Goal: Task Accomplishment & Management: Manage account settings

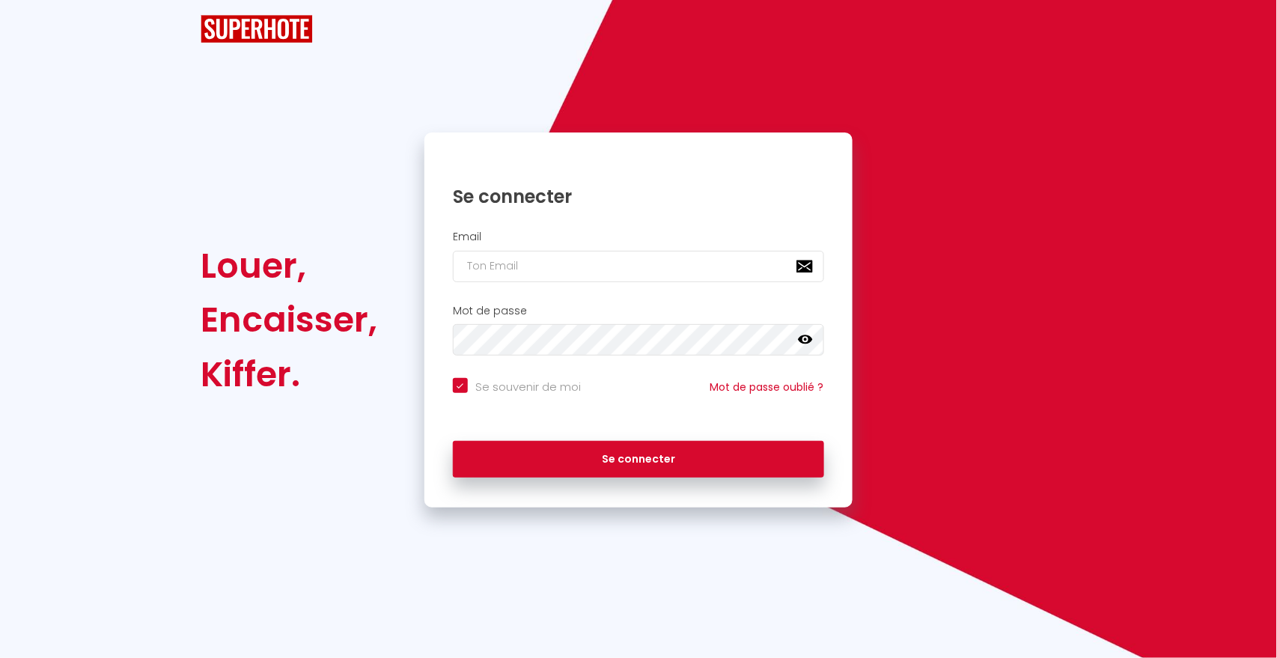
checkbox input "true"
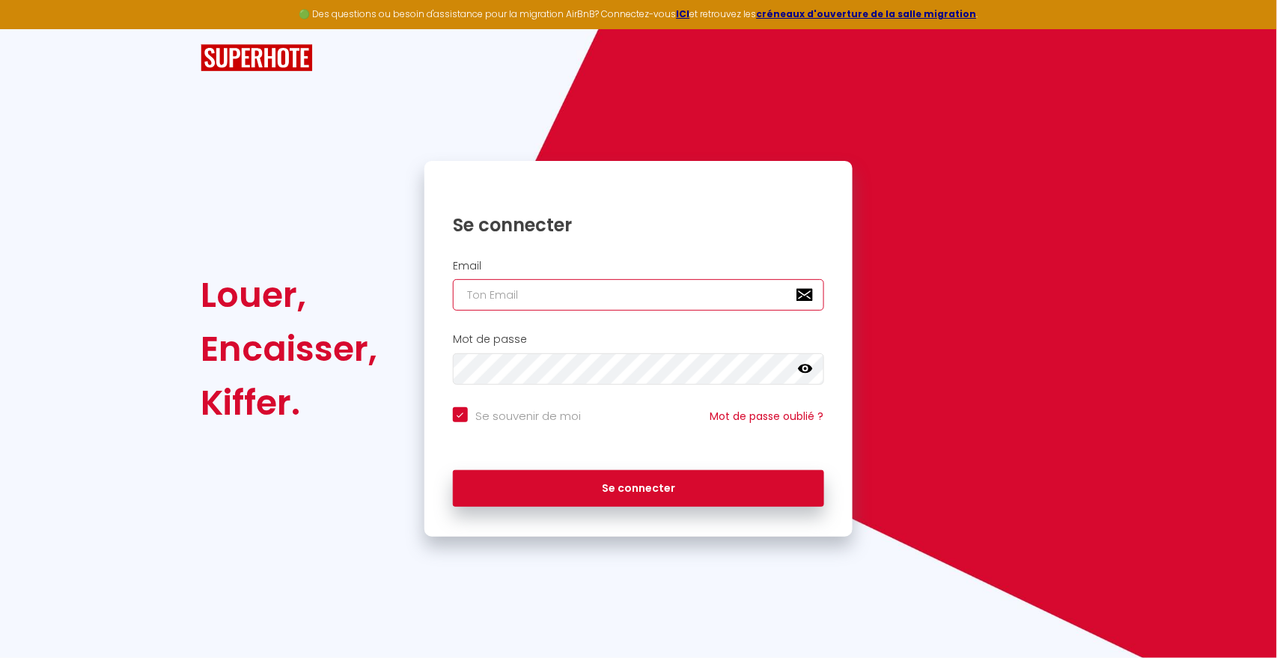
type input "A"
checkbox input "true"
click at [546, 299] on input "A" at bounding box center [638, 294] width 371 height 31
checkbox input "true"
drag, startPoint x: 546, startPoint y: 299, endPoint x: 513, endPoint y: 301, distance: 33.0
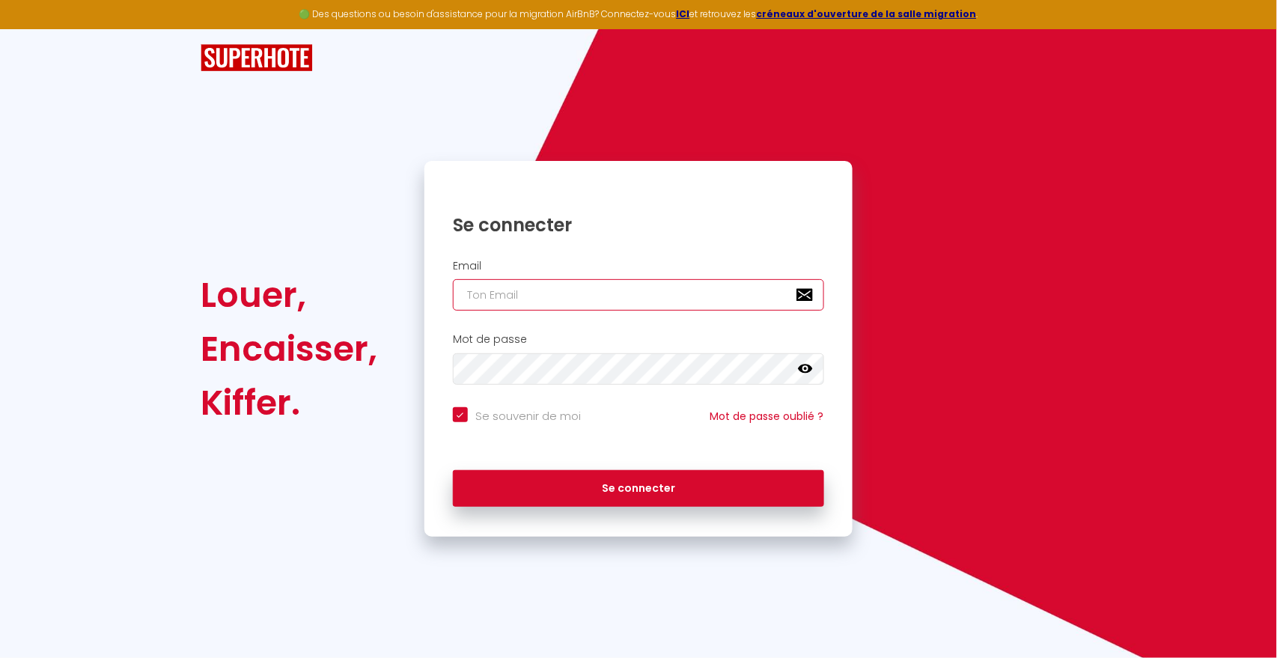
type input "A"
checkbox input "true"
paste input "Apocb77@hotmail.com"
type input "AApocb77@hotmail.com"
checkbox input "true"
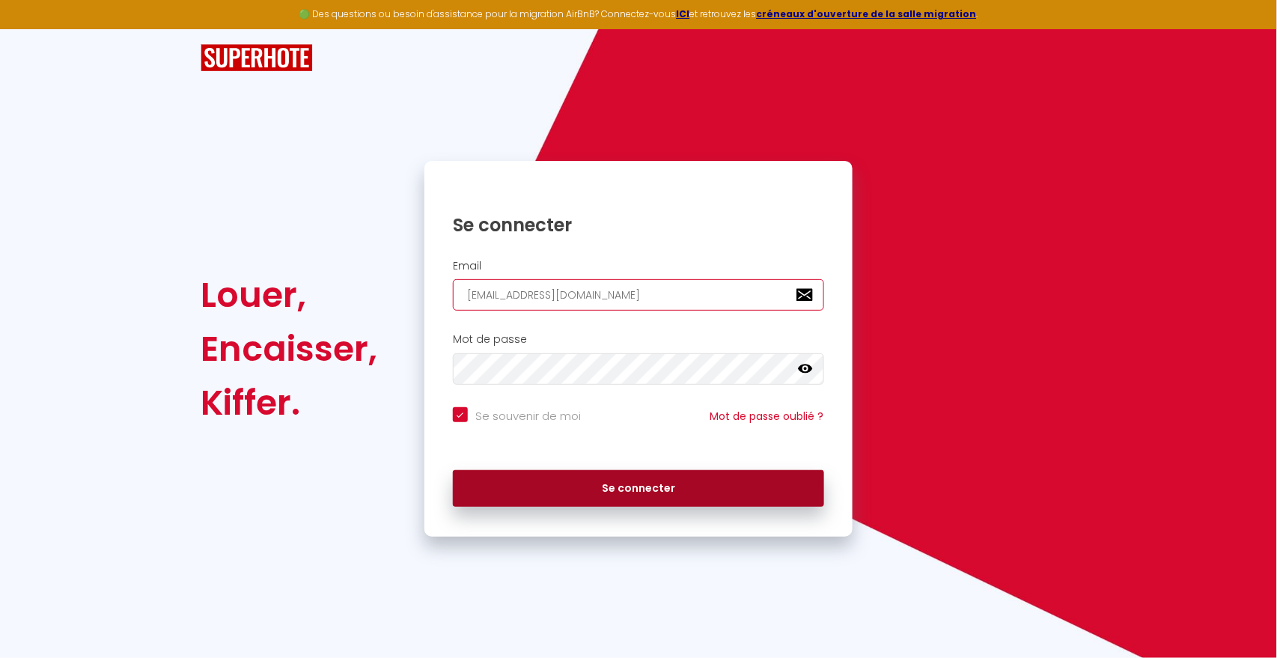
type input "AApocb77@hotmail.com"
click at [607, 496] on button "Se connecter" at bounding box center [638, 488] width 371 height 37
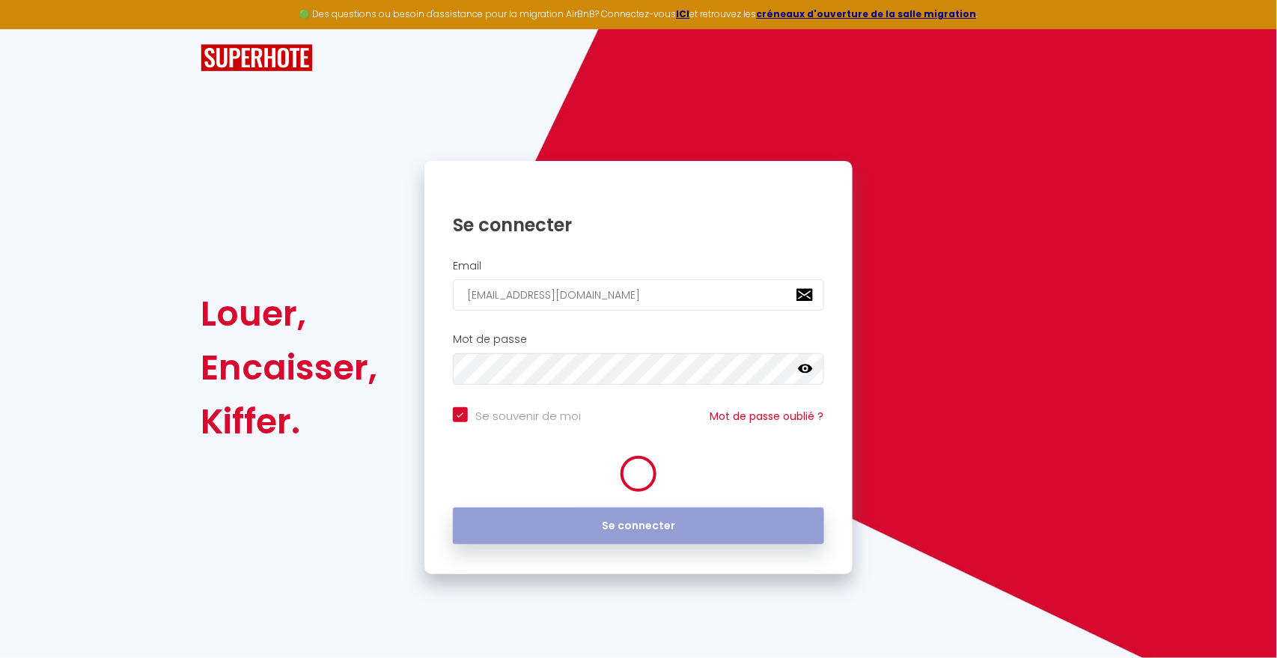
checkbox input "true"
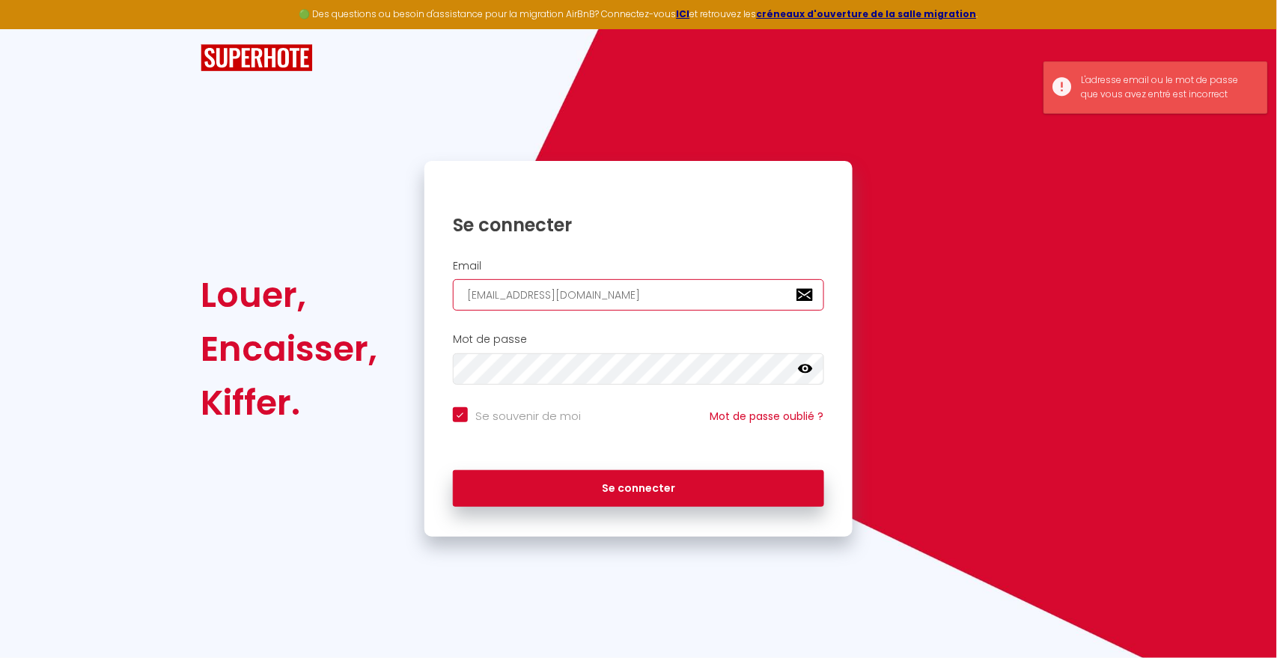
click at [472, 293] on input "AApocb77@hotmail.com" at bounding box center [638, 294] width 371 height 31
type input "Apocb77@hotmail.com"
checkbox input "true"
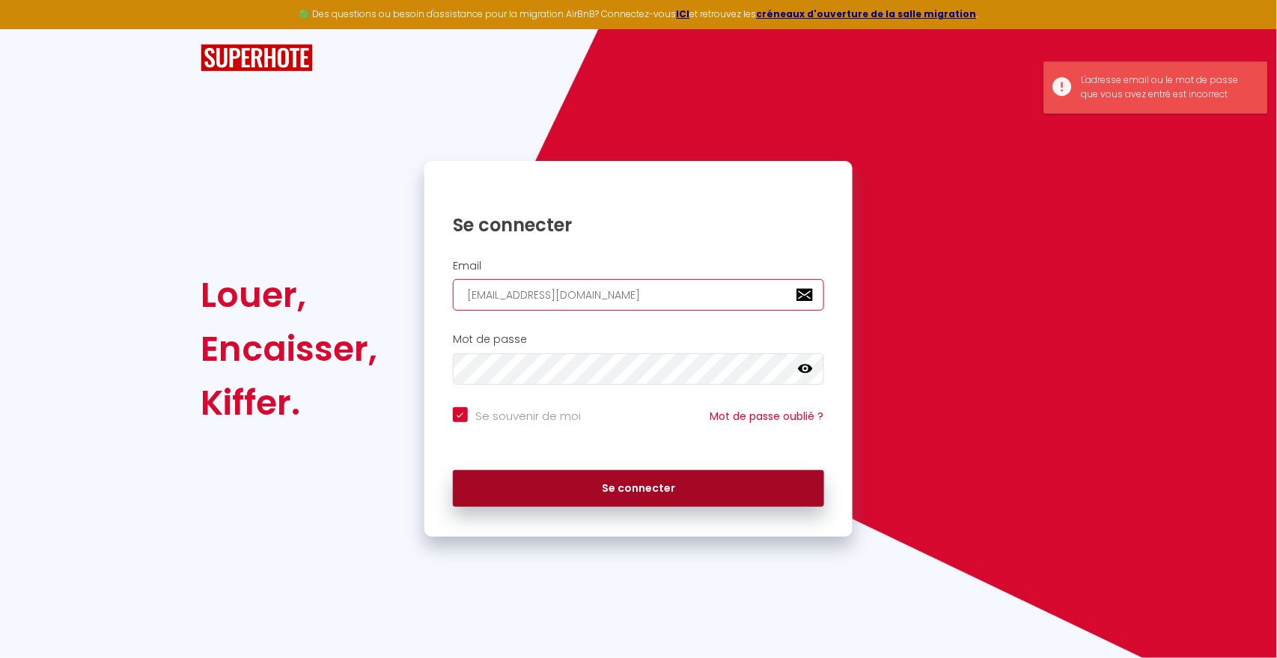
type input "Apocb77@hotmail.com"
click at [587, 486] on button "Se connecter" at bounding box center [638, 488] width 371 height 37
checkbox input "true"
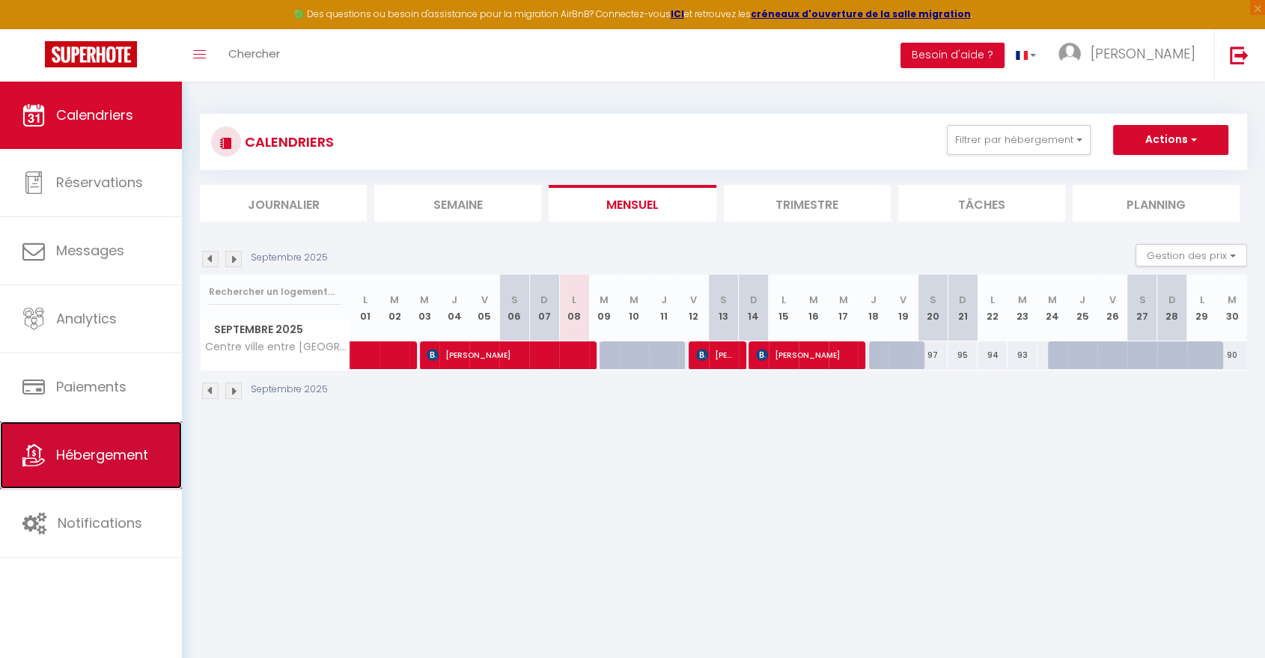
click at [114, 451] on span "Hébergement" at bounding box center [102, 454] width 92 height 19
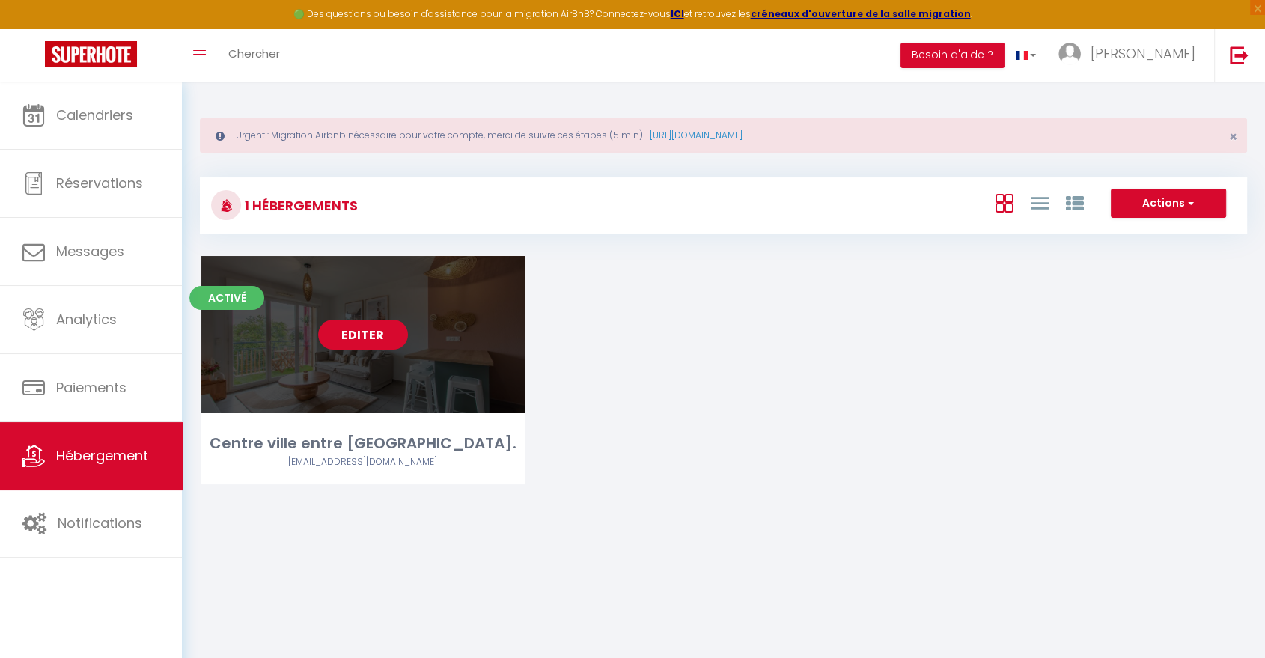
click at [357, 331] on link "Editer" at bounding box center [363, 335] width 90 height 30
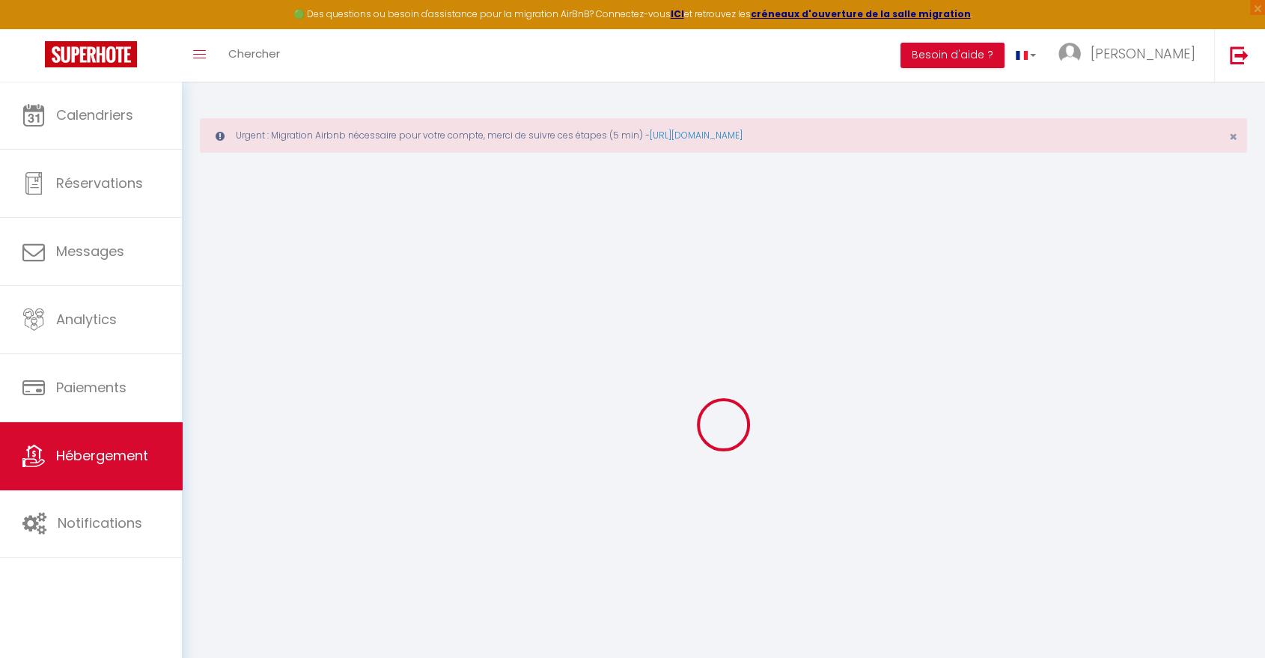
select select
checkbox input "false"
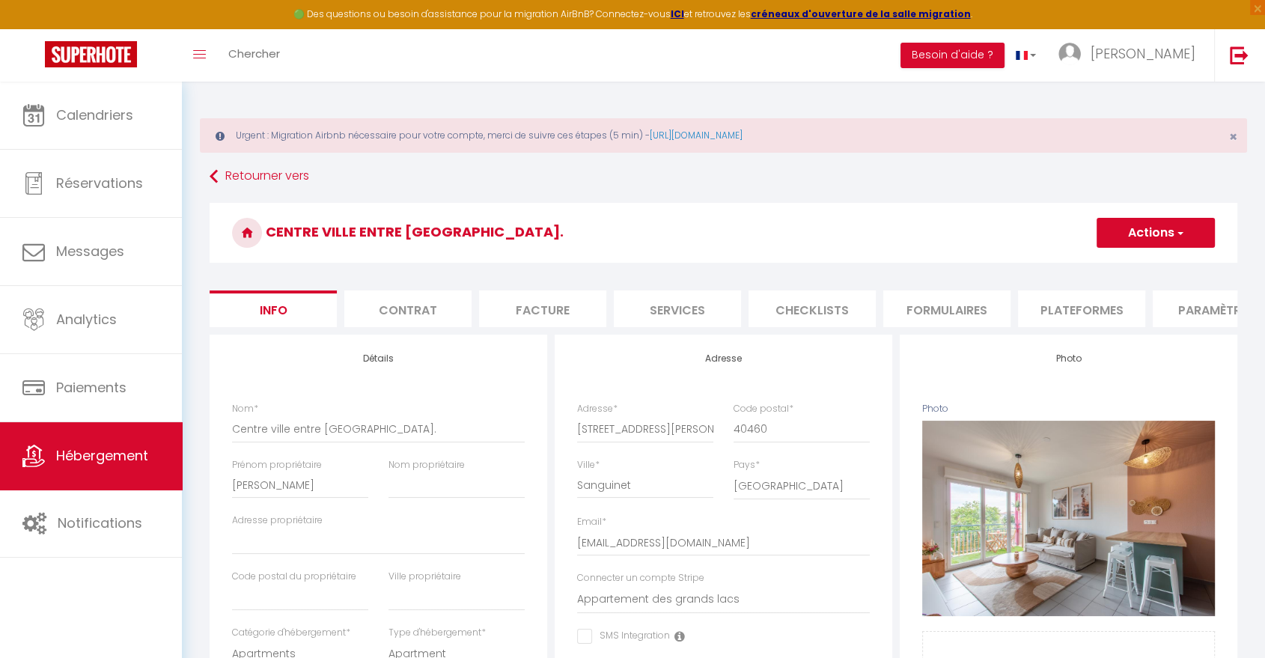
click at [1096, 307] on li "Plateformes" at bounding box center [1081, 308] width 127 height 37
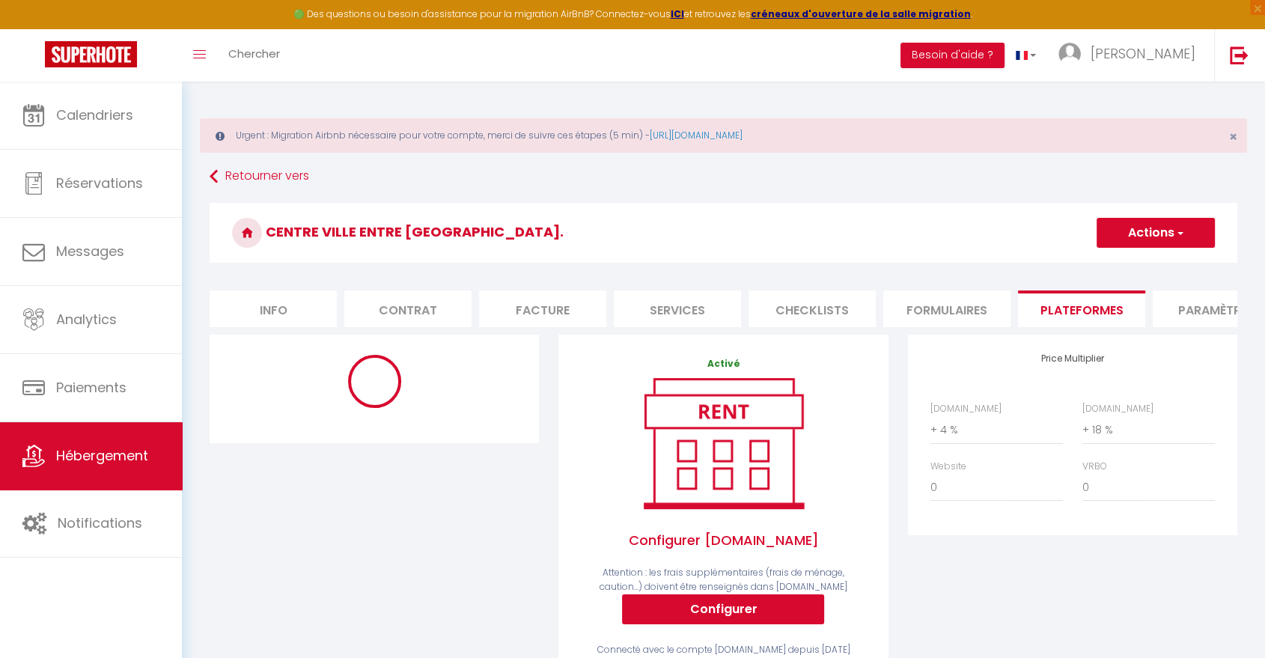
select select "5731-1168234143544450344"
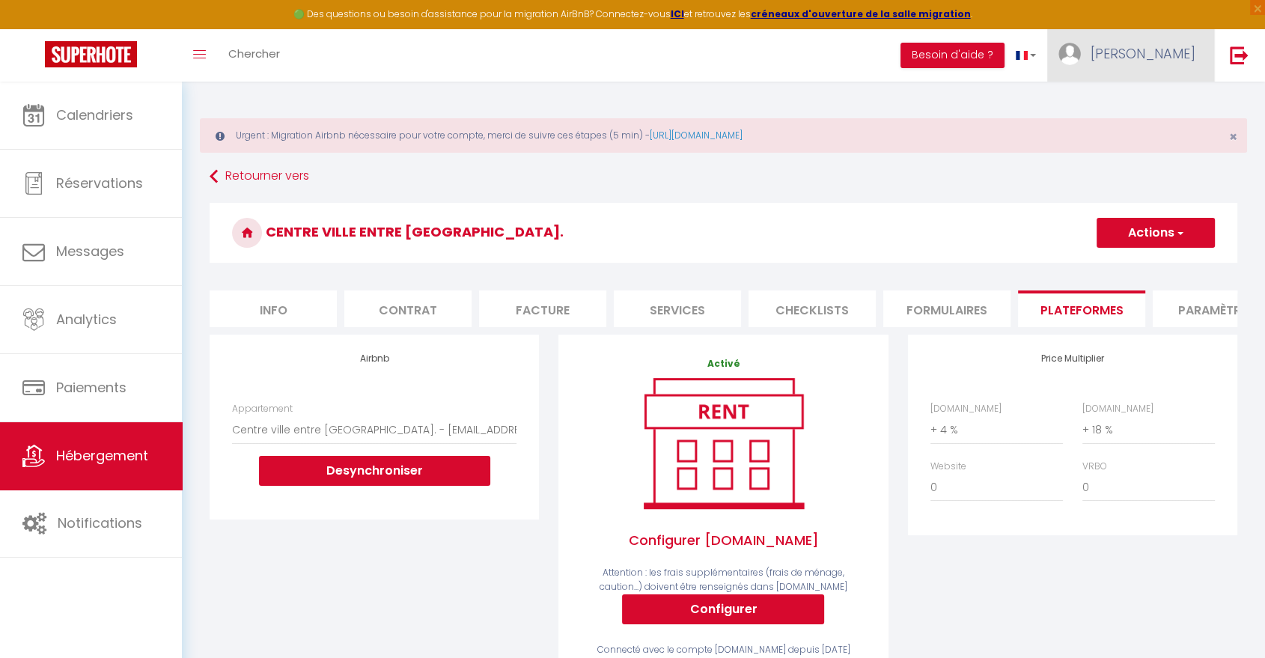
click at [1164, 70] on link "[PERSON_NAME]" at bounding box center [1130, 55] width 167 height 52
click at [1152, 104] on link "Paramètres" at bounding box center [1154, 103] width 111 height 25
select select "fr"
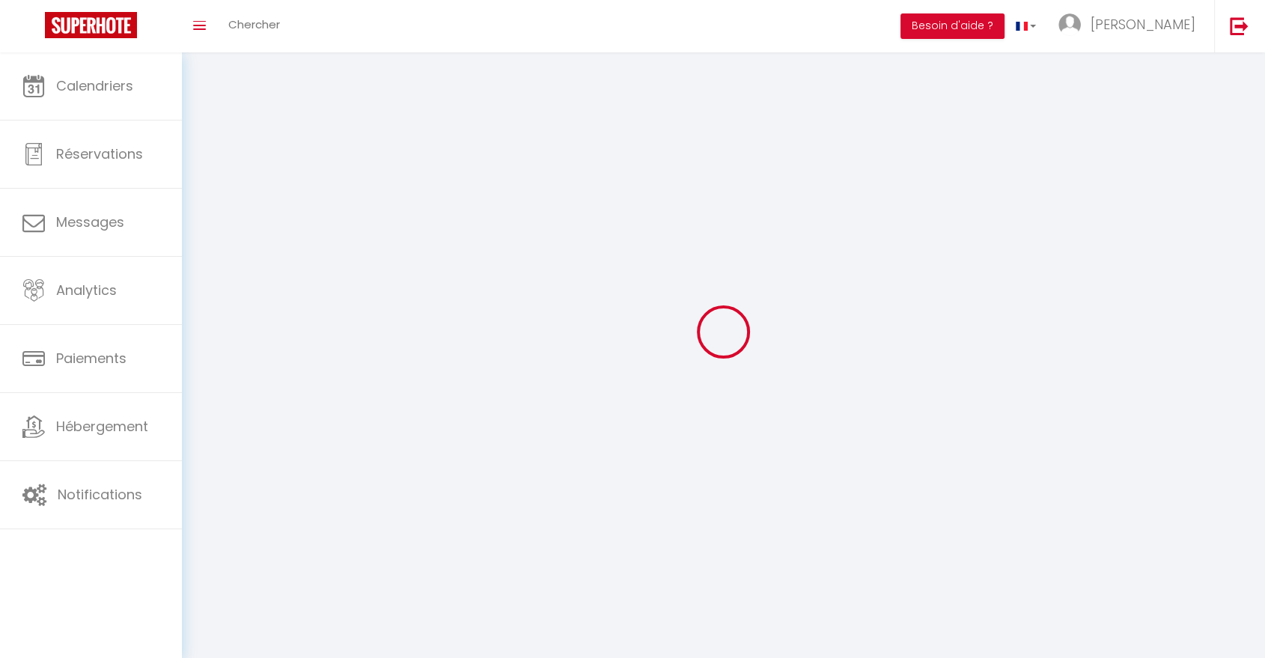
type input "[PERSON_NAME]"
type input "Pinard"
type input "0650014230"
type input "208 Route de Biscarrosse, Sanguinet, France"
type input "40460"
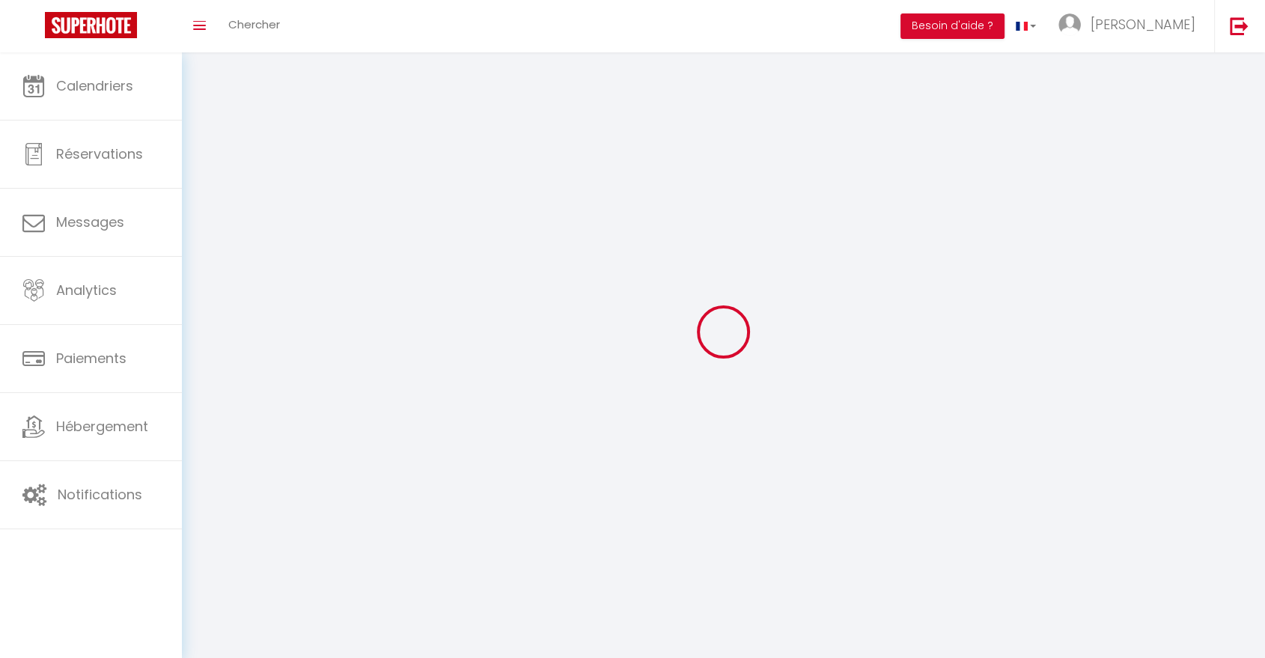
type input "Sanguinet (40460)"
type input "lhtvMojmYLjwXguF7bXOok0vP"
type input "CMkyfyT469dqhfRJ60wdID1DE"
type input "[URL][DOMAIN_NAME]"
type input "lhtvMojmYLjwXguF7bXOok0vP"
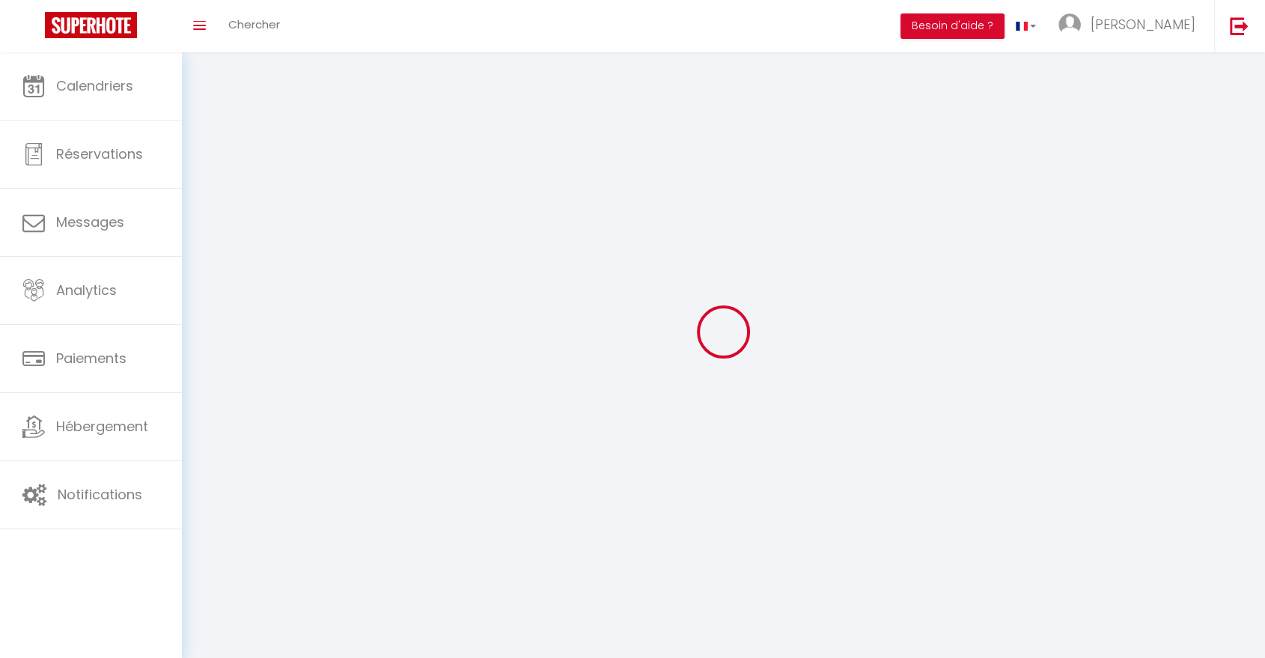
type input "CMkyfyT469dqhfRJ60wdID1DE"
type input "[URL][DOMAIN_NAME]"
select select "28"
select select "fr"
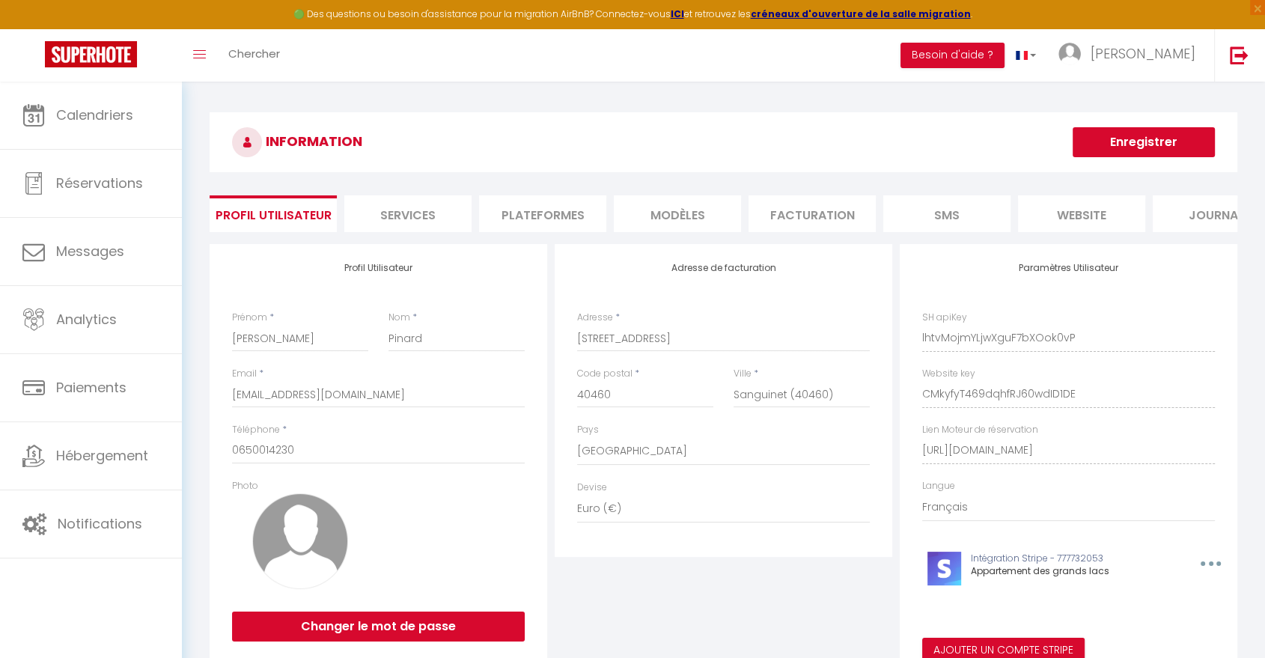
click at [569, 217] on li "Plateformes" at bounding box center [542, 213] width 127 height 37
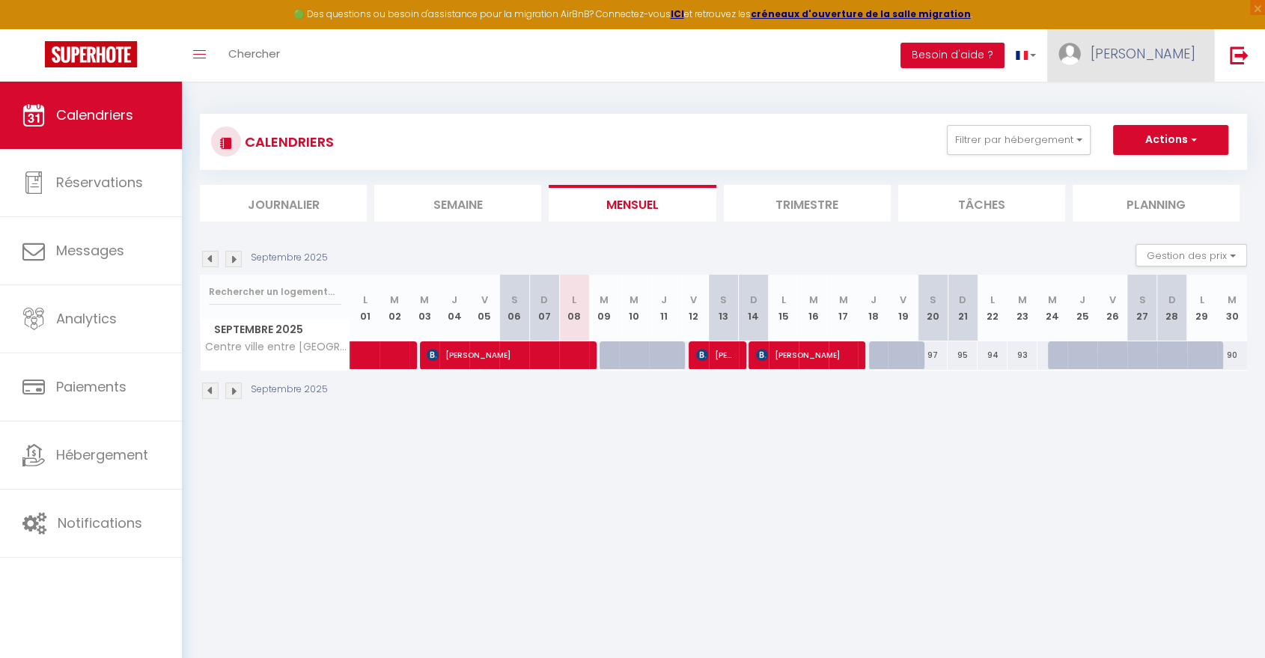
click at [1177, 60] on span "[PERSON_NAME]" at bounding box center [1142, 53] width 105 height 19
click at [1151, 103] on link "Paramètres" at bounding box center [1154, 103] width 111 height 25
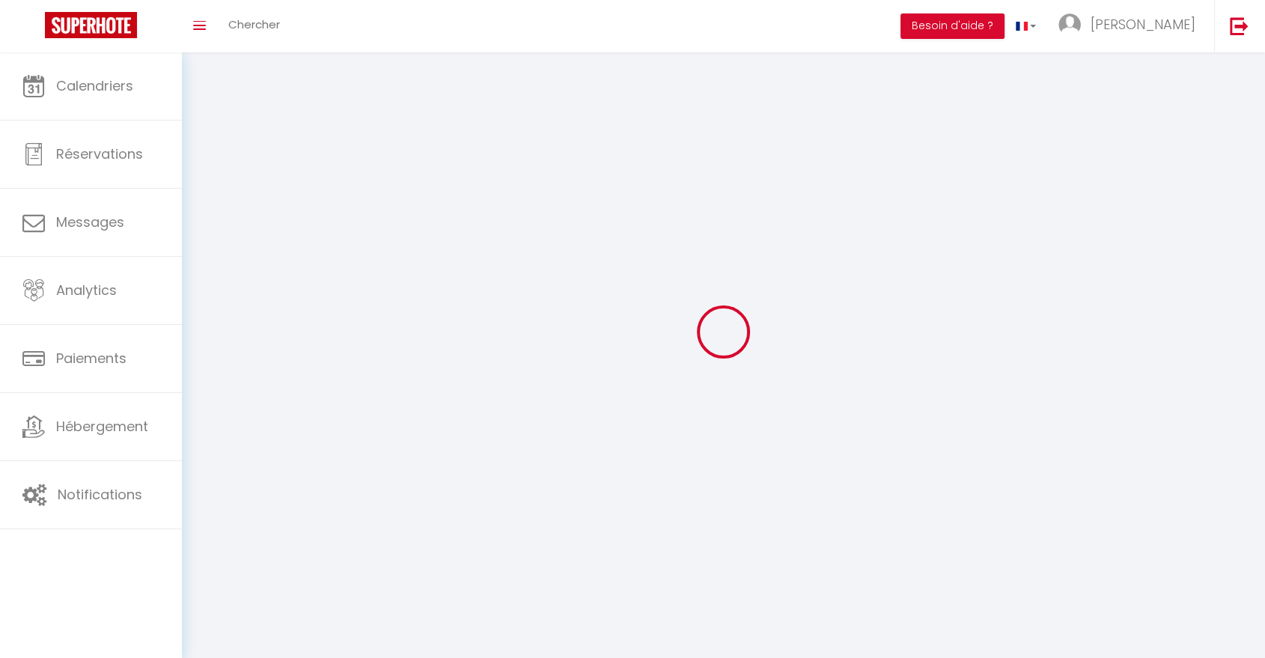
type input "lhtvMojmYLjwXguF7bXOok0vP"
type input "CMkyfyT469dqhfRJ60wdID1DE"
type input "[URL][DOMAIN_NAME]"
select select "fr"
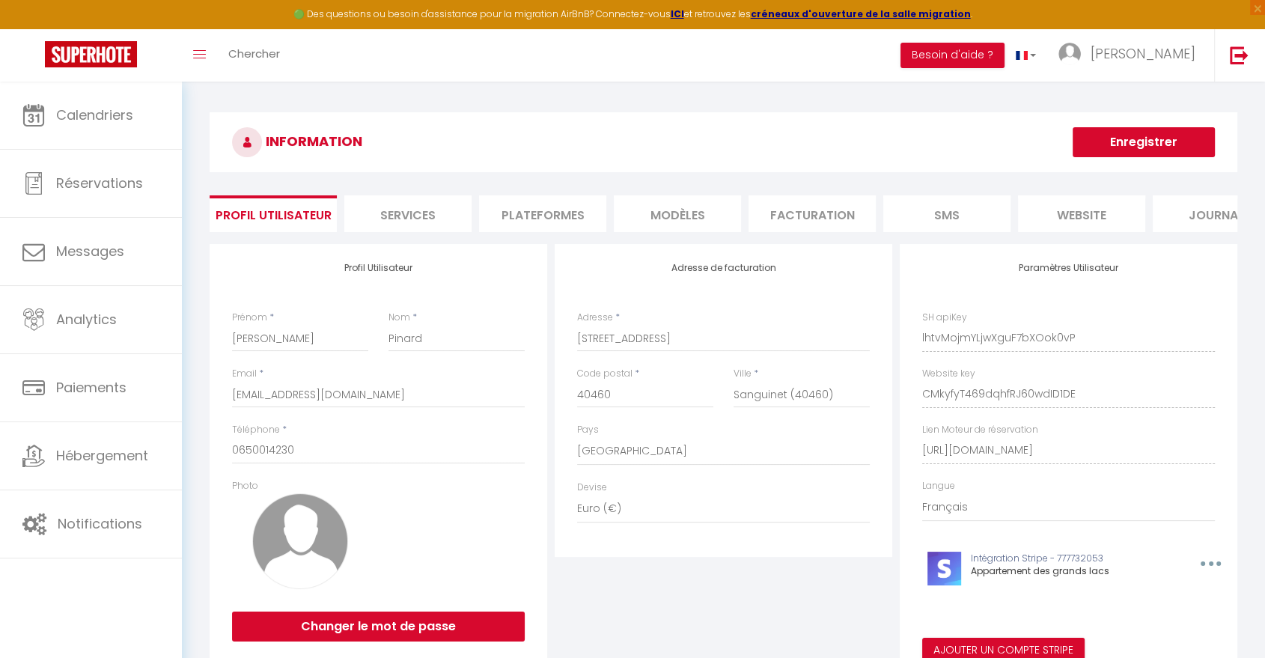
click at [561, 219] on li "Plateformes" at bounding box center [542, 213] width 127 height 37
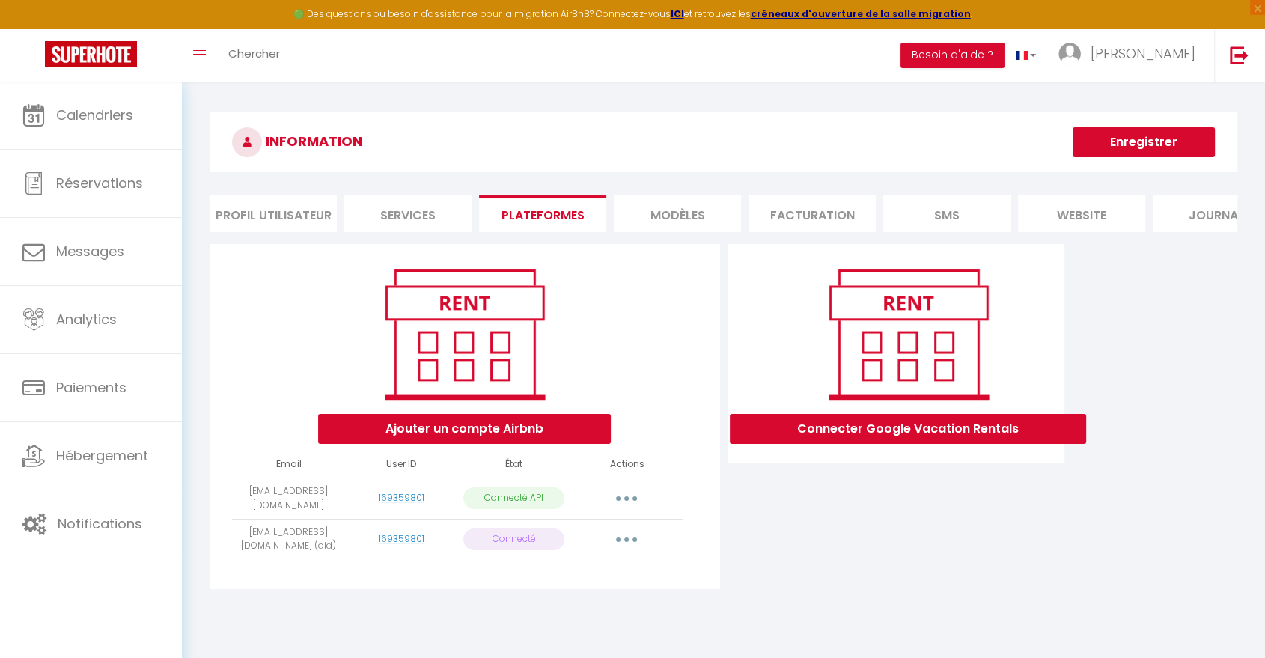
click at [623, 551] on button "button" at bounding box center [626, 540] width 42 height 24
click at [527, 609] on link "Supprimer" at bounding box center [559, 599] width 165 height 25
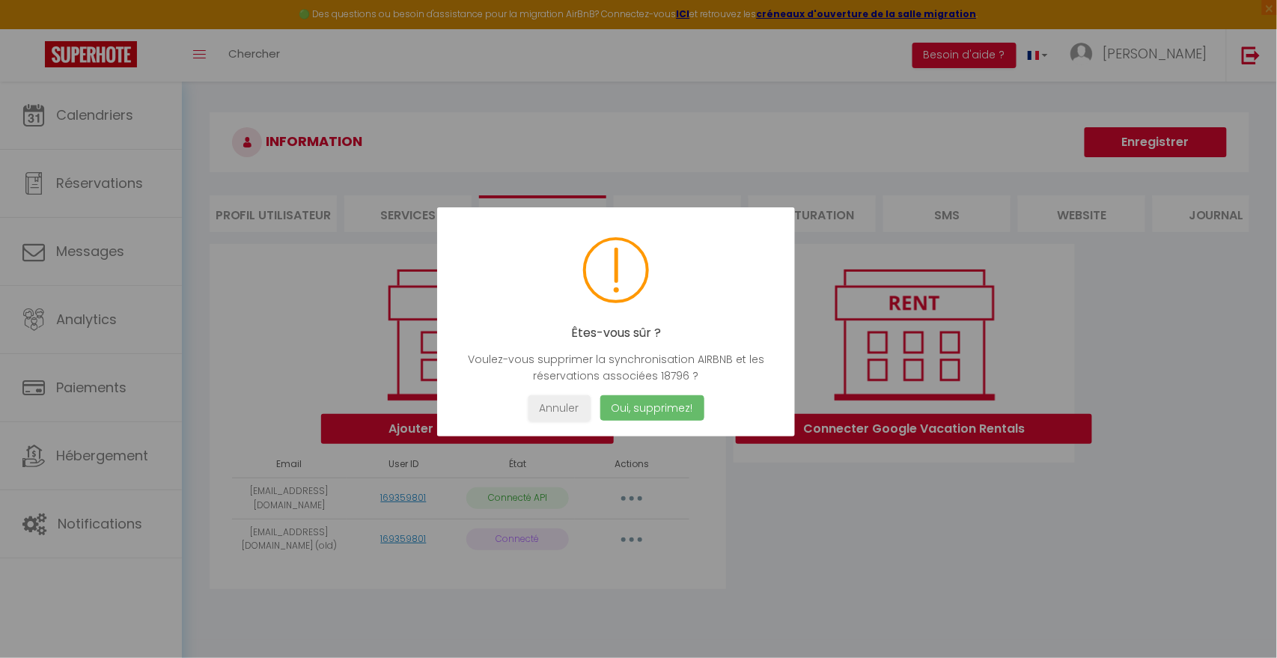
click at [655, 405] on button "Oui, supprimez!" at bounding box center [652, 408] width 104 height 26
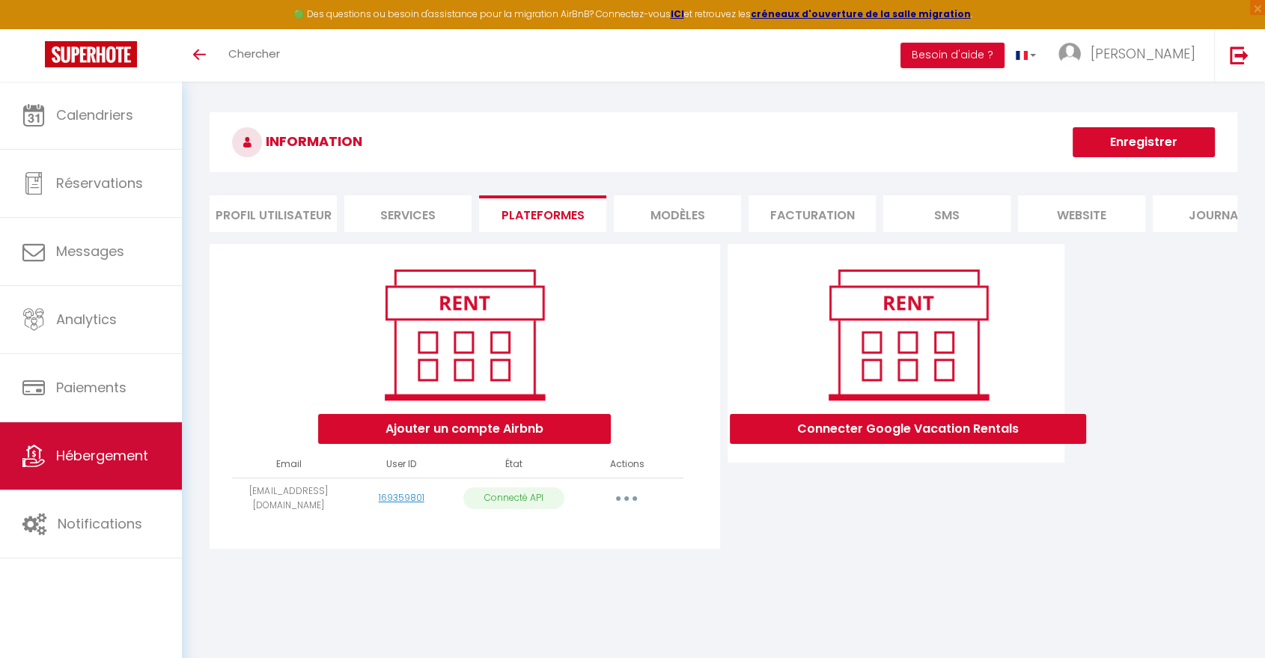
click at [88, 463] on span "Hébergement" at bounding box center [102, 455] width 92 height 19
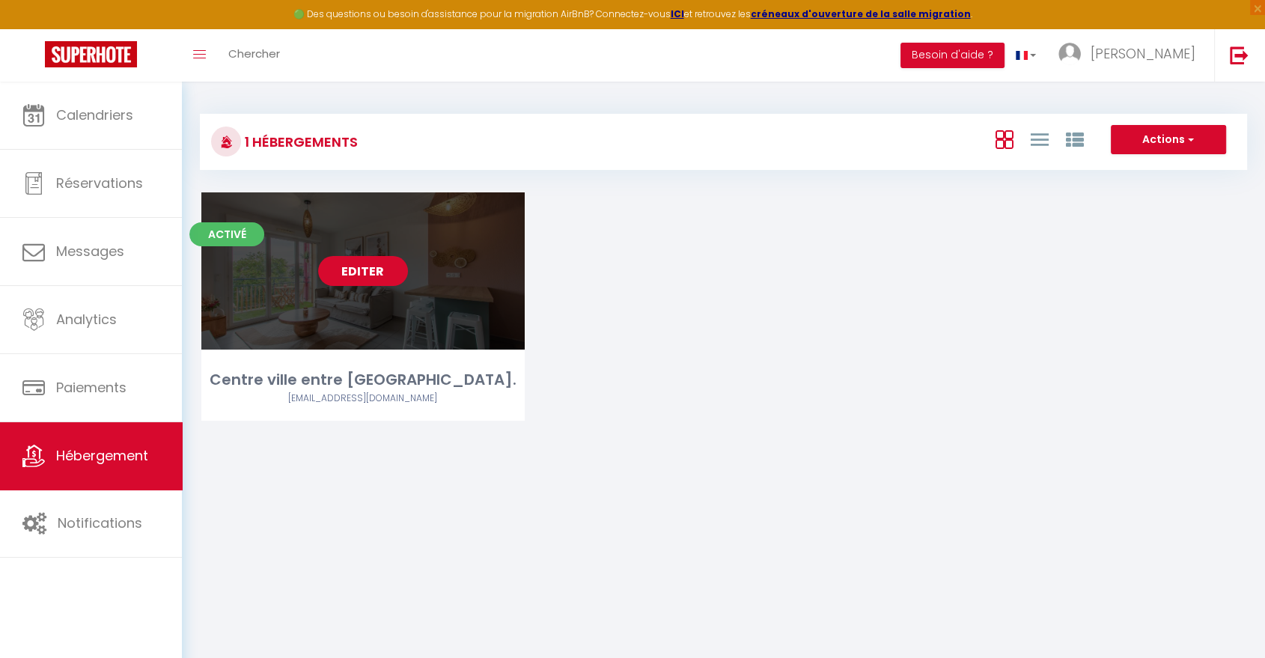
click at [352, 274] on link "Editer" at bounding box center [363, 271] width 90 height 30
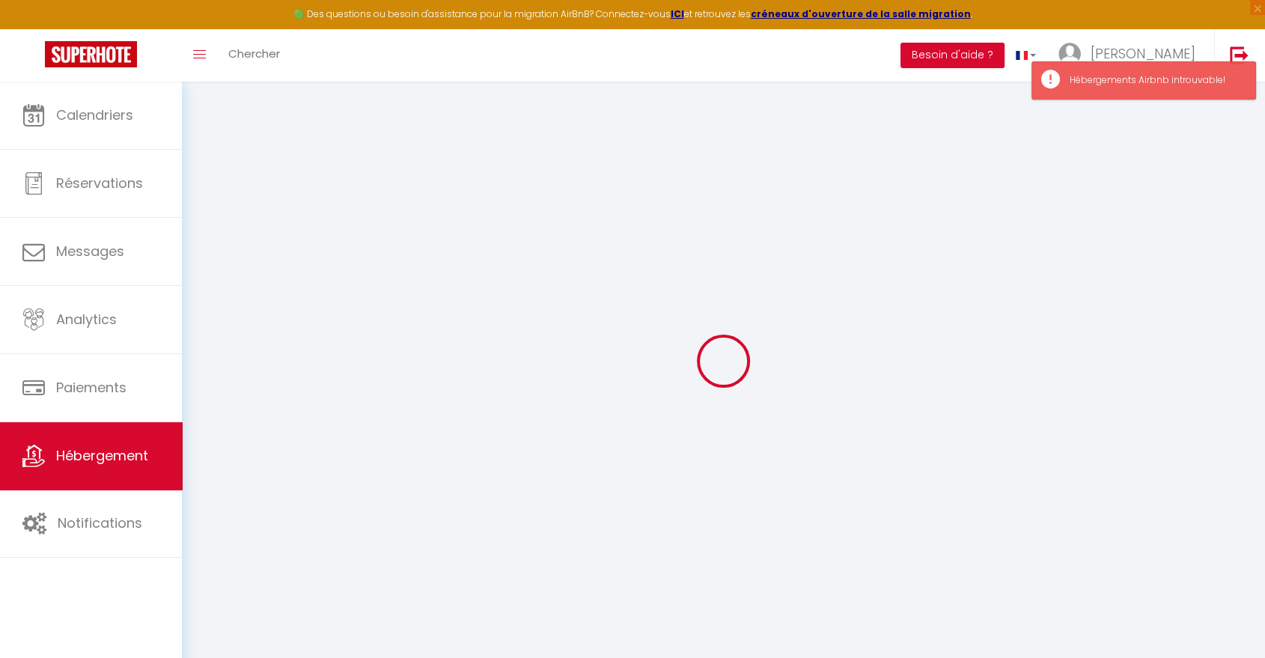
select select
checkbox input "false"
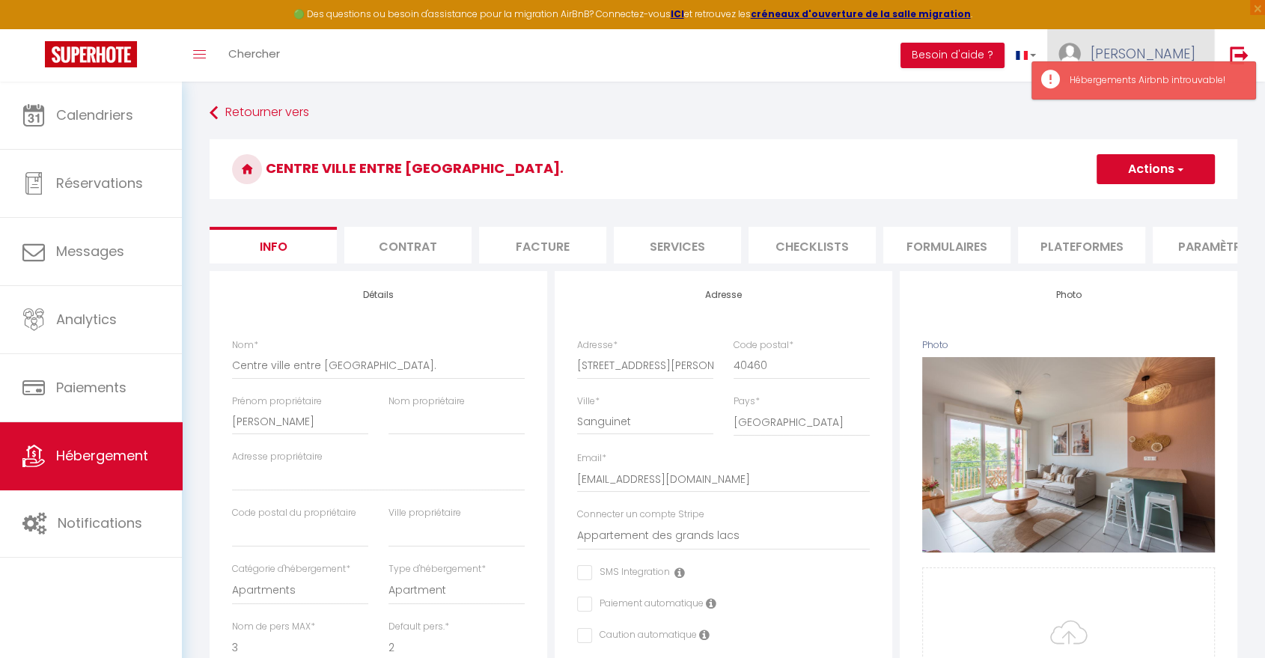
click at [1166, 50] on span "[PERSON_NAME]" at bounding box center [1142, 53] width 105 height 19
click at [1153, 103] on link "Paramètres" at bounding box center [1154, 103] width 111 height 25
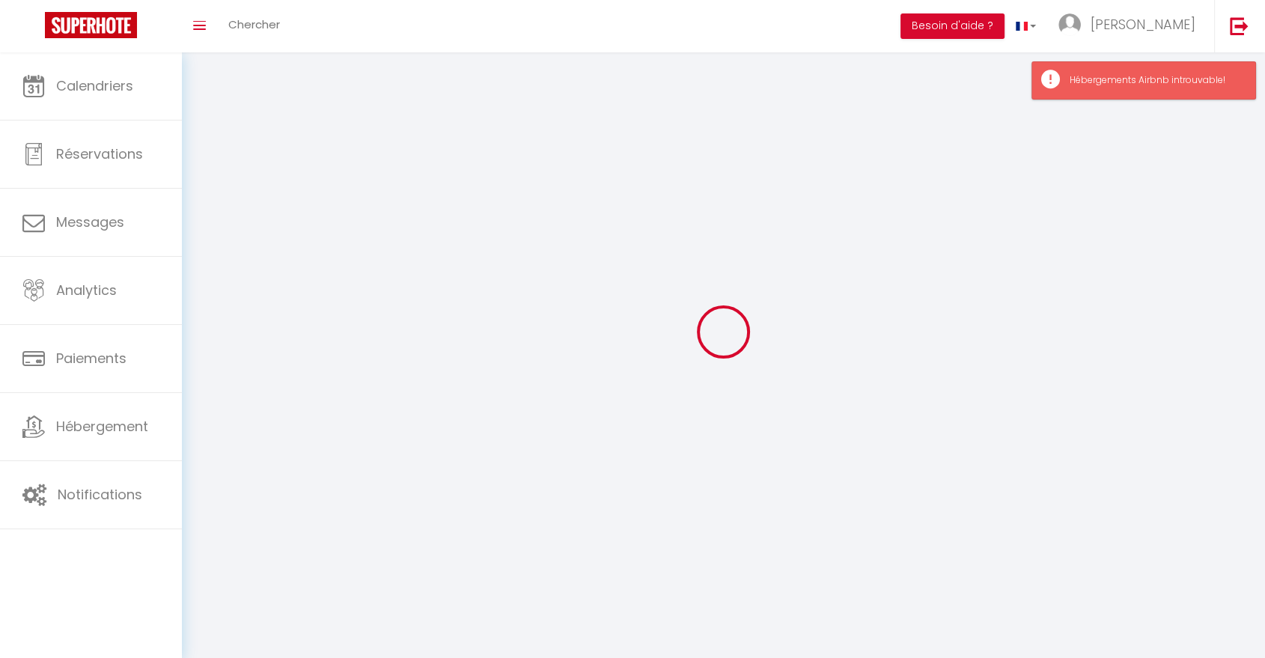
type input "[PERSON_NAME]"
type input "Pinard"
type input "0650014230"
type input "[STREET_ADDRESS]"
type input "40460"
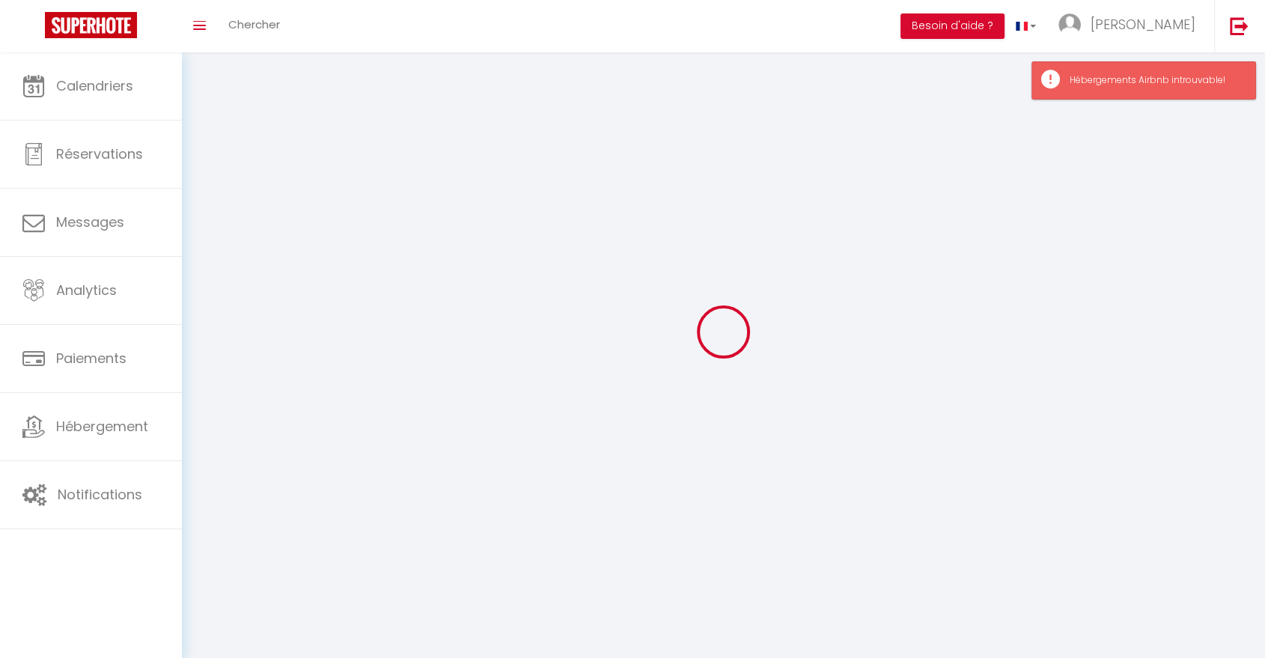
type input "Sanguinet (40460)"
type input "lhtvMojmYLjwXguF7bXOok0vP"
type input "CMkyfyT469dqhfRJ60wdID1DE"
type input "[URL][DOMAIN_NAME]"
type input "lhtvMojmYLjwXguF7bXOok0vP"
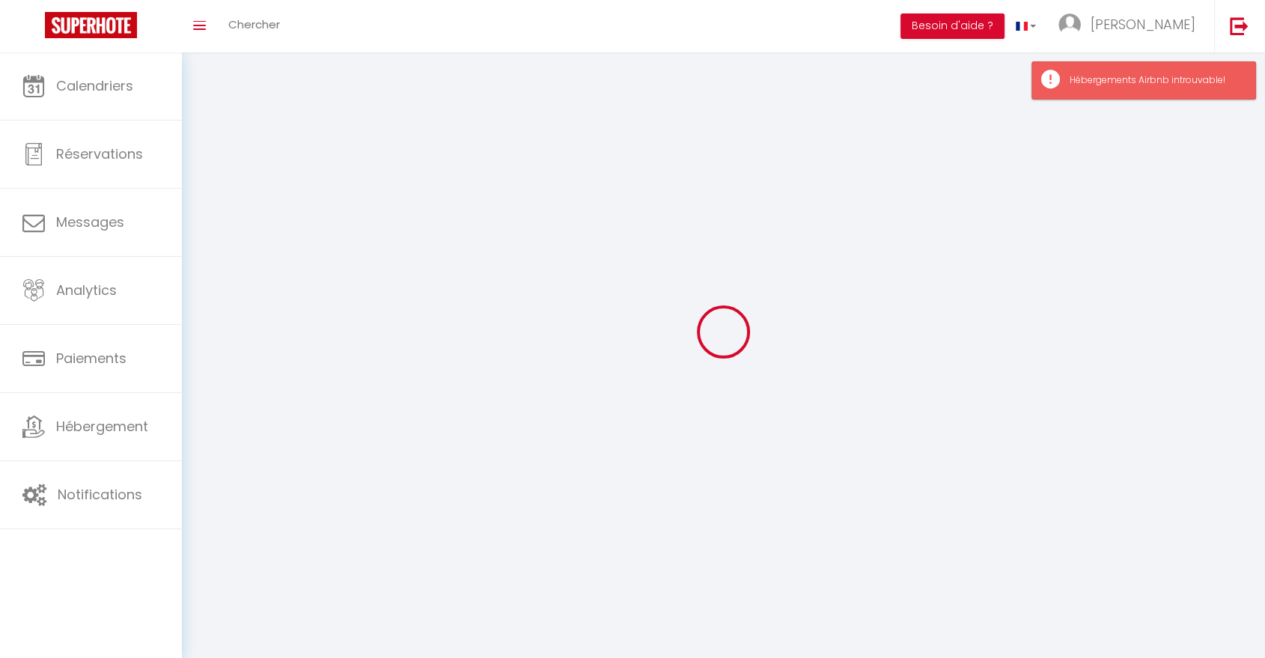
type input "CMkyfyT469dqhfRJ60wdID1DE"
type input "[URL][DOMAIN_NAME]"
select select "28"
select select "fr"
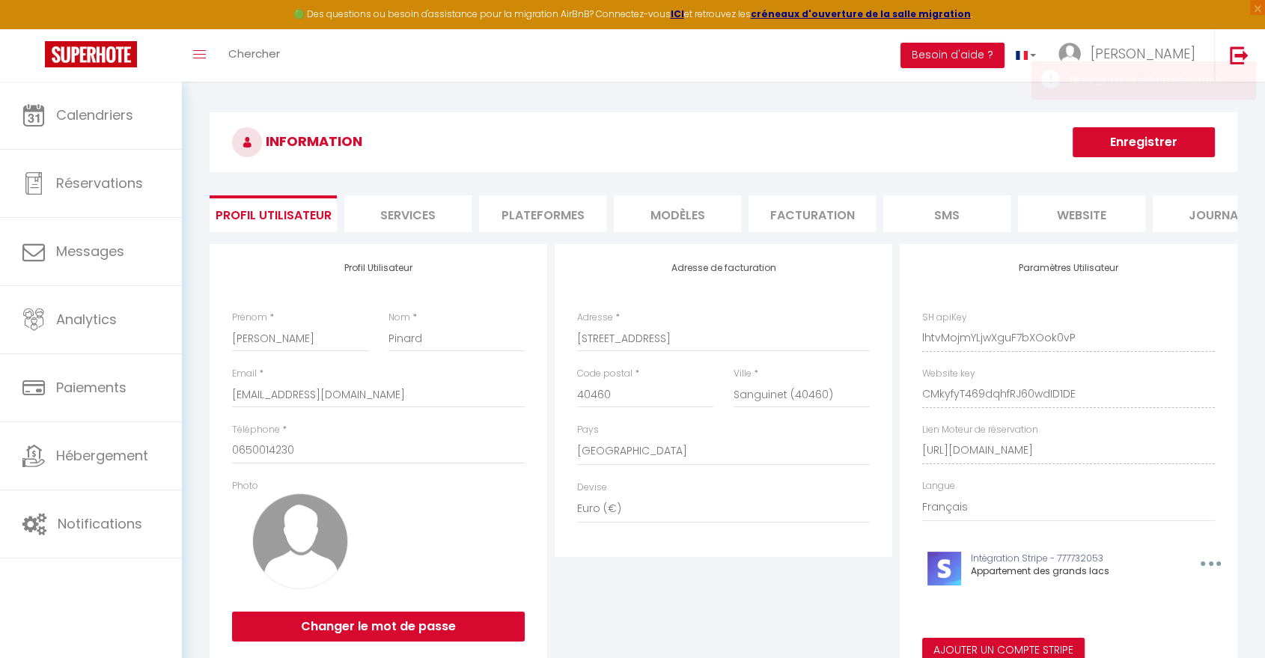
click at [545, 207] on li "Plateformes" at bounding box center [542, 213] width 127 height 37
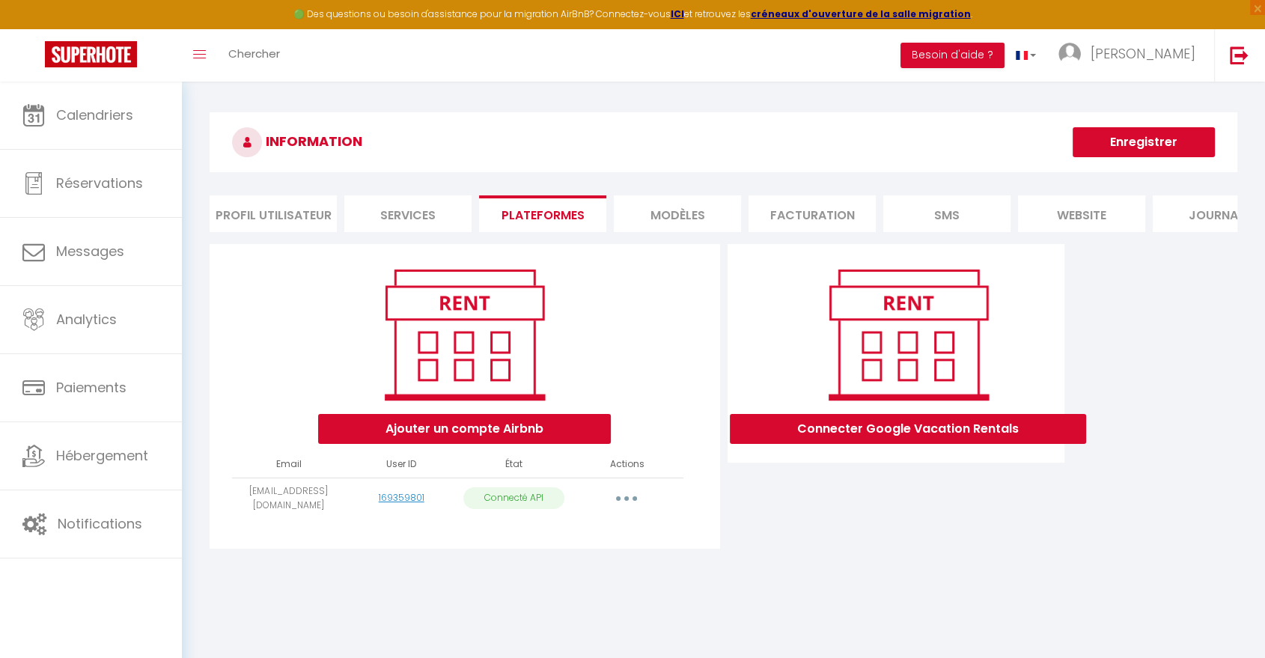
click at [632, 510] on button "button" at bounding box center [626, 498] width 42 height 24
click at [581, 545] on link "Importer les appartements" at bounding box center [559, 531] width 165 height 25
select select "43857"
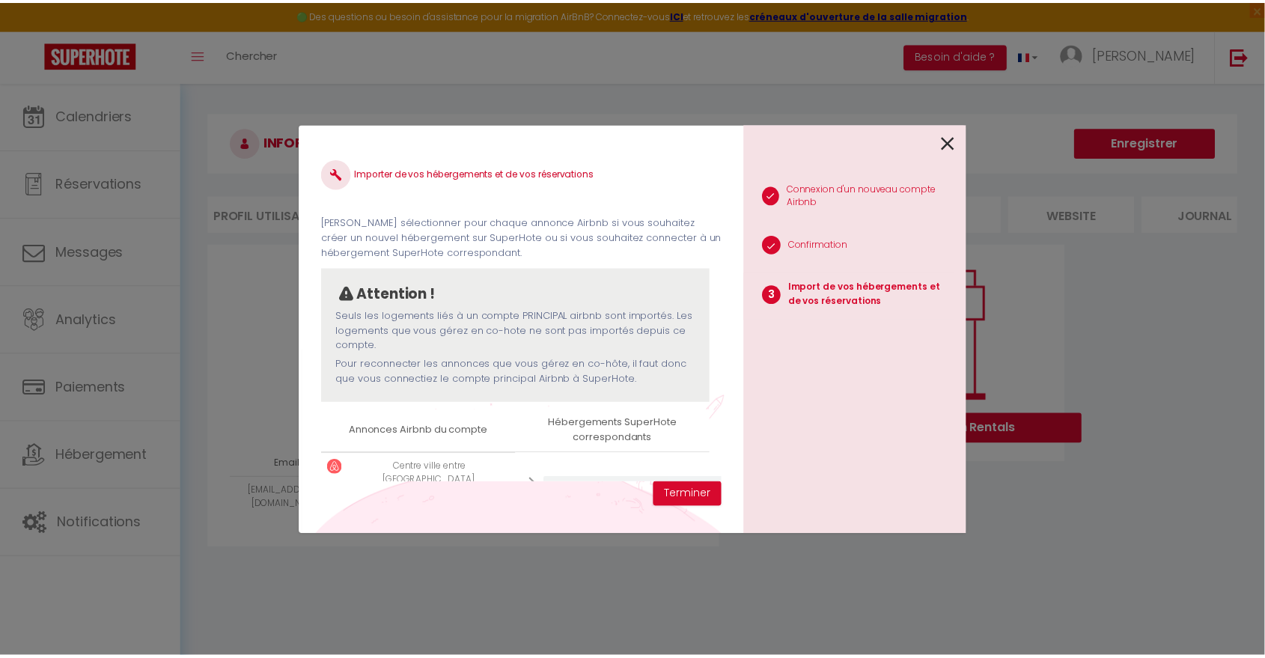
scroll to position [44, 0]
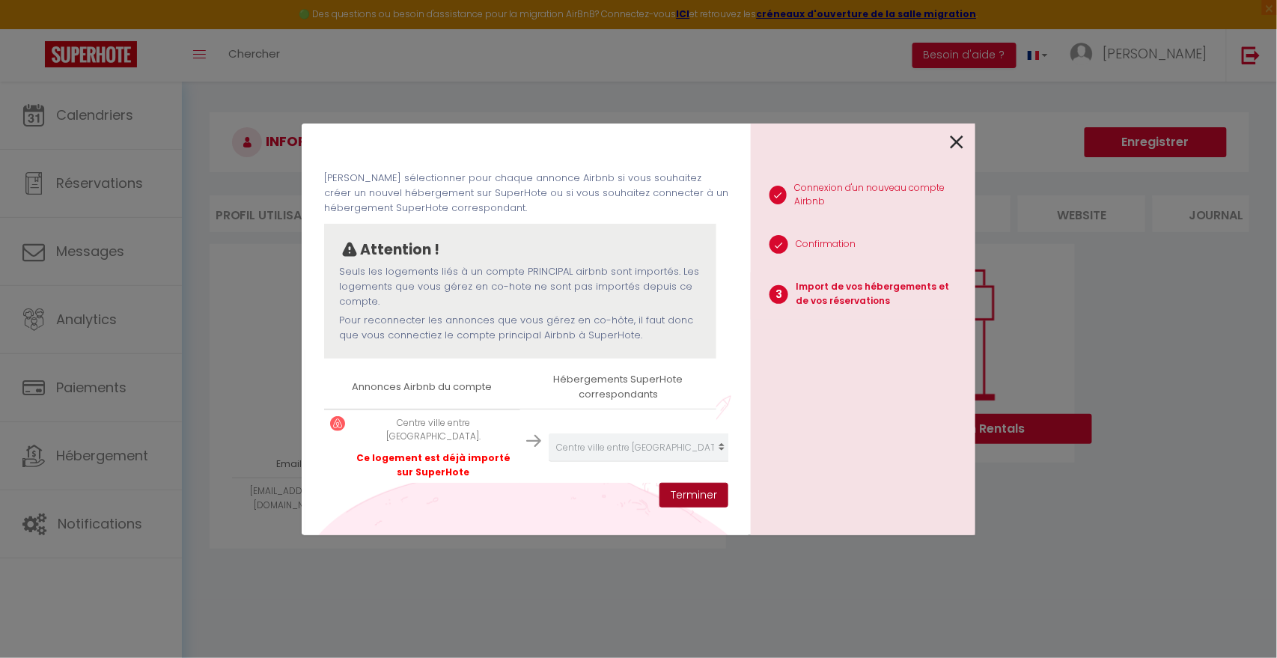
click at [702, 495] on button "Terminer" at bounding box center [693, 495] width 69 height 25
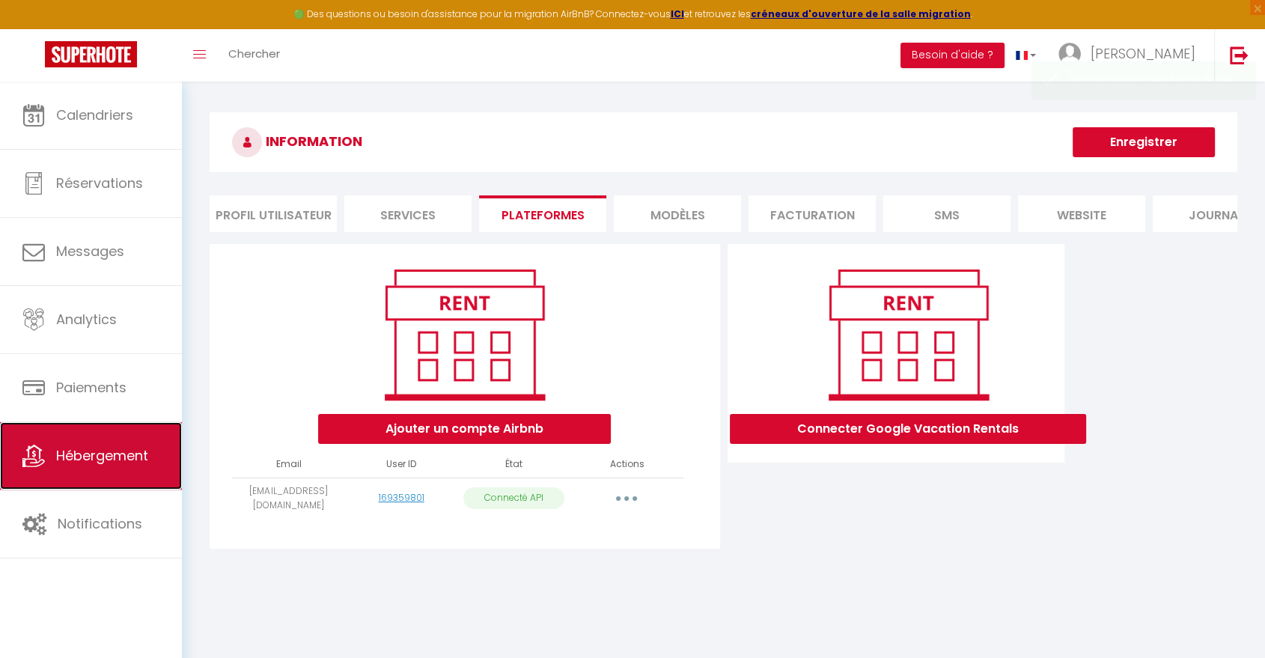
click at [105, 465] on span "Hébergement" at bounding box center [102, 455] width 92 height 19
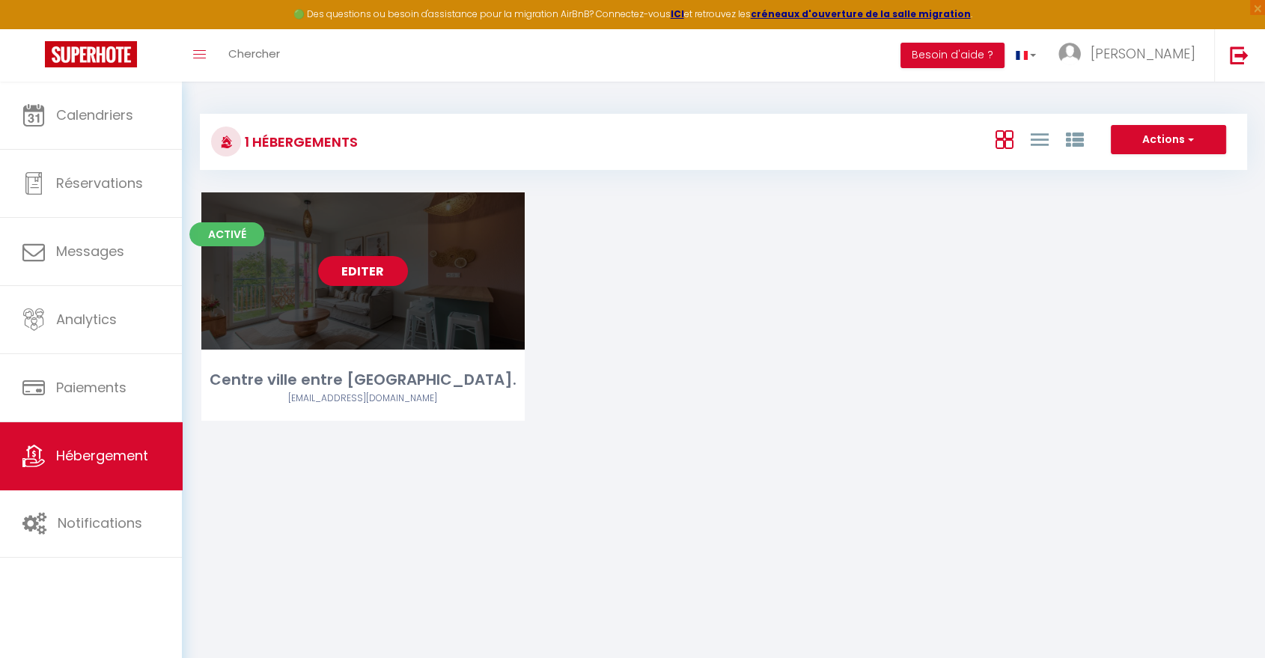
click at [371, 277] on link "Editer" at bounding box center [363, 271] width 90 height 30
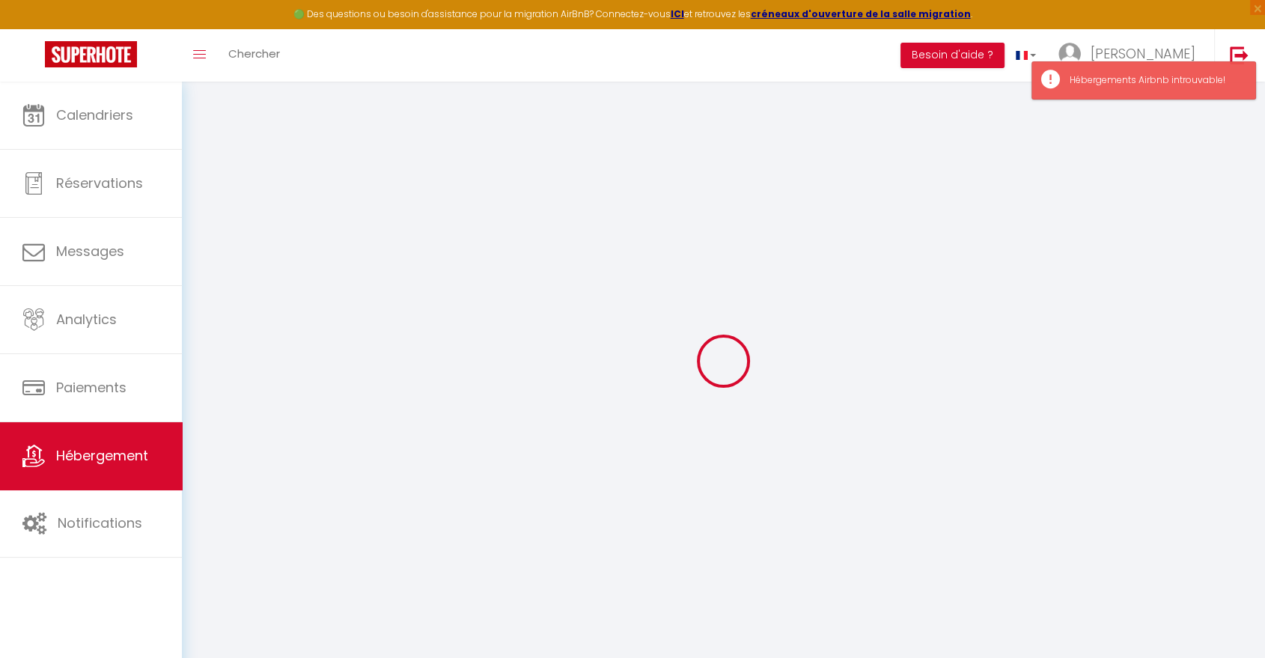
select select
select select "+ 4 %"
select select "+ 18 %"
select select
checkbox input "false"
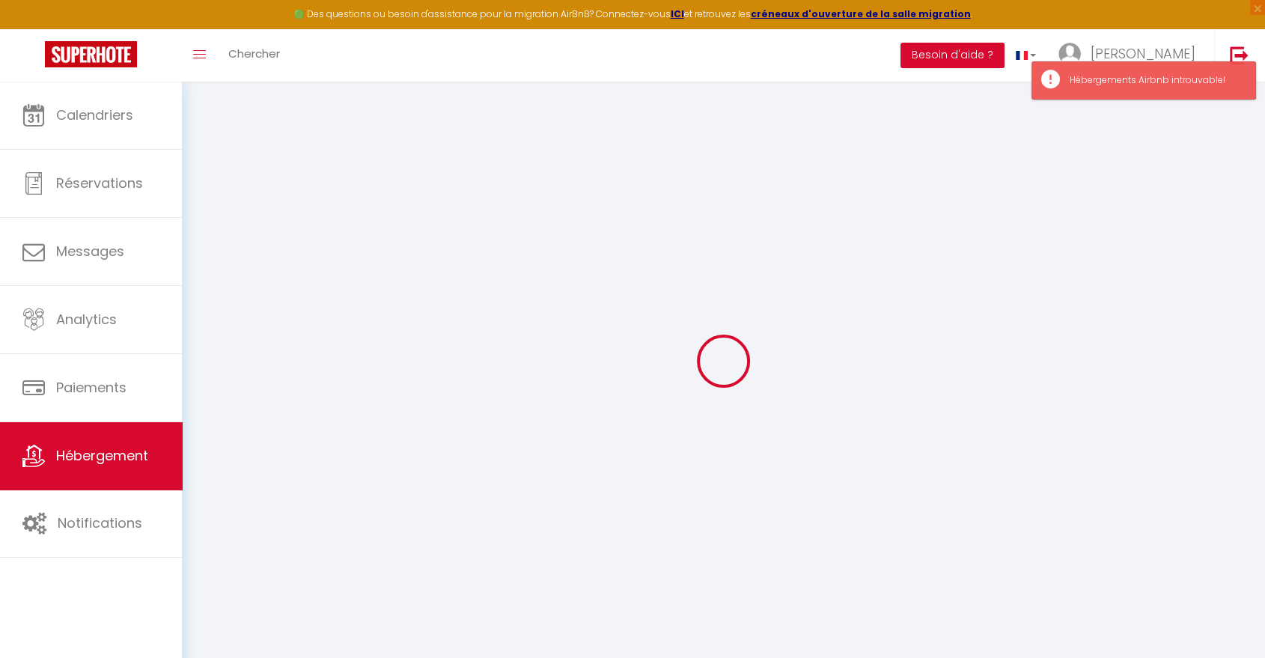
checkbox input "false"
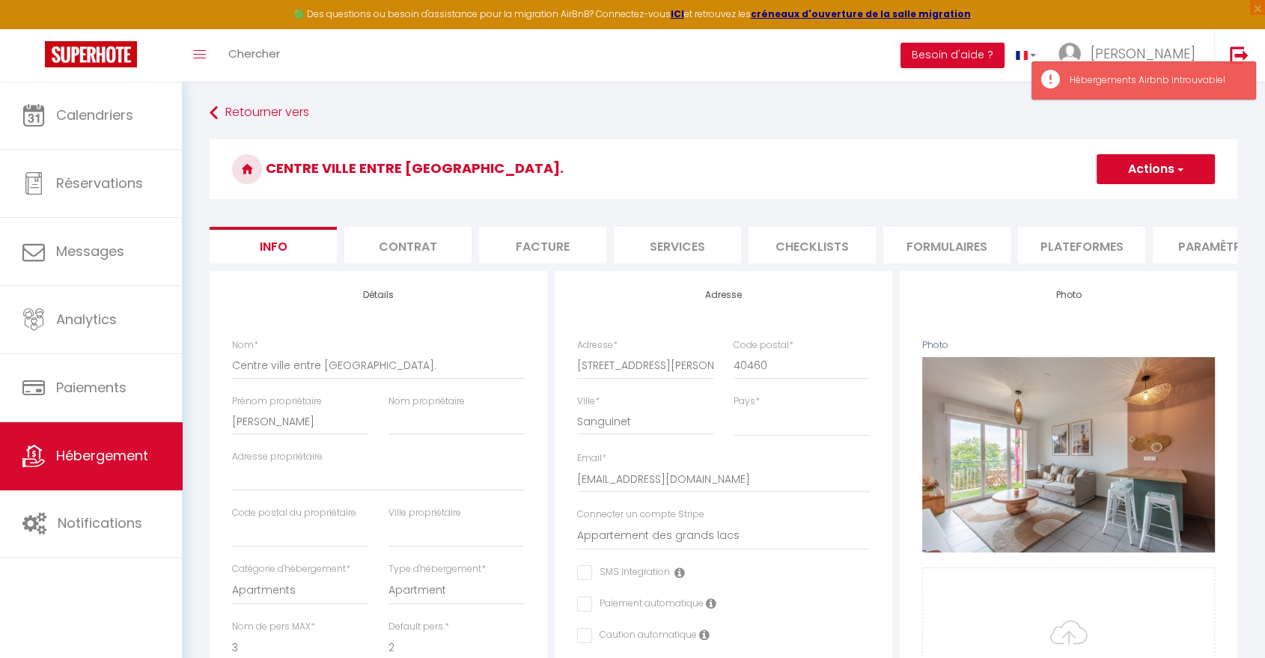
click at [1057, 242] on li "Plateformes" at bounding box center [1081, 245] width 127 height 37
select select
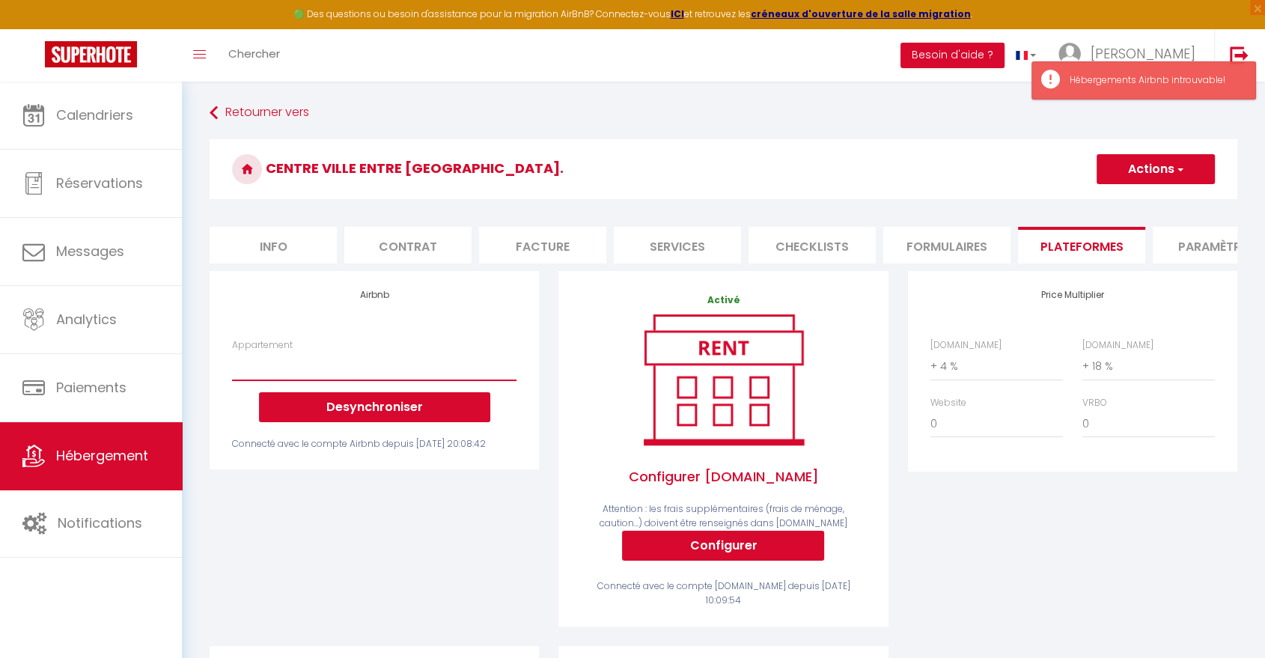
click at [422, 380] on select "Appartement" at bounding box center [374, 366] width 284 height 28
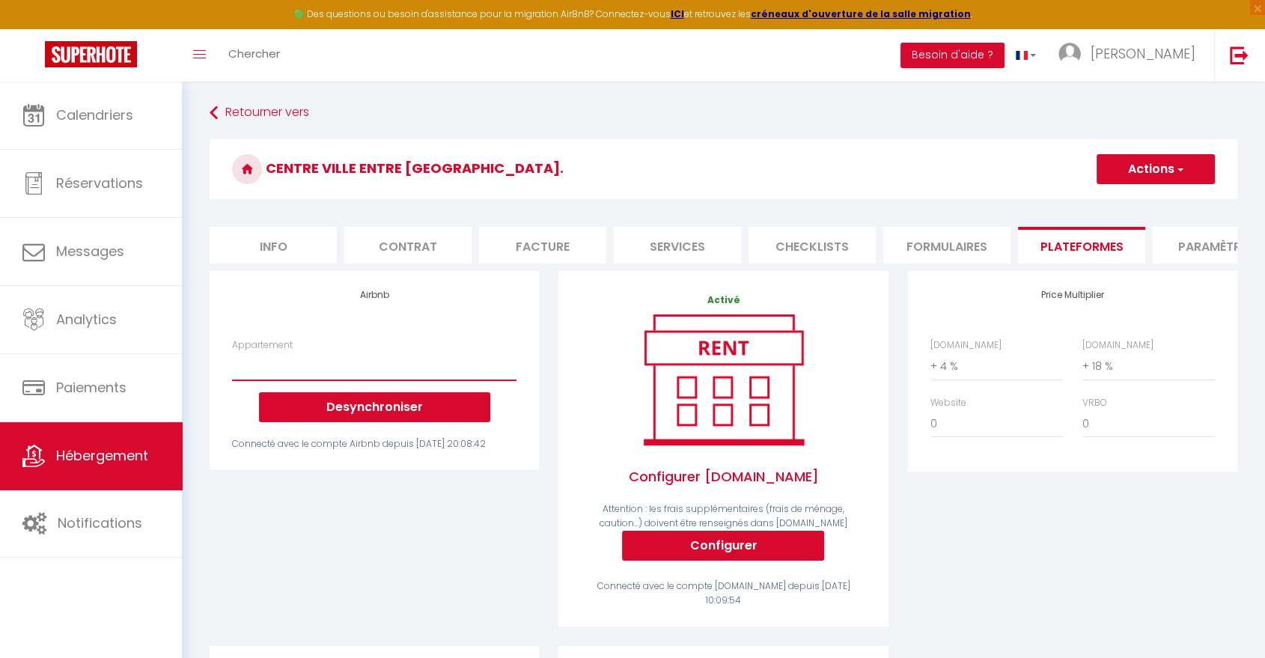
click at [412, 380] on select "Appartement" at bounding box center [374, 366] width 284 height 28
click at [462, 380] on select "Appartement" at bounding box center [374, 366] width 284 height 28
drag, startPoint x: 462, startPoint y: 390, endPoint x: 429, endPoint y: 390, distance: 32.9
click at [429, 380] on select "Appartement" at bounding box center [374, 366] width 284 height 28
click at [442, 380] on select "Appartement" at bounding box center [374, 366] width 284 height 28
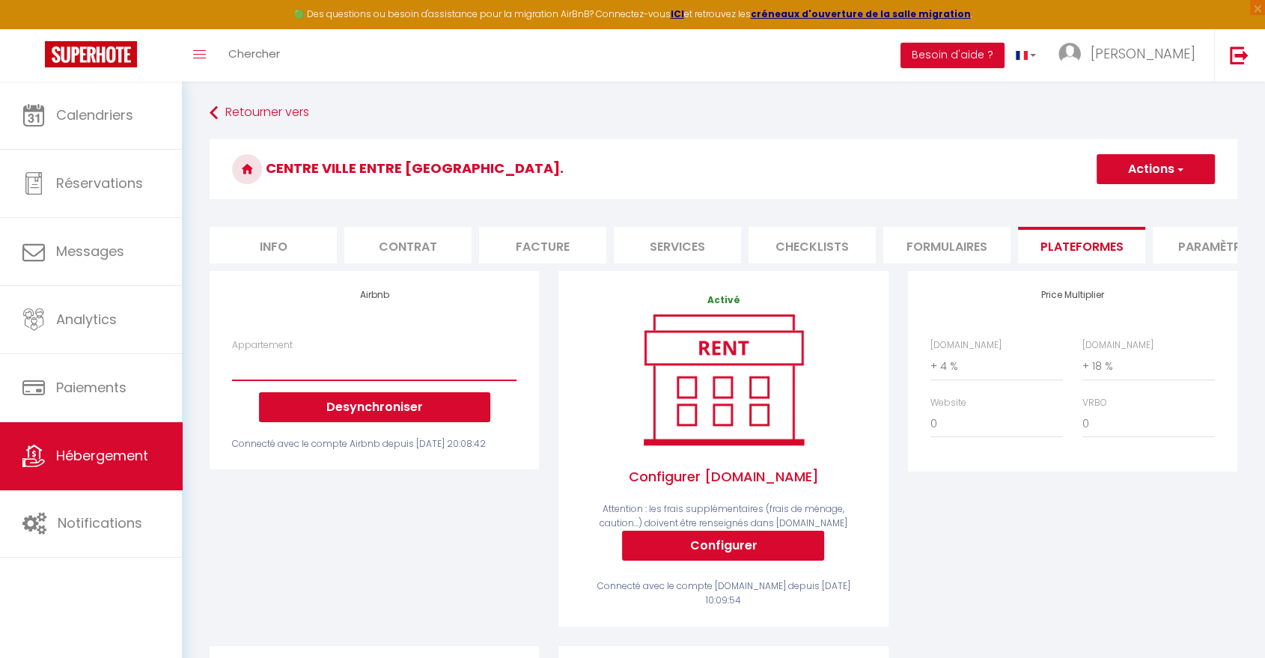
click at [429, 380] on select "Appartement" at bounding box center [374, 366] width 284 height 28
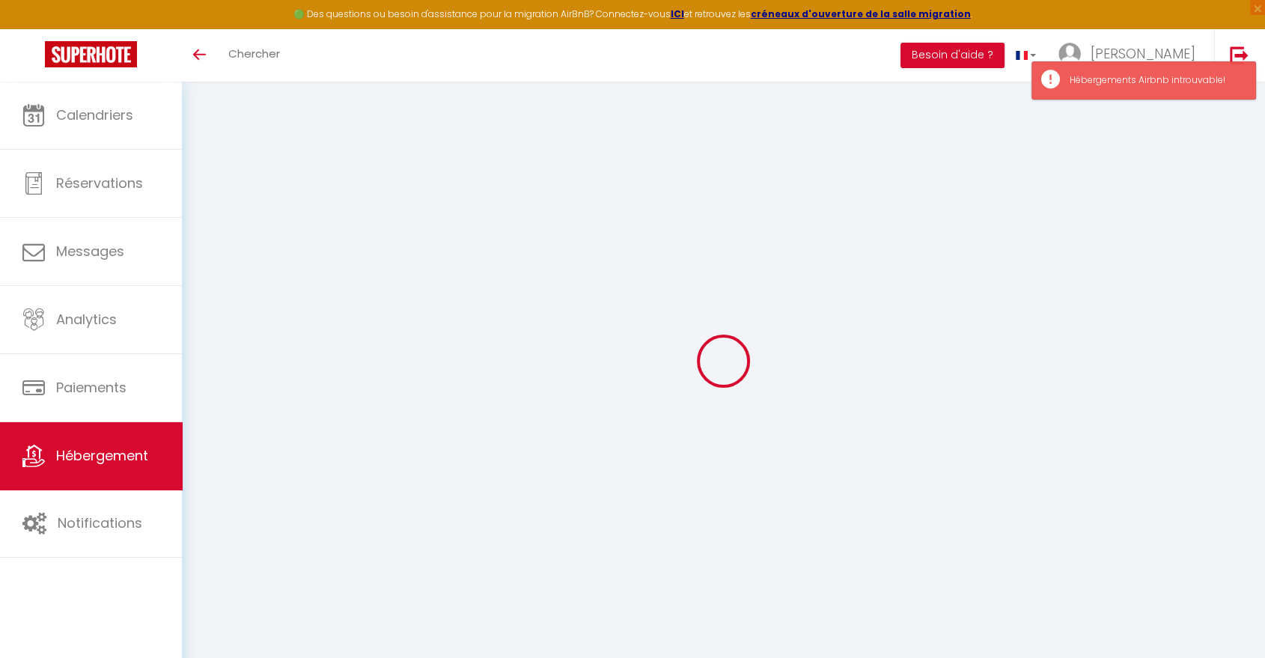
select select
select select "+ 4 %"
select select "+ 18 %"
select select
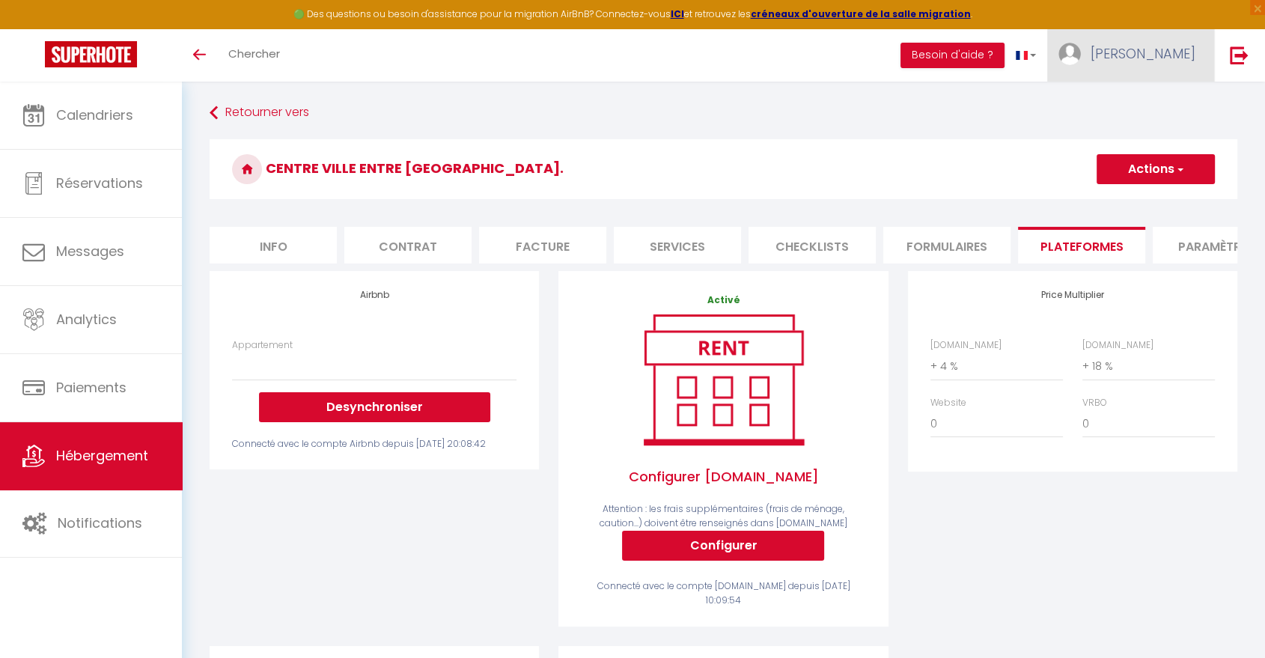
click at [1173, 56] on span "[PERSON_NAME]" at bounding box center [1142, 53] width 105 height 19
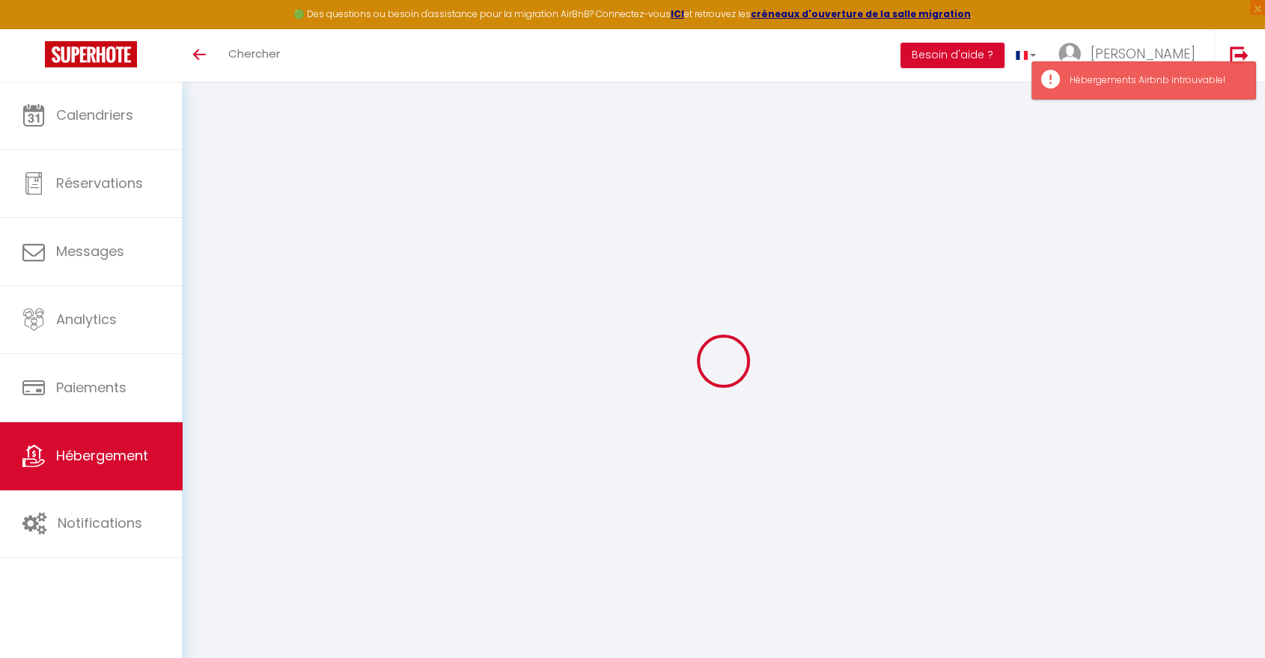
select select
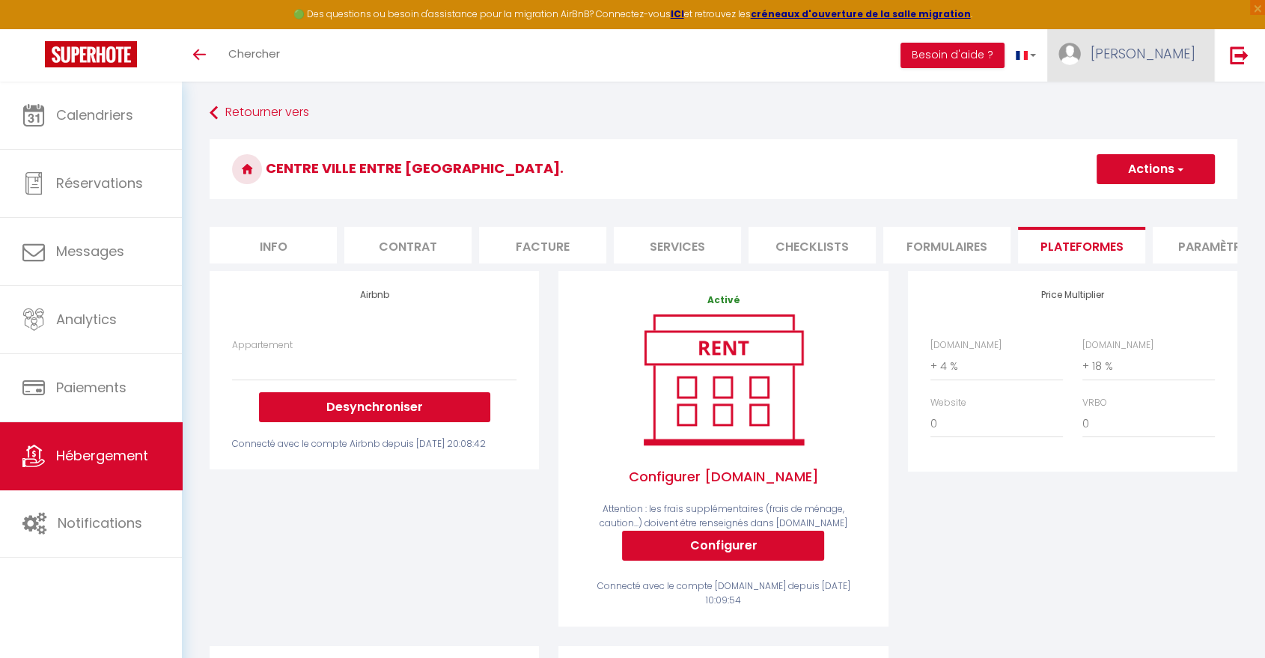
click at [1167, 47] on span "[PERSON_NAME]" at bounding box center [1142, 53] width 105 height 19
click at [1148, 102] on link "Paramètres" at bounding box center [1154, 103] width 111 height 25
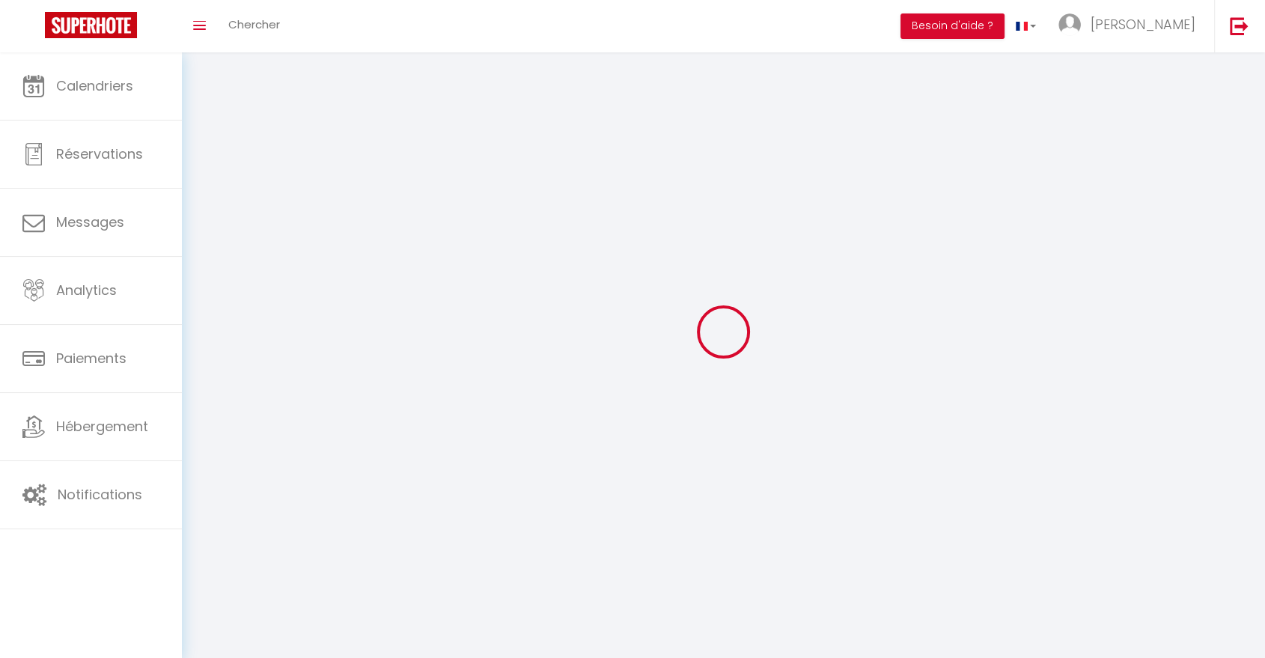
type input "[PERSON_NAME]"
type input "Pinard"
type input "0650014230"
type input "[STREET_ADDRESS]"
type input "40460"
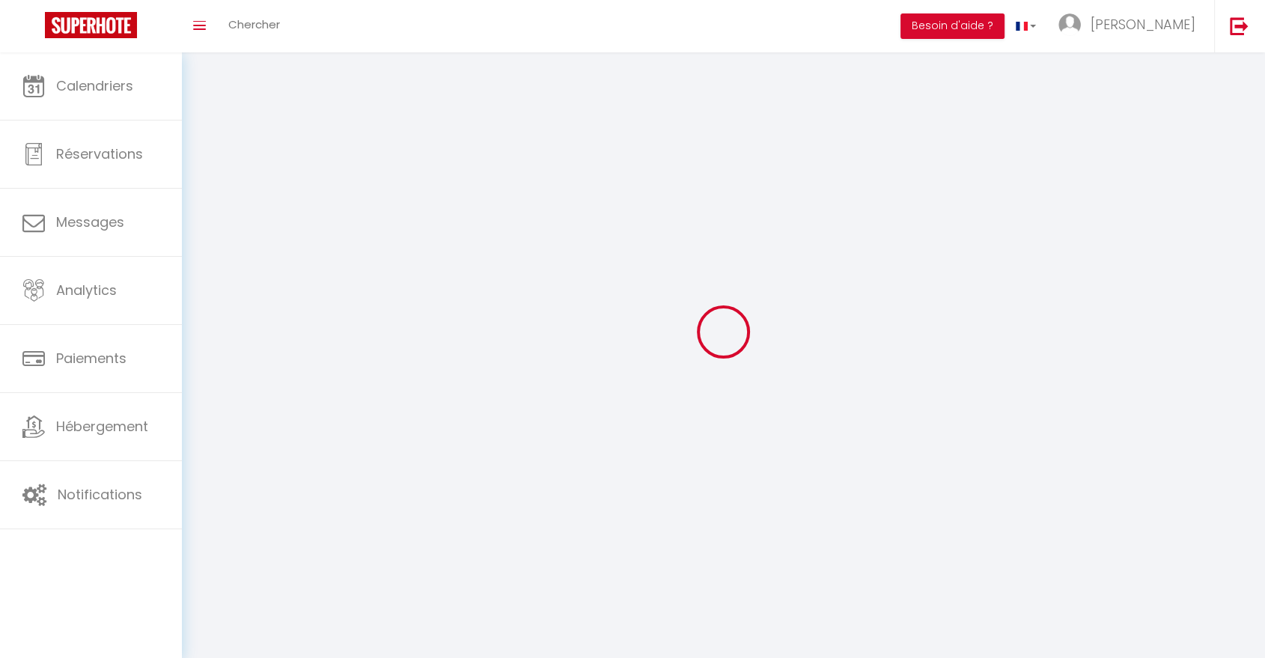
type input "Sanguinet (40460)"
type input "lhtvMojmYLjwXguF7bXOok0vP"
type input "CMkyfyT469dqhfRJ60wdID1DE"
type input "[URL][DOMAIN_NAME]"
select select "28"
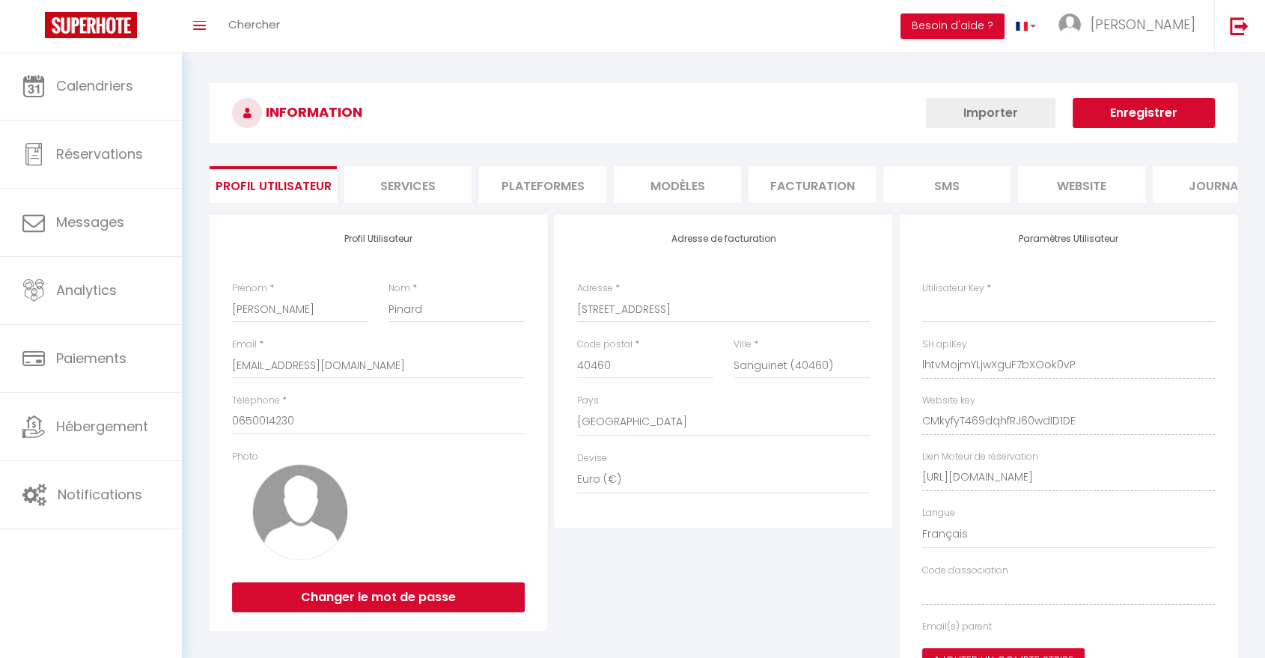
type input "lhtvMojmYLjwXguF7bXOok0vP"
type input "CMkyfyT469dqhfRJ60wdID1DE"
type input "[URL][DOMAIN_NAME]"
select select "fr"
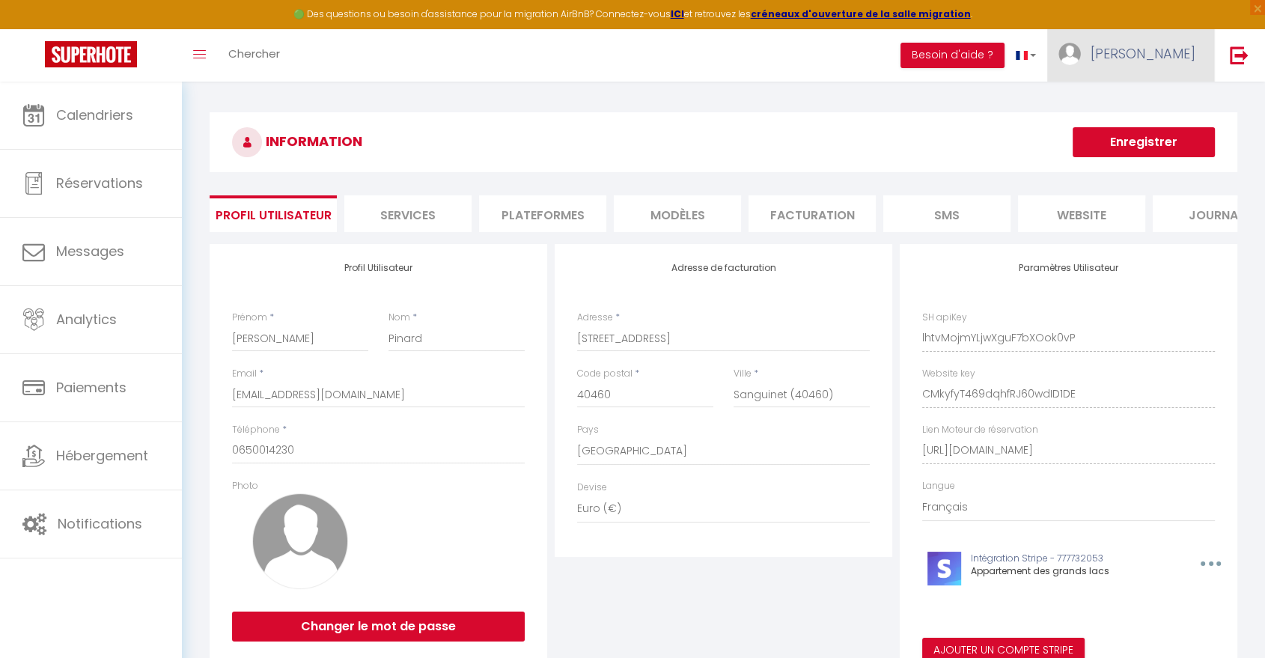
click at [1173, 67] on link "[PERSON_NAME]" at bounding box center [1130, 55] width 167 height 52
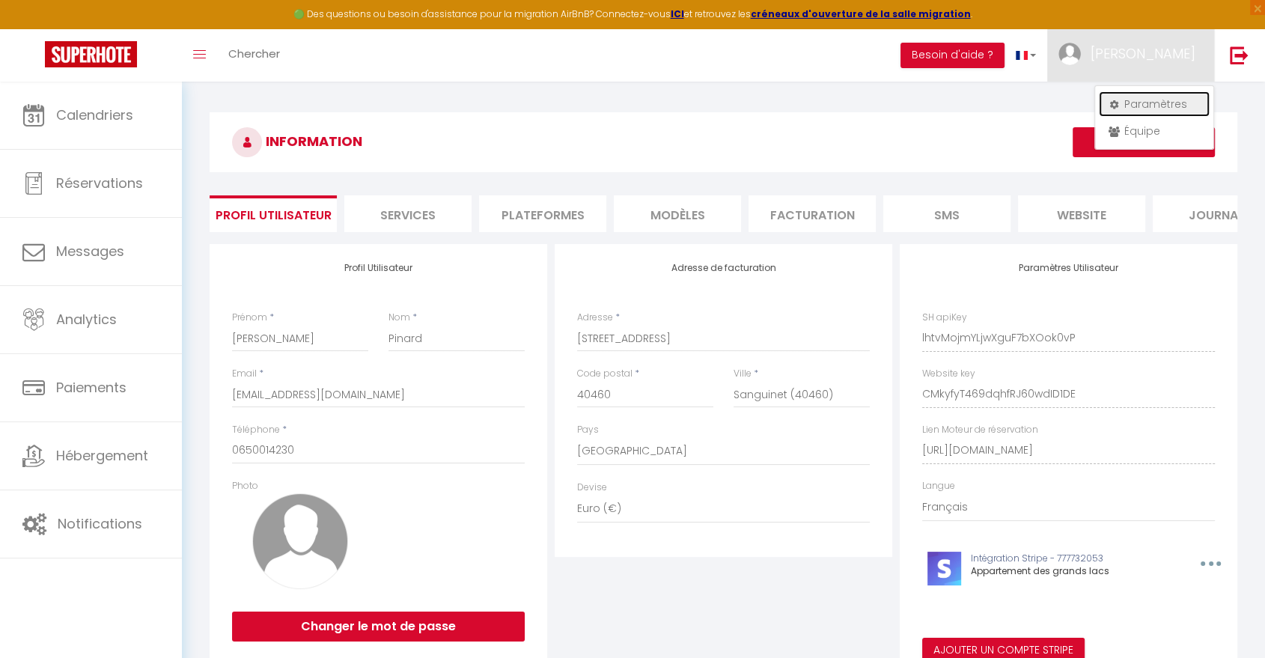
click at [1162, 107] on link "Paramètres" at bounding box center [1154, 103] width 111 height 25
click at [549, 222] on li "Plateformes" at bounding box center [542, 213] width 127 height 37
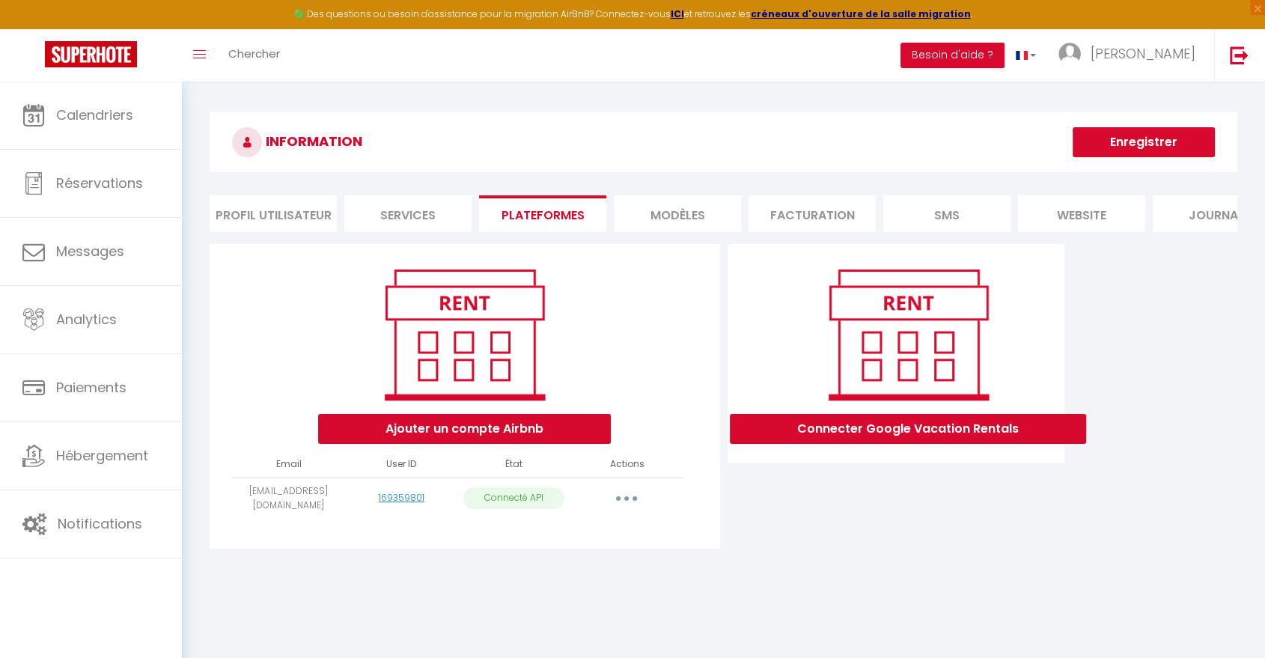
click at [630, 504] on button "button" at bounding box center [626, 498] width 42 height 24
click at [584, 545] on link "Importer les appartements" at bounding box center [559, 531] width 165 height 25
select select "43857"
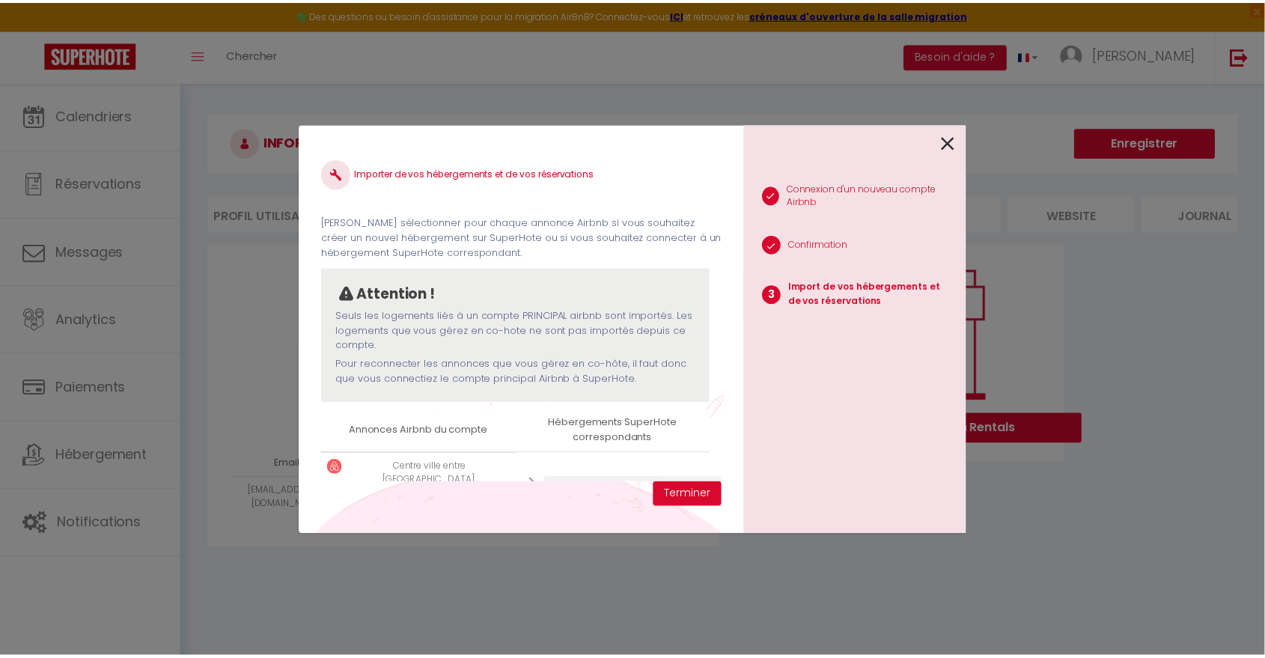
scroll to position [44, 0]
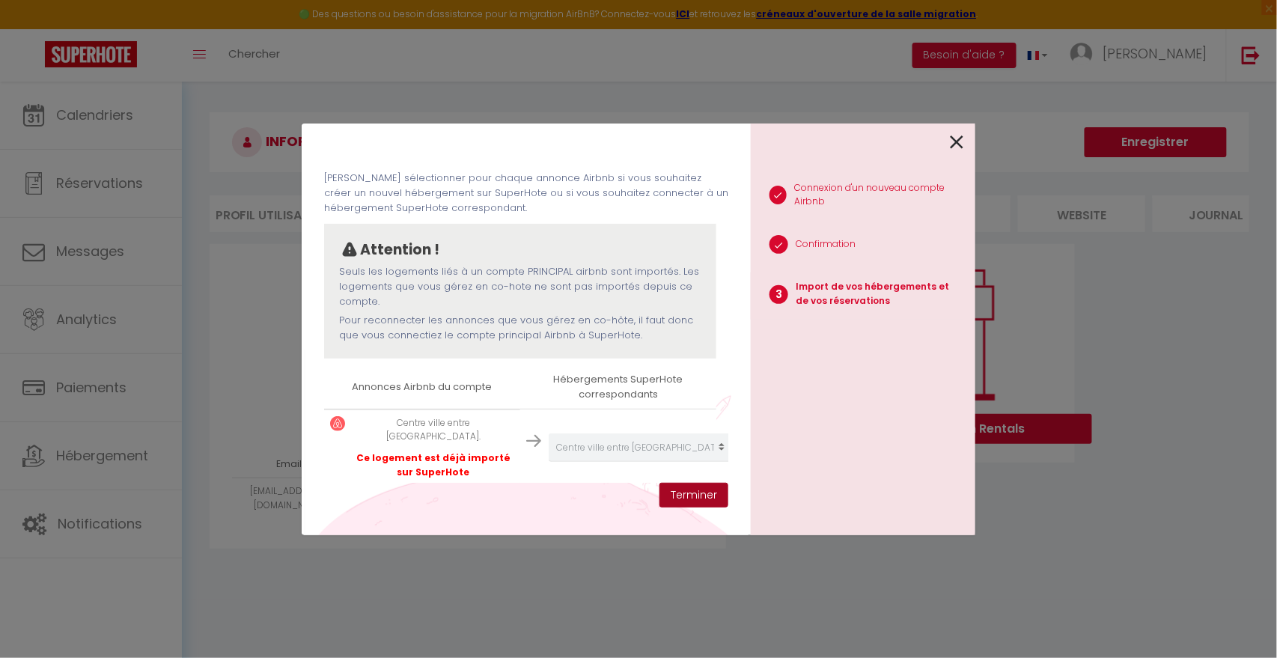
click at [686, 495] on button "Terminer" at bounding box center [693, 495] width 69 height 25
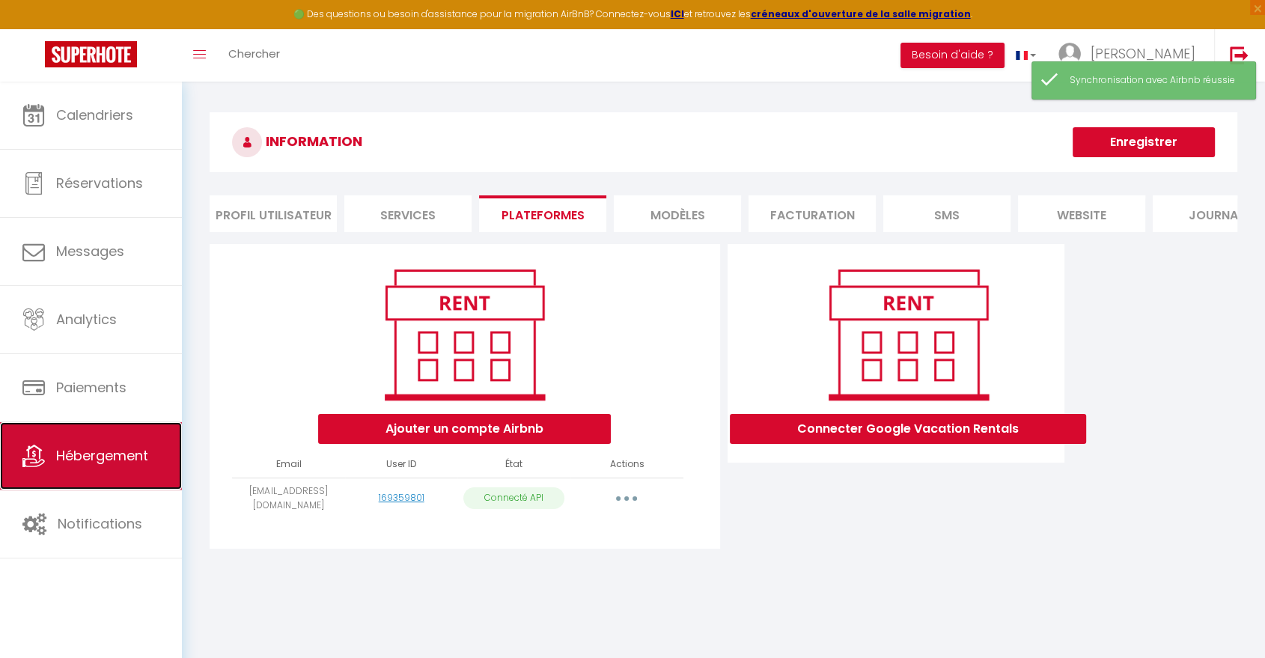
click at [96, 457] on span "Hébergement" at bounding box center [102, 455] width 92 height 19
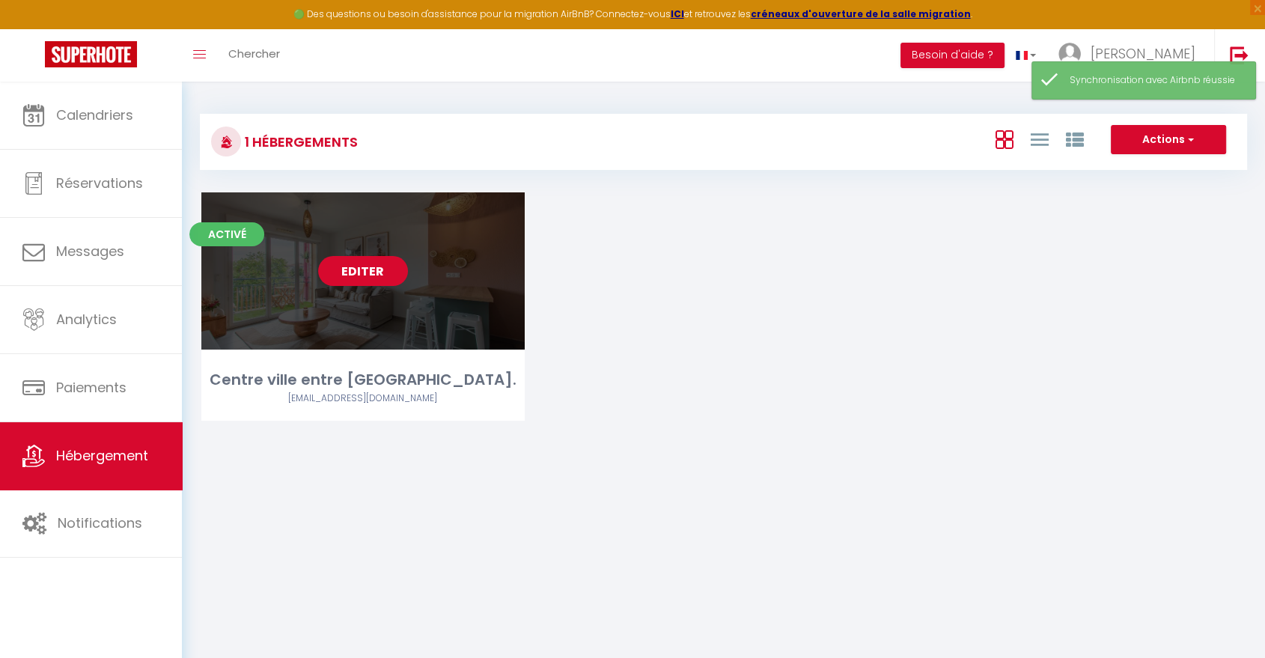
click at [357, 283] on link "Editer" at bounding box center [363, 271] width 90 height 30
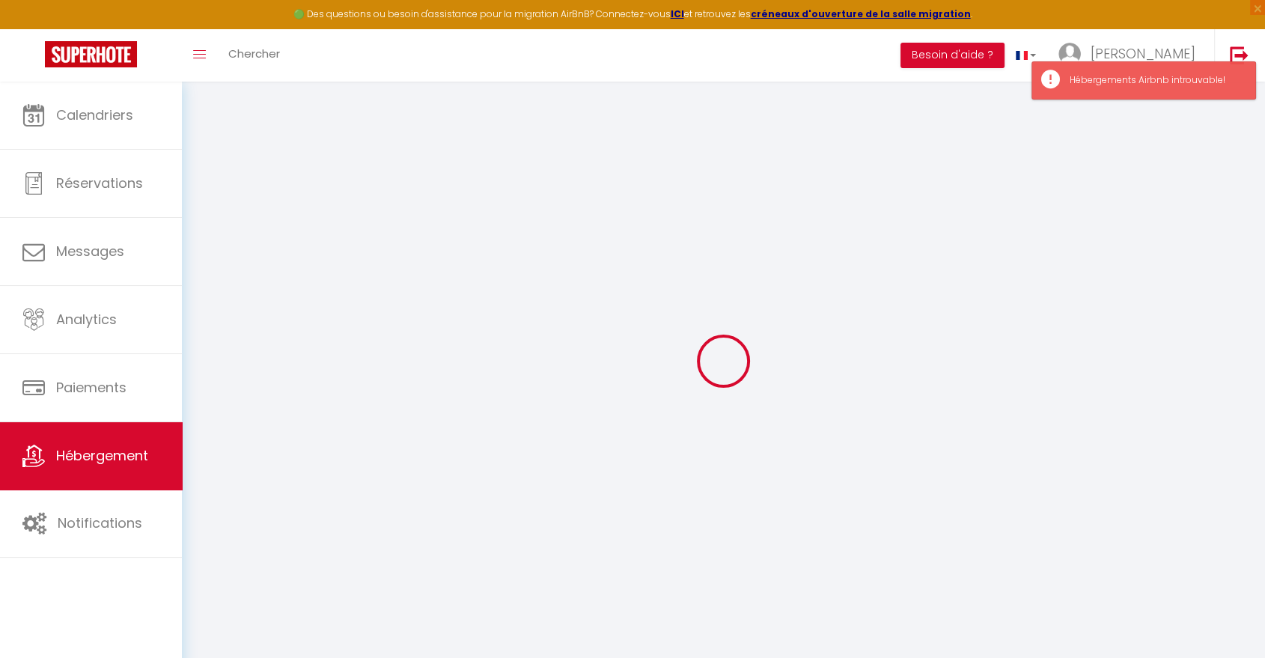
select select
select select "+ 4 %"
select select "+ 18 %"
select select
checkbox input "false"
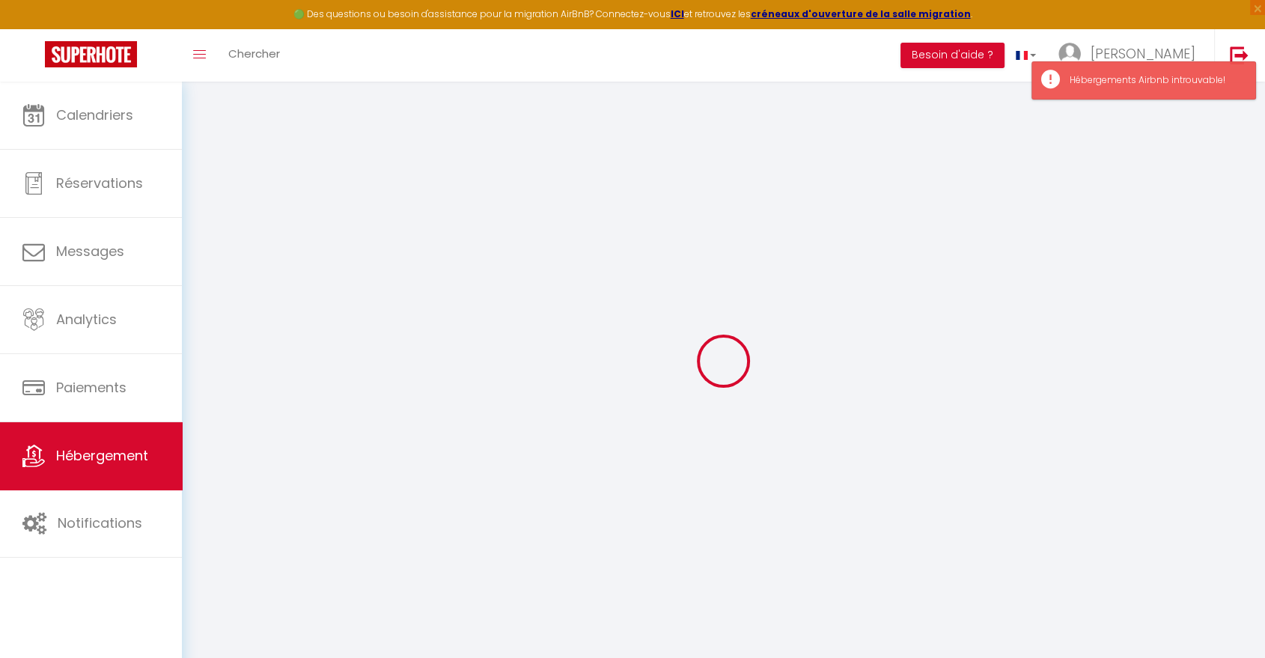
checkbox input "false"
select select
select select "16:00"
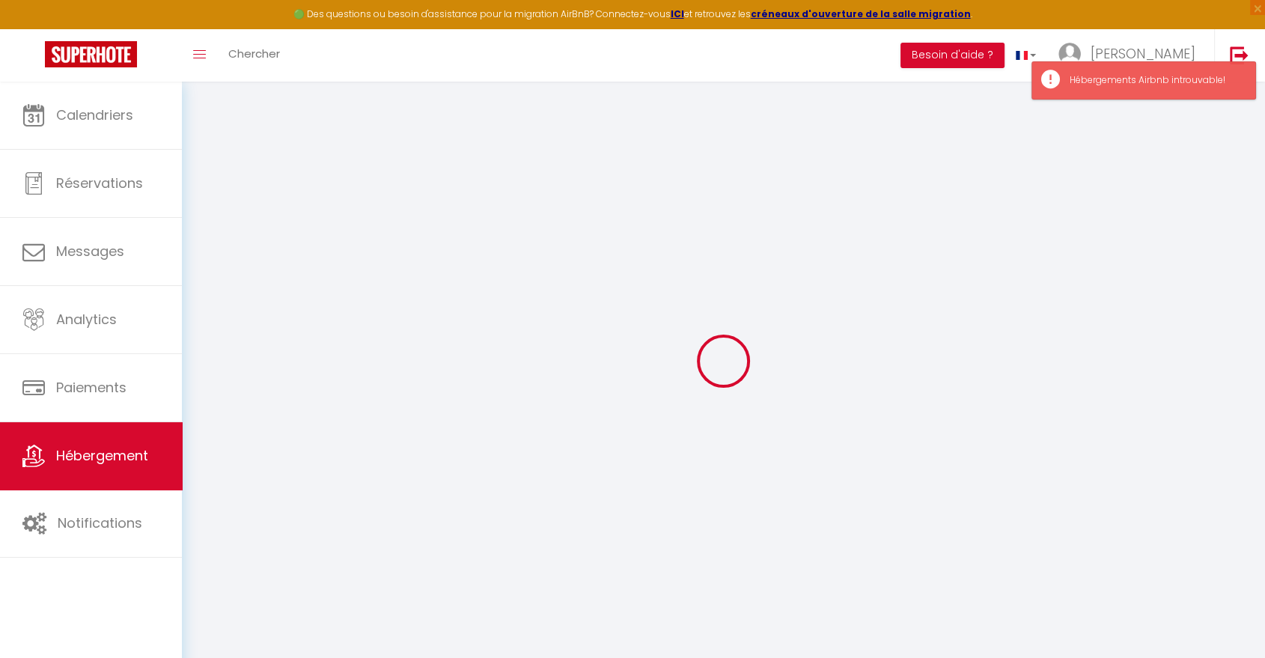
select select
select select "10:00"
select select "30"
select select "120"
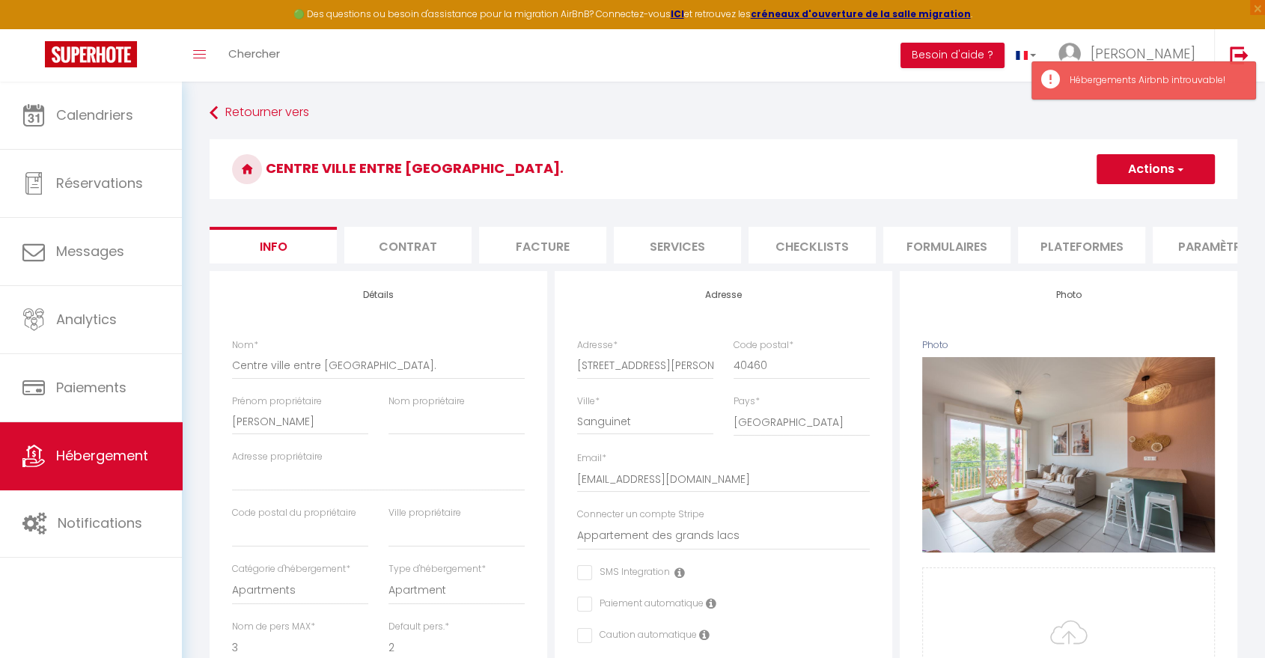
click at [1086, 247] on li "Plateformes" at bounding box center [1081, 245] width 127 height 37
select select
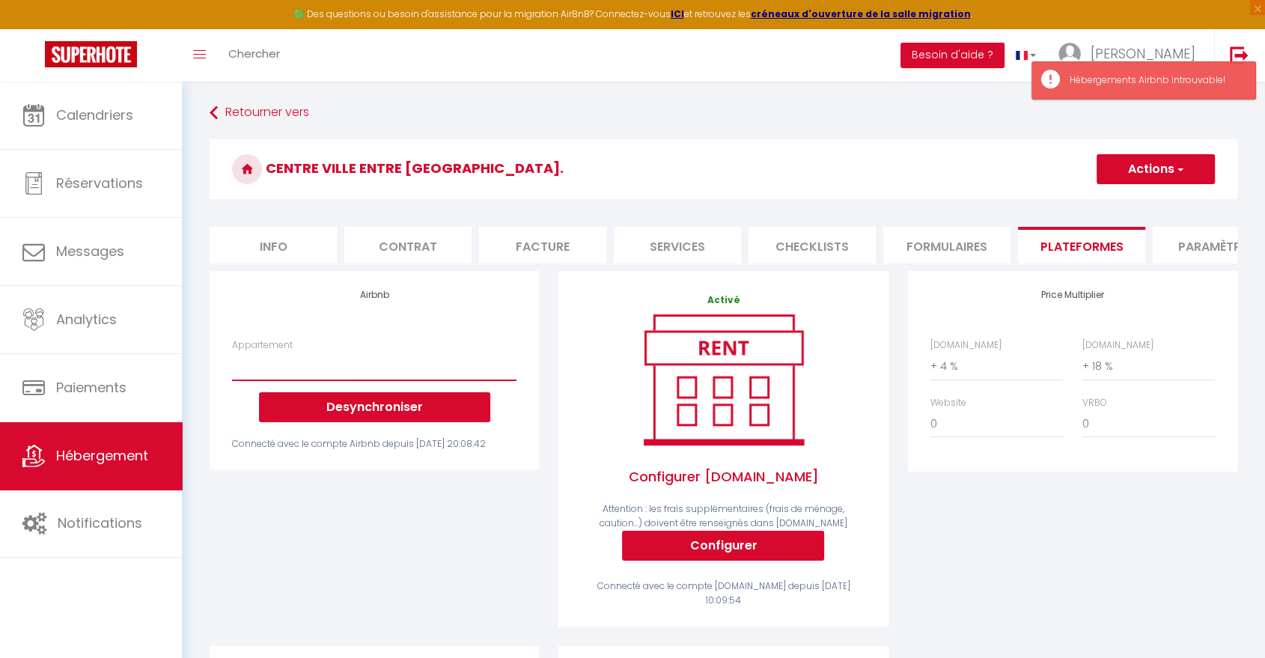
click at [433, 380] on select "Appartement" at bounding box center [374, 366] width 284 height 28
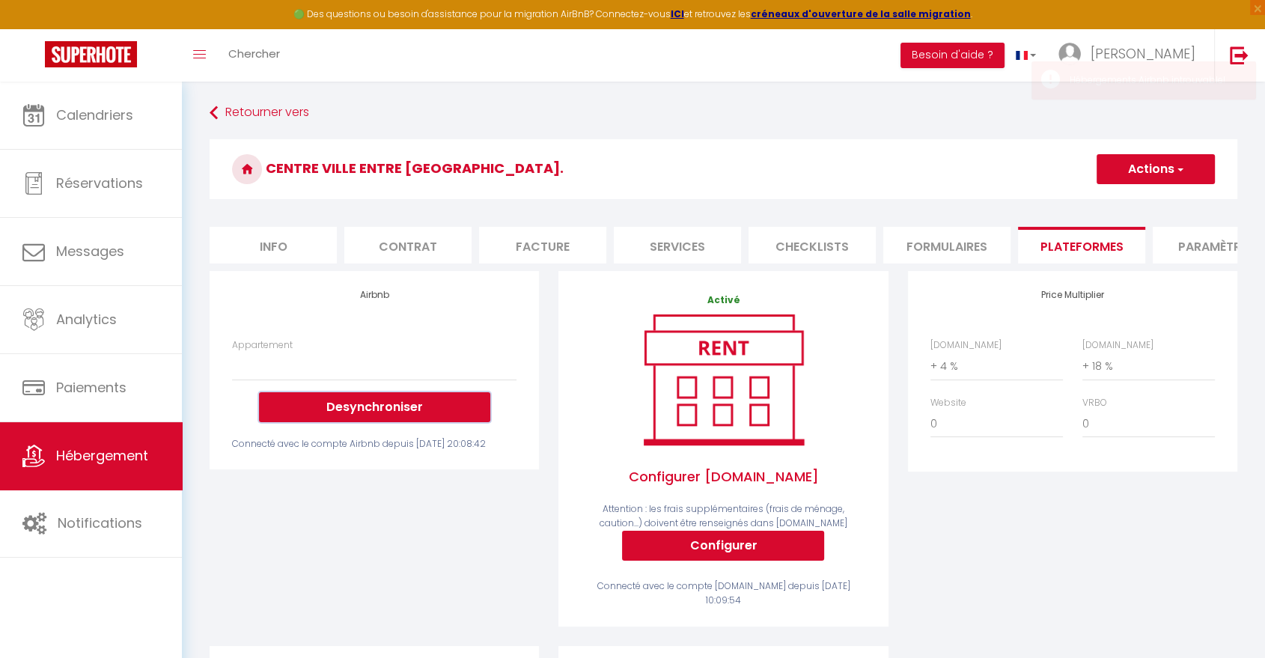
click at [373, 422] on button "Desynchroniser" at bounding box center [374, 407] width 231 height 30
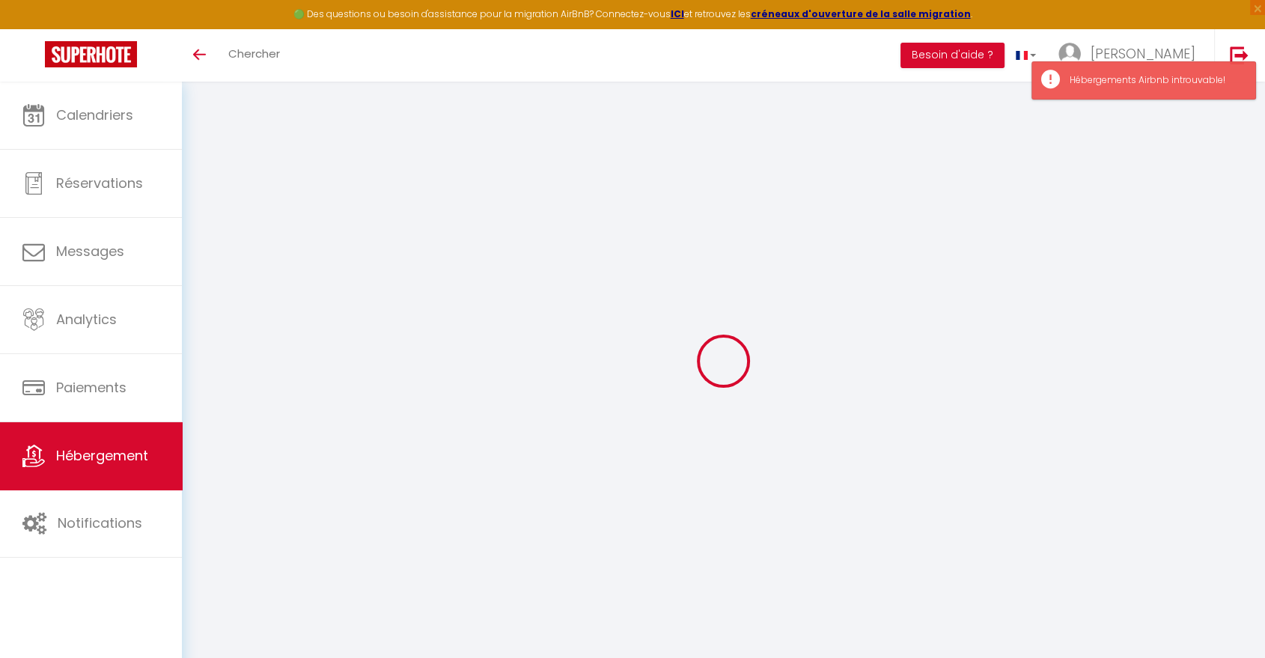
select select "+ 4 %"
select select "+ 18 %"
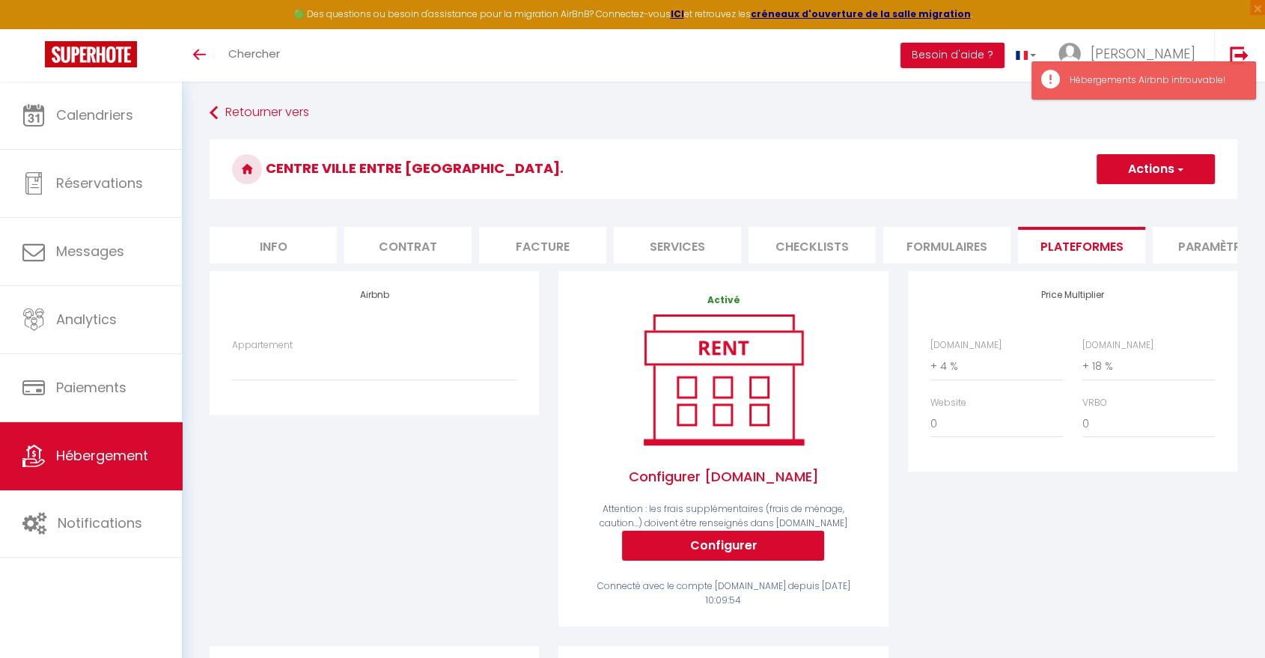
click at [1144, 167] on button "Actions" at bounding box center [1155, 169] width 118 height 30
click at [1143, 203] on link "Enregistrer" at bounding box center [1155, 201] width 118 height 19
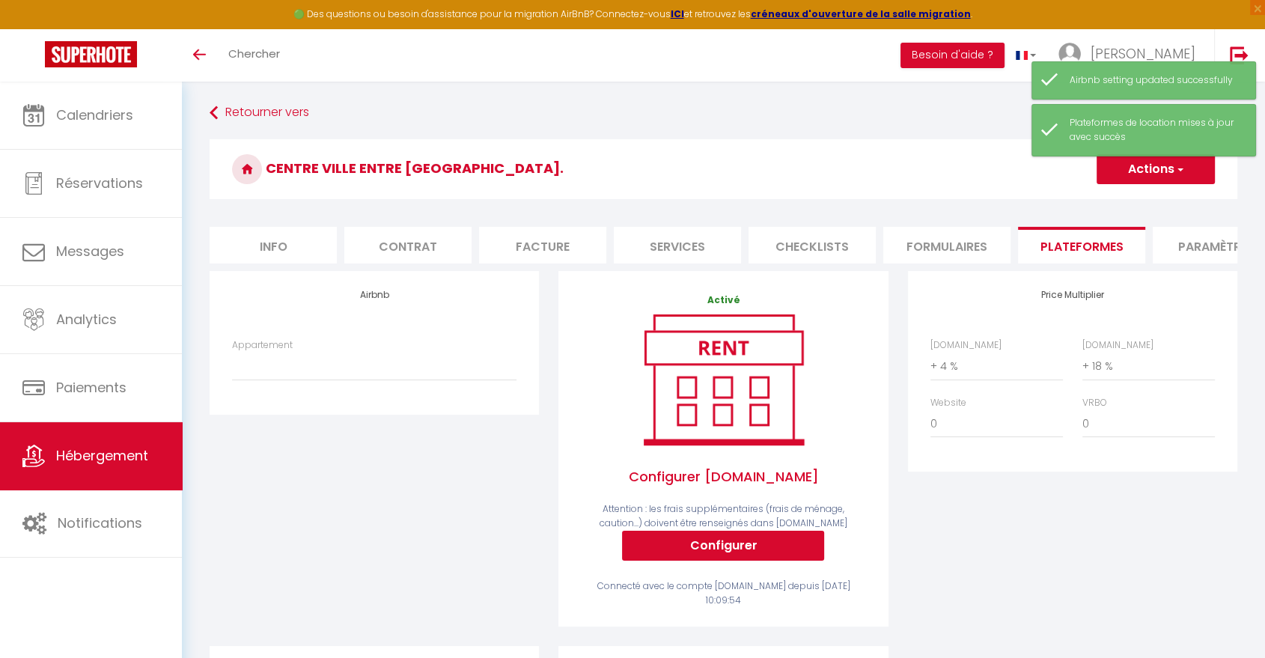
click at [398, 396] on div "Appartement" at bounding box center [374, 367] width 304 height 58
click at [395, 380] on select "Appartement" at bounding box center [374, 366] width 284 height 28
click at [391, 380] on select "Appartement" at bounding box center [374, 366] width 284 height 28
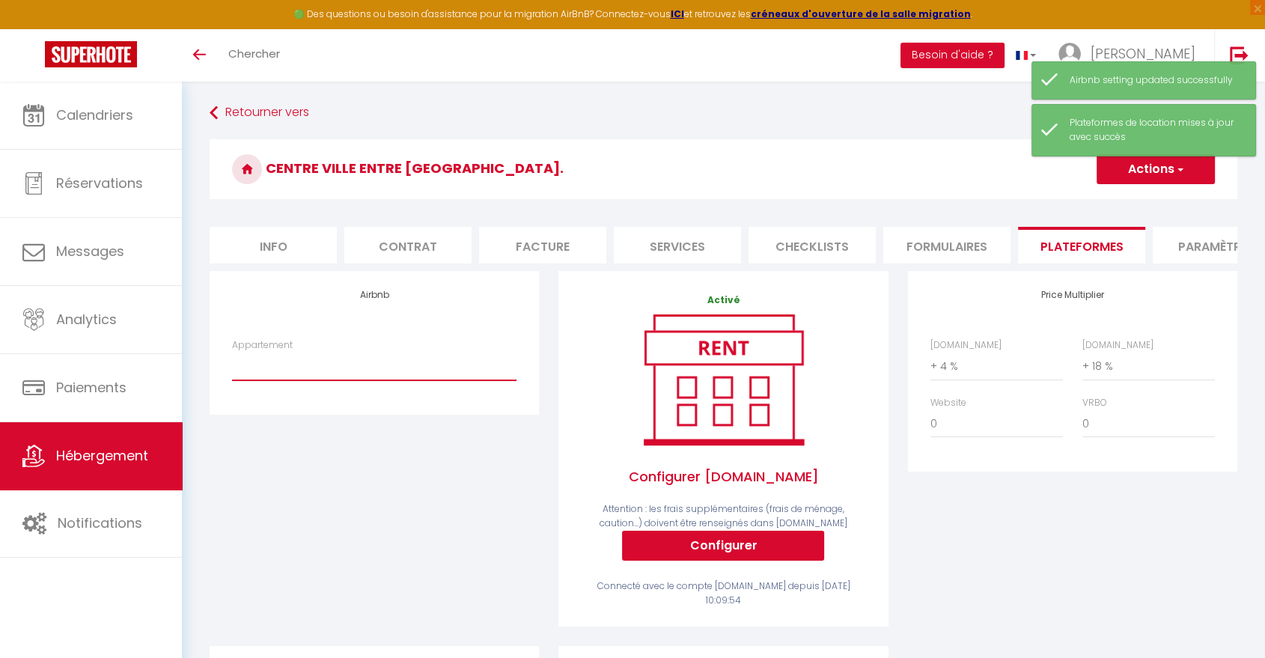
click at [391, 380] on select "Appartement" at bounding box center [374, 366] width 284 height 28
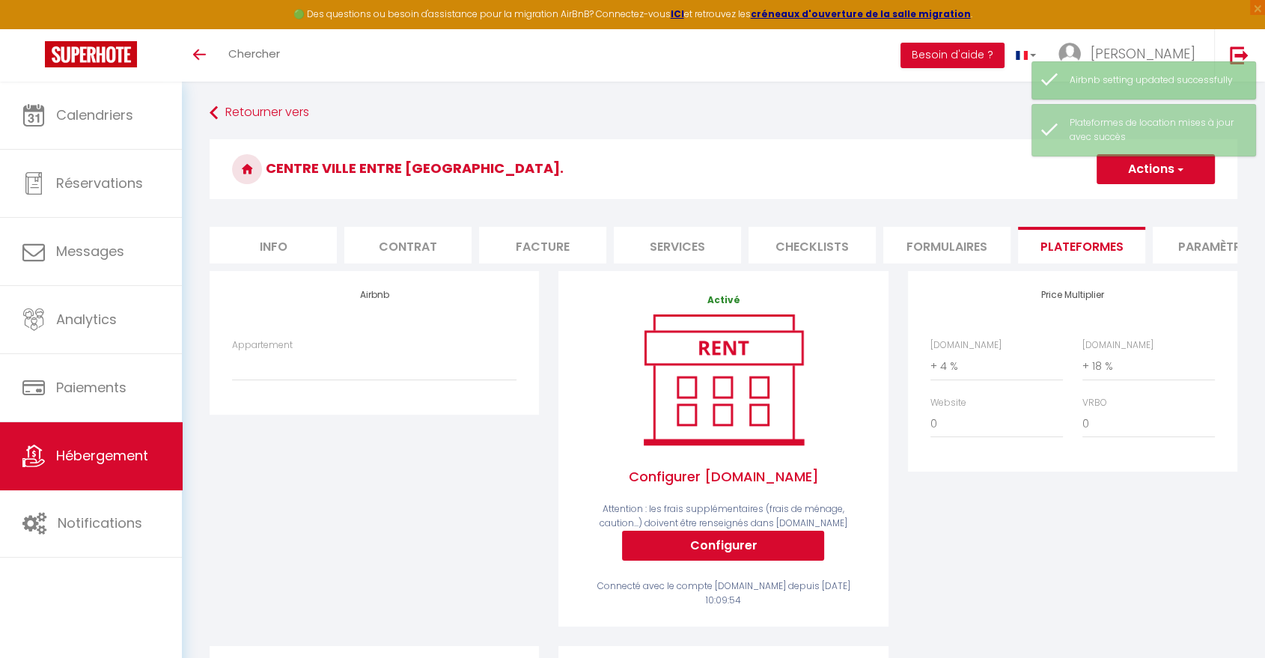
click at [698, 201] on div "Centre ville entre [GEOGRAPHIC_DATA]. Actions Enregistrer" at bounding box center [724, 173] width 1028 height 68
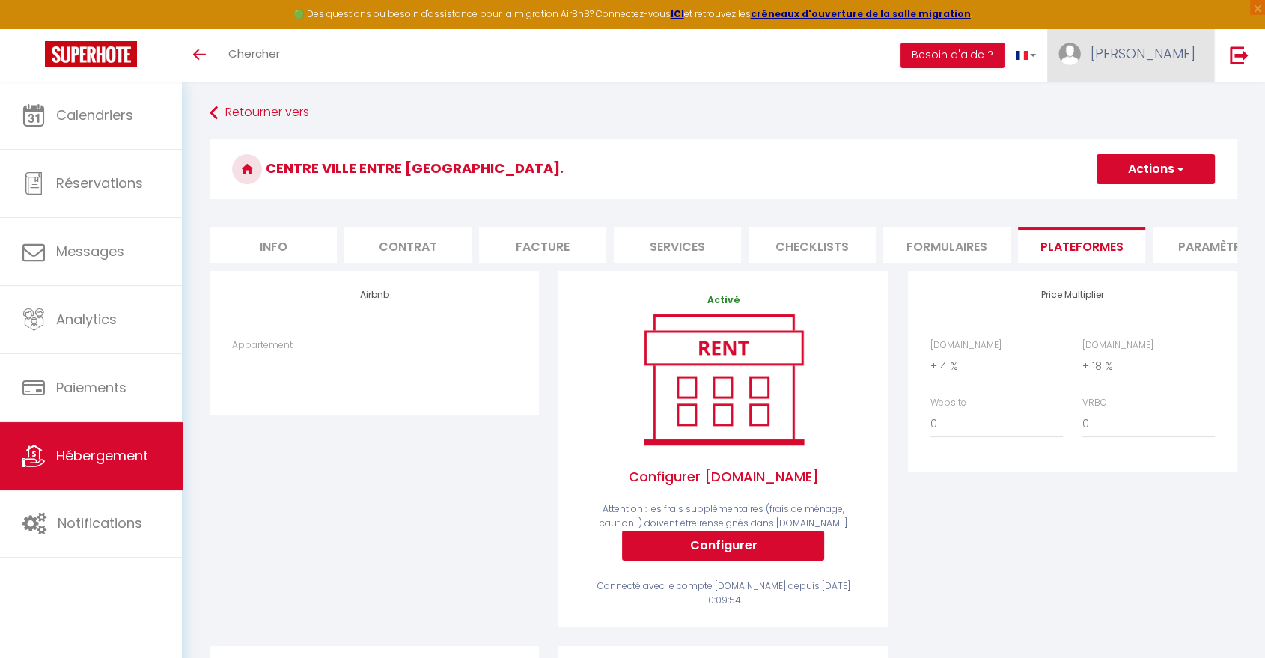
click at [1170, 59] on span "[PERSON_NAME]" at bounding box center [1142, 53] width 105 height 19
click at [1159, 103] on link "Paramètres" at bounding box center [1154, 103] width 111 height 25
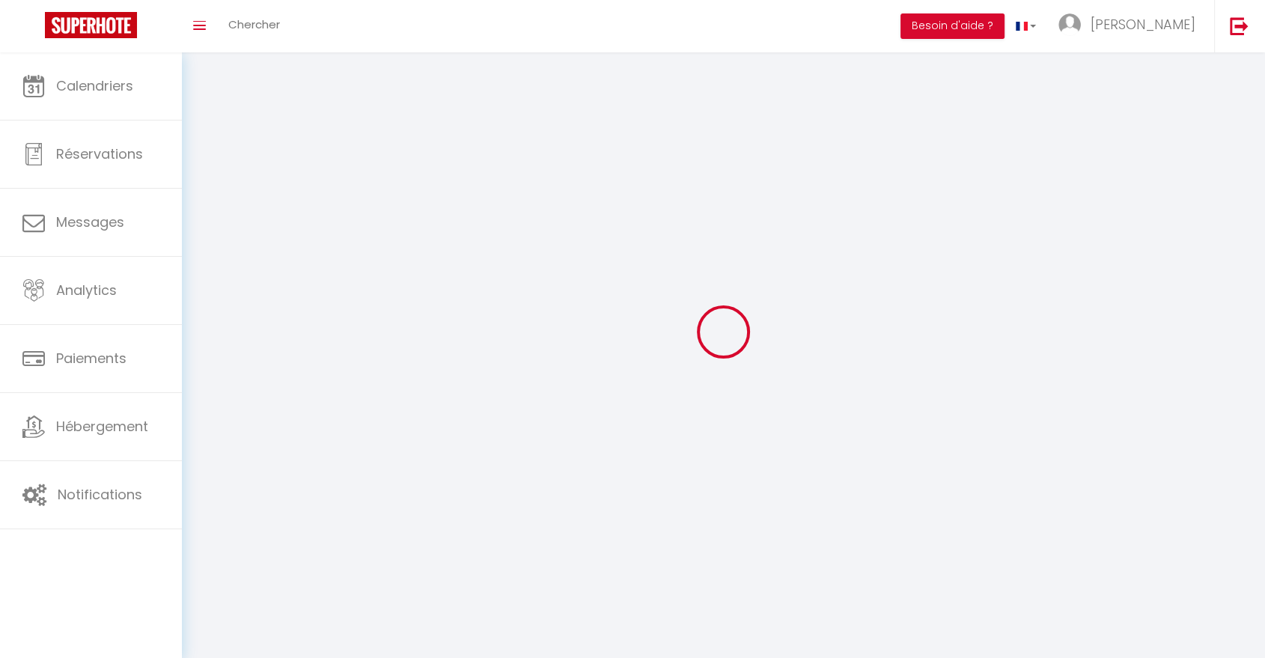
type input "[PERSON_NAME]"
type input "Pinard"
type input "0650014230"
type input "[STREET_ADDRESS]"
type input "40460"
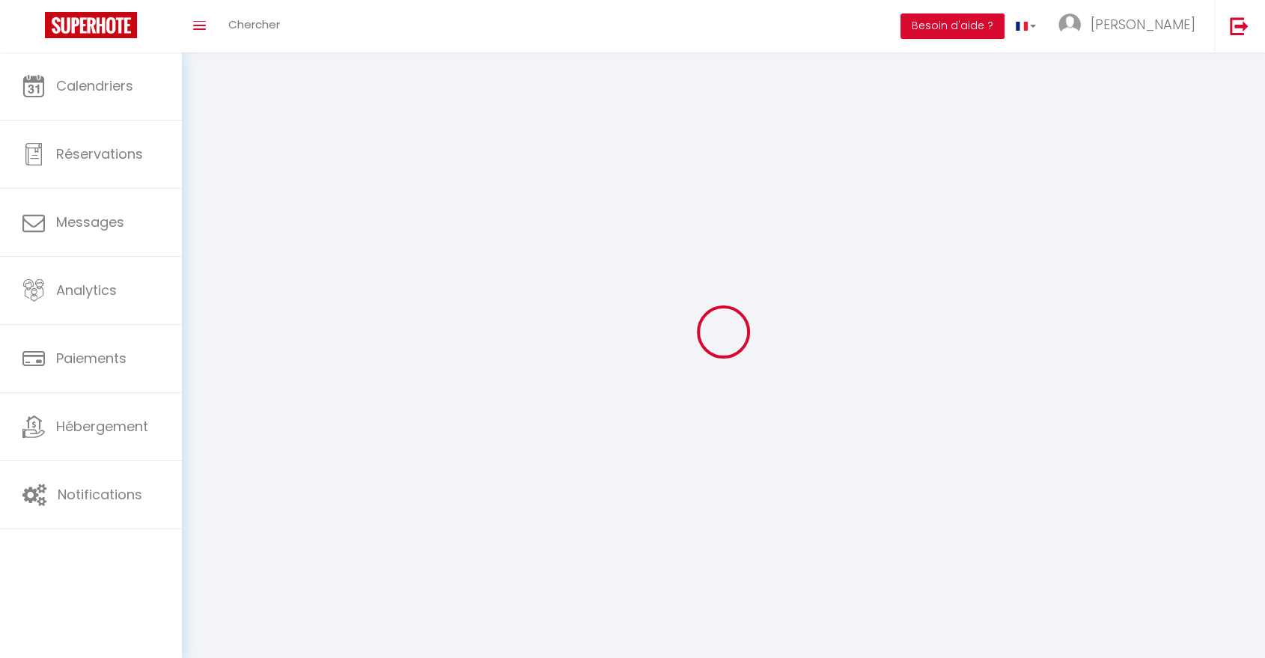
type input "Sanguinet (40460)"
type input "lhtvMojmYLjwXguF7bXOok0vP"
type input "CMkyfyT469dqhfRJ60wdID1DE"
type input "lhtvMojmYLjwXguF7bXOok0vP"
type input "CMkyfyT469dqhfRJ60wdID1DE"
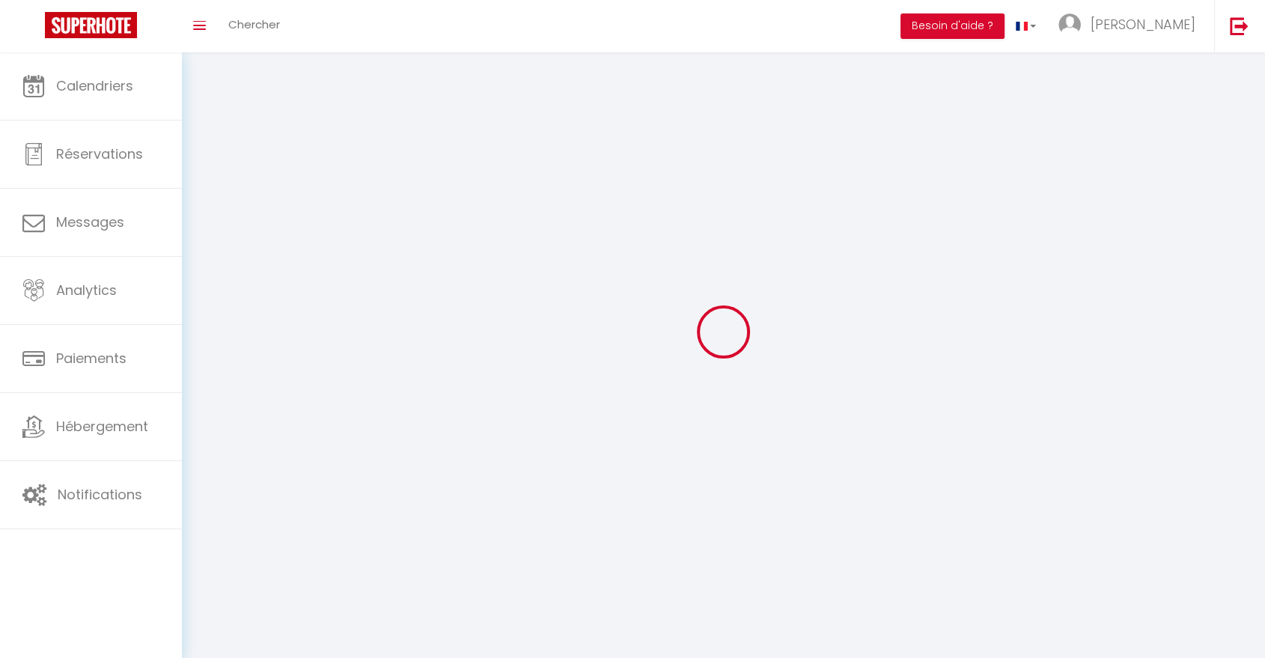
type input "[URL][DOMAIN_NAME]"
select select "28"
select select "fr"
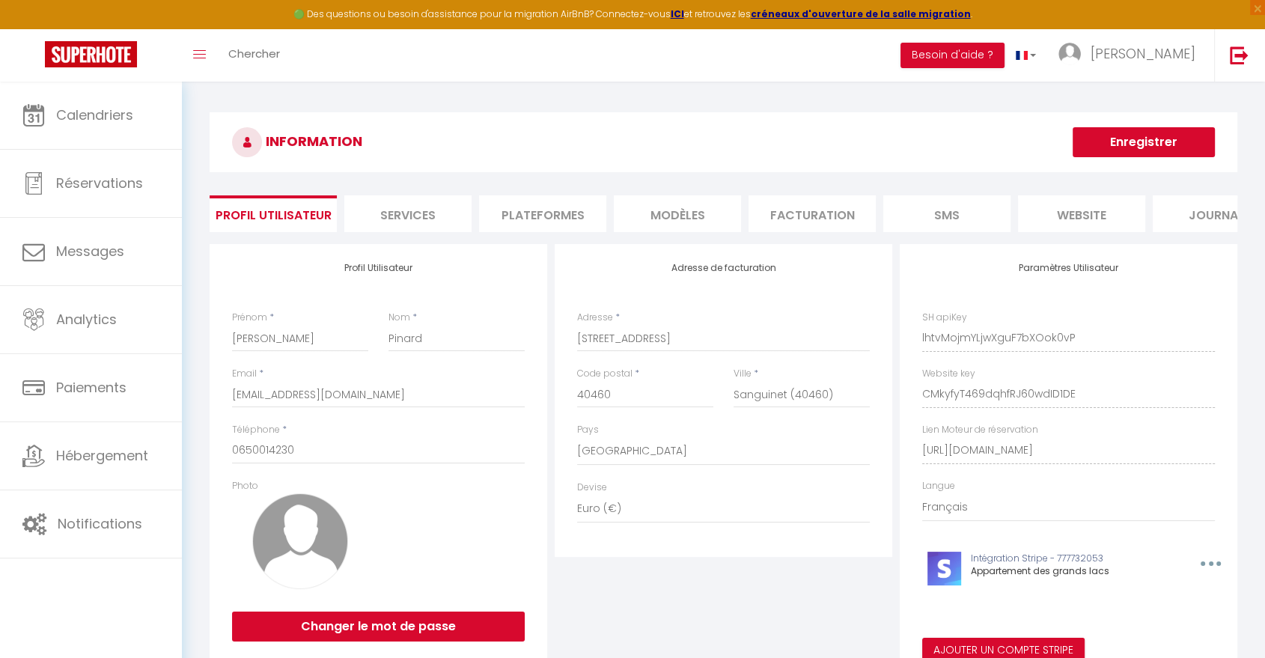
click at [555, 215] on li "Plateformes" at bounding box center [542, 213] width 127 height 37
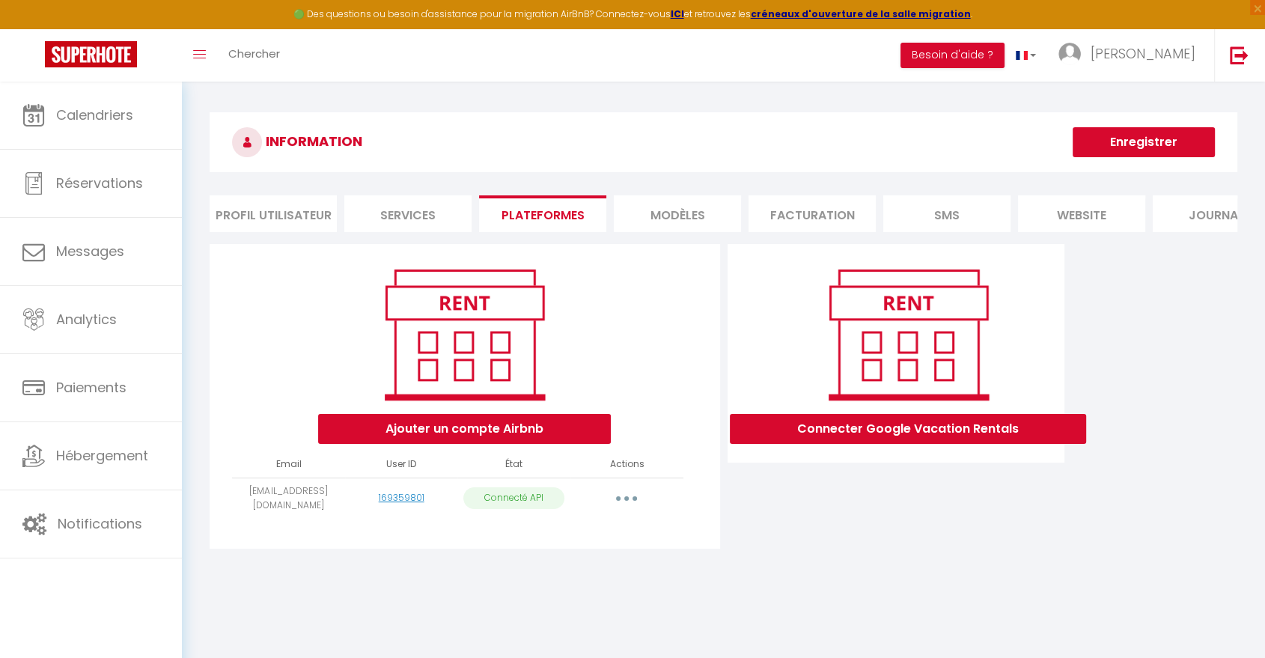
click at [626, 510] on button "button" at bounding box center [626, 498] width 42 height 24
click at [523, 572] on link "Supprimer" at bounding box center [559, 558] width 165 height 25
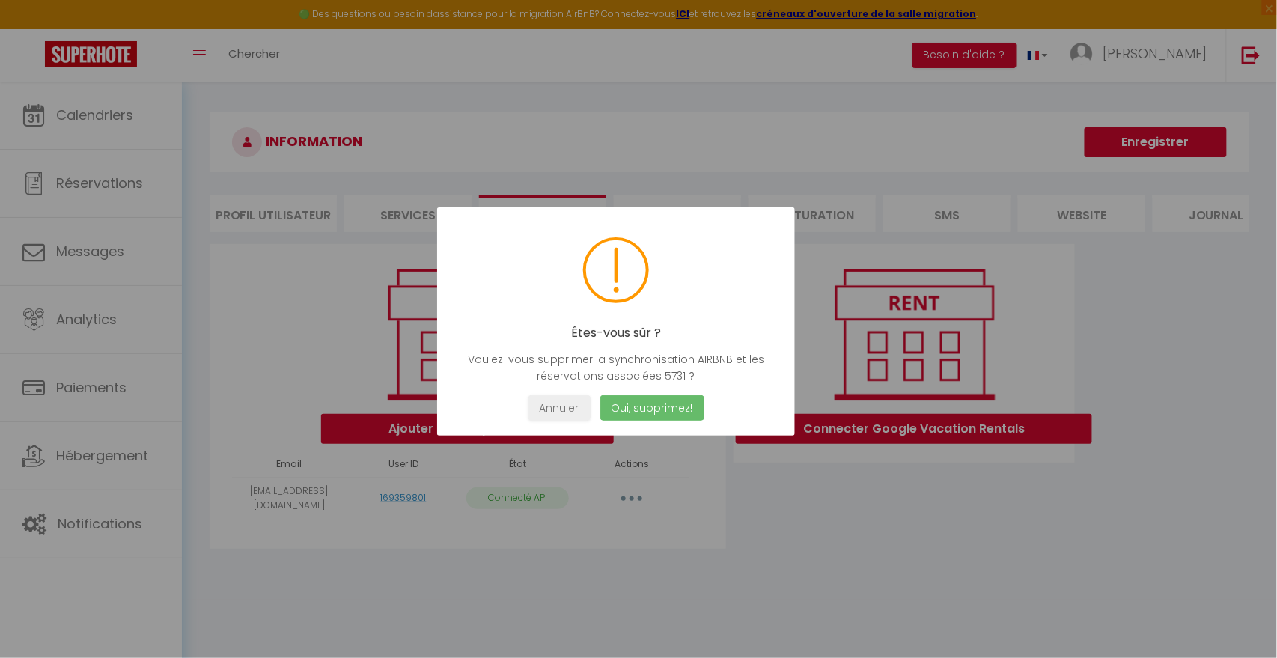
click at [653, 406] on button "Oui, supprimez!" at bounding box center [652, 408] width 104 height 26
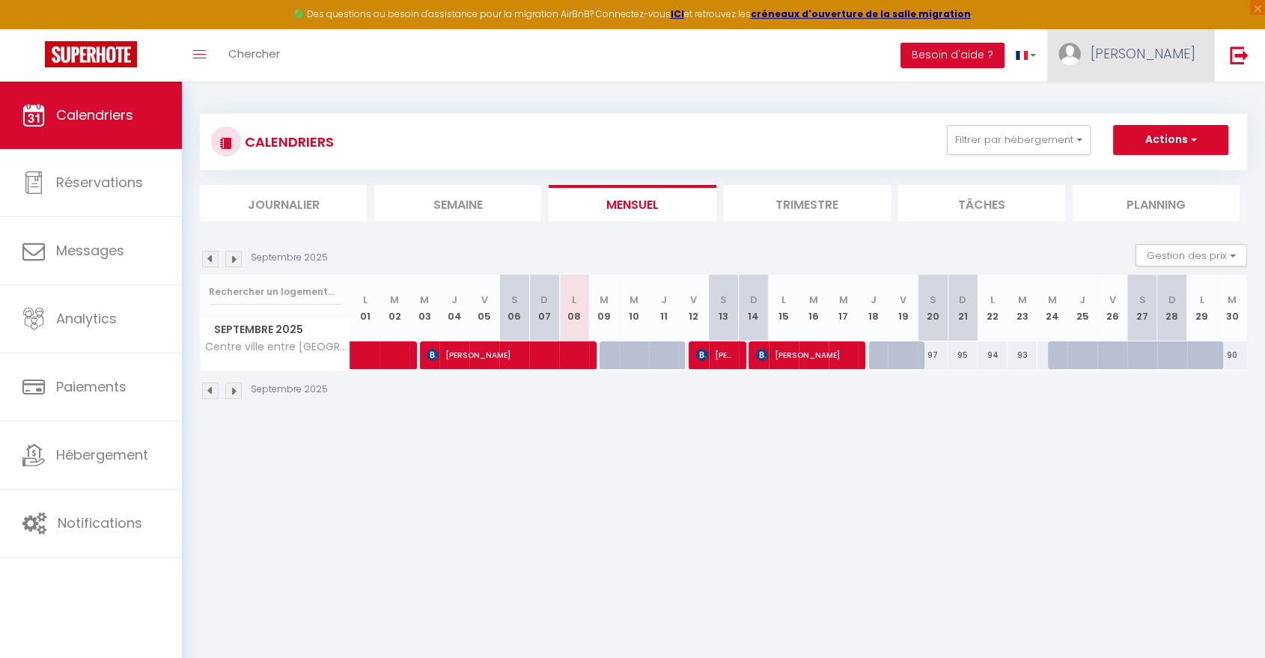
click at [1175, 57] on span "[PERSON_NAME]" at bounding box center [1142, 53] width 105 height 19
click at [1159, 101] on link "Paramètres" at bounding box center [1154, 103] width 111 height 25
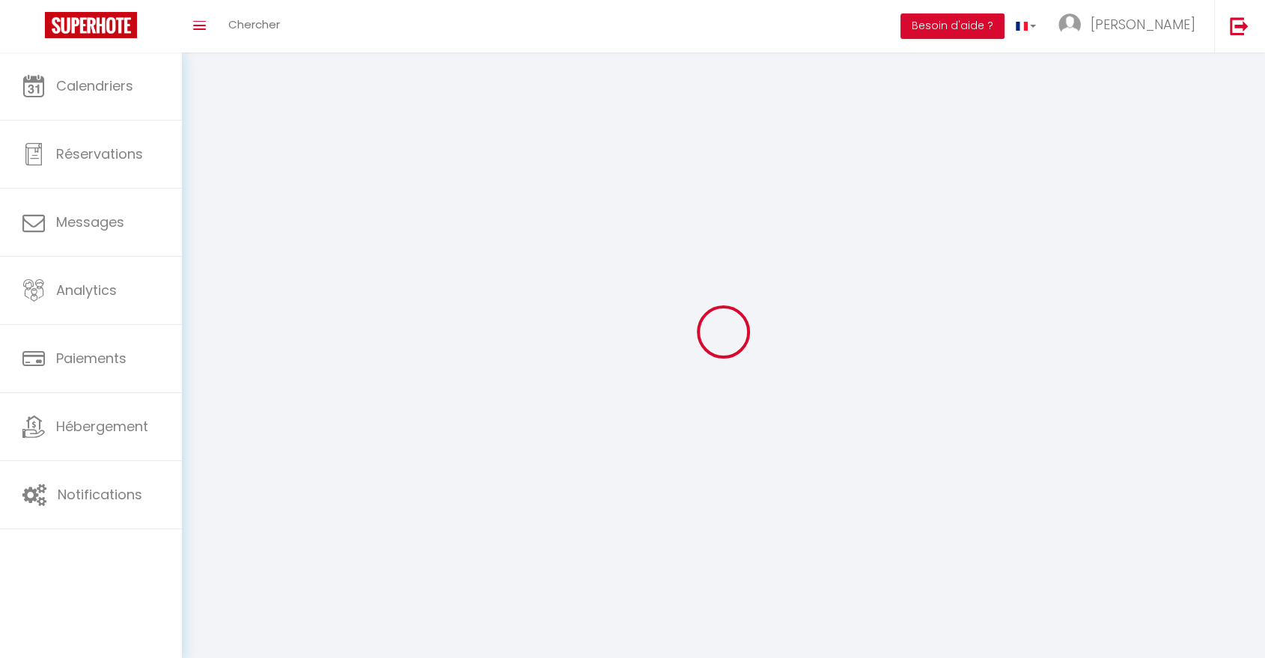
type input "[PERSON_NAME]"
type input "Pinard"
type input "0650014230"
type input "[STREET_ADDRESS]"
type input "40460"
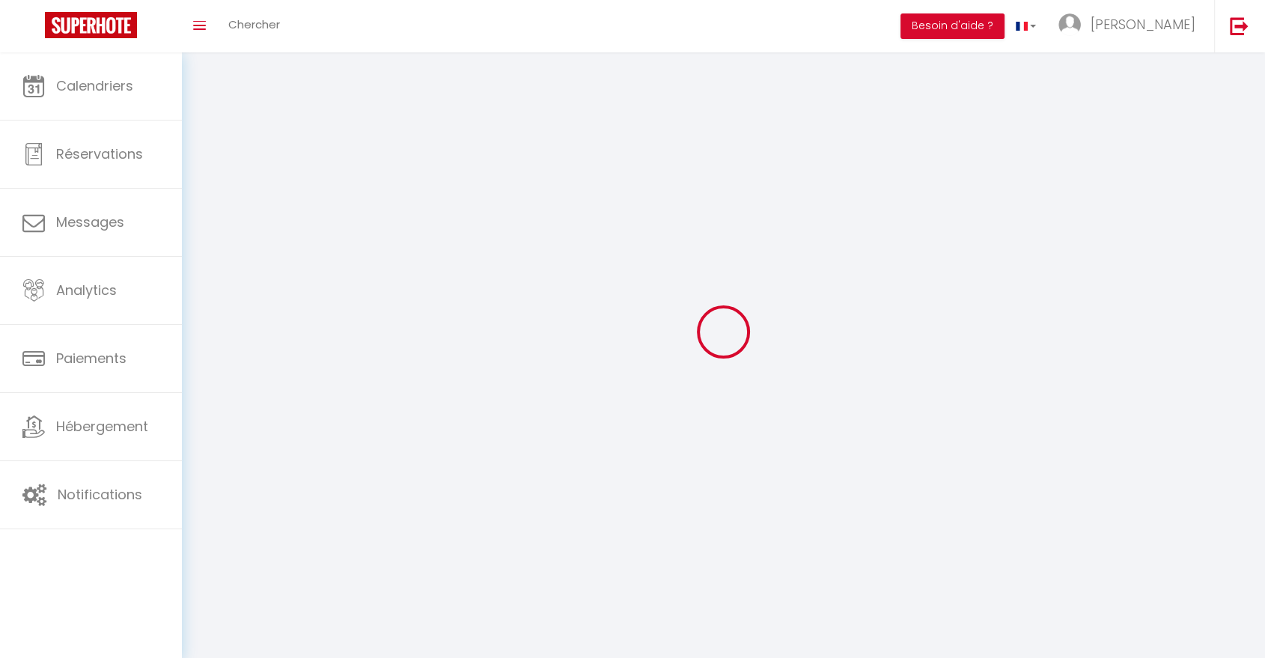
type input "Sanguinet (40460)"
type input "lhtvMojmYLjwXguF7bXOok0vP"
type input "CMkyfyT469dqhfRJ60wdID1DE"
type input "lhtvMojmYLjwXguF7bXOok0vP"
type input "CMkyfyT469dqhfRJ60wdID1DE"
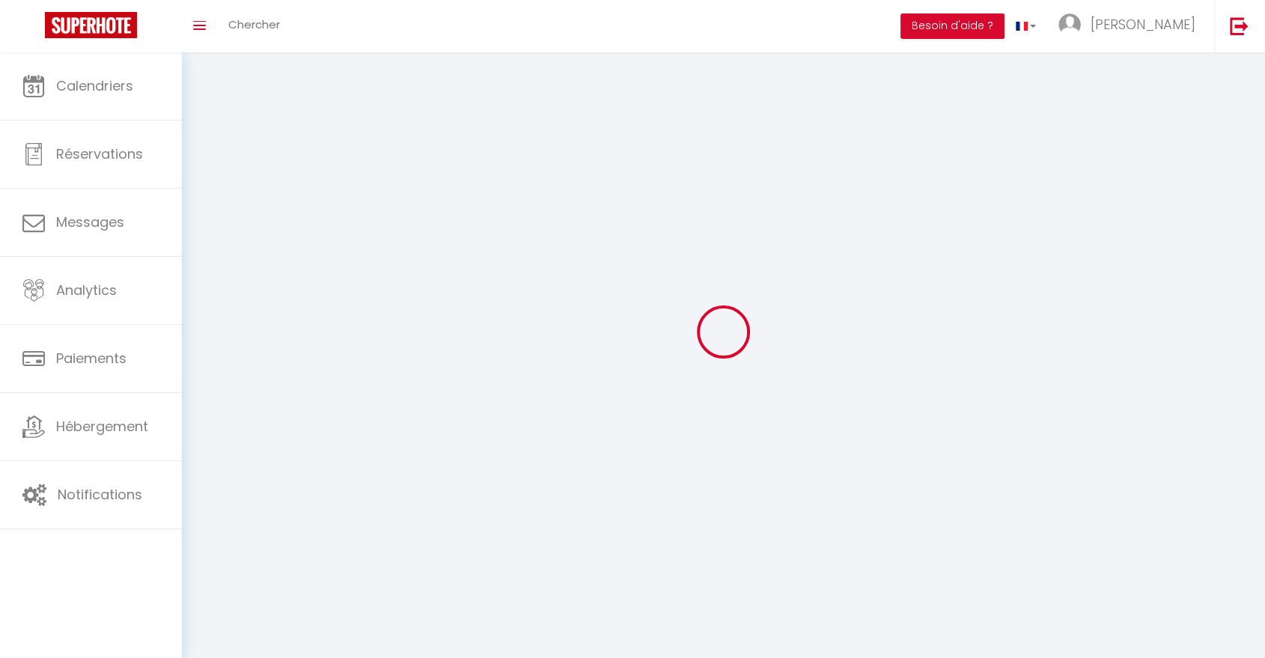
type input "[URL][DOMAIN_NAME]"
select select "28"
select select "fr"
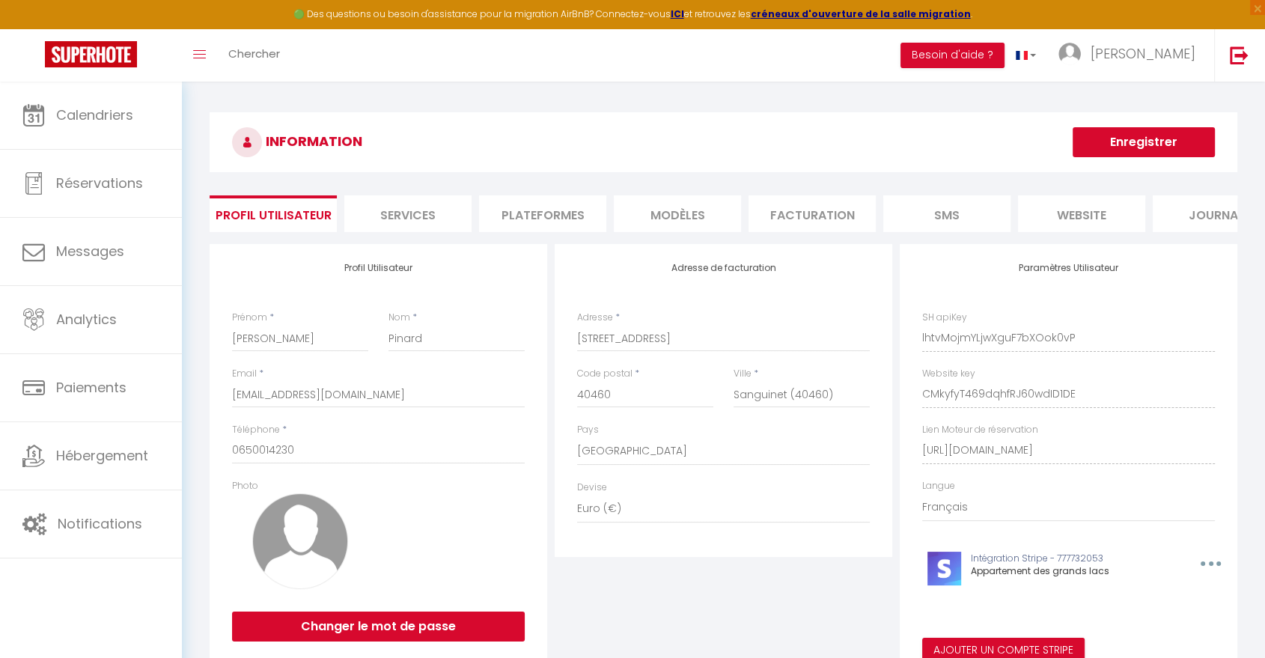
click at [538, 209] on li "Plateformes" at bounding box center [542, 213] width 127 height 37
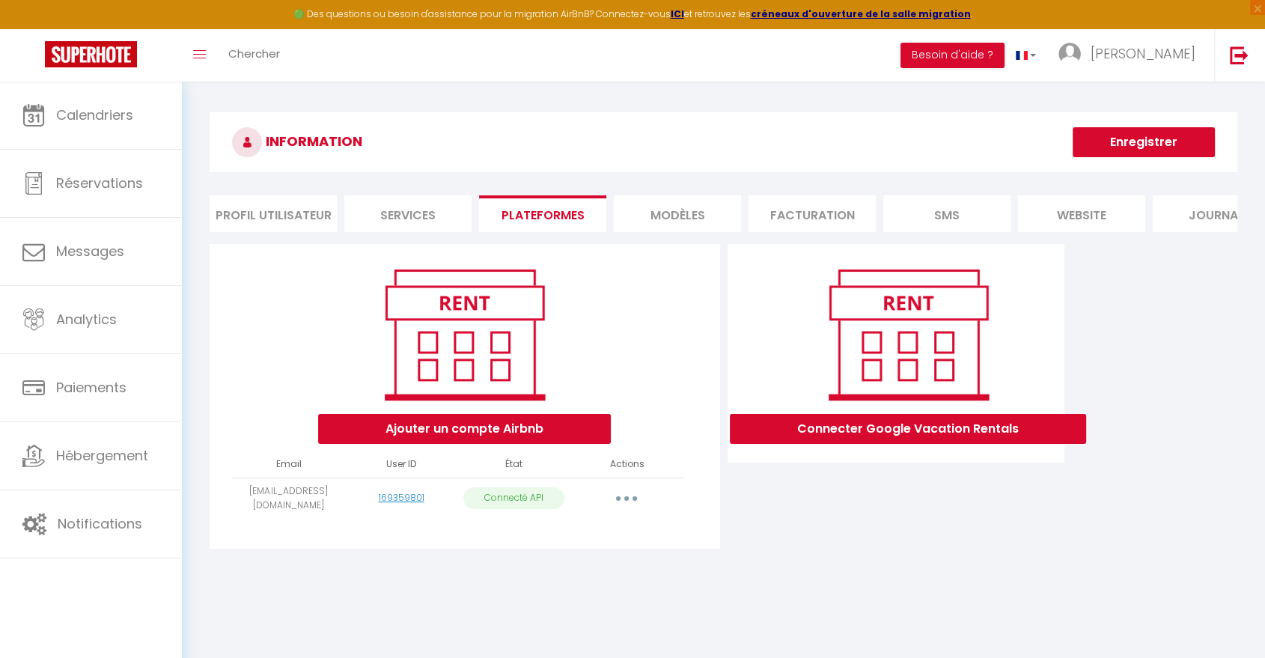
click at [628, 501] on icon "button" at bounding box center [626, 498] width 4 height 4
click at [622, 545] on link "Importer les appartements" at bounding box center [559, 531] width 165 height 25
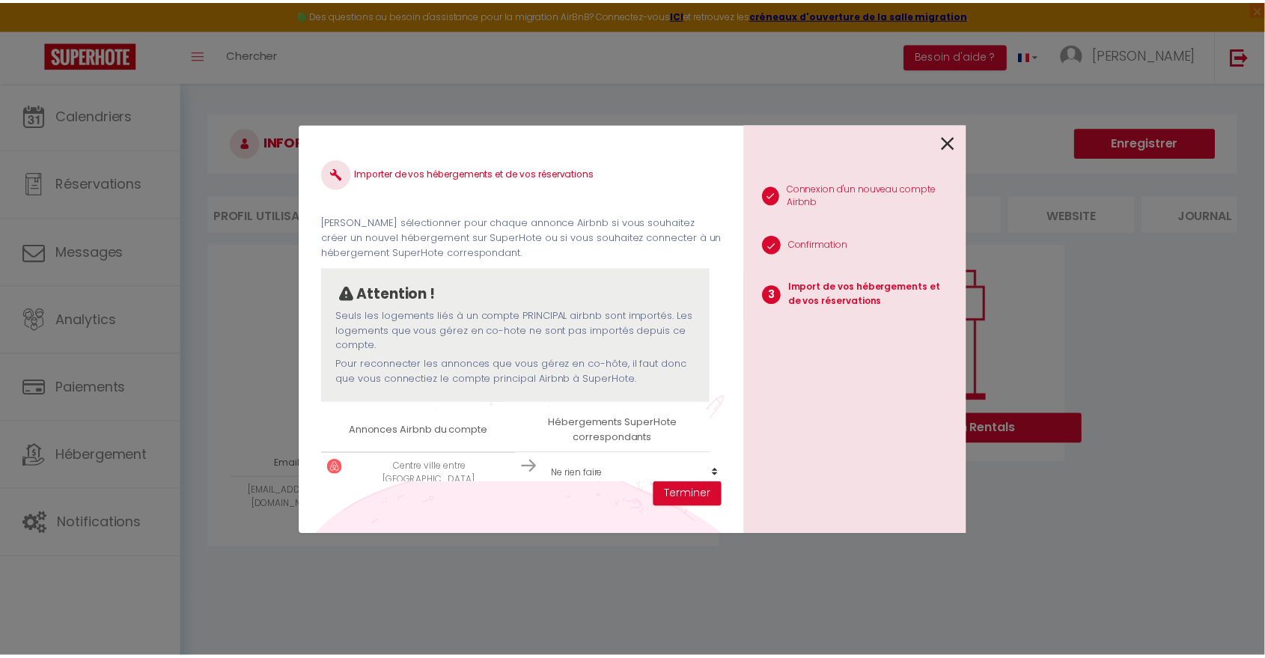
scroll to position [22, 0]
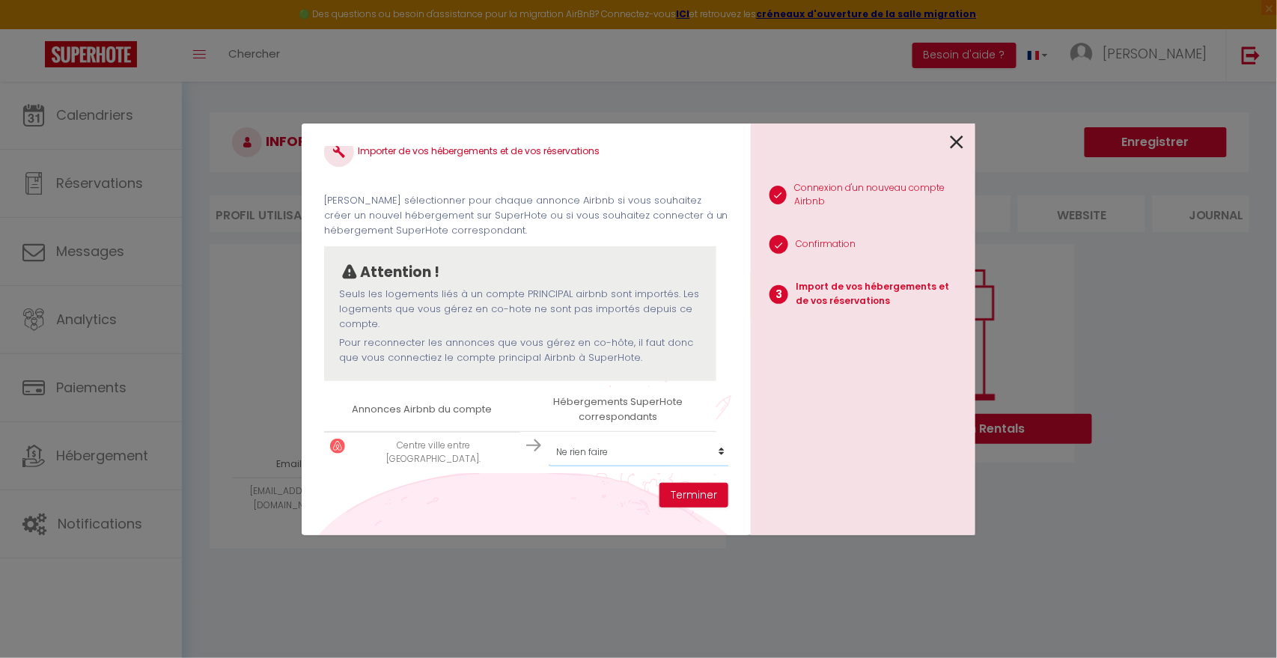
click at [696, 448] on select "Créer un nouvel hébergement Ne rien faire Centre ville entre lac et forêt." at bounding box center [641, 452] width 184 height 28
select select "43857"
click at [549, 438] on select "Créer un nouvel hébergement Ne rien faire Centre ville entre lac et forêt." at bounding box center [641, 452] width 184 height 28
click at [698, 496] on button "Terminer" at bounding box center [693, 495] width 69 height 25
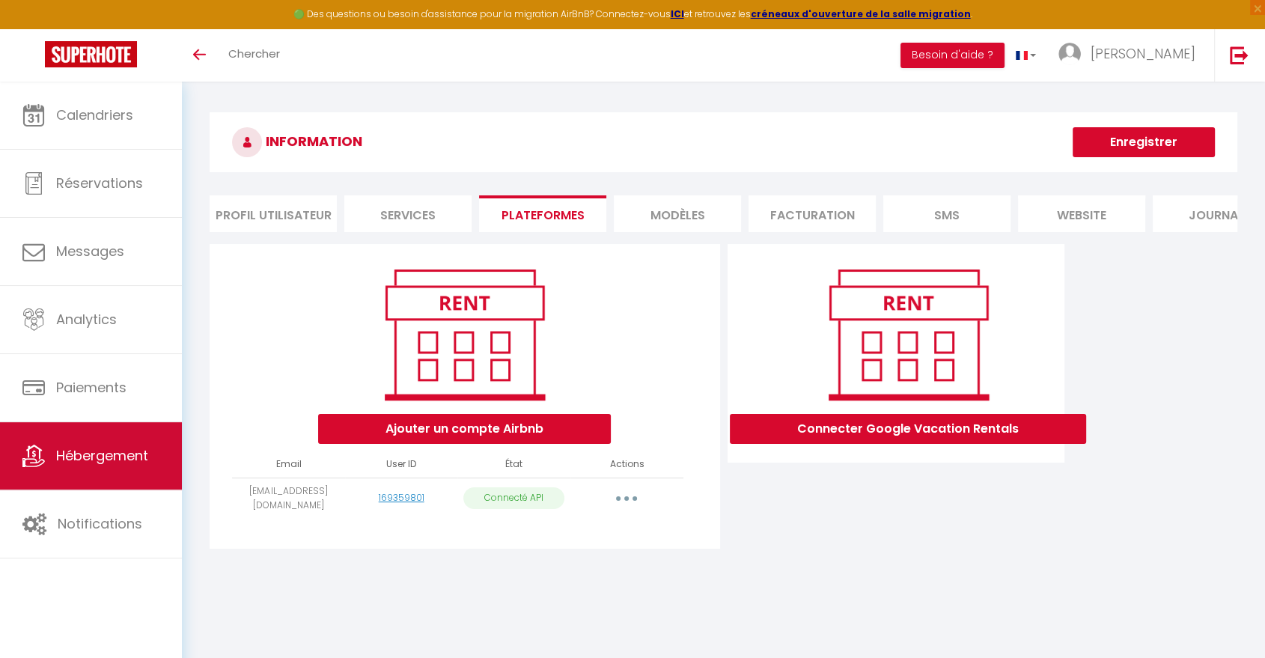
click at [108, 455] on span "Hébergement" at bounding box center [102, 455] width 92 height 19
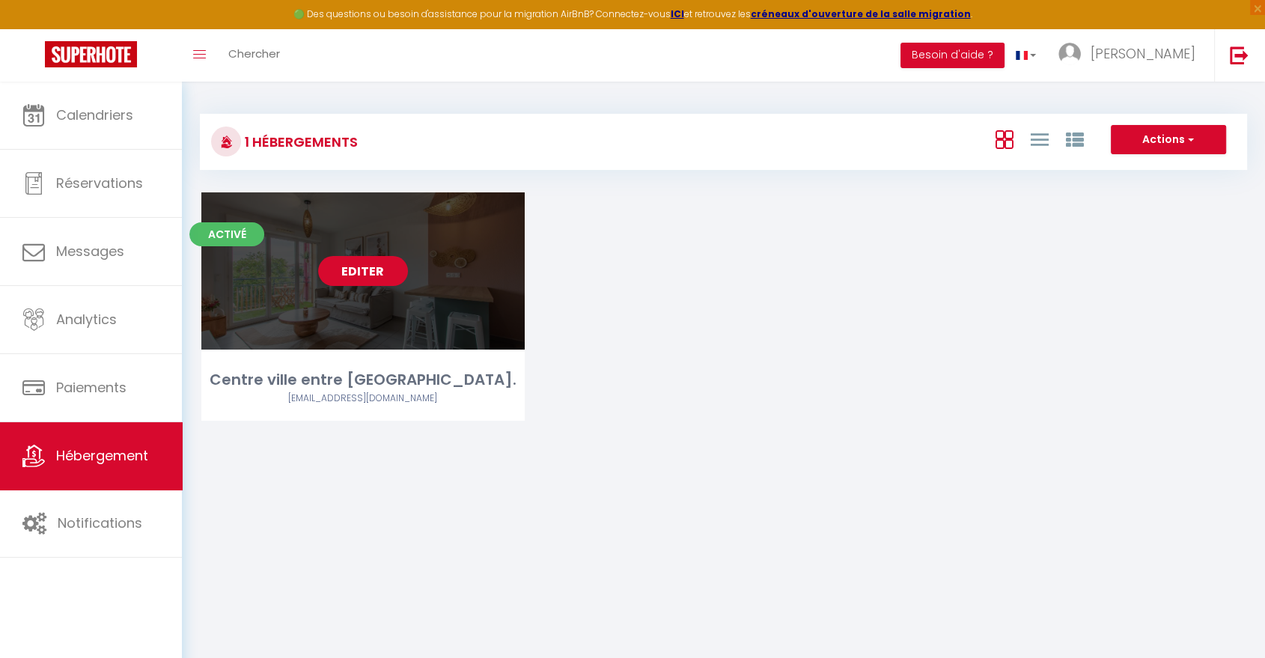
click at [373, 269] on link "Editer" at bounding box center [363, 271] width 90 height 30
select select "3"
select select "2"
select select "1"
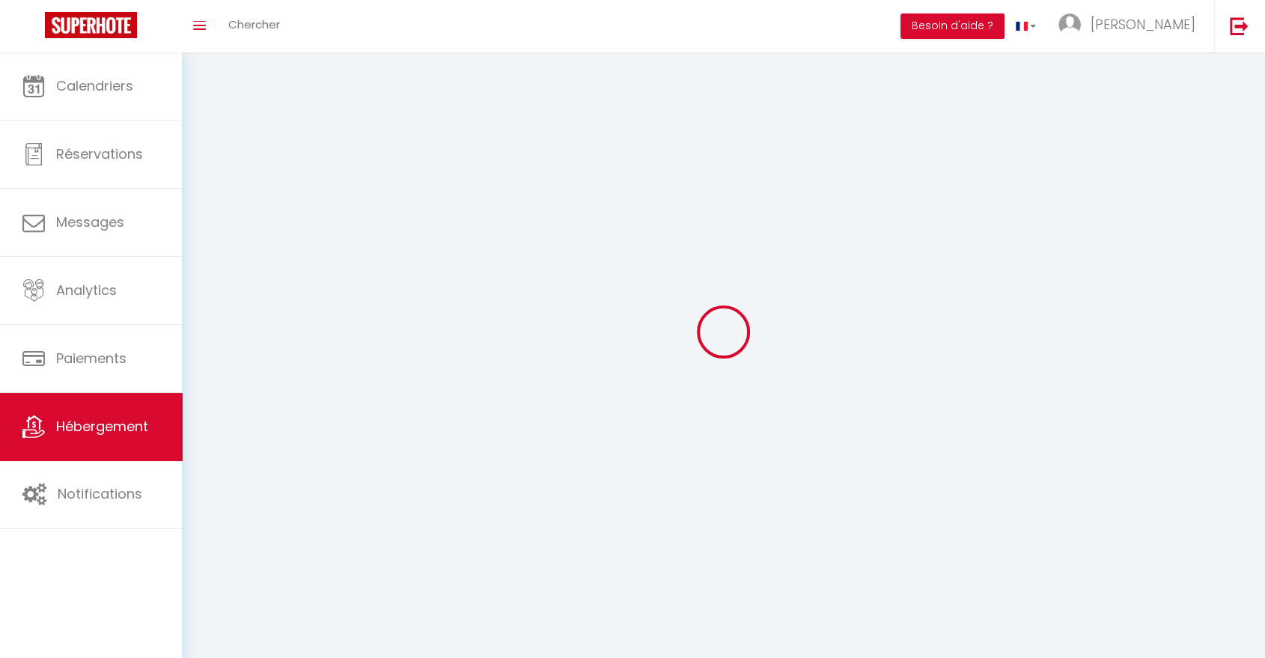
select select
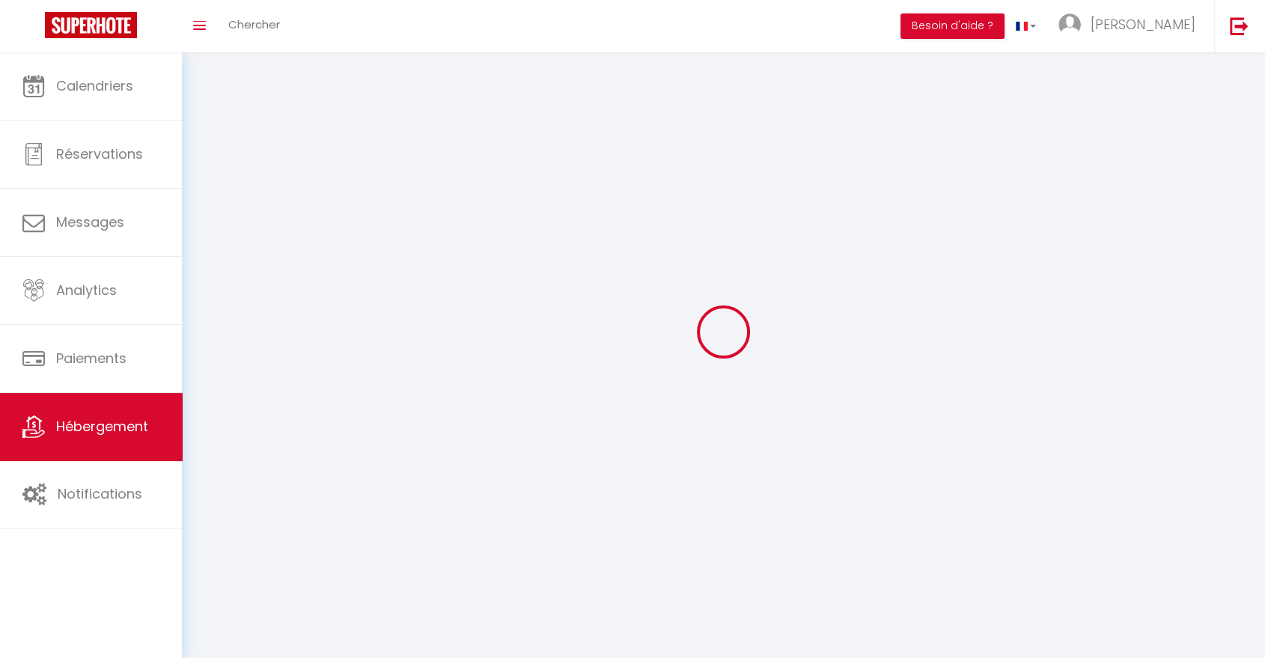
select select
checkbox input "false"
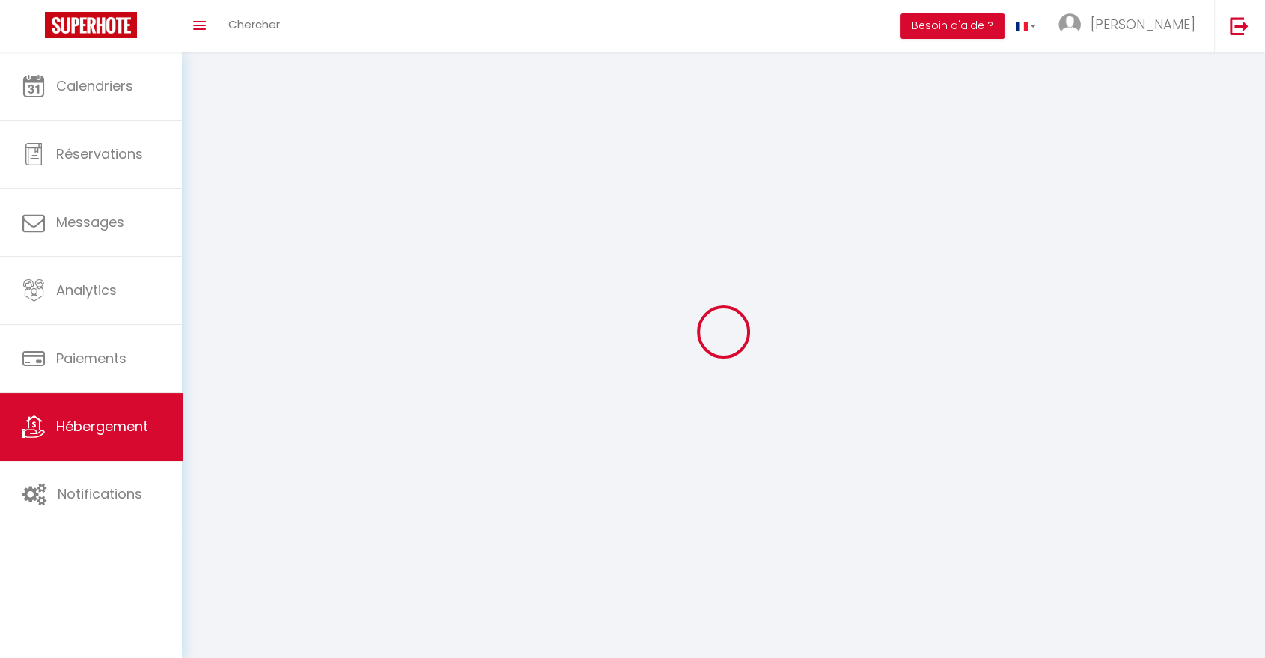
checkbox input "false"
select select
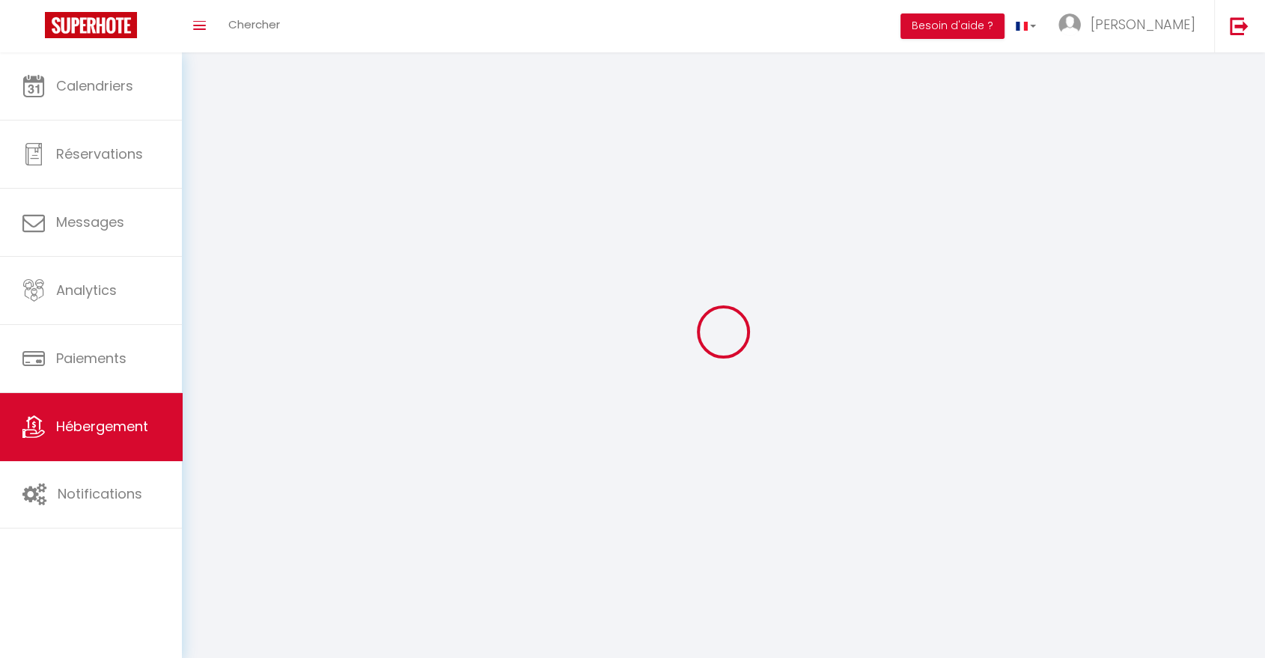
select select
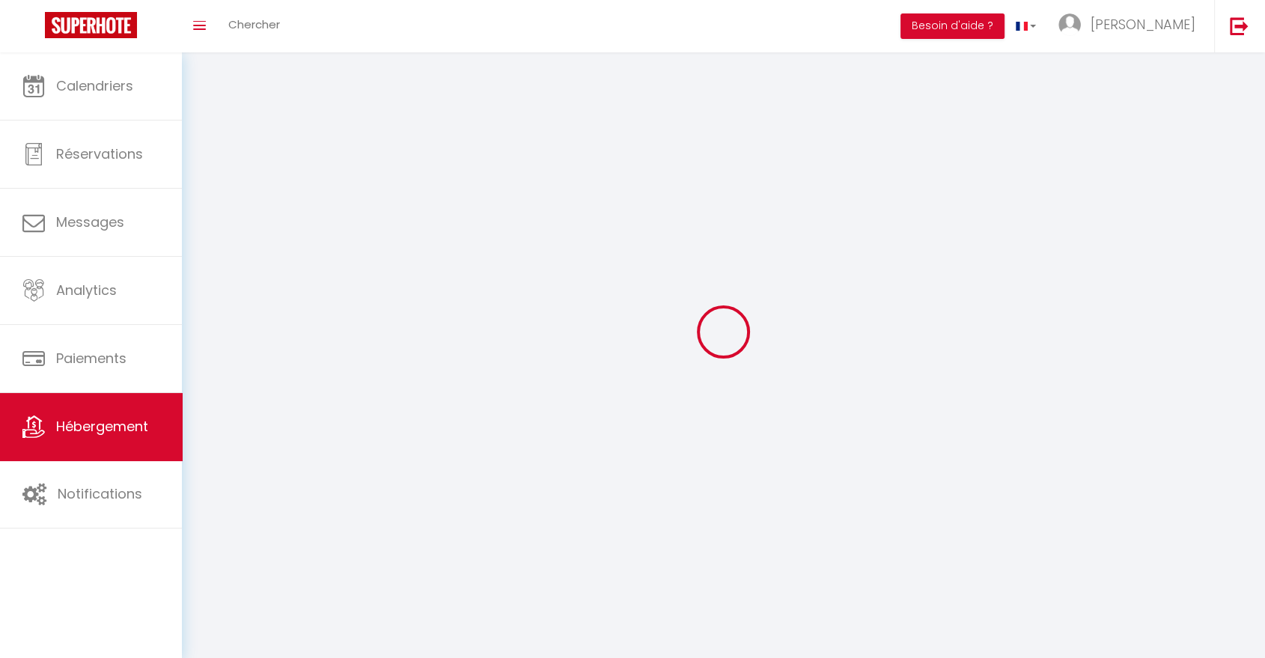
checkbox input "false"
select select
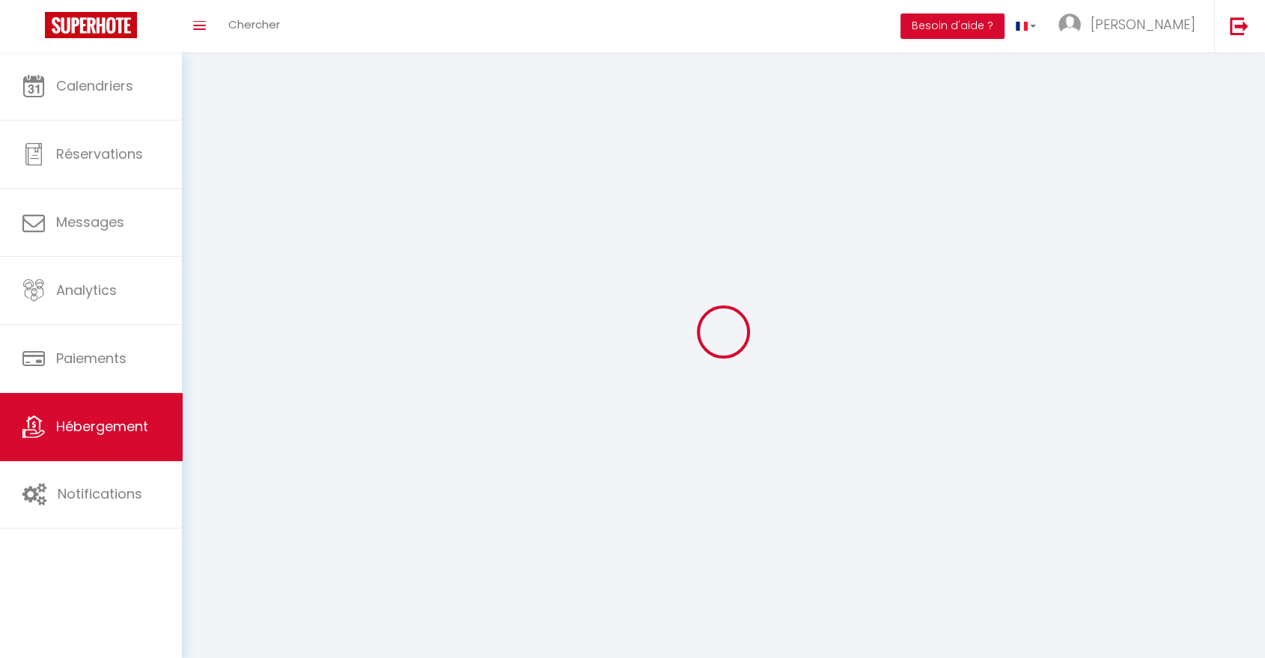
select select
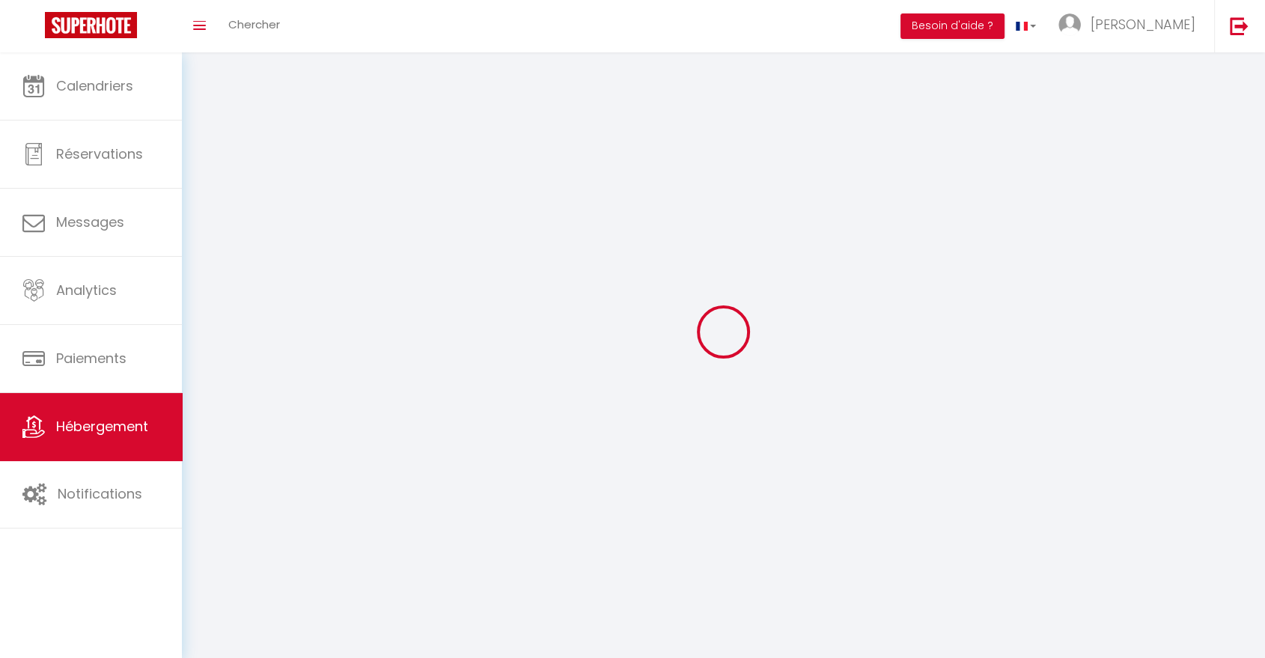
select select
checkbox input "false"
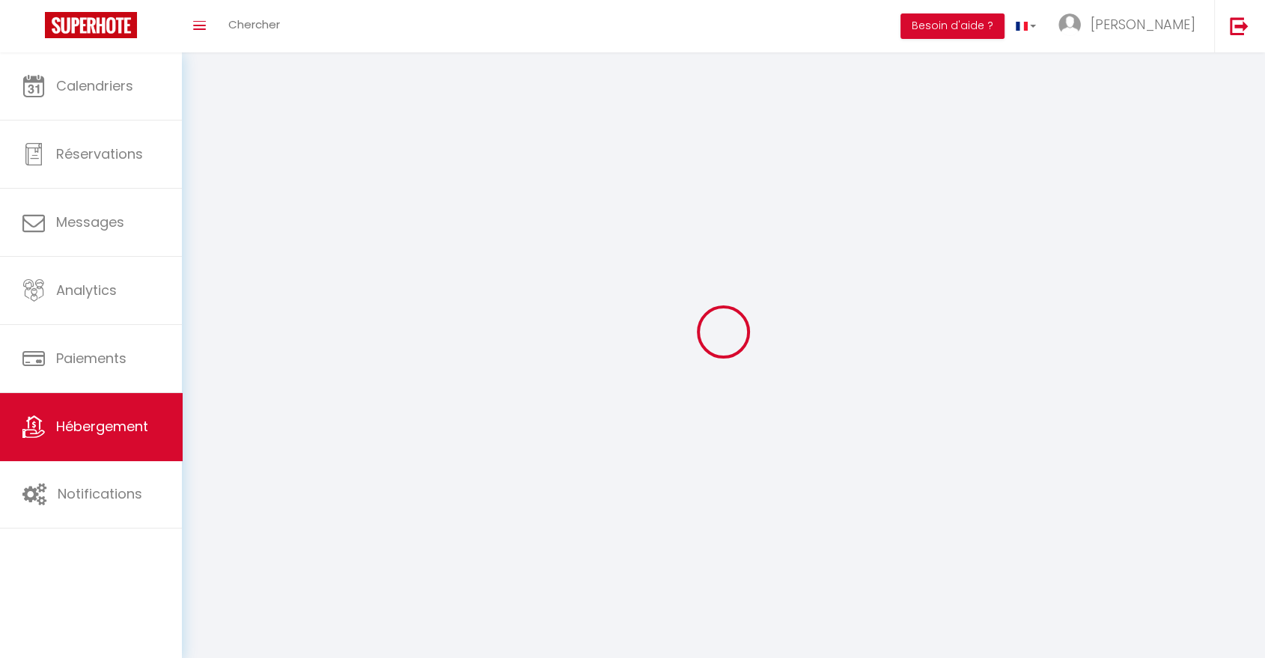
checkbox input "false"
select select
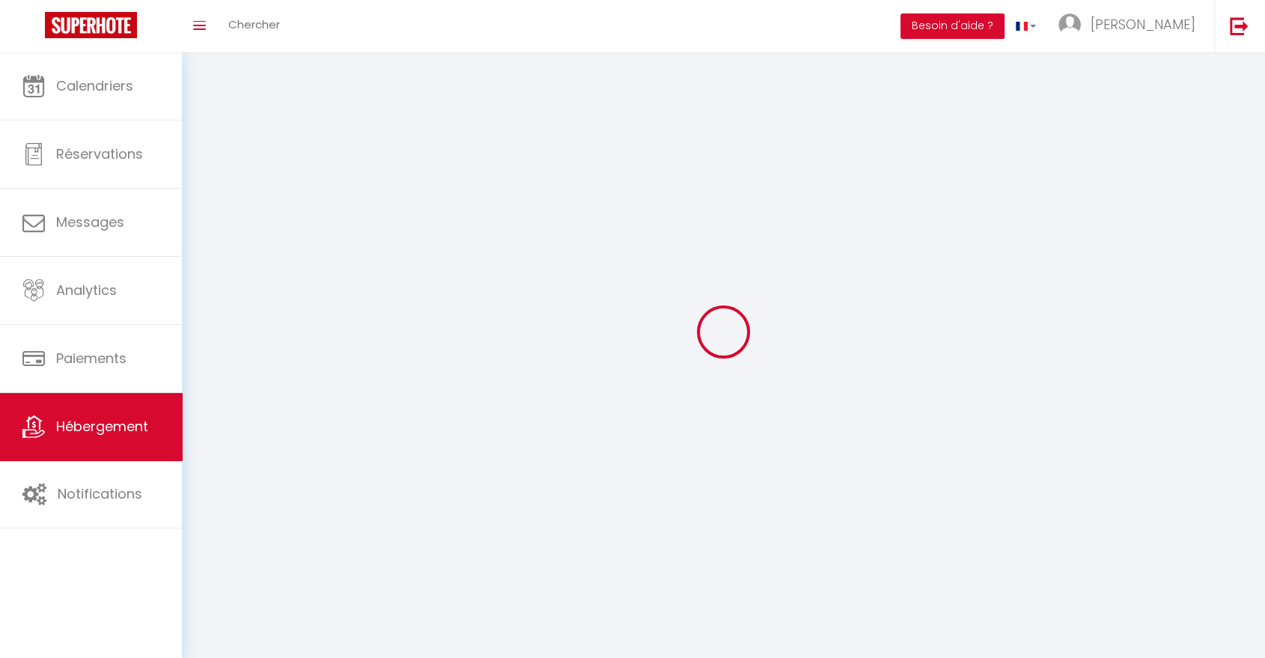
select select
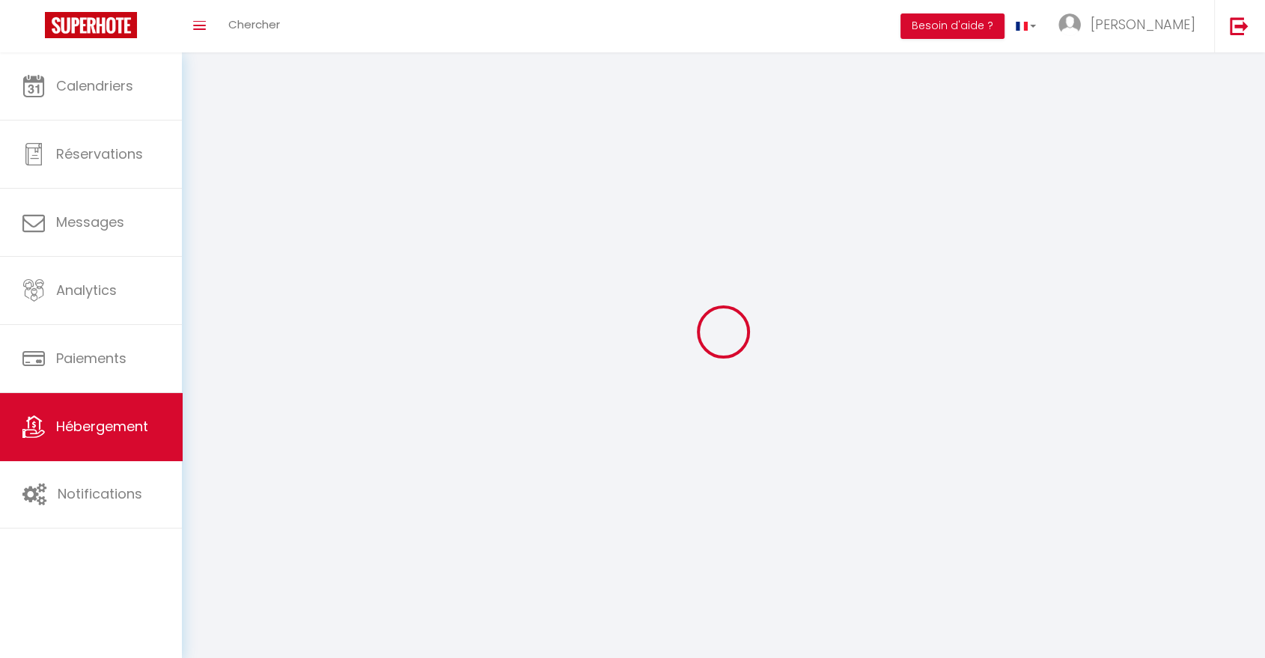
checkbox input "false"
select select
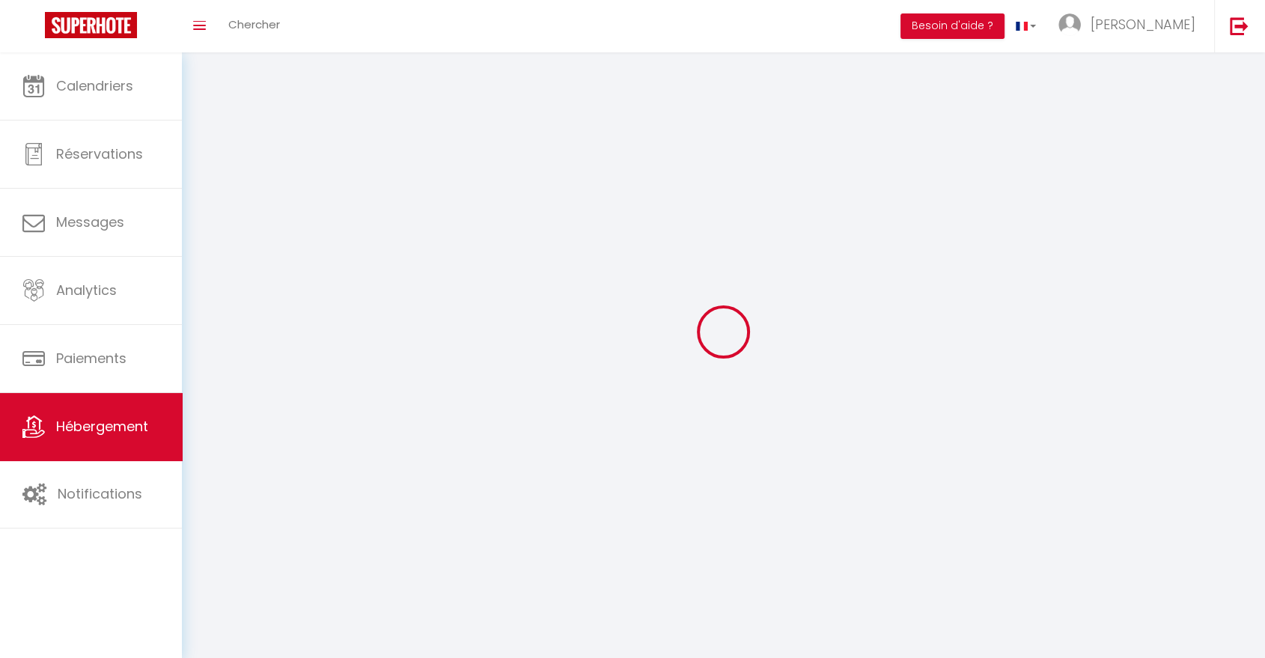
select select
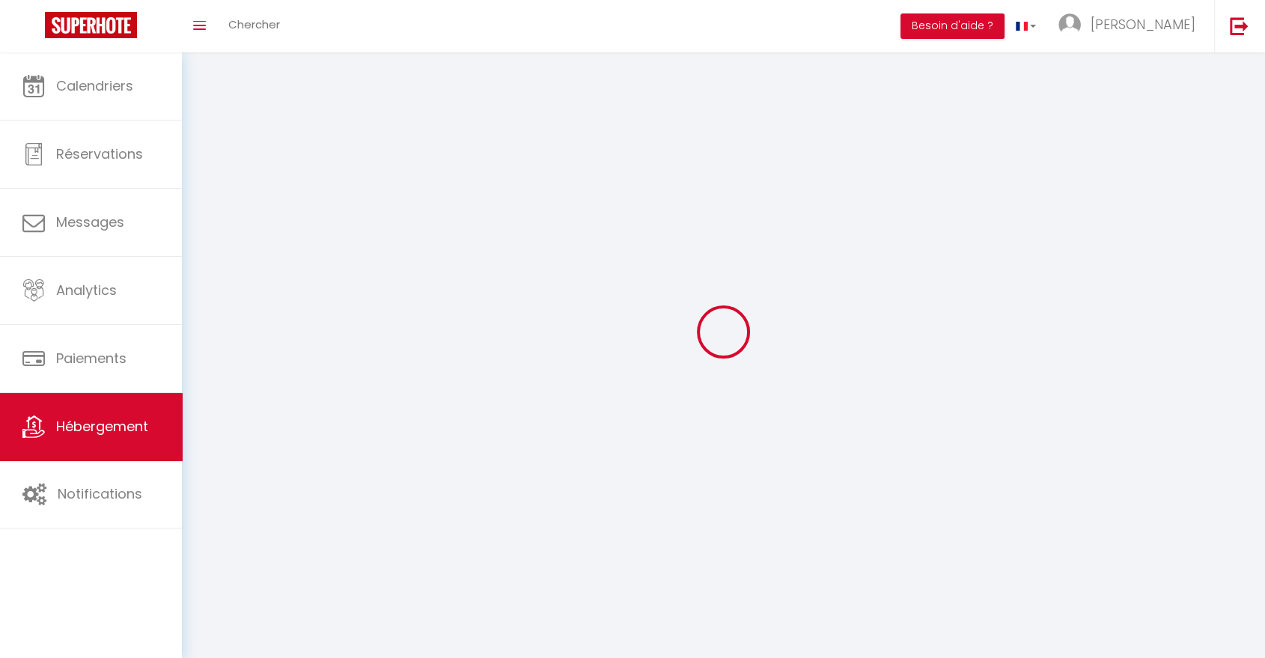
select select
checkbox input "false"
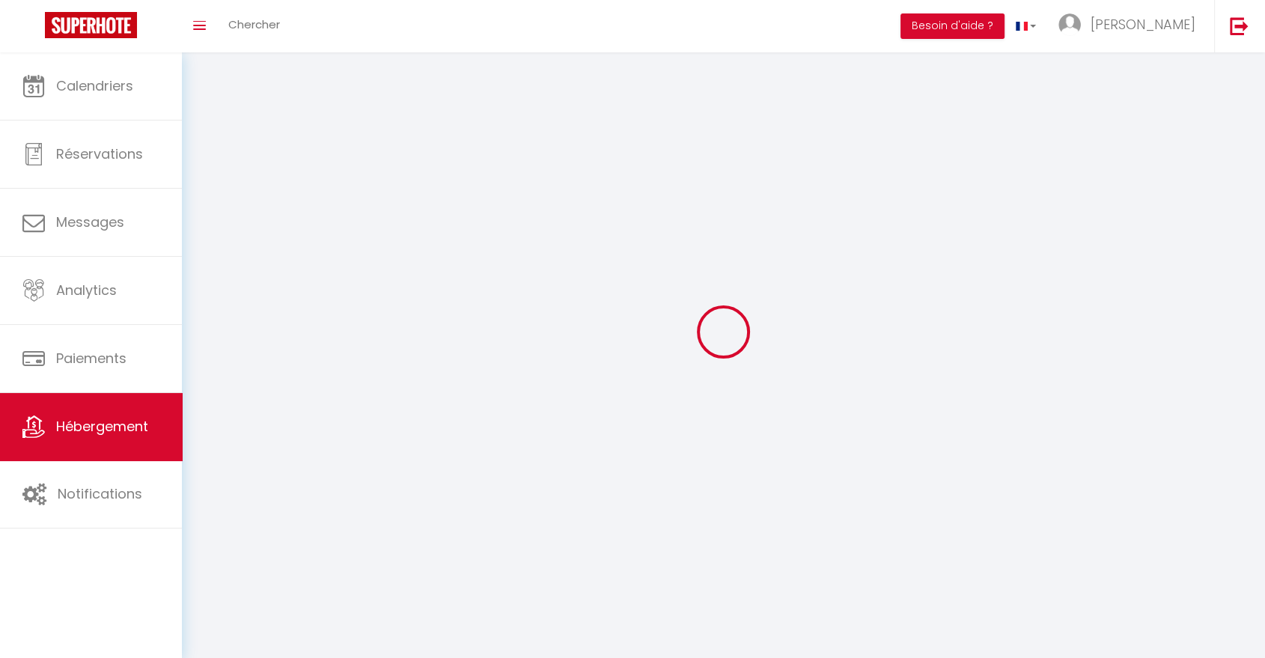
select select
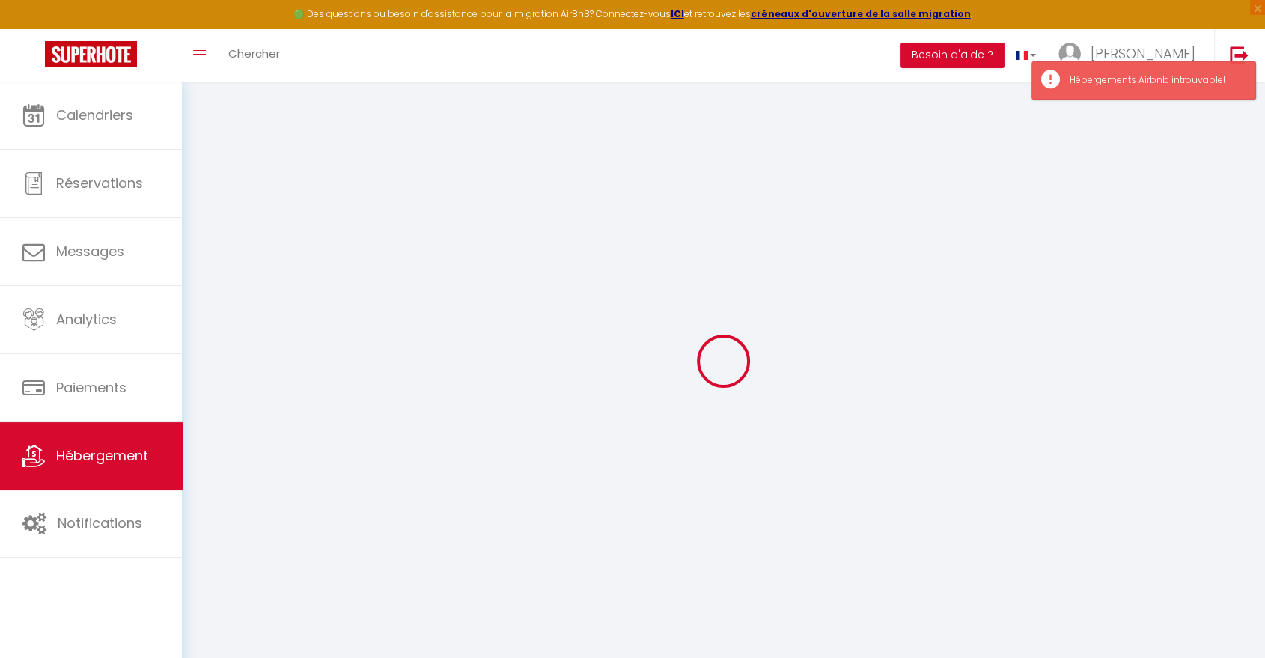
select select
select select "+ 4 %"
select select "+ 18 %"
select select
checkbox input "false"
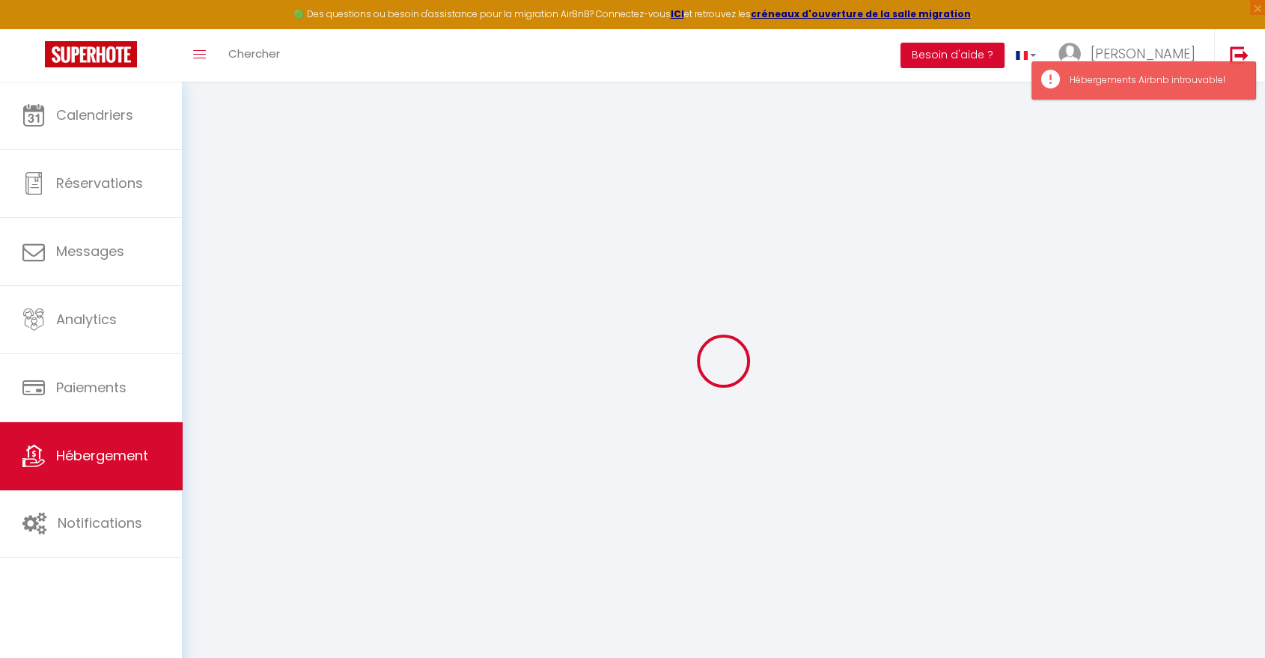
checkbox input "false"
select select
select select "16:00"
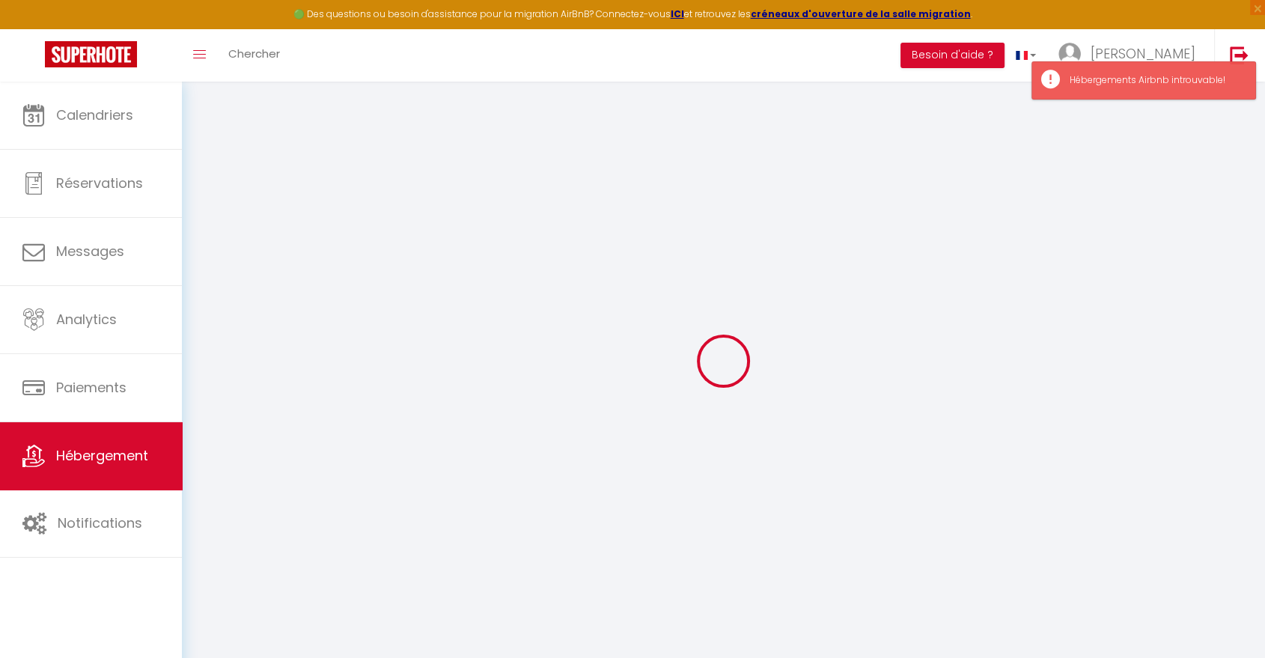
select select
select select "10:00"
select select "30"
select select "120"
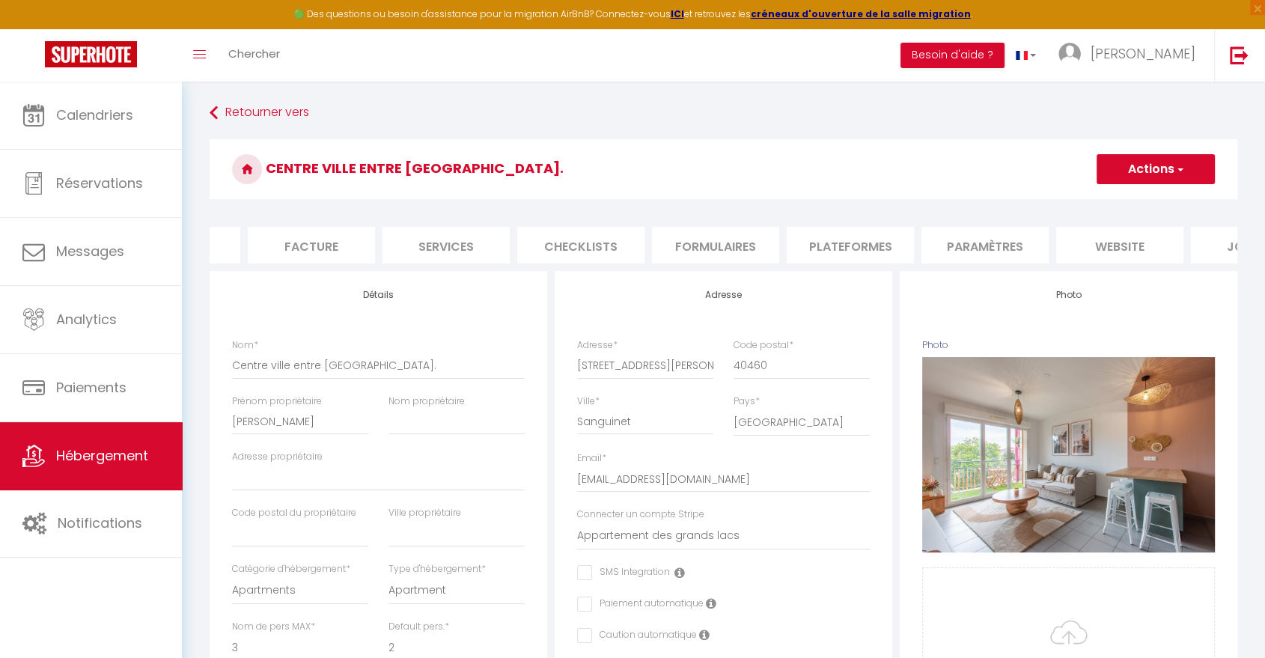
scroll to position [0, 320]
click at [762, 244] on li "Plateformes" at bounding box center [761, 245] width 127 height 37
select select
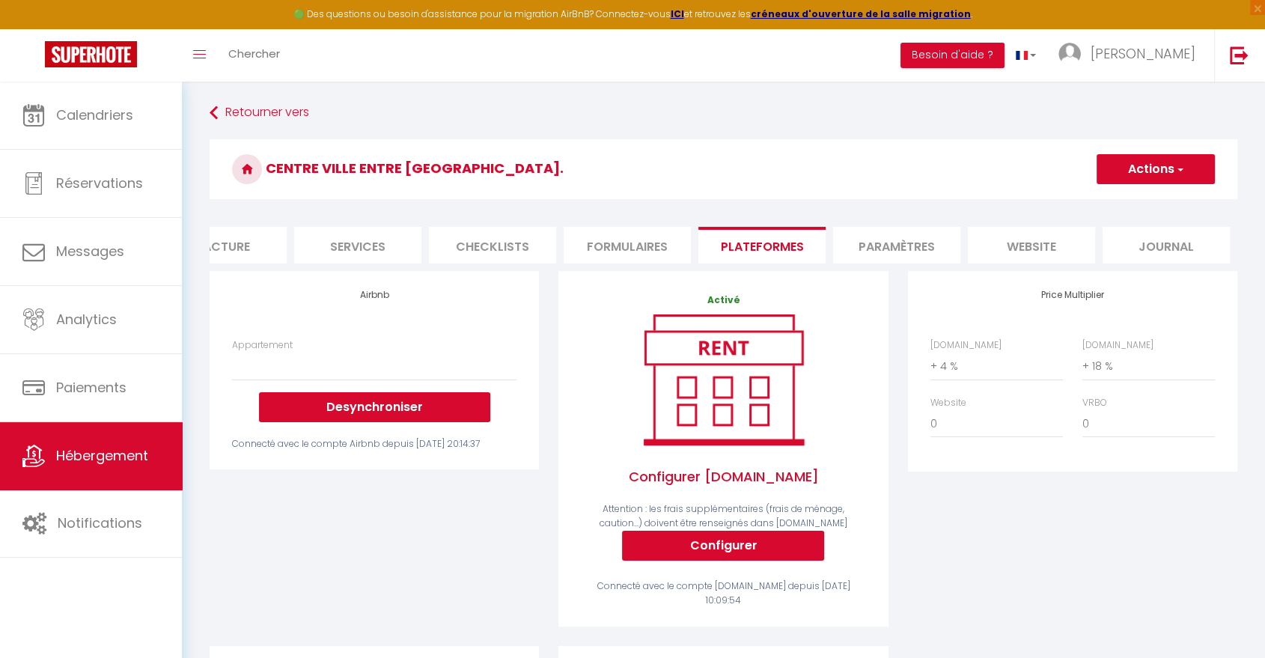
click at [373, 393] on div "Appartement Desynchroniser" at bounding box center [374, 380] width 284 height 84
click at [372, 380] on select "Appartement" at bounding box center [374, 366] width 284 height 28
click at [371, 380] on select "Appartement" at bounding box center [374, 366] width 284 height 28
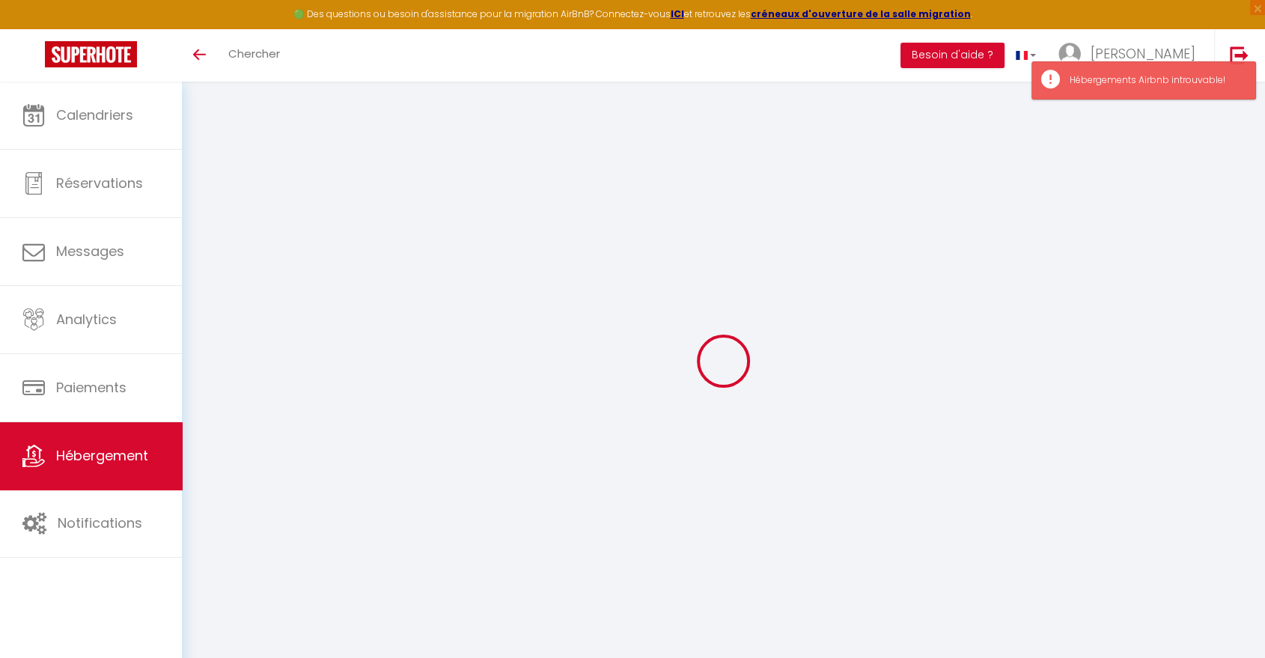
select select
select select "+ 4 %"
select select "+ 18 %"
select select
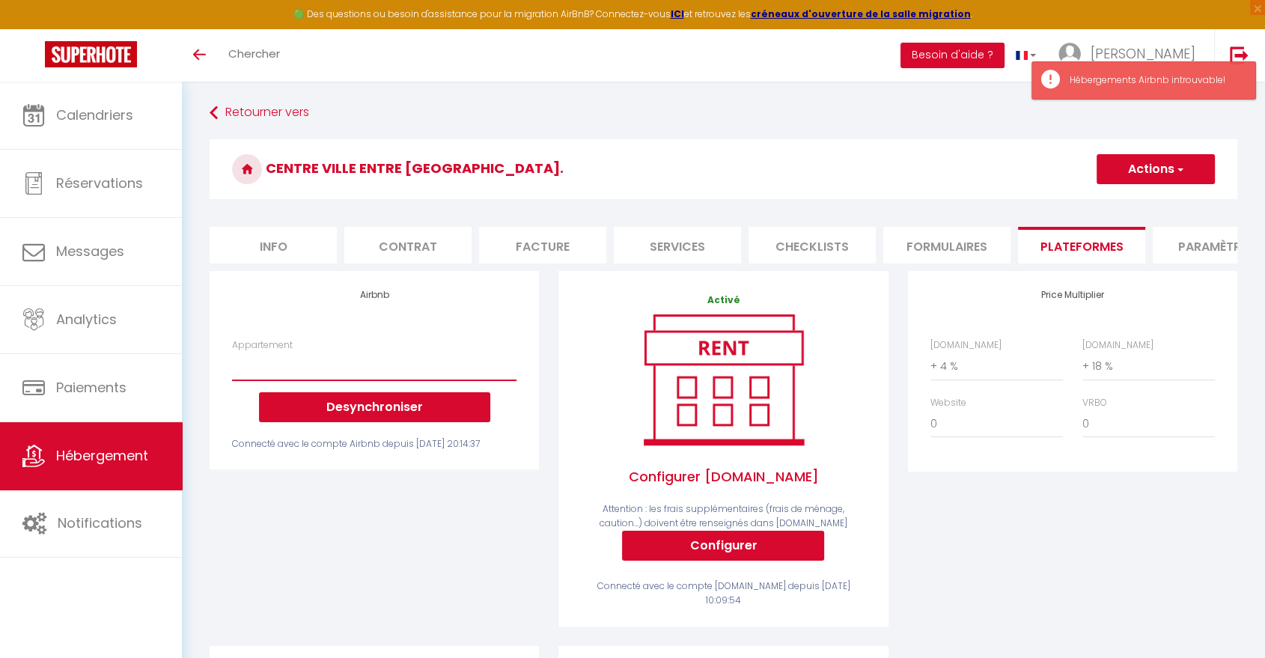
click at [347, 380] on select "Appartement" at bounding box center [374, 366] width 284 height 28
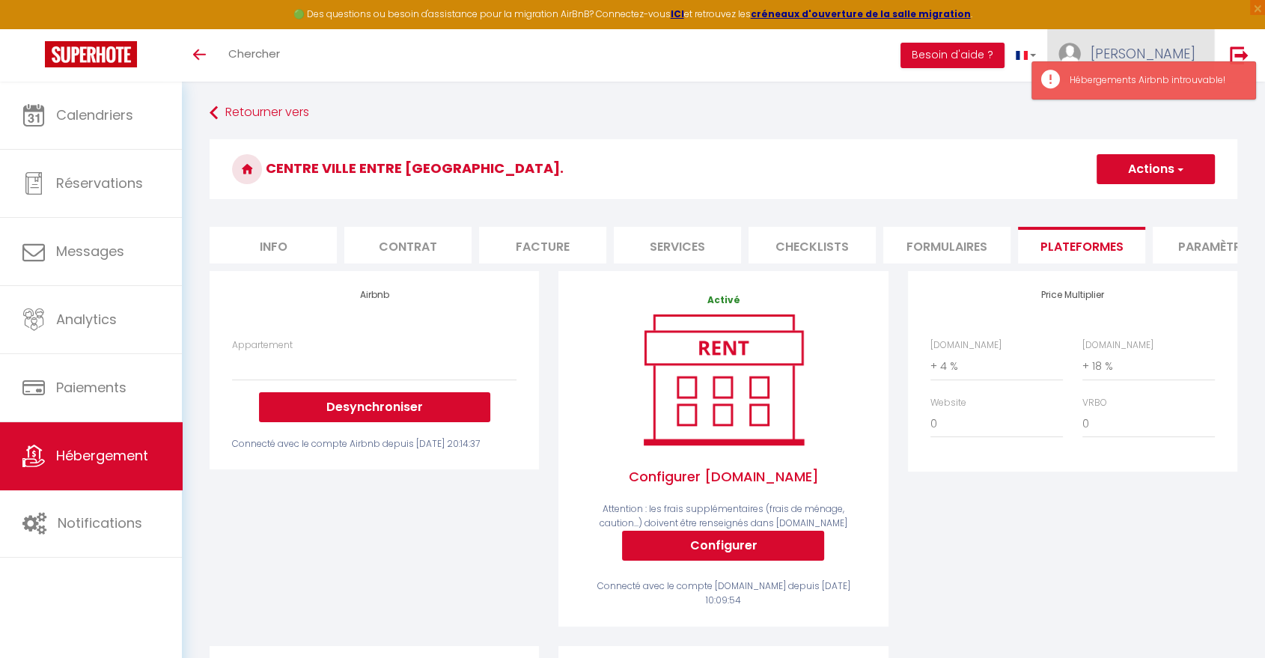
click at [1173, 45] on span "[PERSON_NAME]" at bounding box center [1142, 53] width 105 height 19
click at [1148, 107] on link "Paramètres" at bounding box center [1154, 103] width 111 height 25
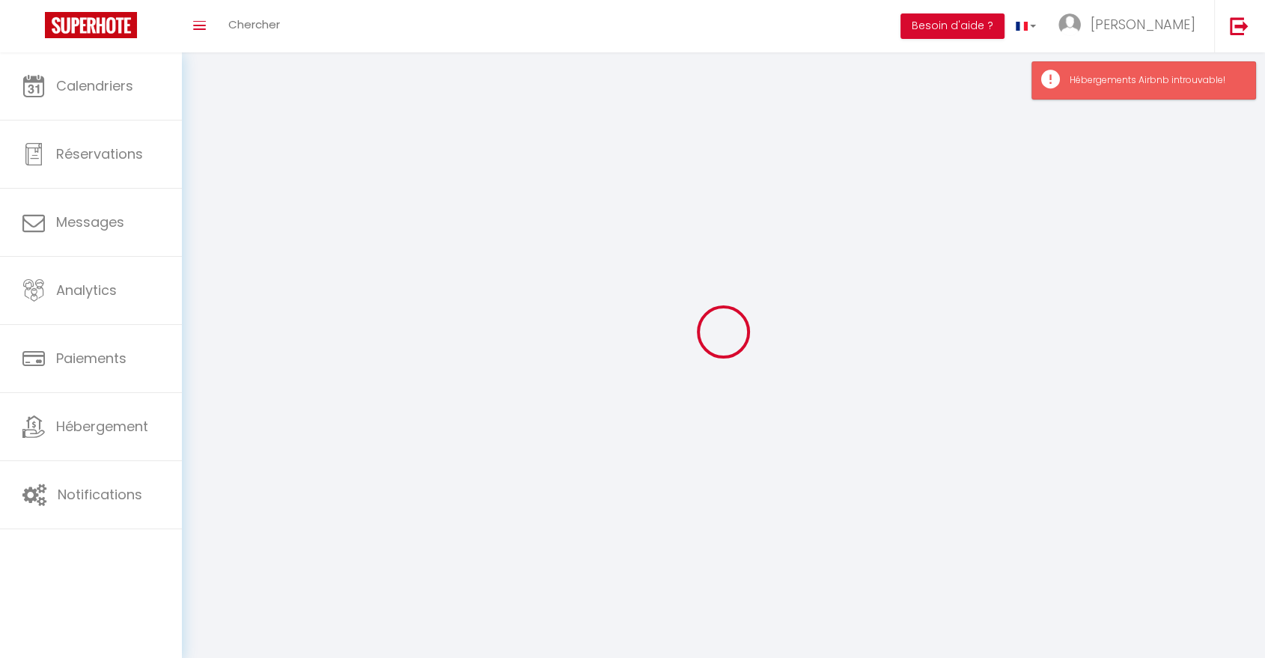
type input "[PERSON_NAME]"
type input "Pinard"
type input "0650014230"
type input "[STREET_ADDRESS]"
type input "40460"
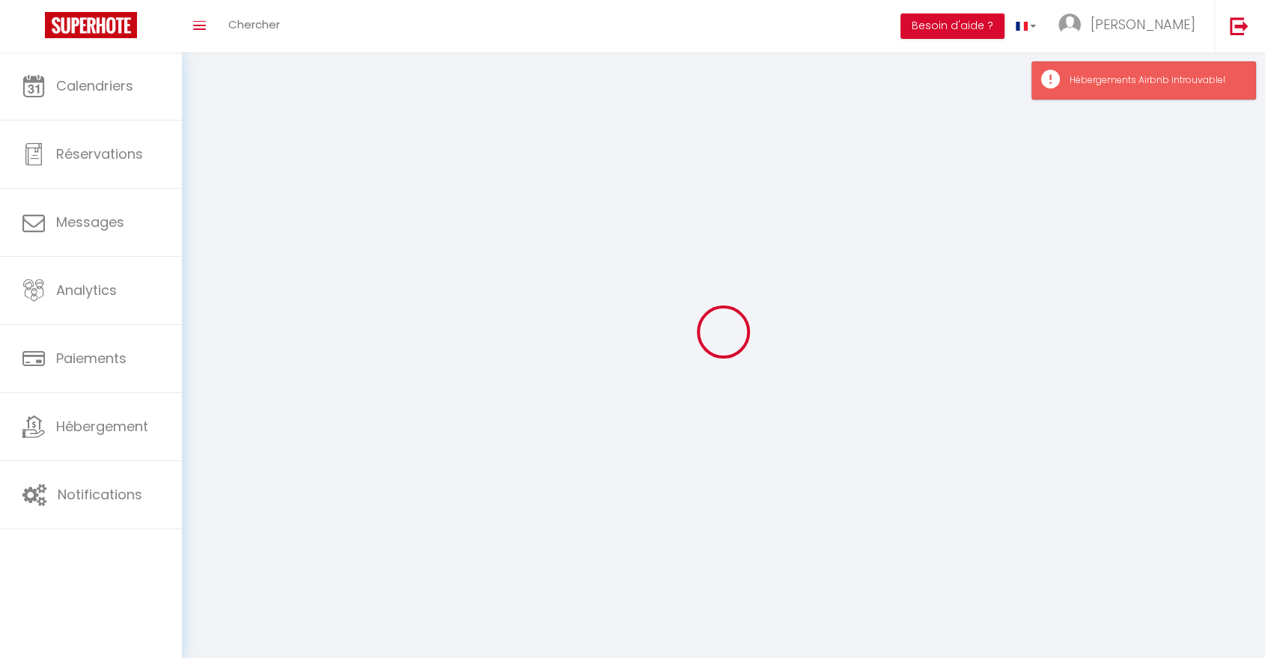
type input "Sanguinet (40460)"
type input "lhtvMojmYLjwXguF7bXOok0vP"
type input "CMkyfyT469dqhfRJ60wdID1DE"
select select "28"
select select "fr"
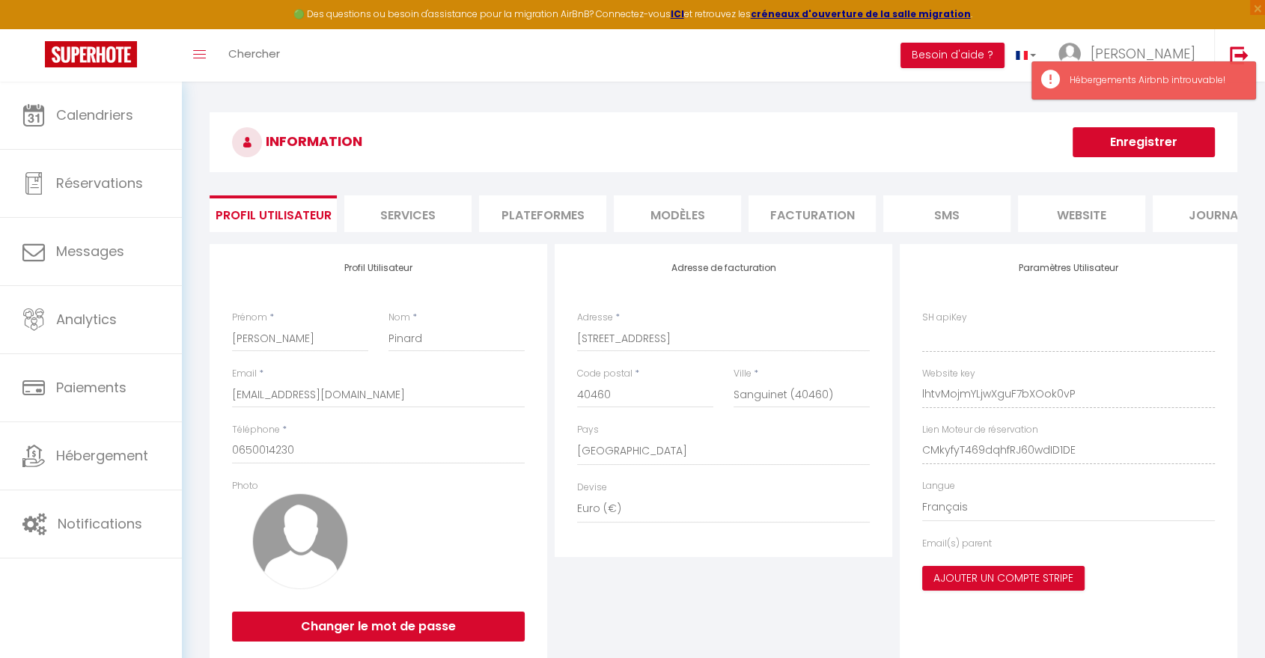
type input "lhtvMojmYLjwXguF7bXOok0vP"
type input "CMkyfyT469dqhfRJ60wdID1DE"
type input "[URL][DOMAIN_NAME]"
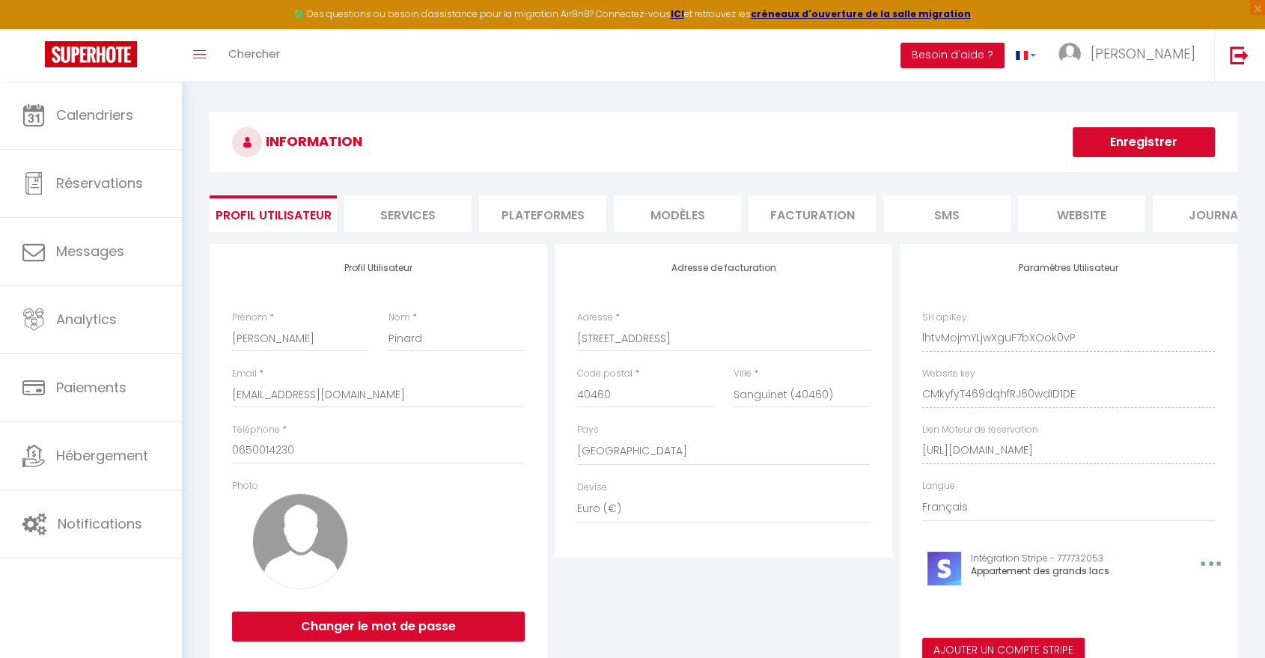
click at [581, 212] on li "Plateformes" at bounding box center [542, 213] width 127 height 37
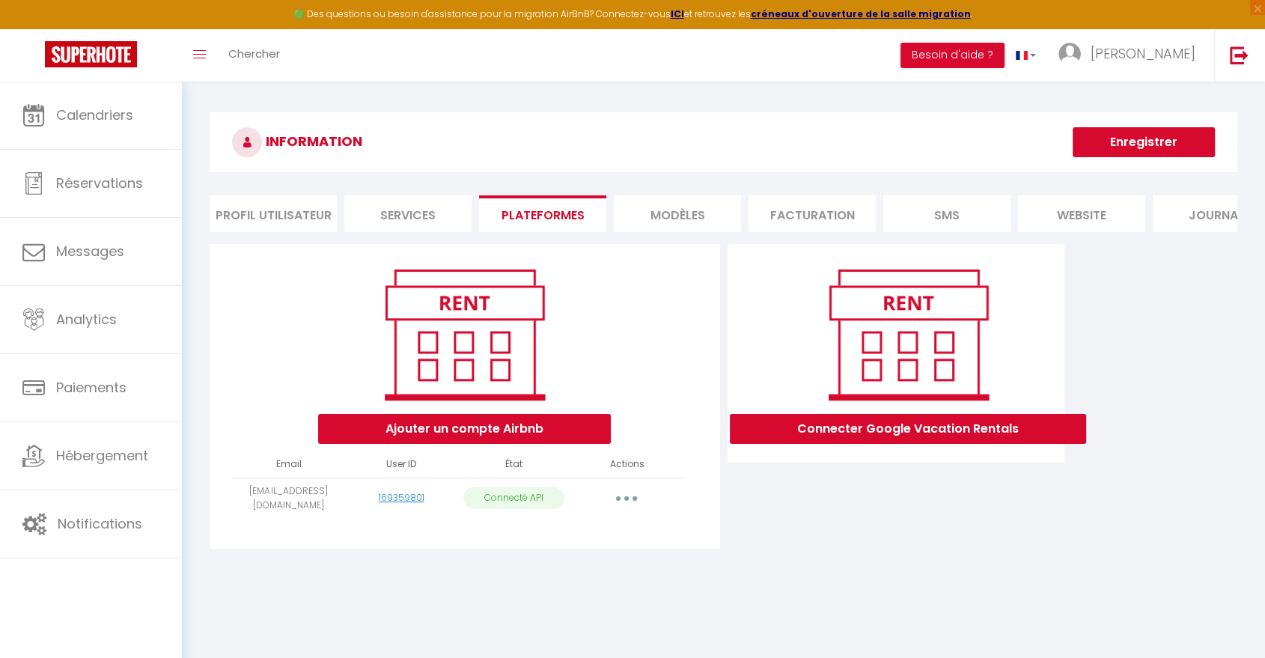
click at [624, 510] on button "button" at bounding box center [626, 498] width 42 height 24
click at [606, 544] on link "Importer les appartements" at bounding box center [559, 531] width 165 height 25
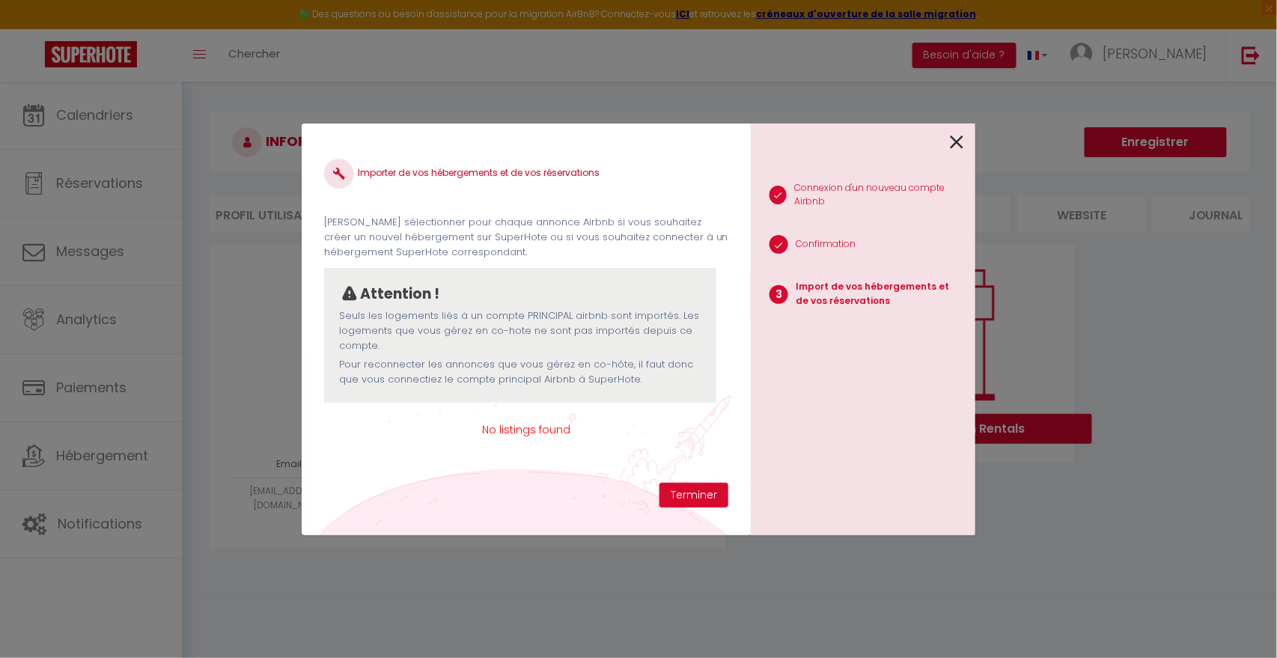
click at [958, 141] on icon at bounding box center [956, 142] width 13 height 22
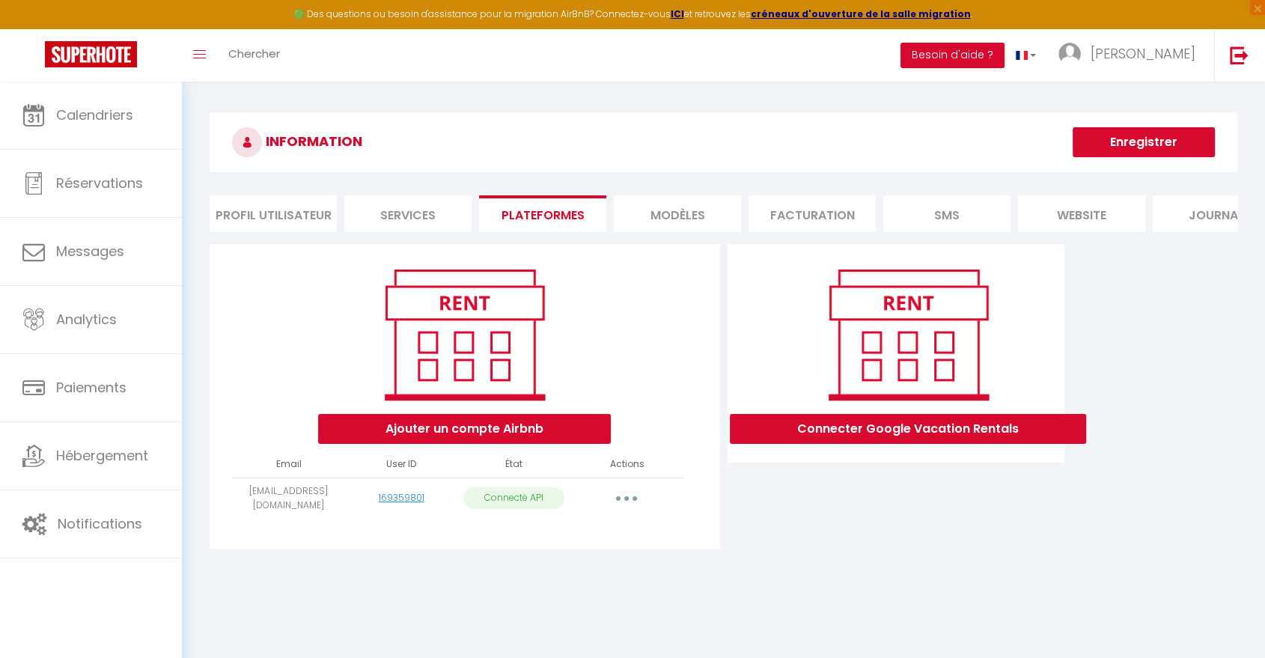
click at [626, 501] on icon "button" at bounding box center [626, 498] width 4 height 4
click at [570, 543] on link "Importer les appartements" at bounding box center [559, 531] width 165 height 25
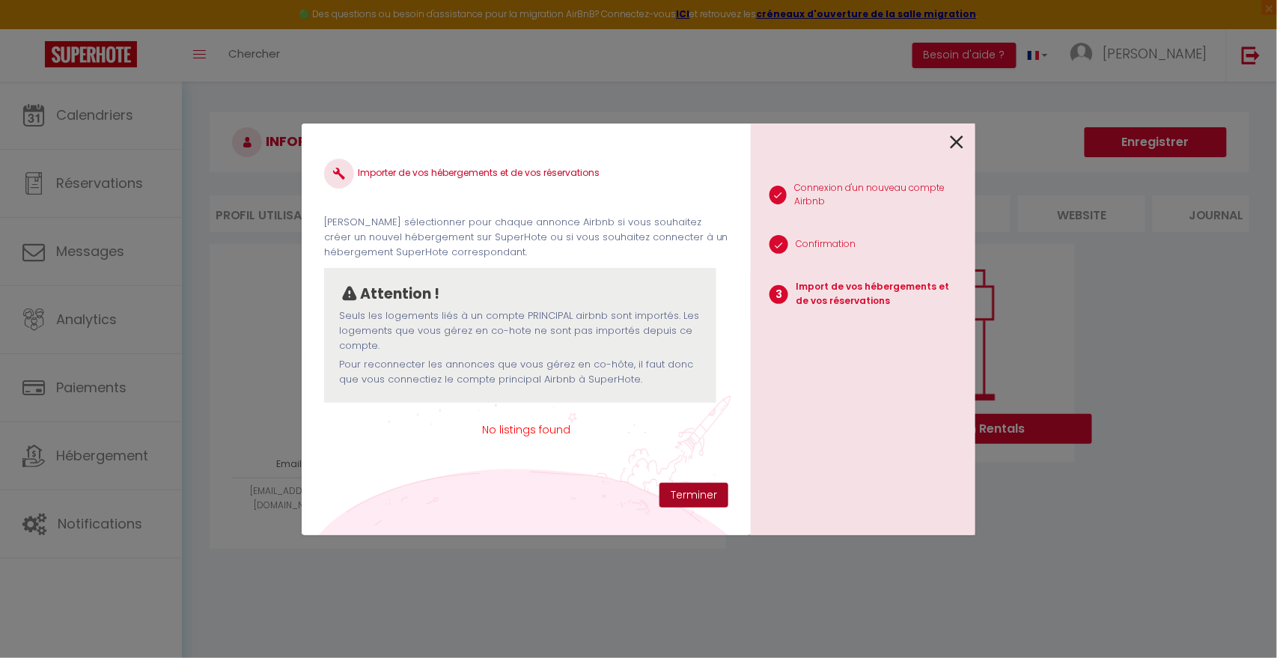
click at [700, 492] on button "Terminer" at bounding box center [693, 495] width 69 height 25
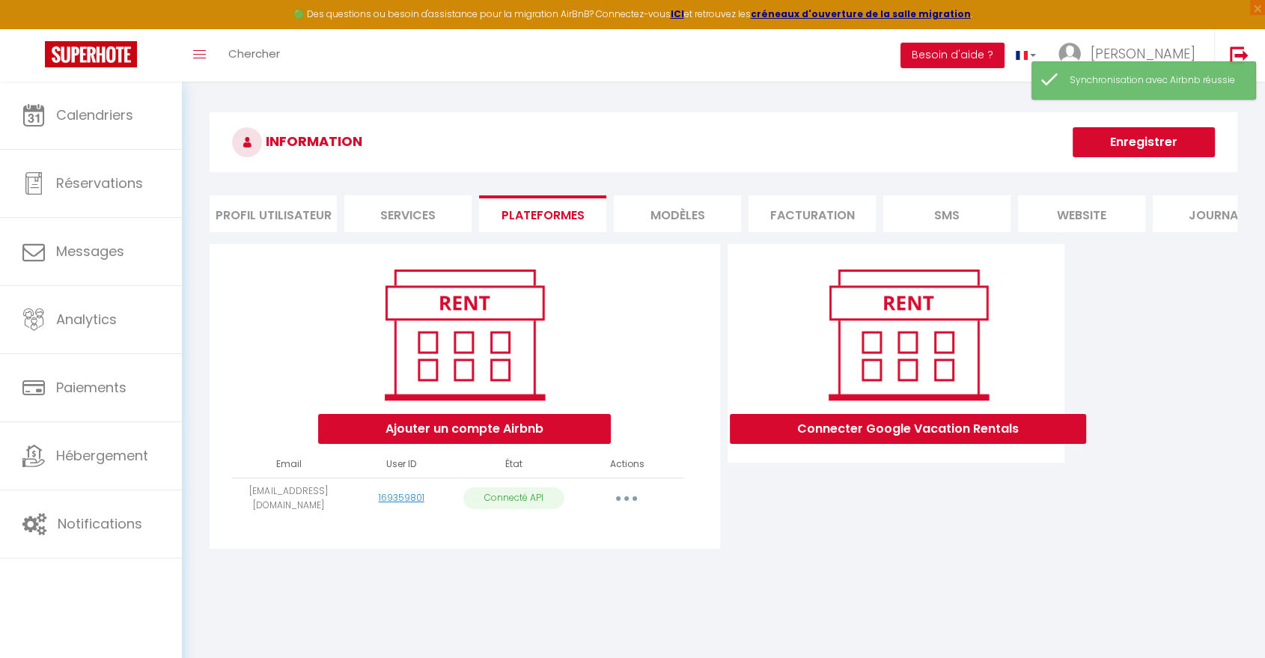
click at [636, 506] on button "button" at bounding box center [626, 498] width 42 height 24
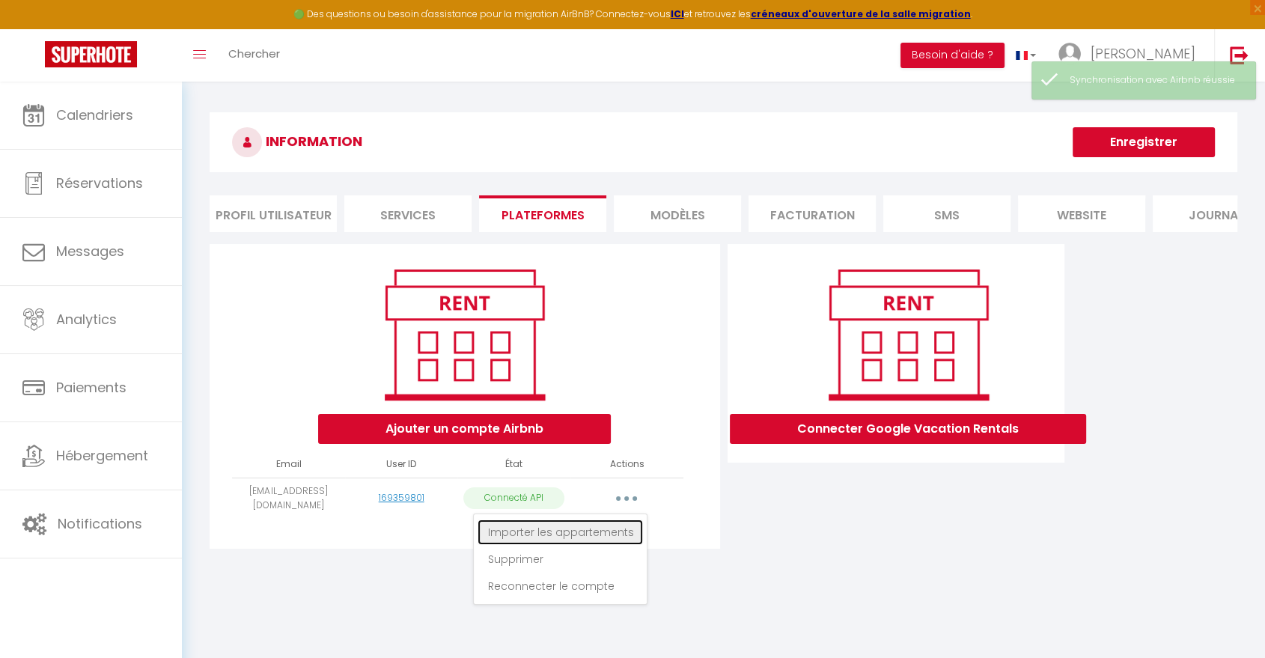
click at [593, 545] on link "Importer les appartements" at bounding box center [559, 531] width 165 height 25
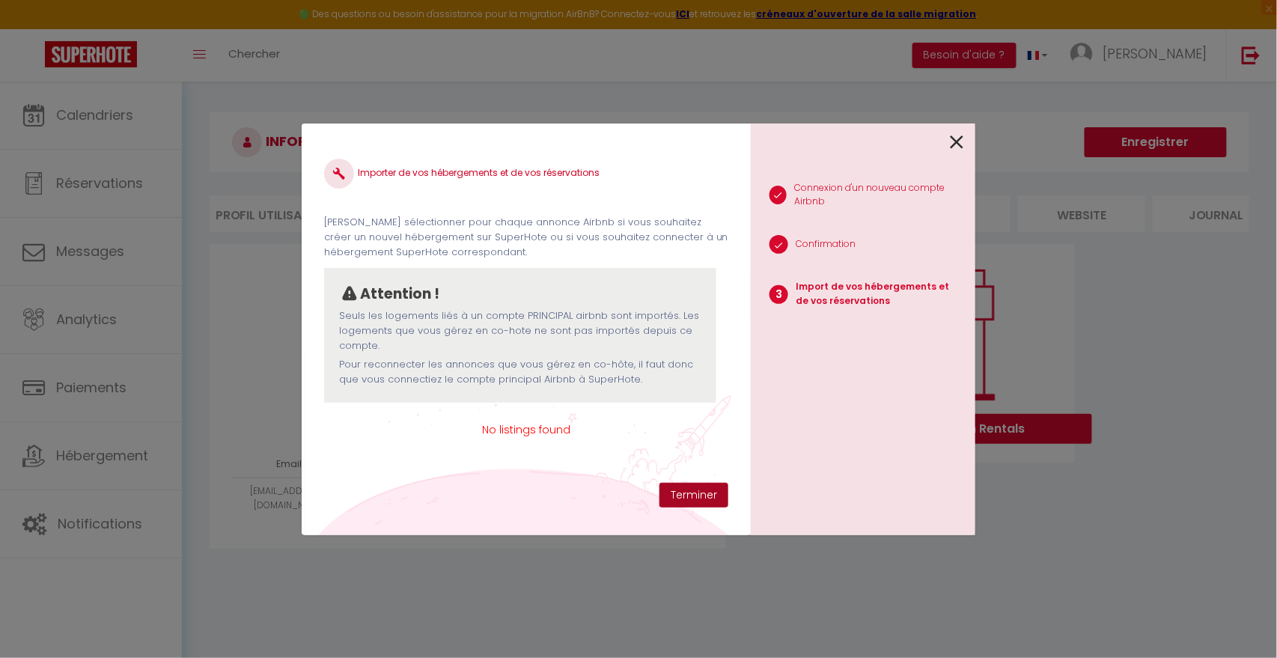
click at [699, 498] on button "Terminer" at bounding box center [693, 495] width 69 height 25
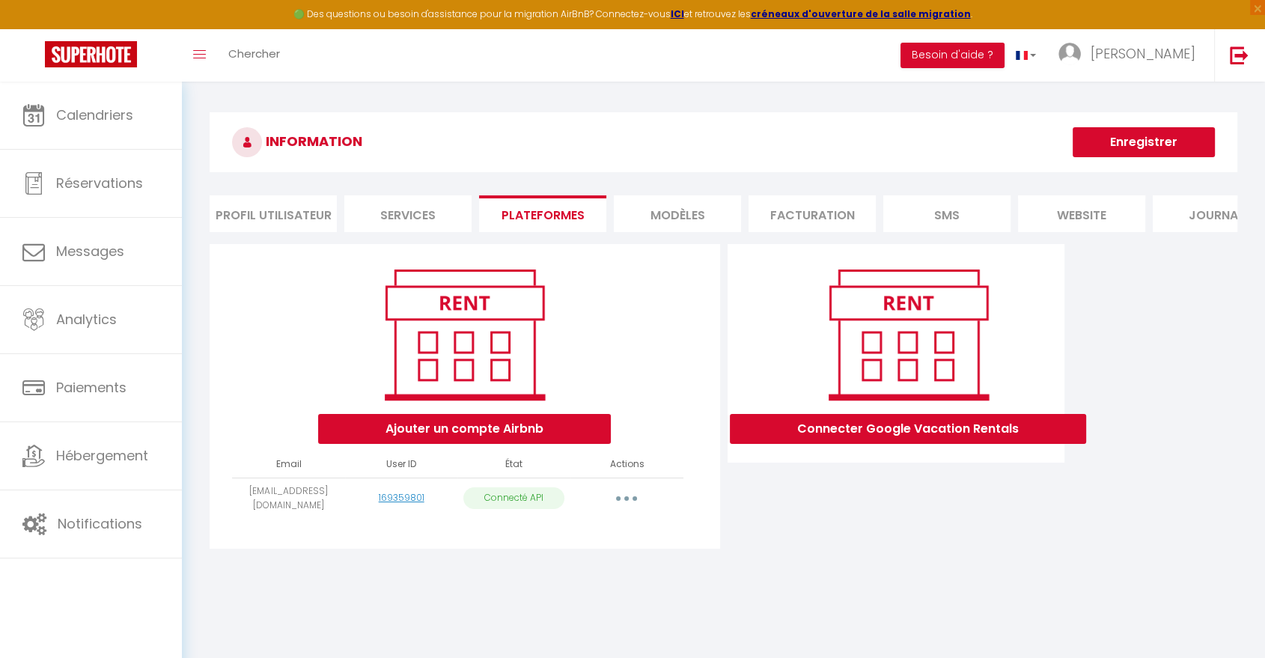
click at [623, 510] on button "button" at bounding box center [626, 498] width 42 height 24
click at [567, 545] on link "Importer les appartements" at bounding box center [559, 531] width 165 height 25
select select "43857"
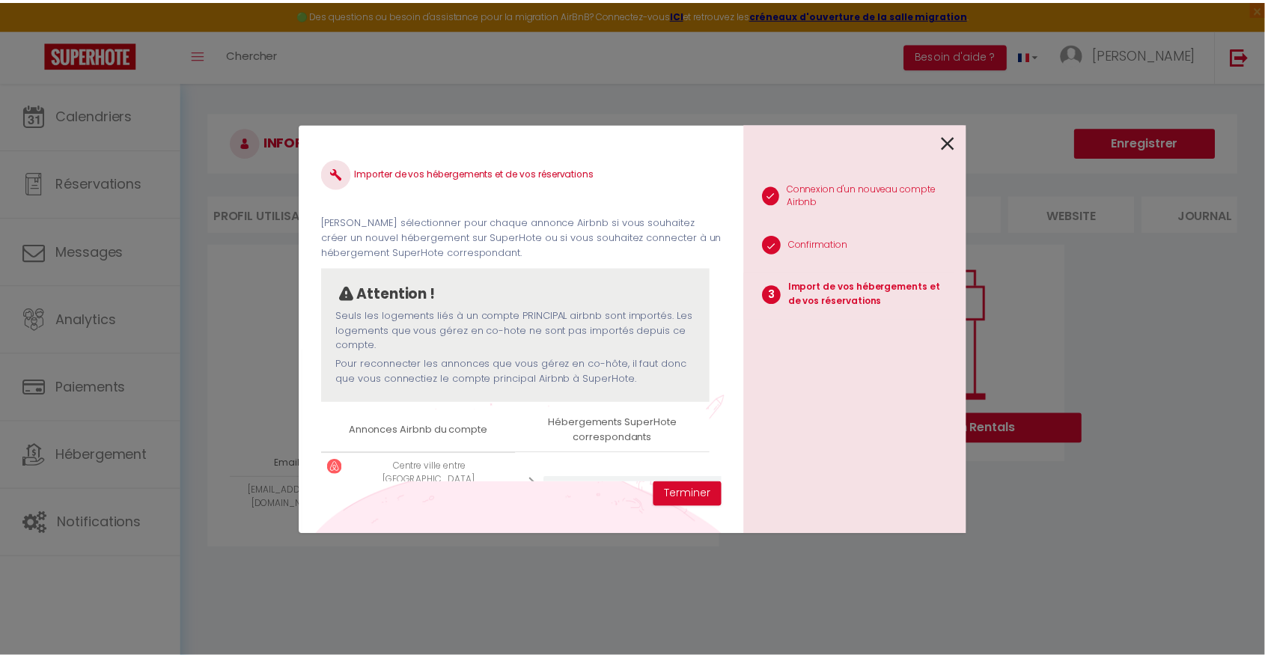
scroll to position [44, 0]
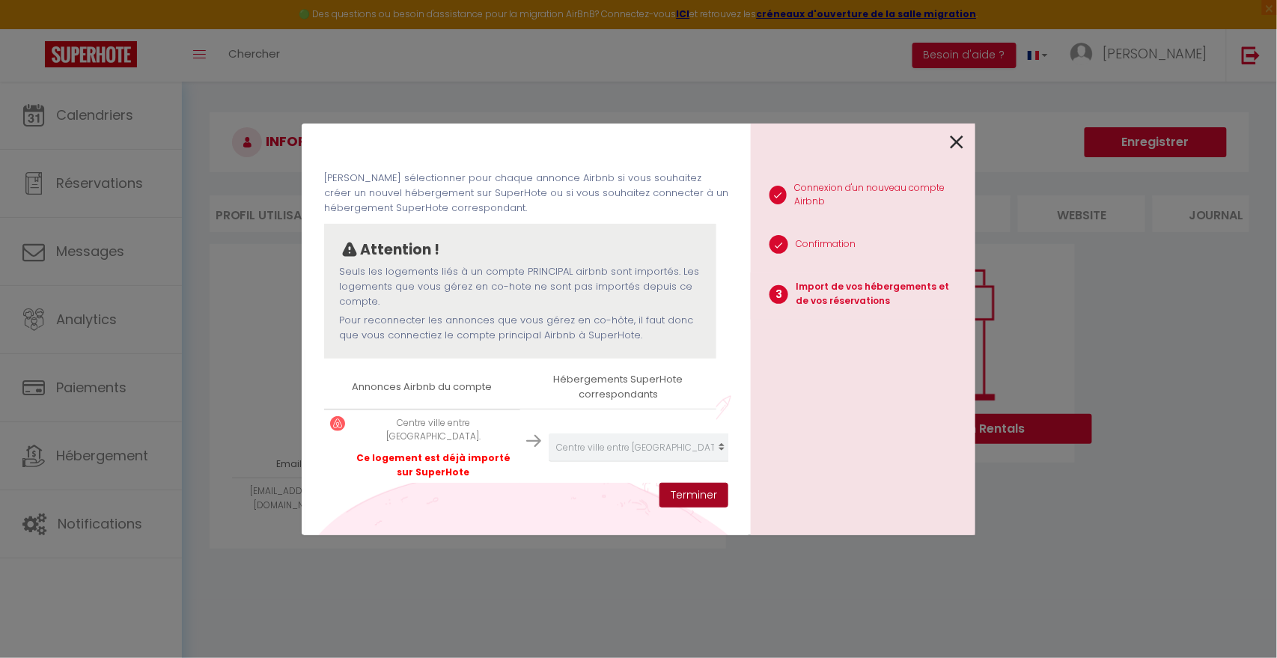
click at [692, 493] on button "Terminer" at bounding box center [693, 495] width 69 height 25
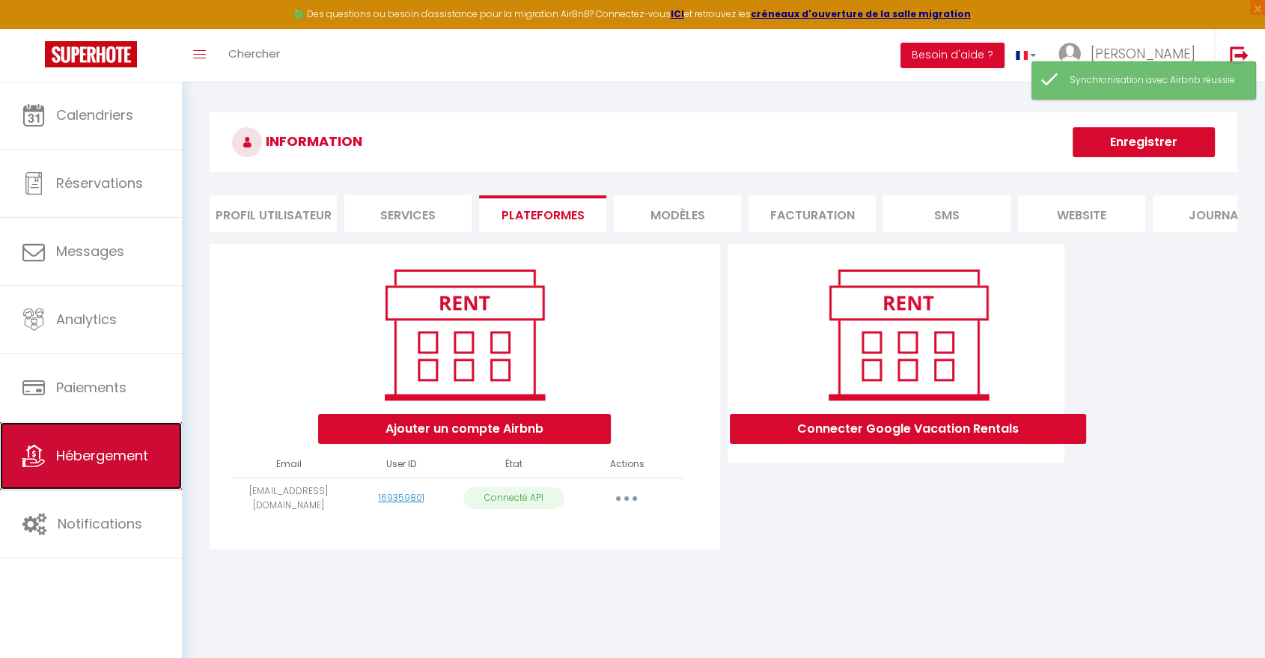
click at [114, 457] on span "Hébergement" at bounding box center [102, 455] width 92 height 19
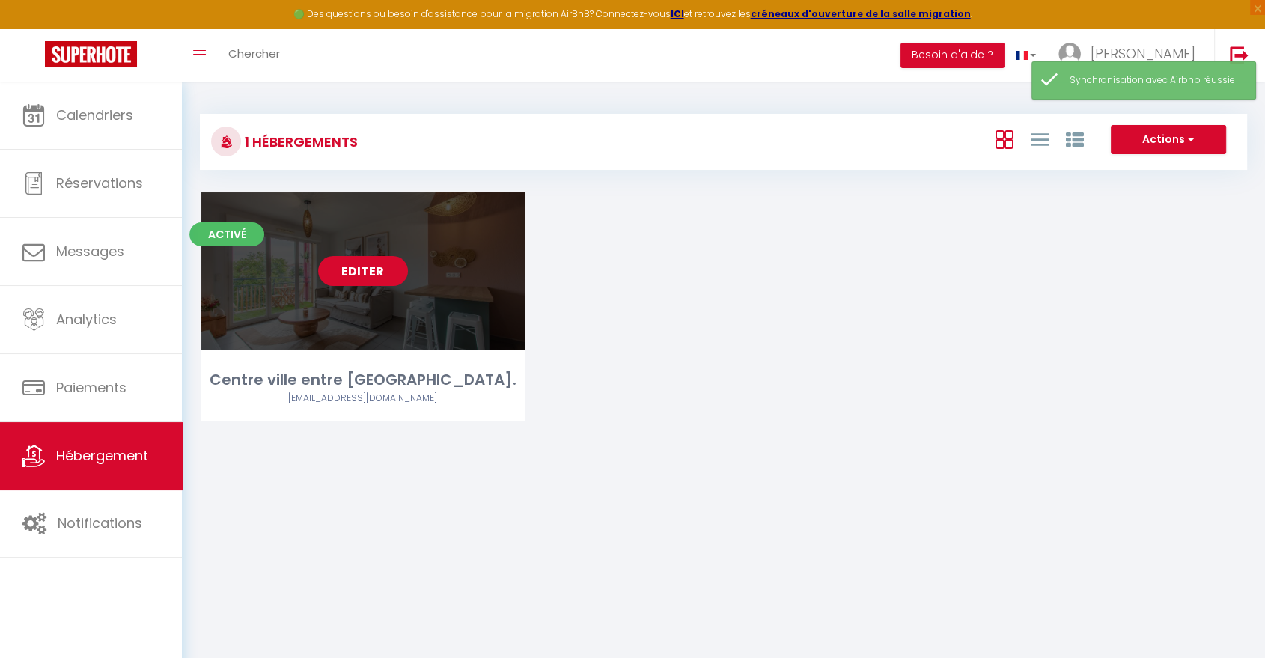
click at [347, 284] on link "Editer" at bounding box center [363, 271] width 90 height 30
select select "3"
select select "2"
select select "1"
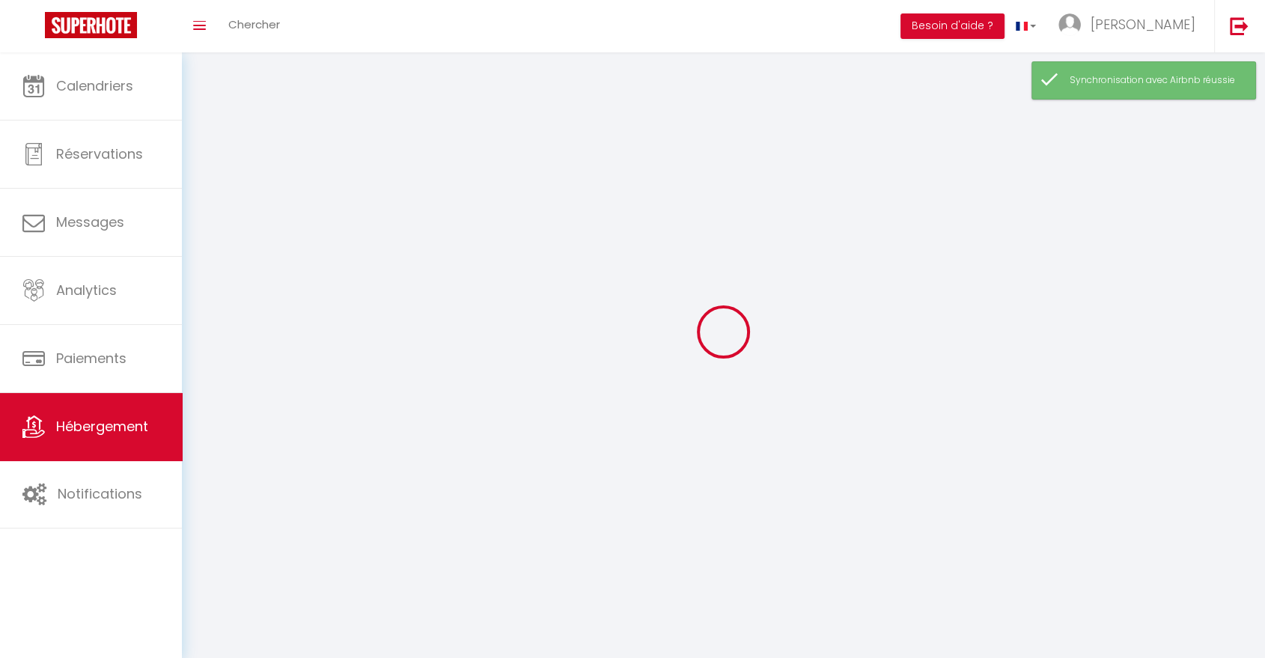
select select
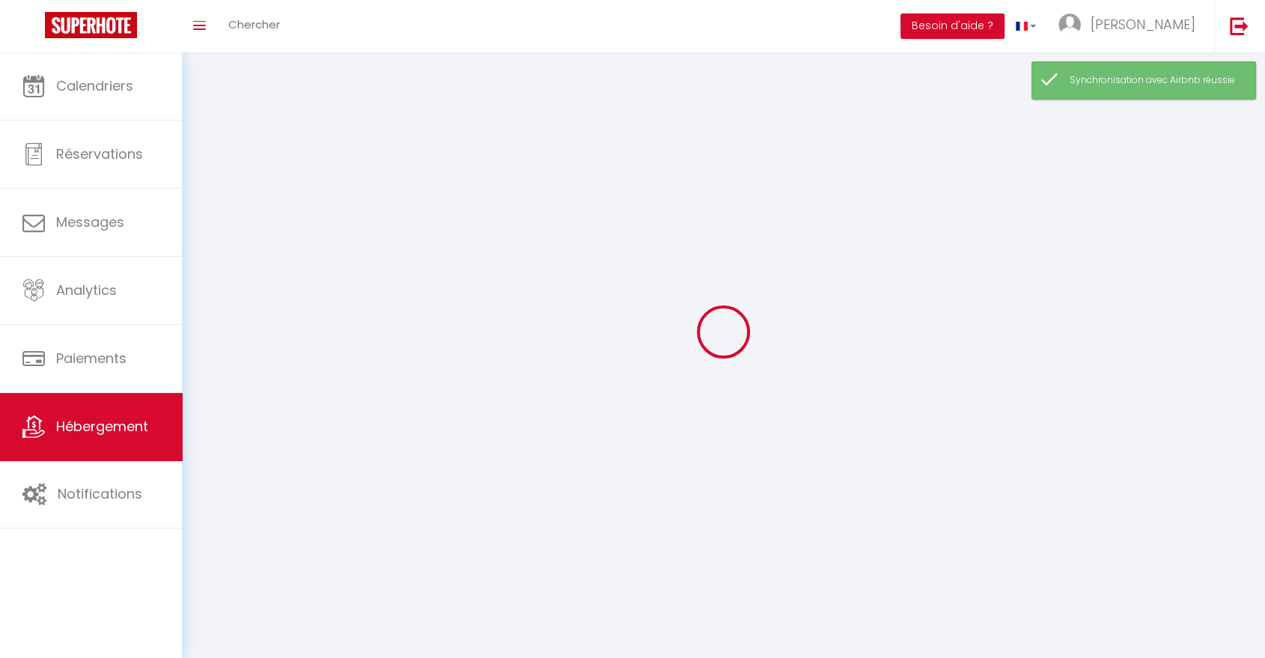
select select
checkbox input "false"
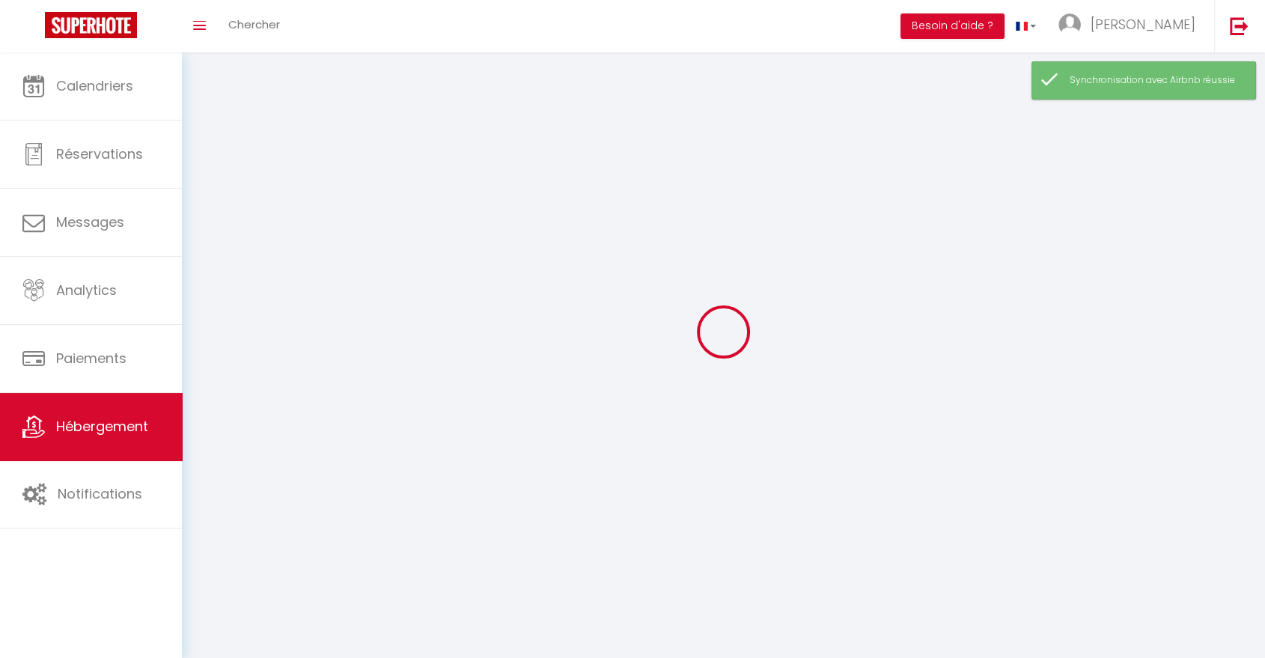
checkbox input "false"
select select
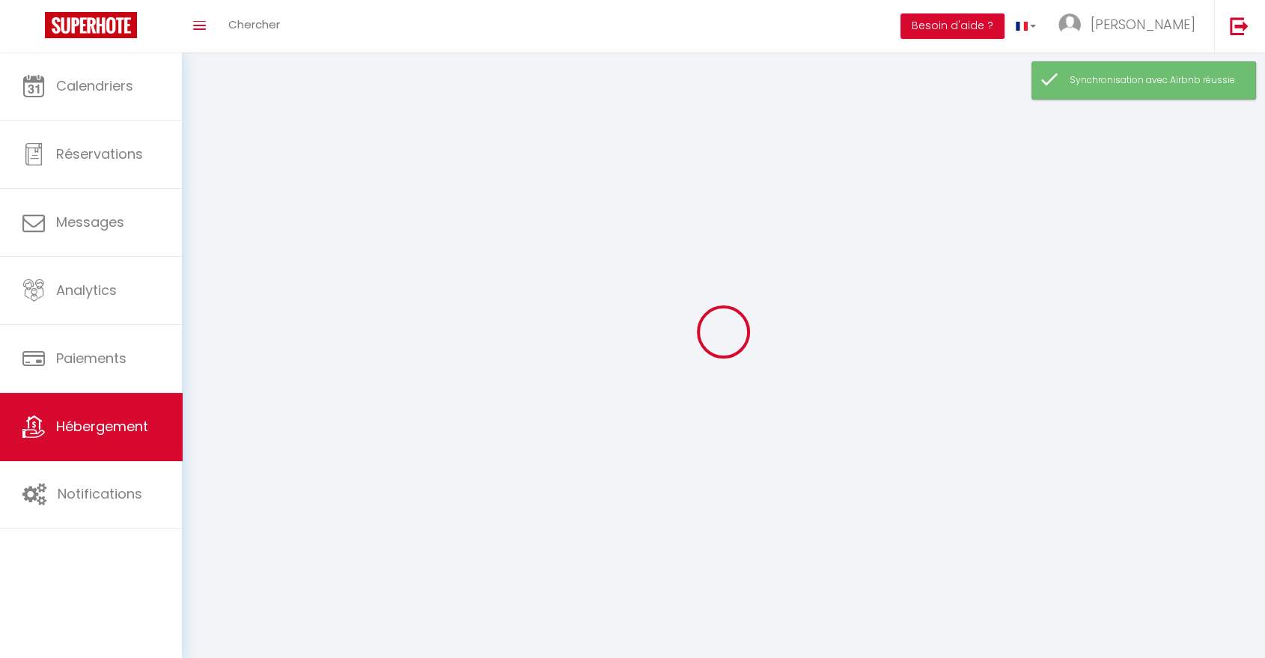
select select
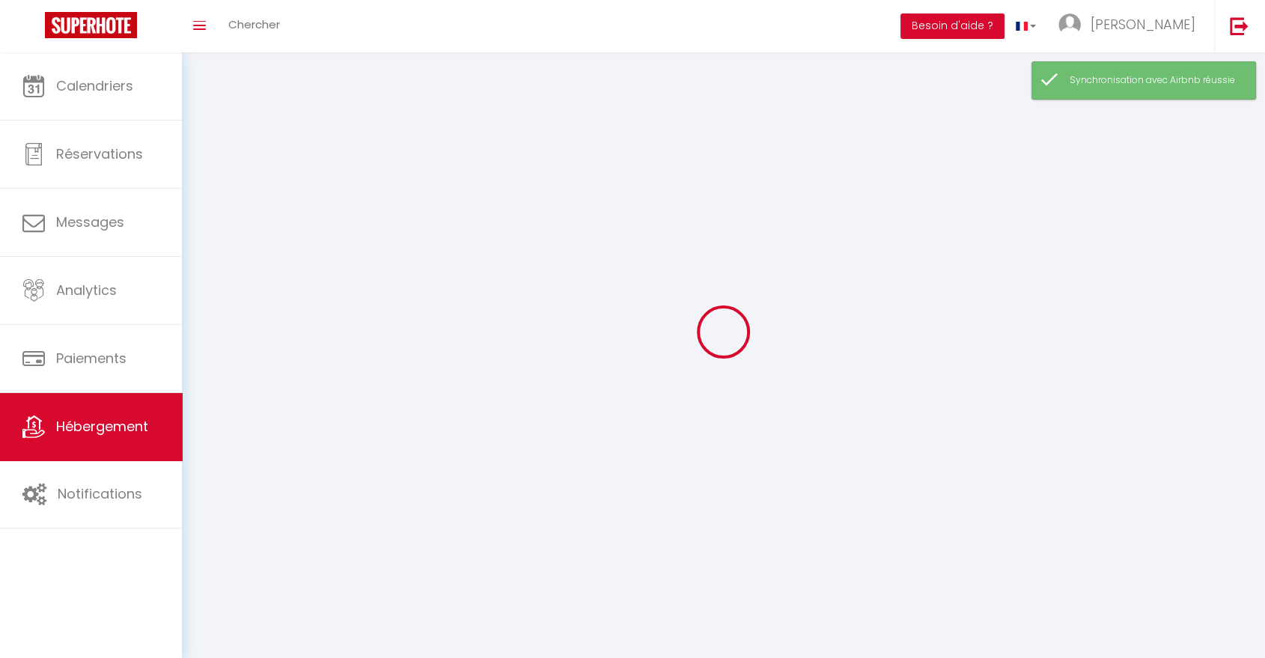
checkbox input "false"
select select
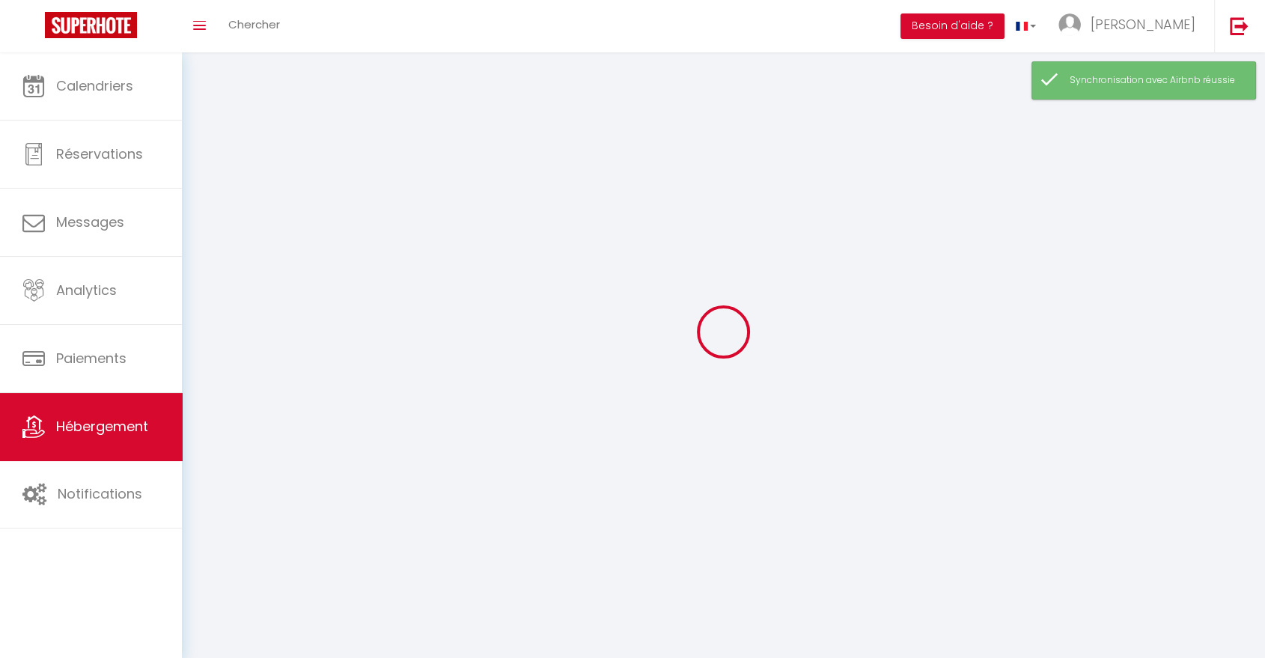
select select
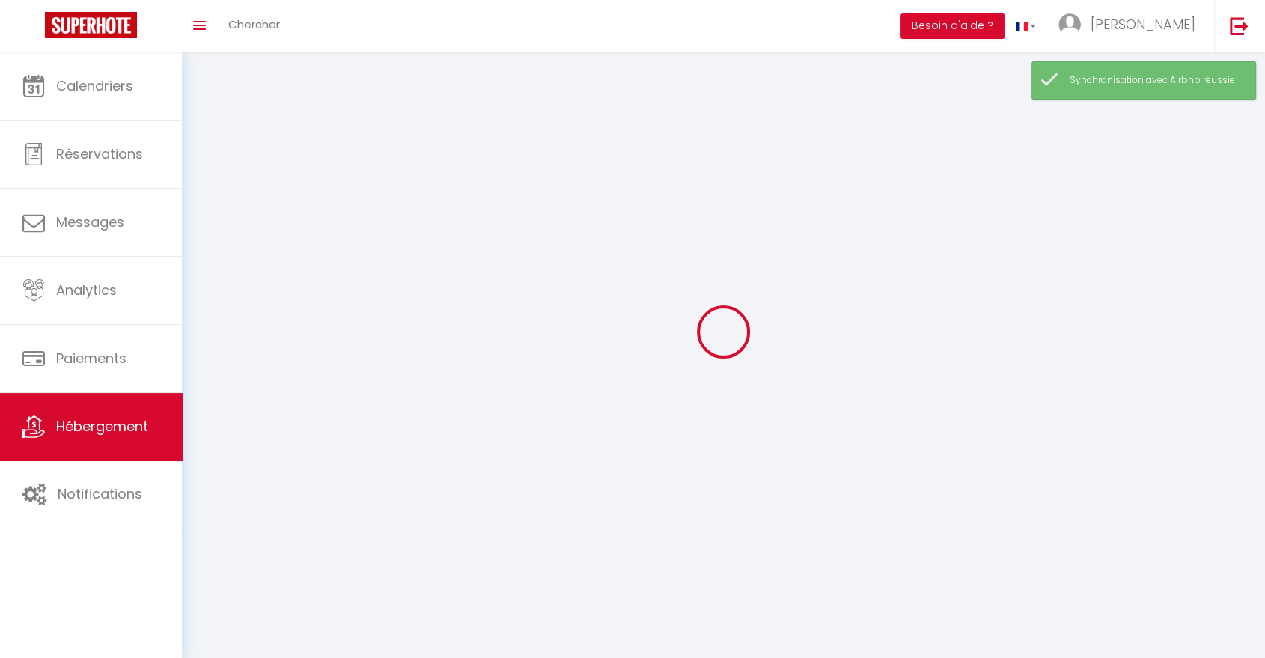
select select
checkbox input "false"
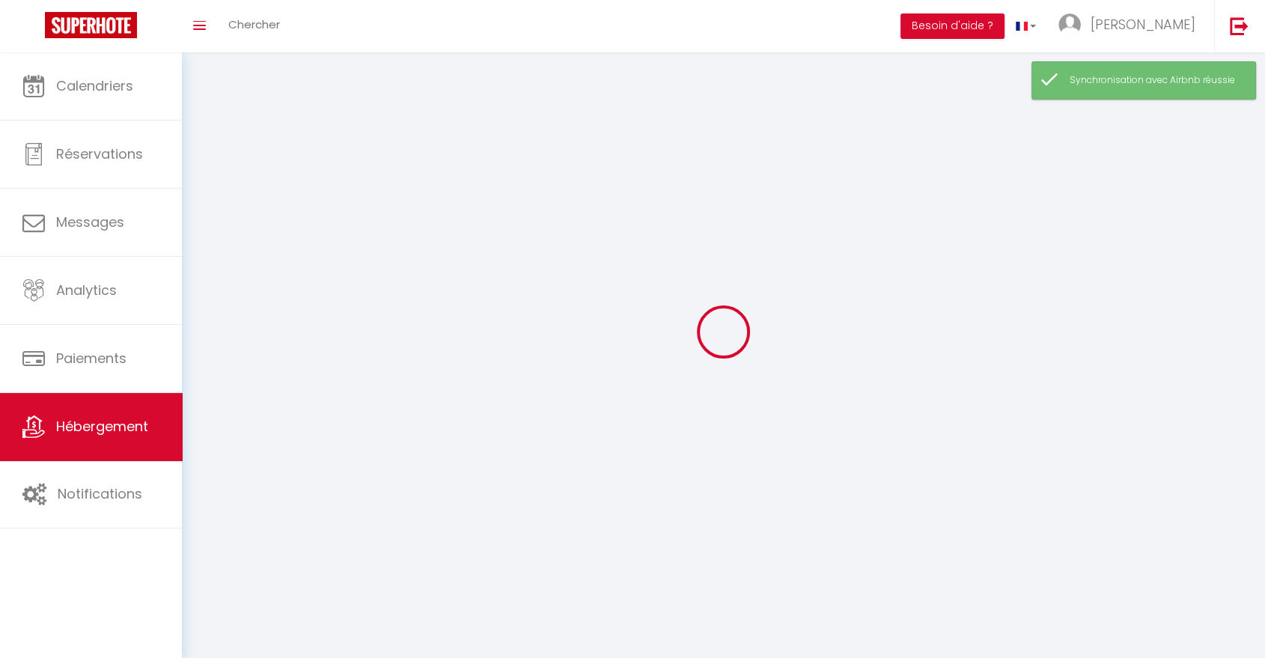
checkbox input "false"
select select
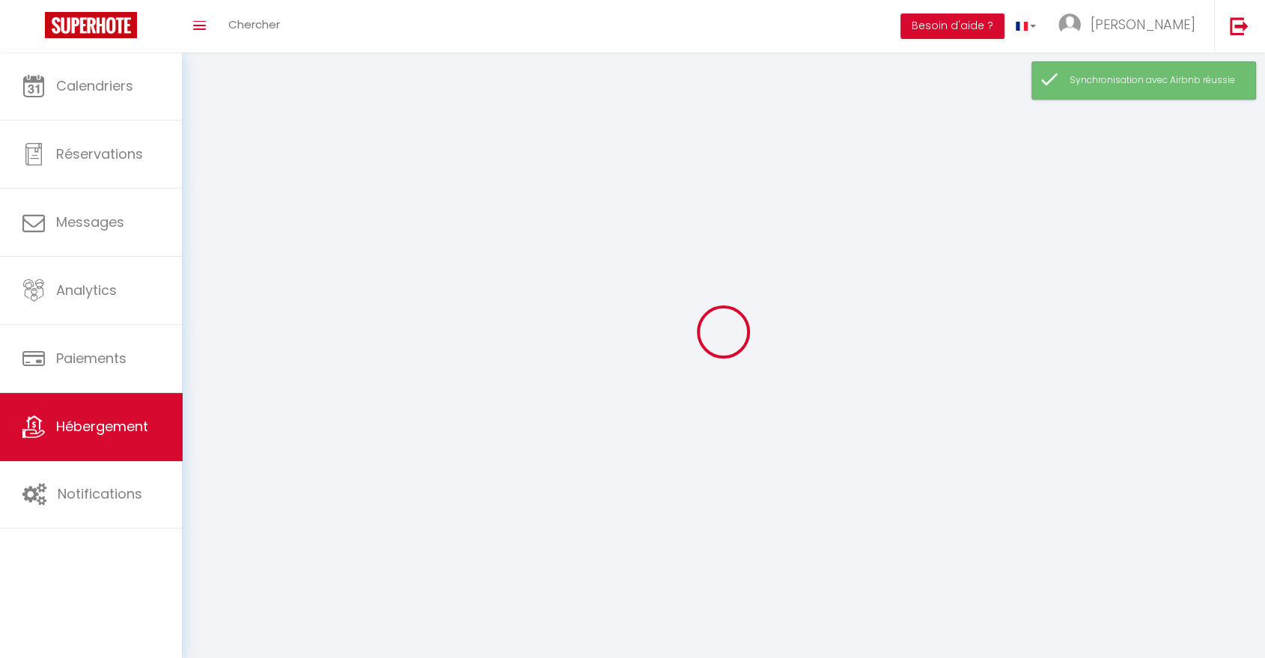
select select
checkbox input "false"
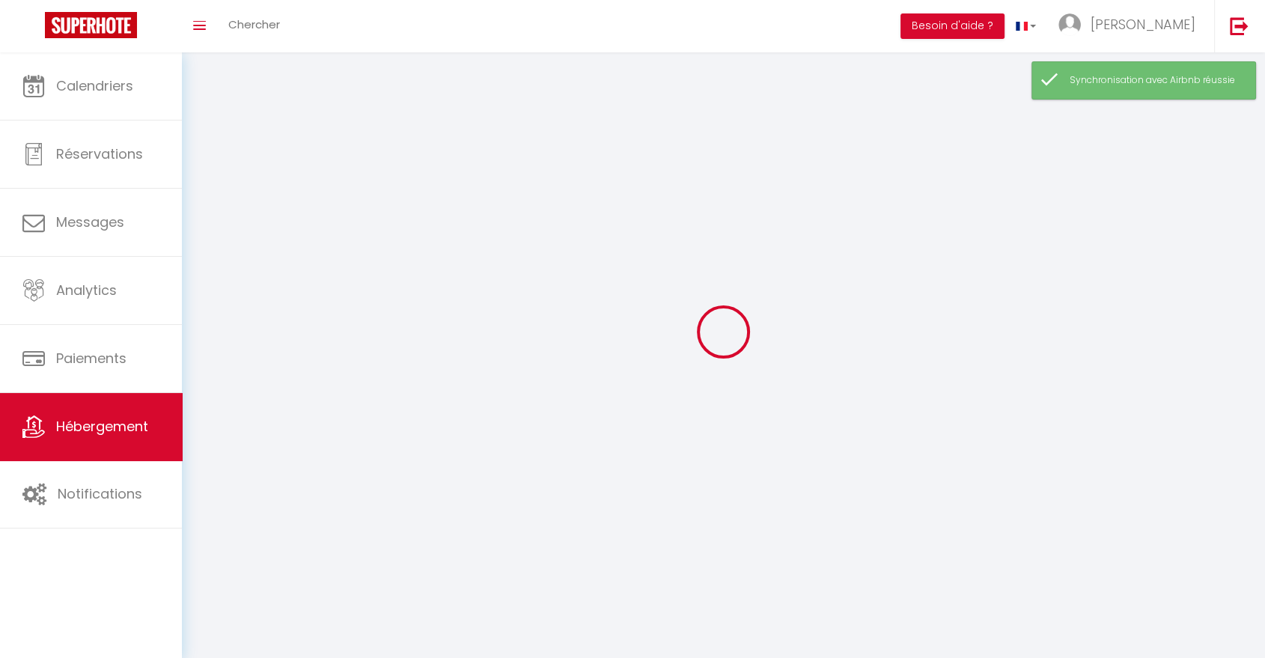
checkbox input "false"
select select
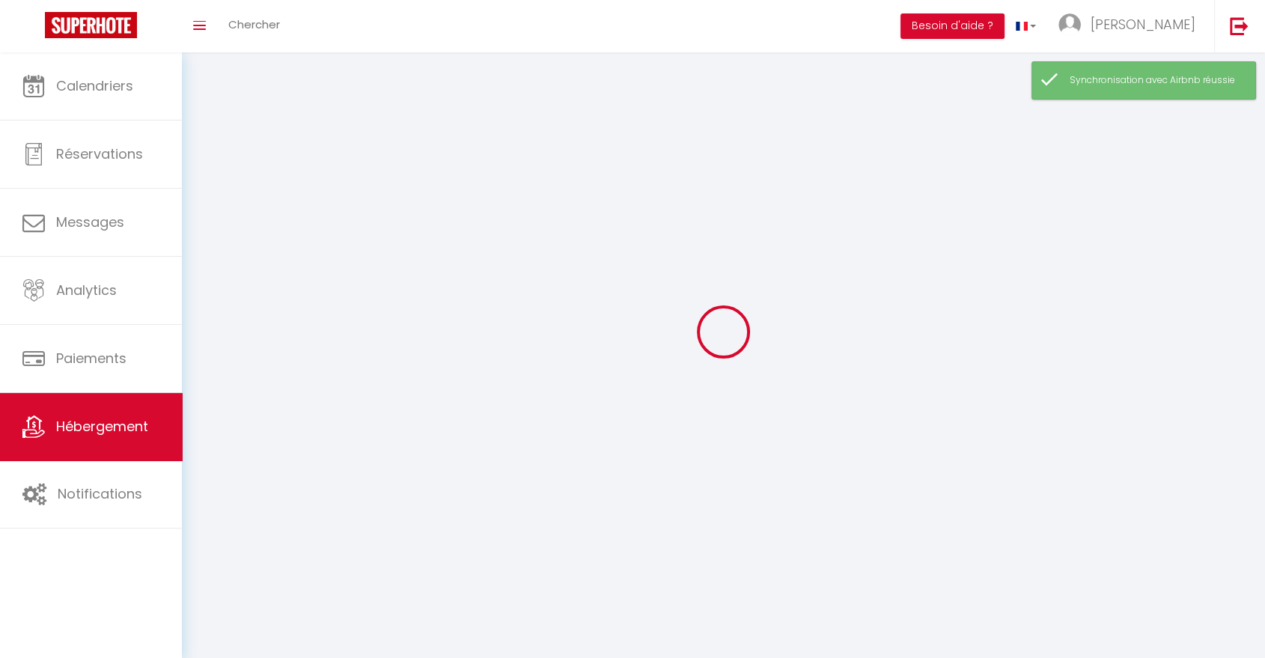
select select "28"
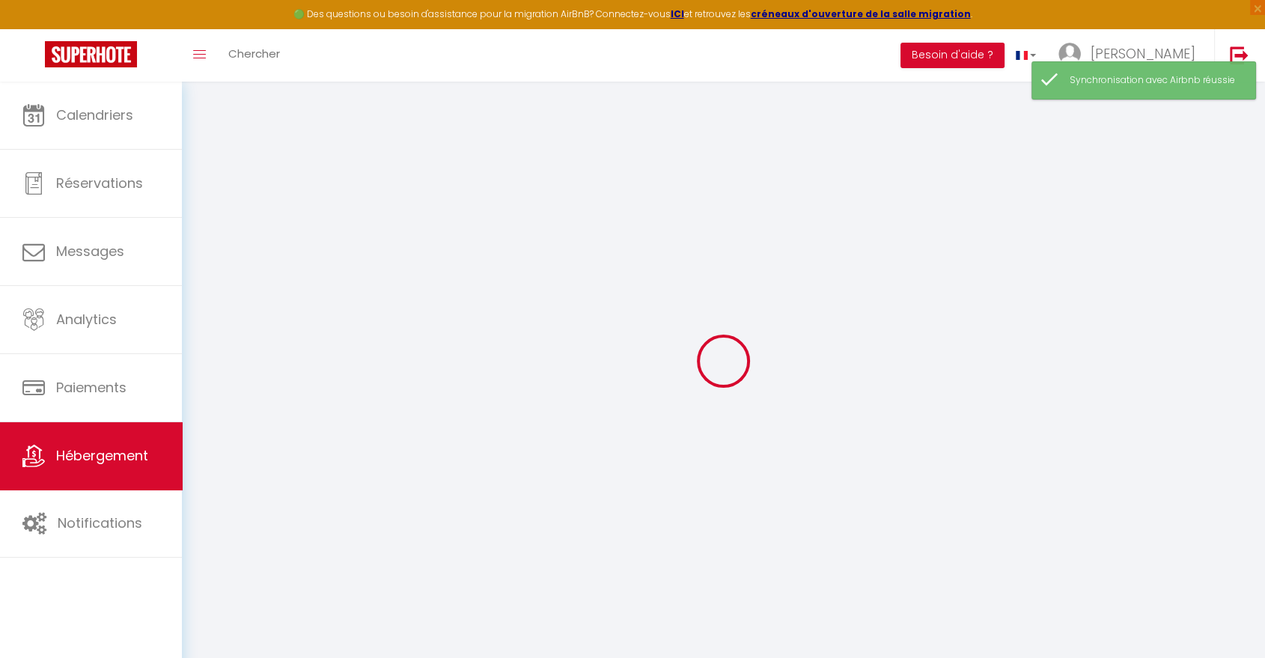
select select
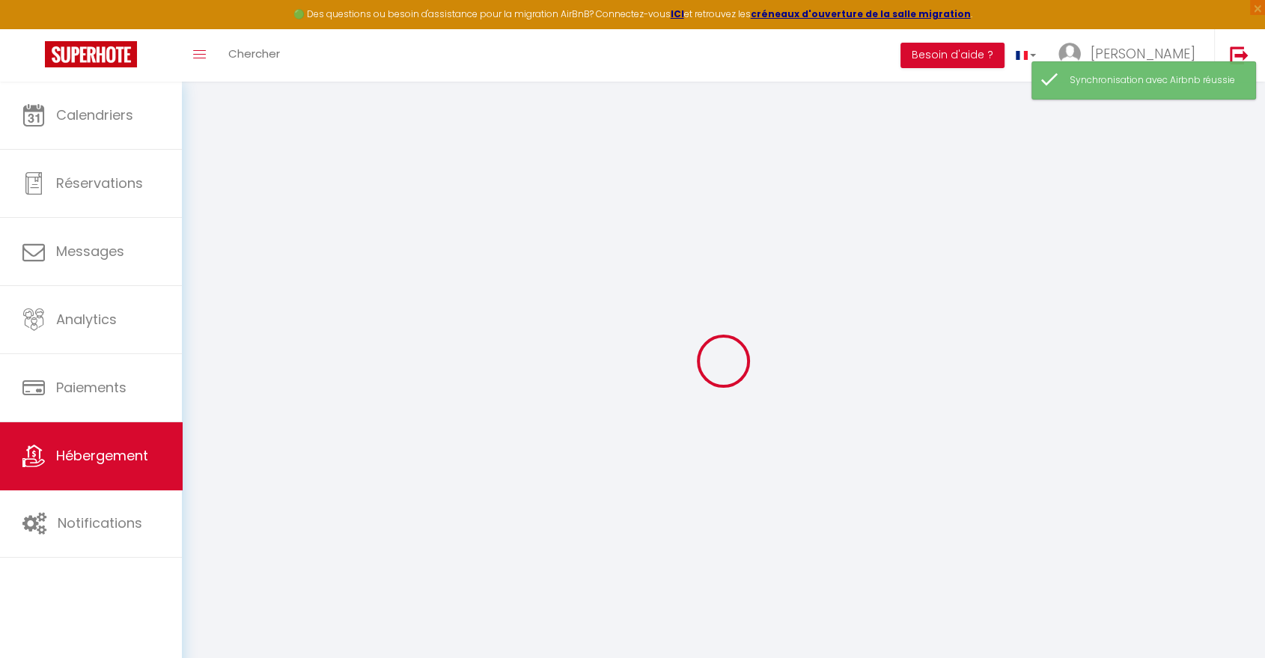
select select
checkbox input "false"
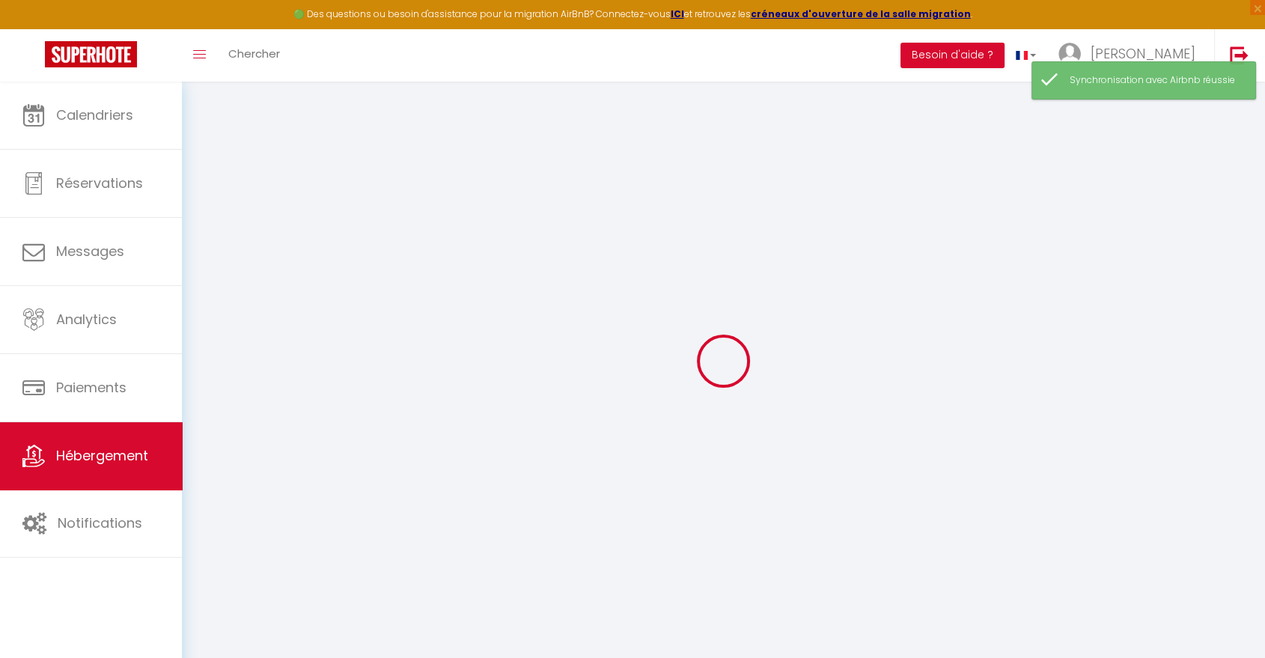
select select
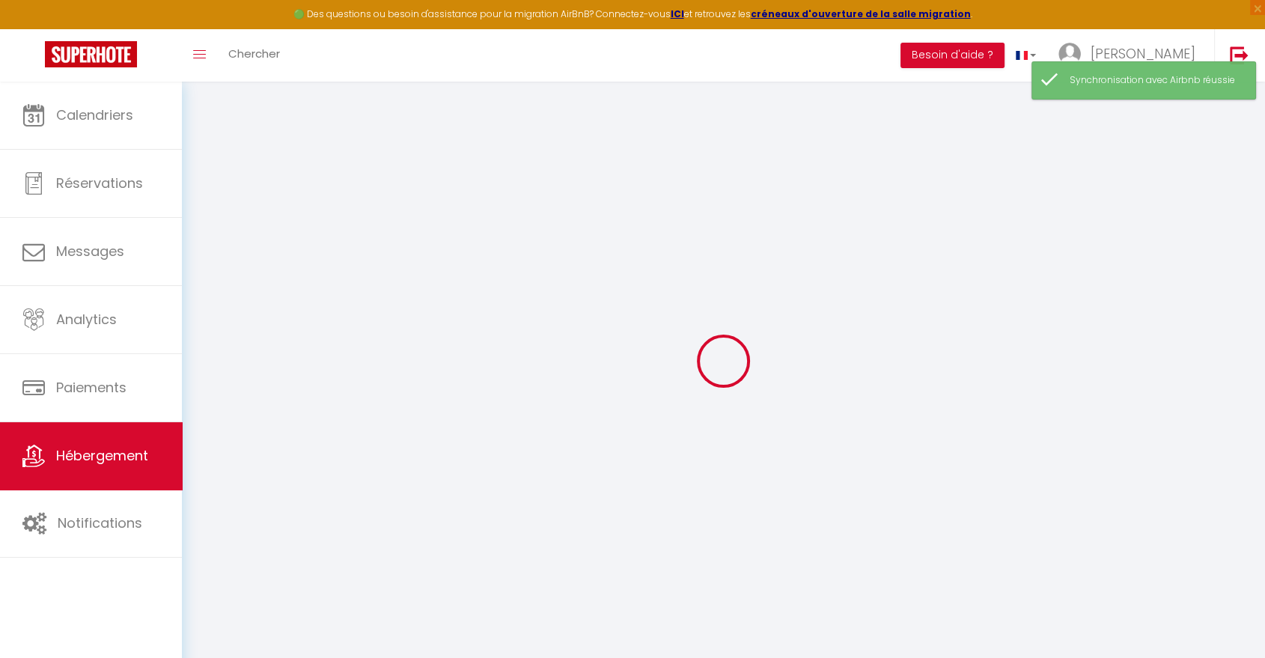
select select
checkbox input "false"
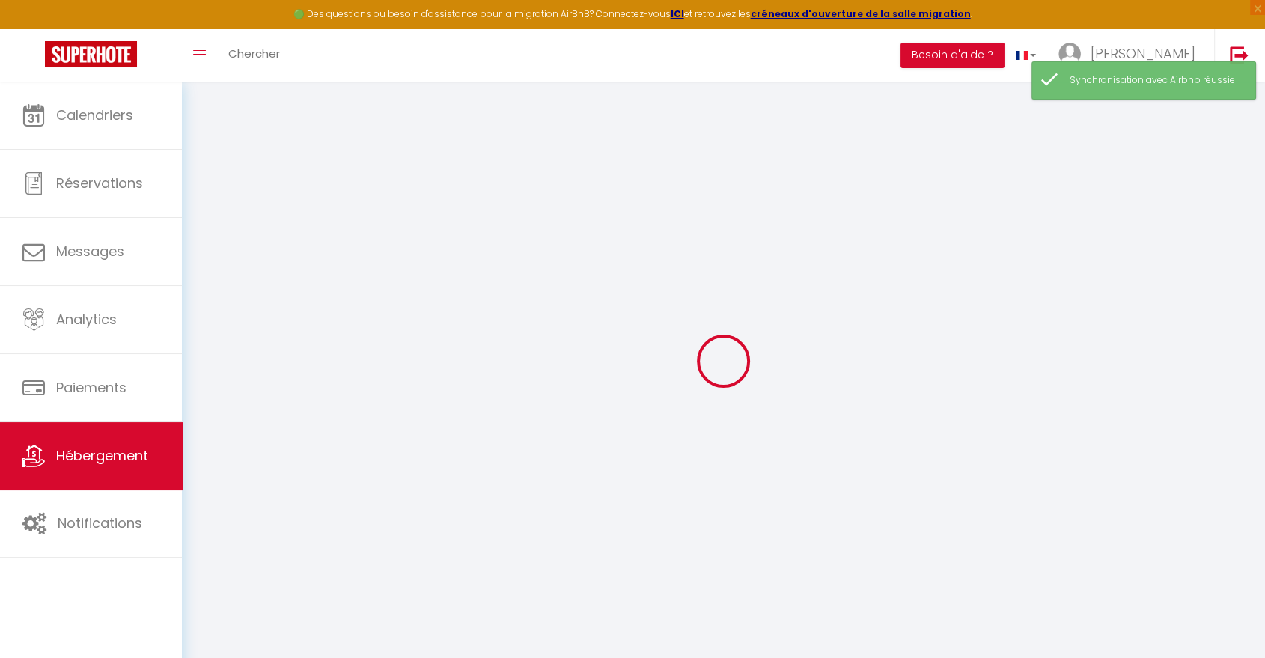
checkbox input "false"
select select
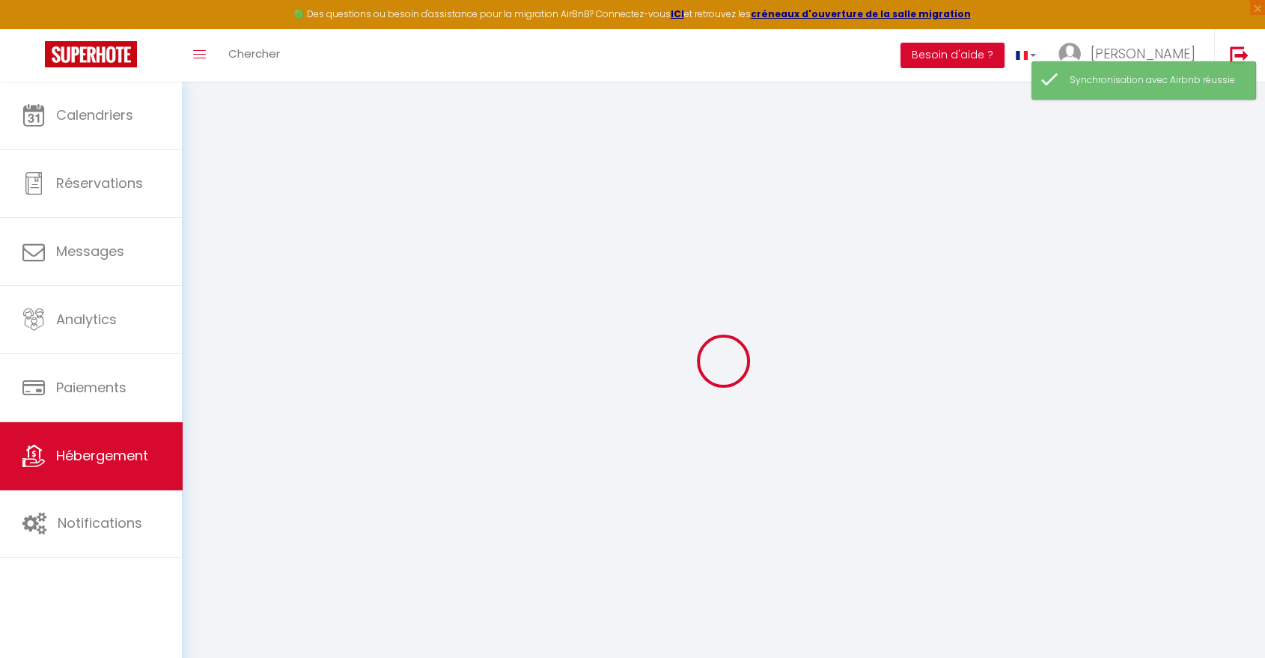
select select
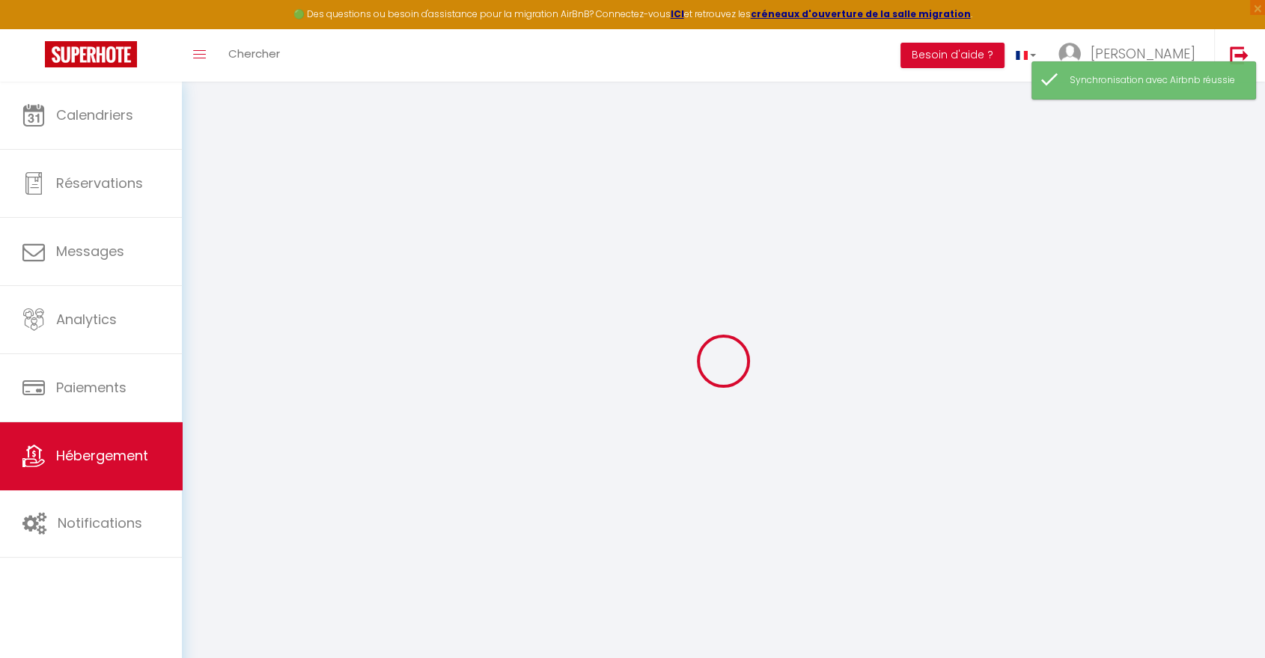
checkbox input "false"
select select
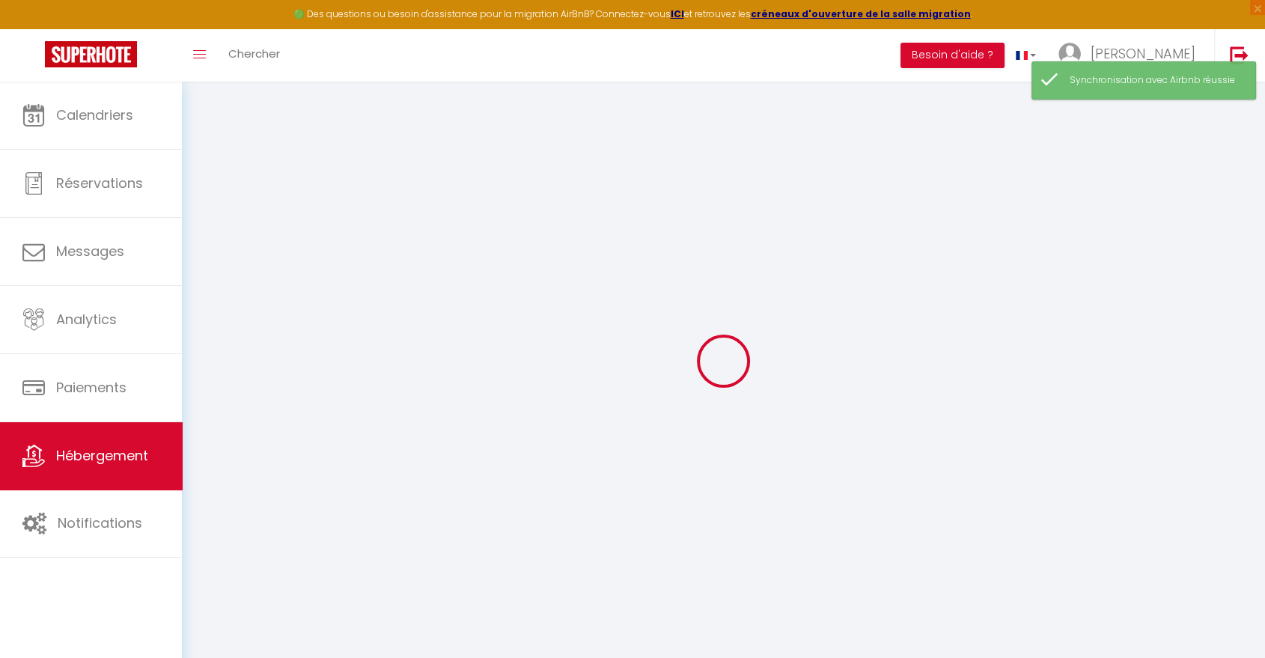
select select
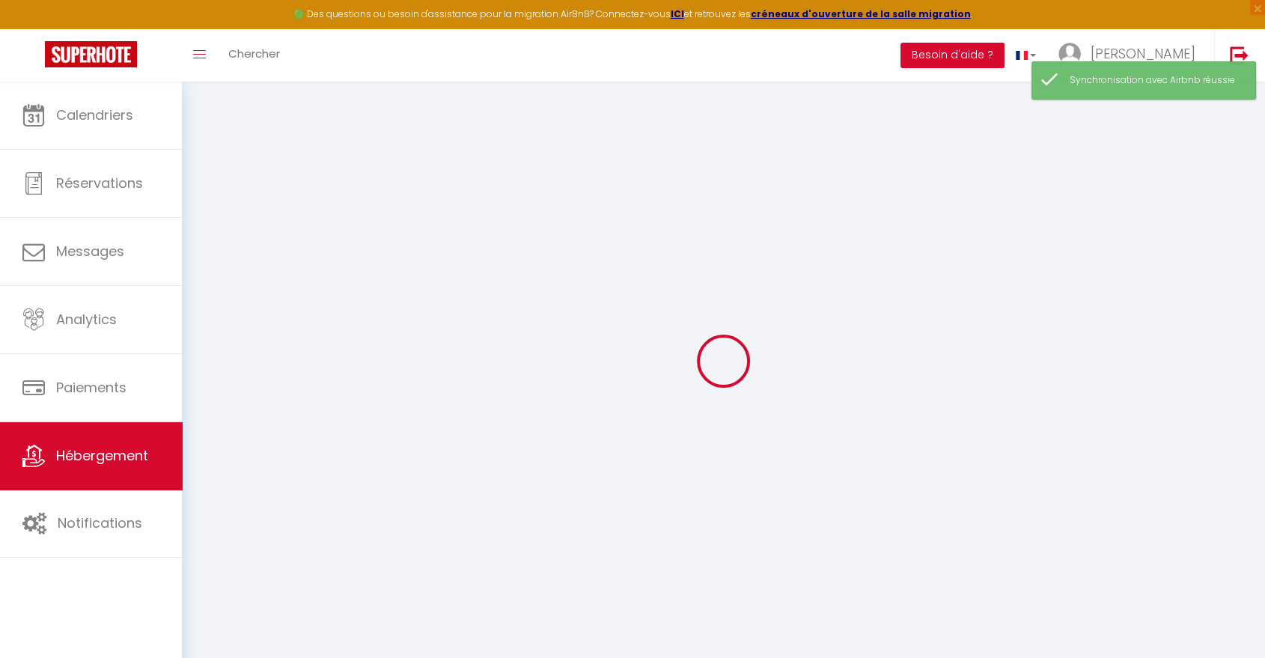
select select
checkbox input "false"
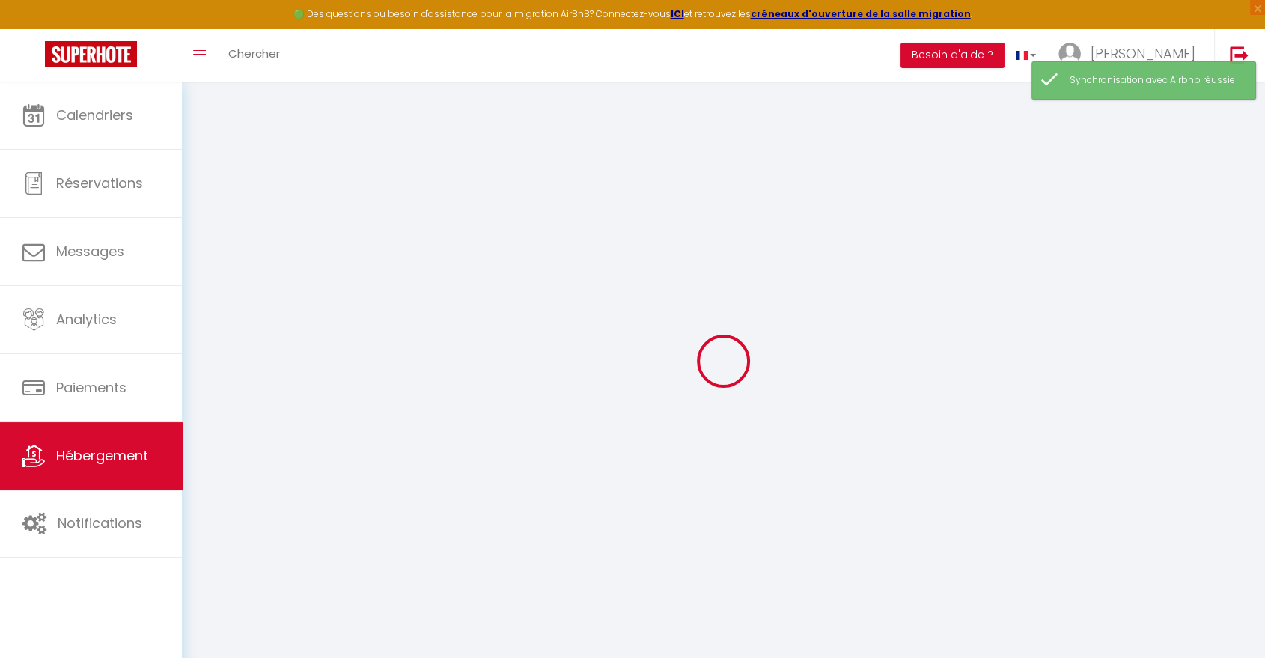
checkbox input "false"
select select
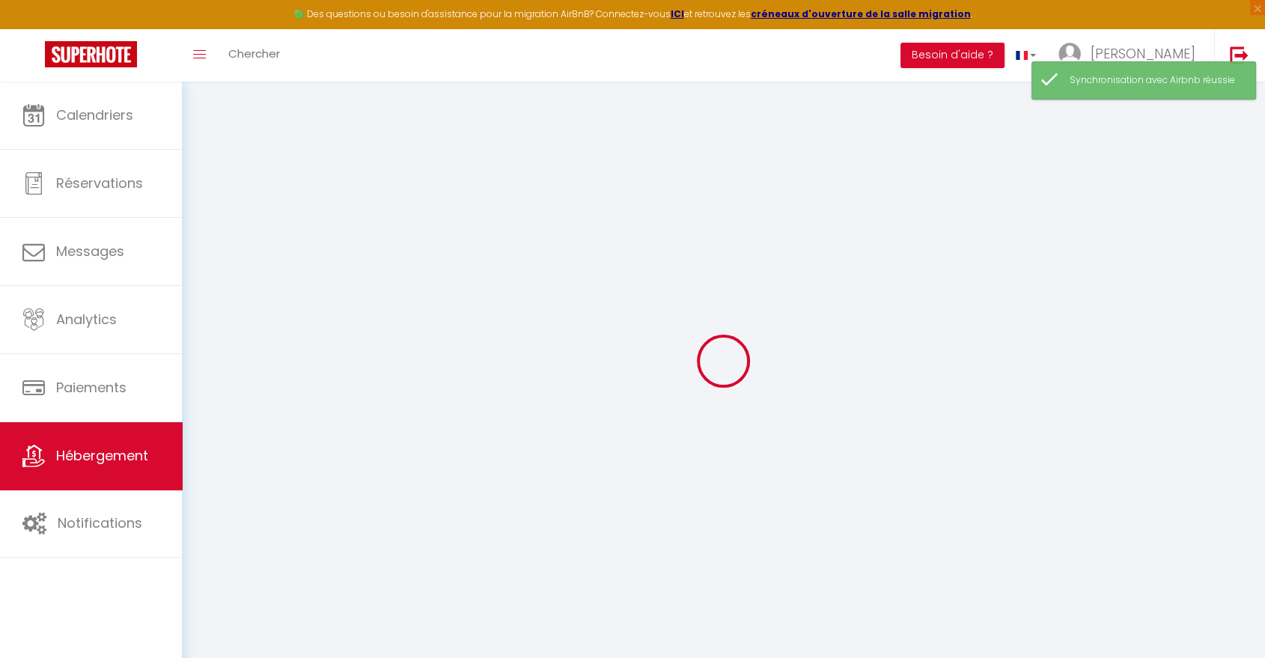
select select
checkbox input "false"
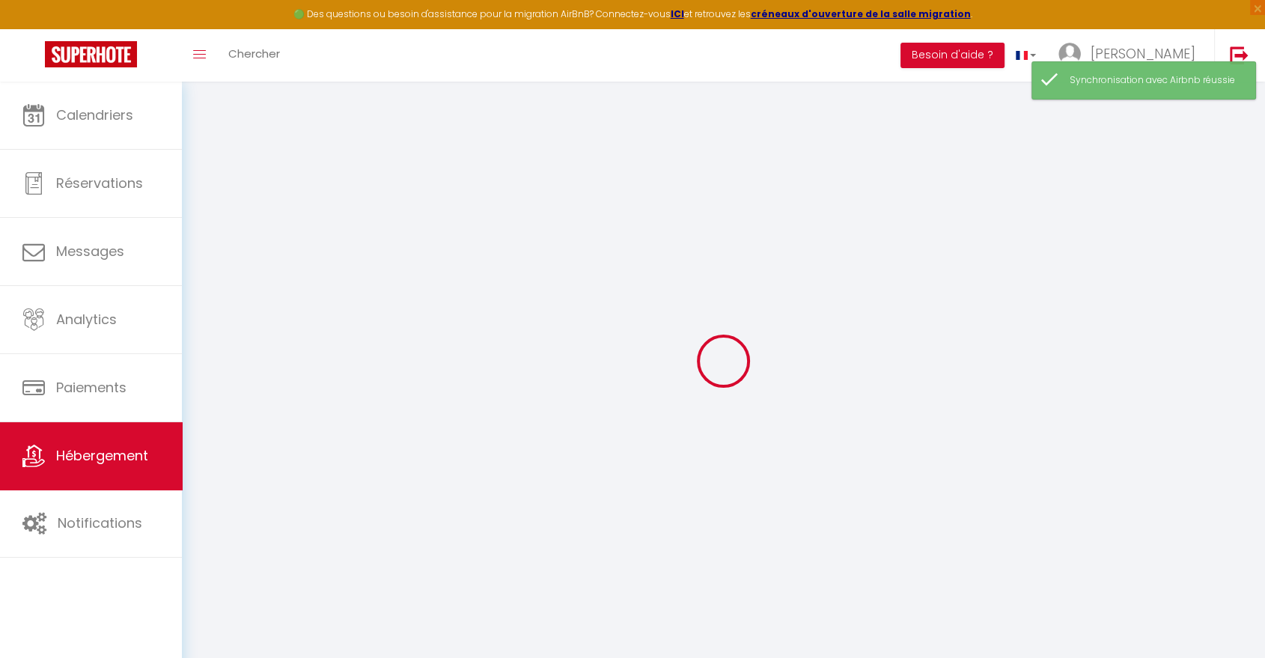
checkbox input "false"
select select
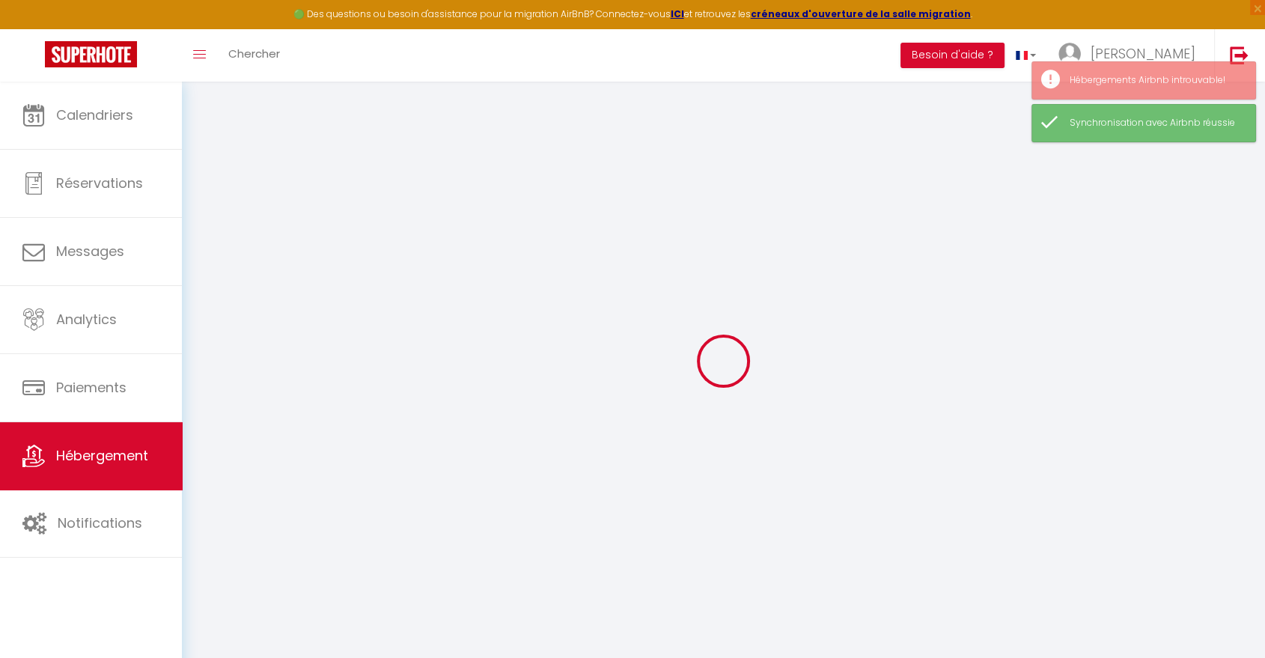
select select
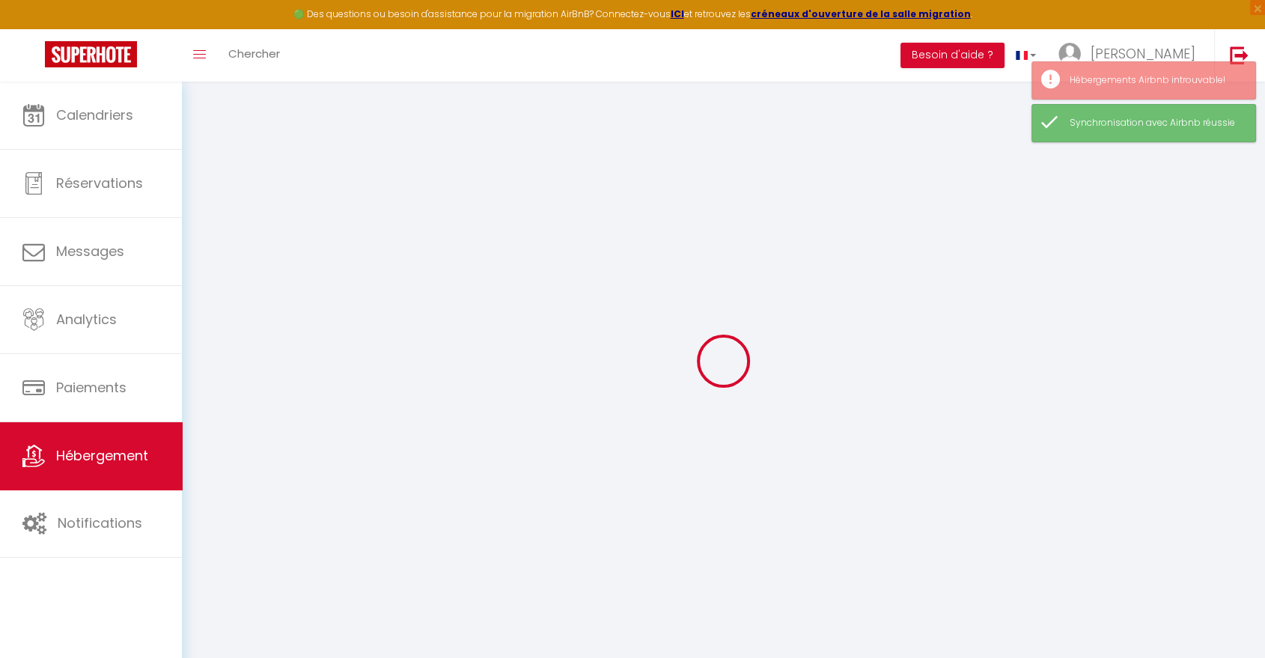
select select
checkbox input "false"
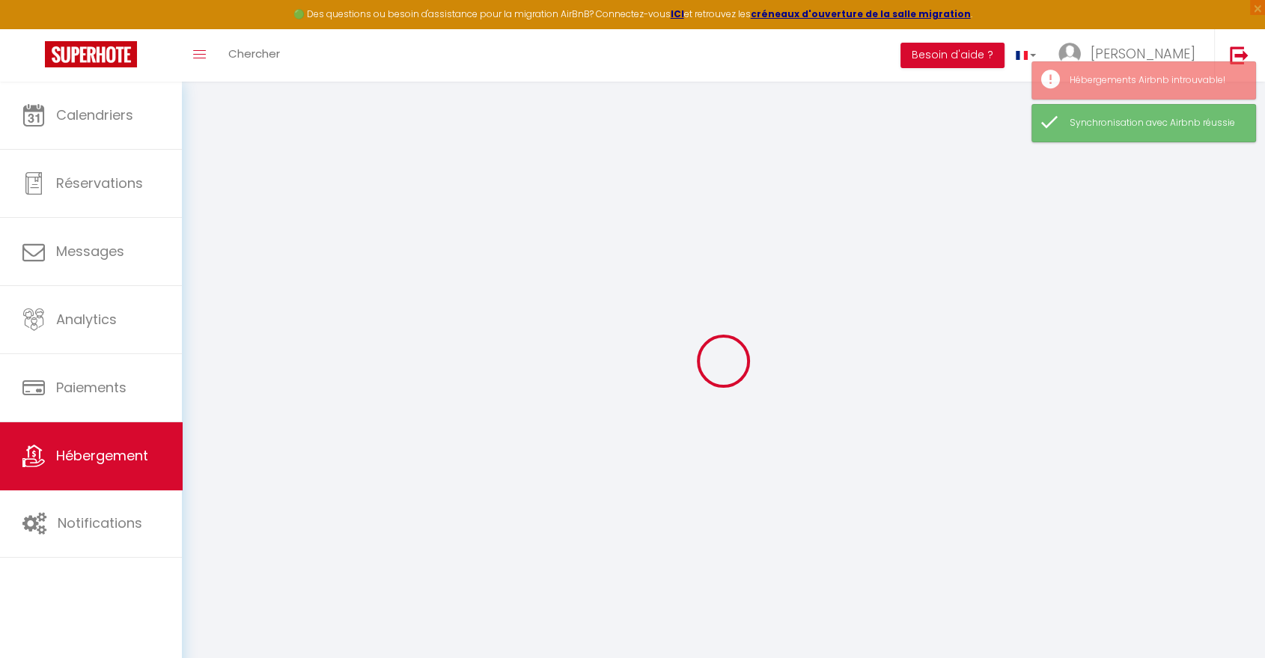
select select
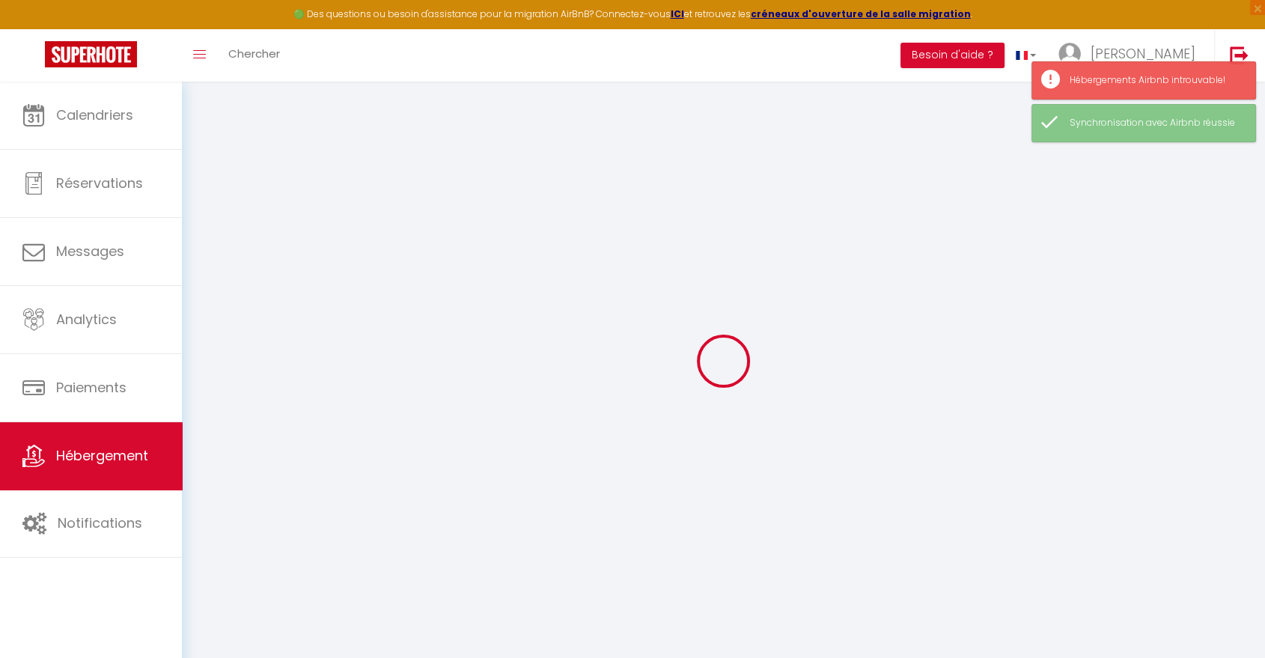
type input "Centre ville entre [GEOGRAPHIC_DATA]."
type input "[PERSON_NAME]"
type input "60"
type input "50"
select select
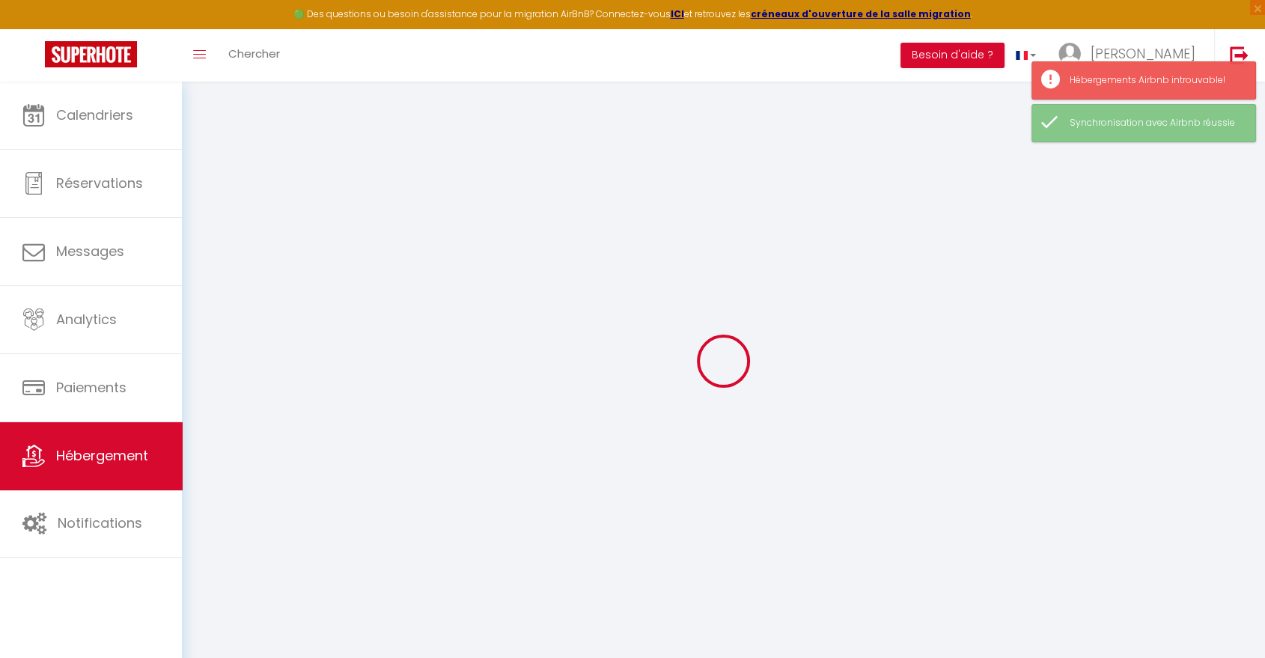
select select
type input "[STREET_ADDRESS][PERSON_NAME]"
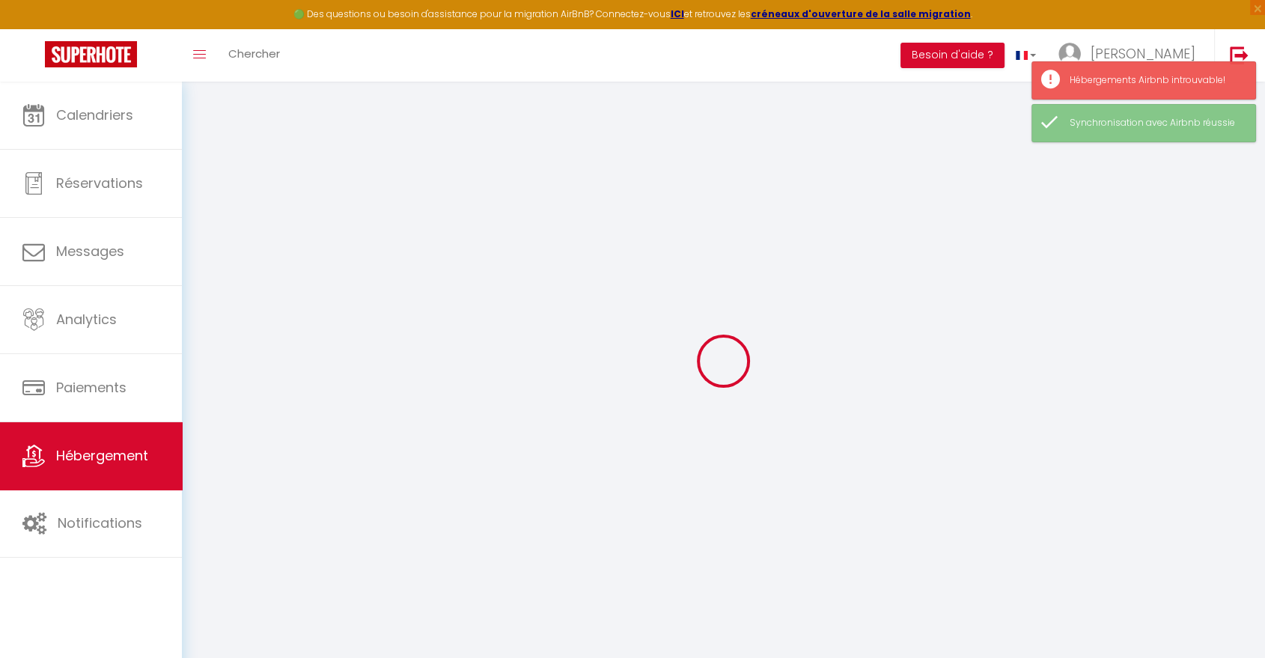
type input "40460"
type input "Sanguinet"
type input "[EMAIL_ADDRESS][DOMAIN_NAME]"
select select "10040"
checkbox input "false"
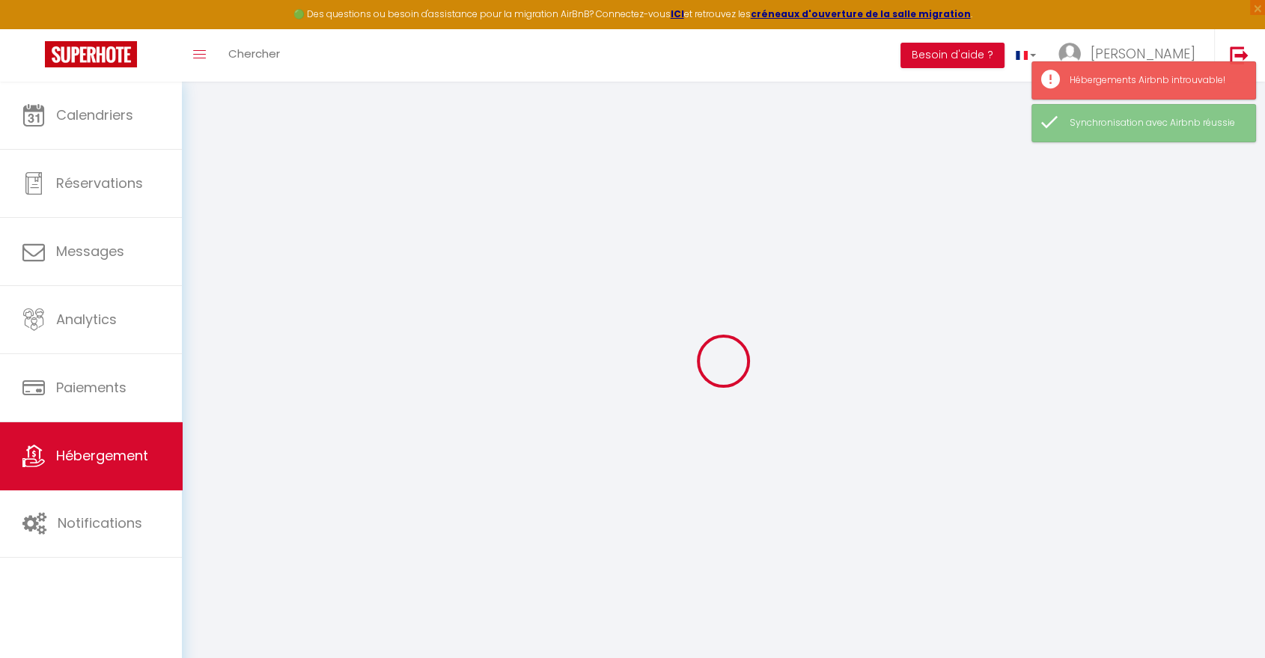
checkbox input "false"
type input "0"
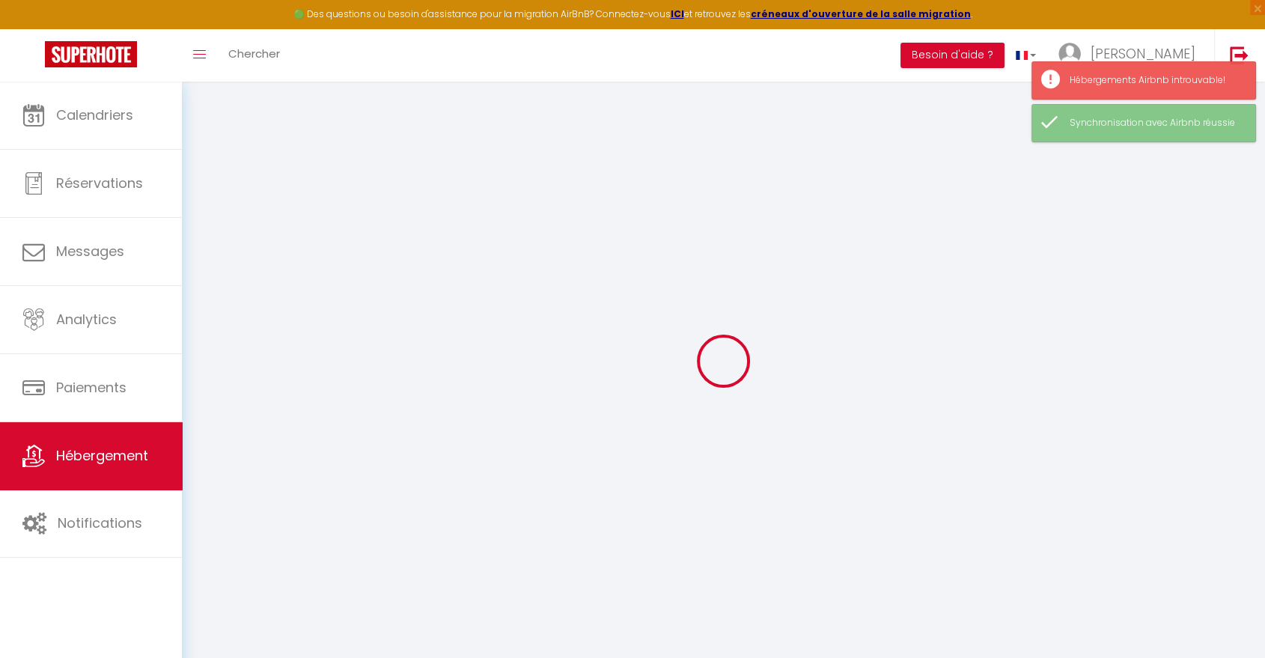
type input "0"
select select
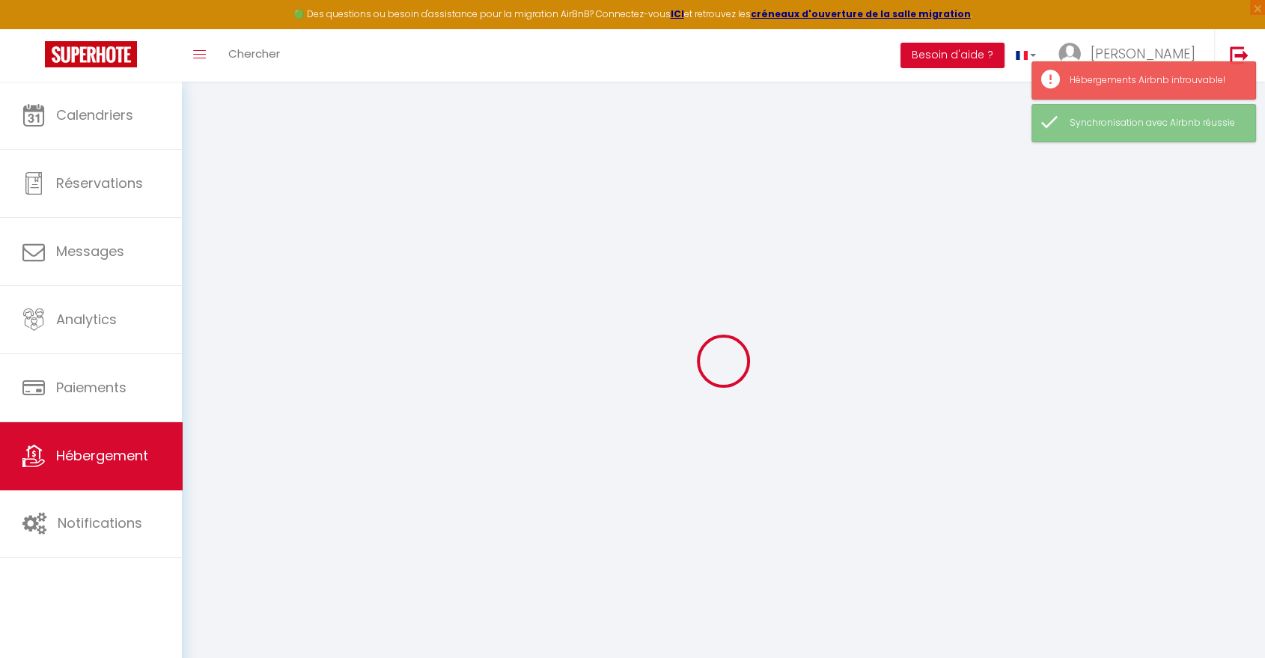
select select
checkbox input "false"
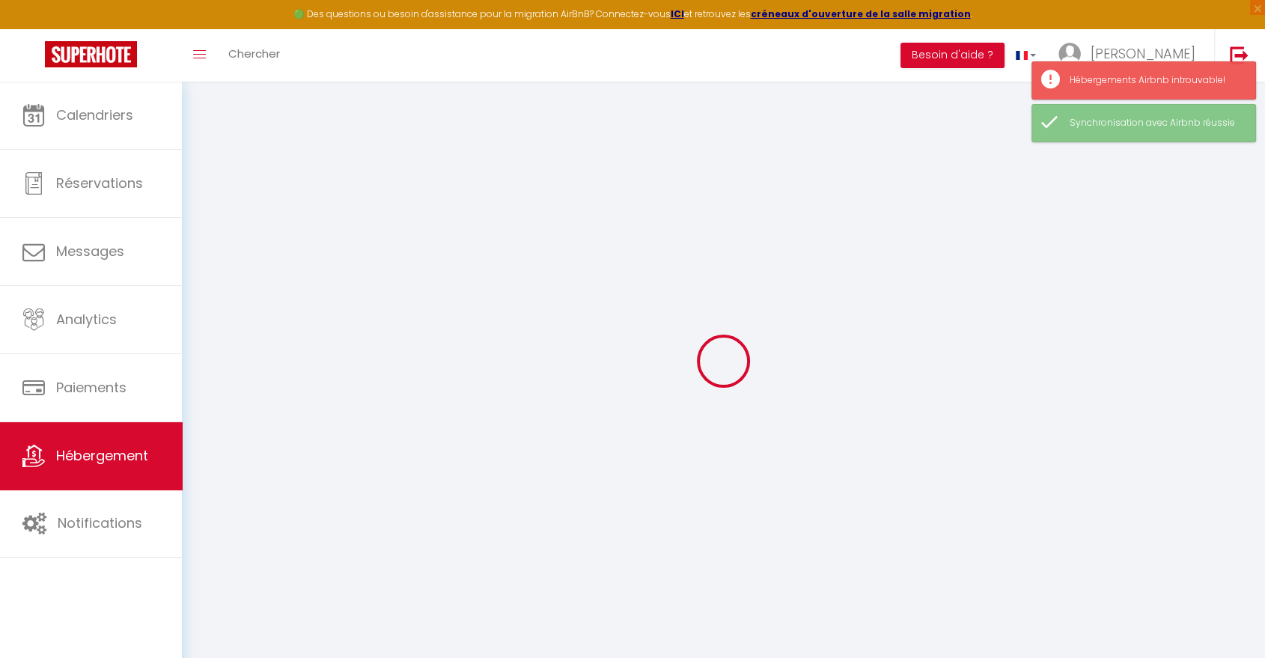
checkbox input "false"
select select
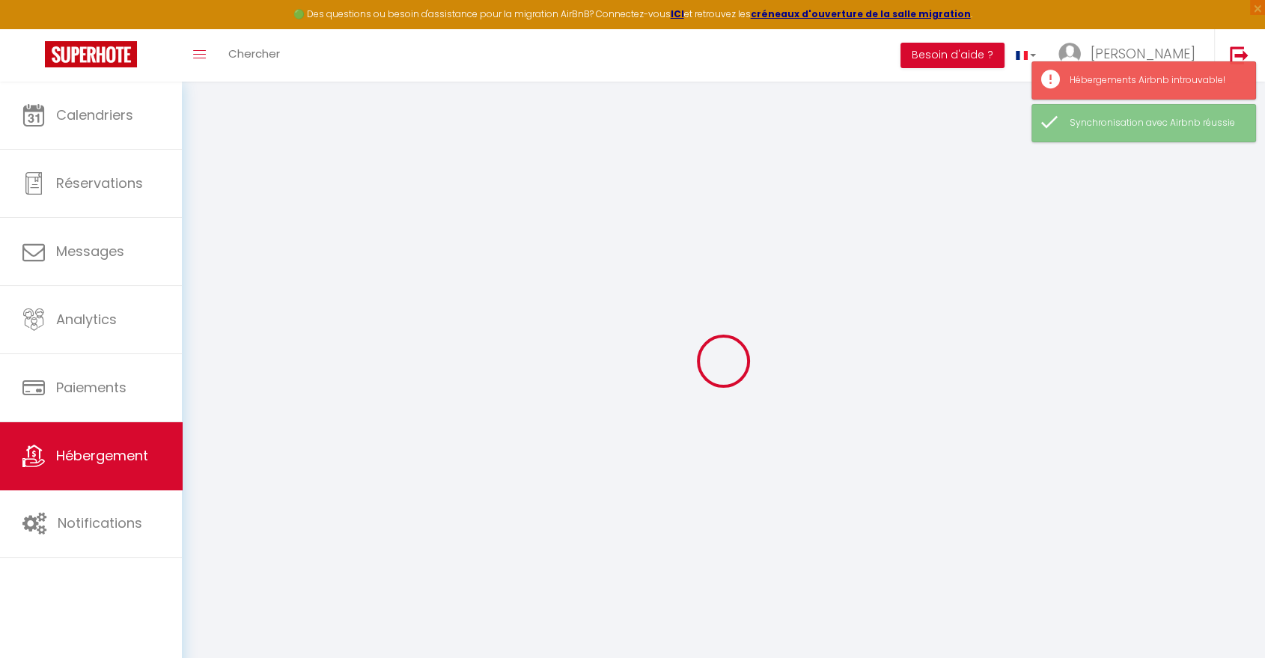
select select
checkbox input "false"
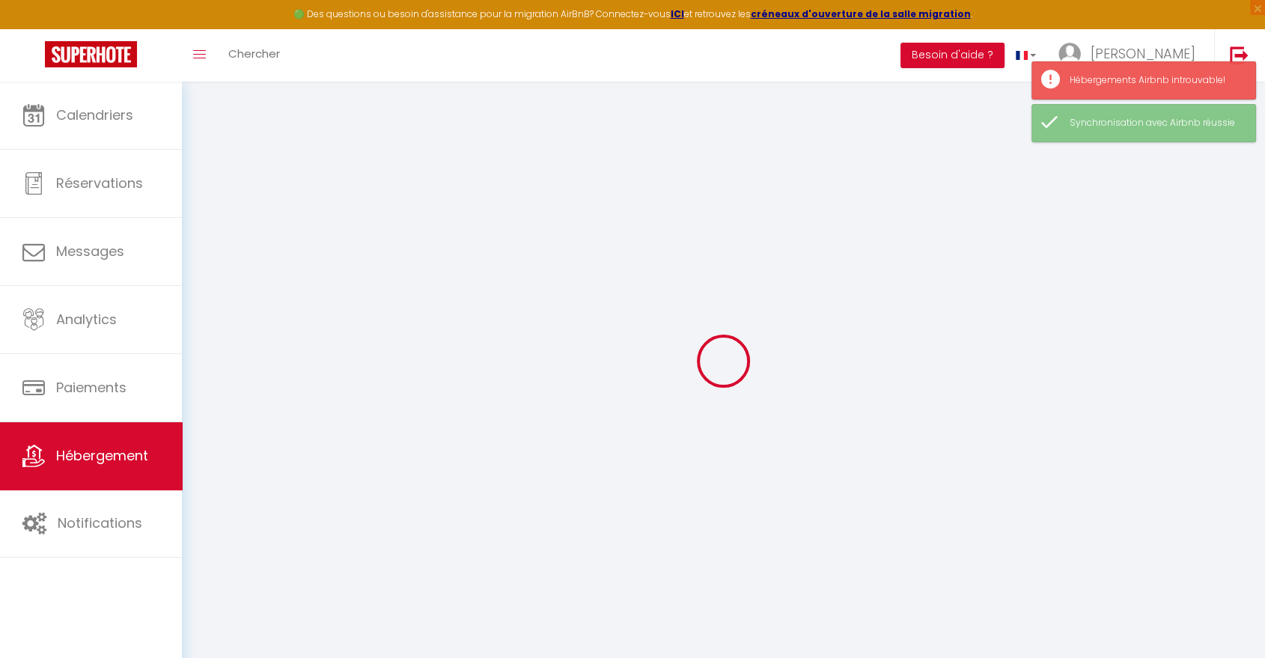
select select "+ 4 %"
select select "+ 18 %"
select select
checkbox input "false"
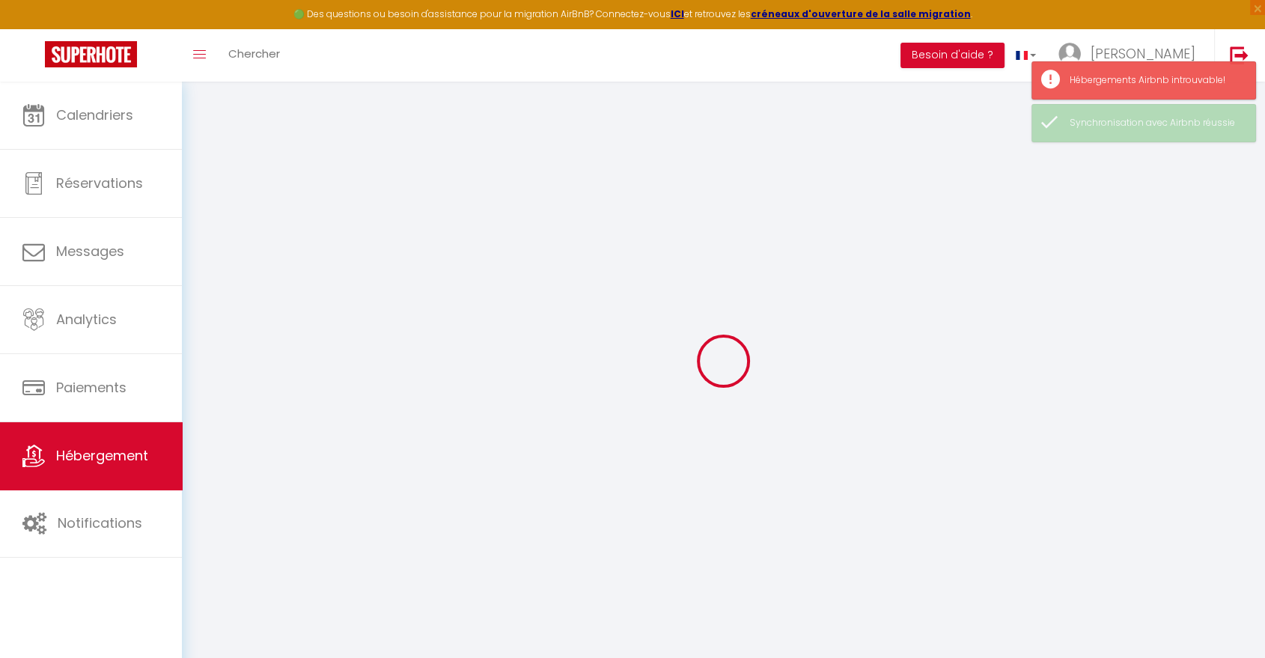
checkbox input "false"
select select
select select "16:00"
select select
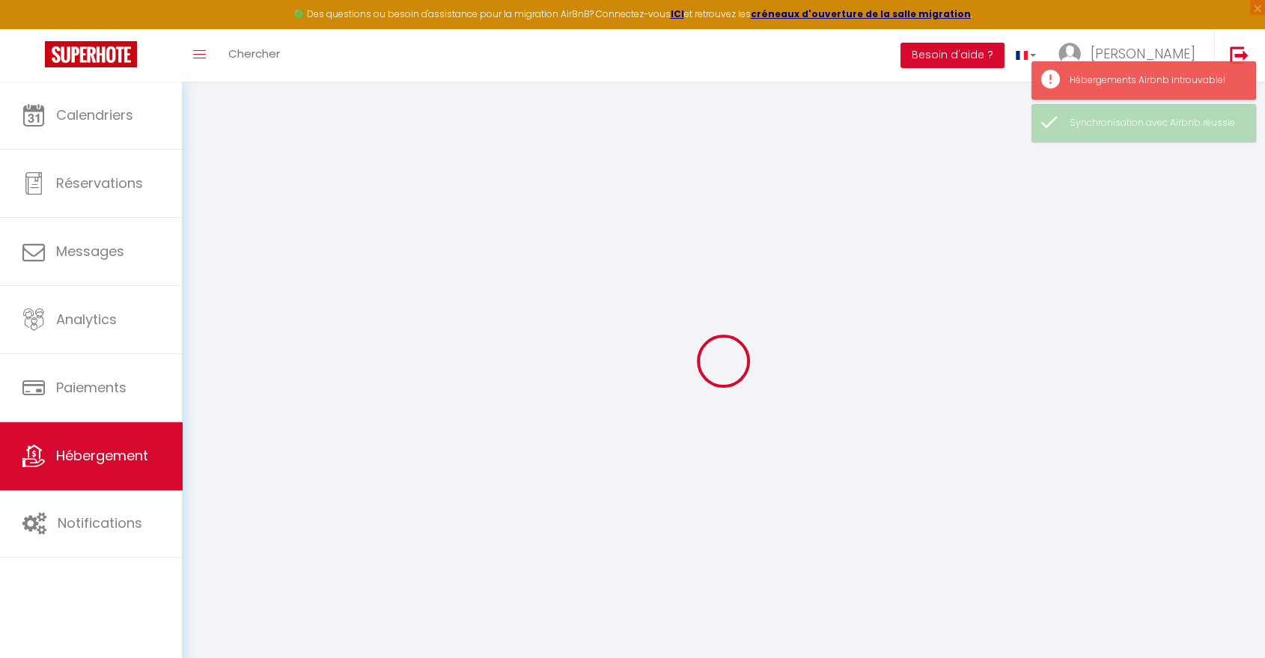
select select "10:00"
select select "30"
select select "120"
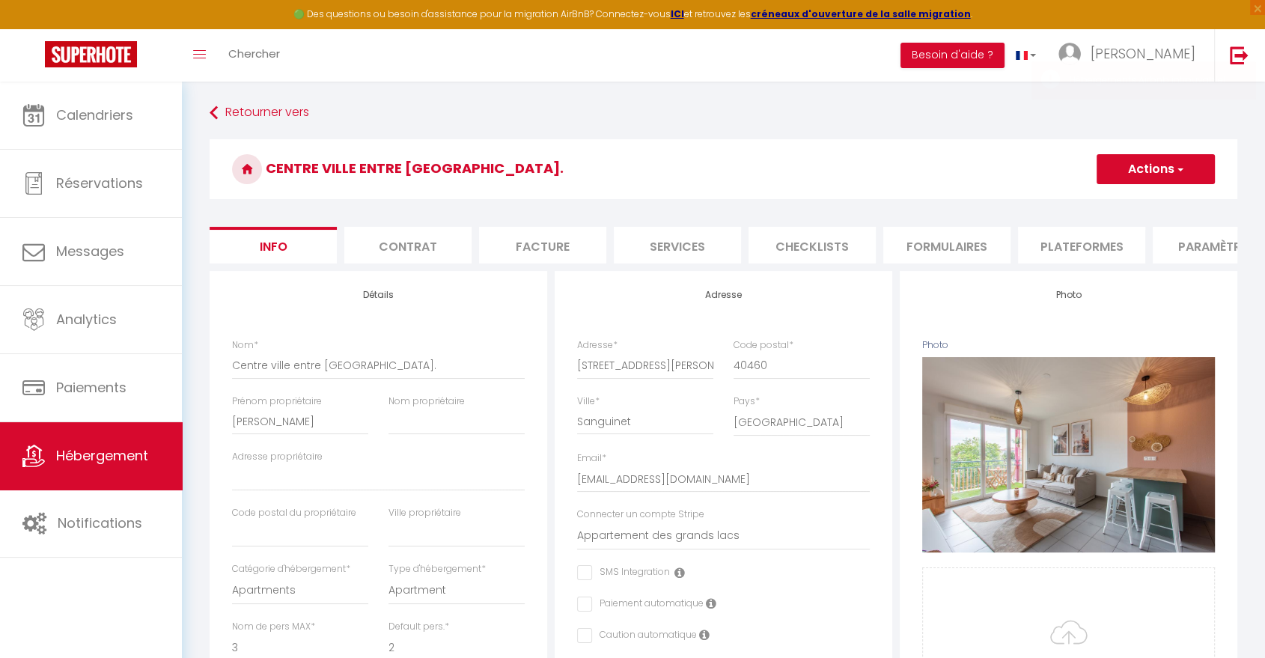
click at [1083, 247] on li "Plateformes" at bounding box center [1081, 245] width 127 height 37
select select
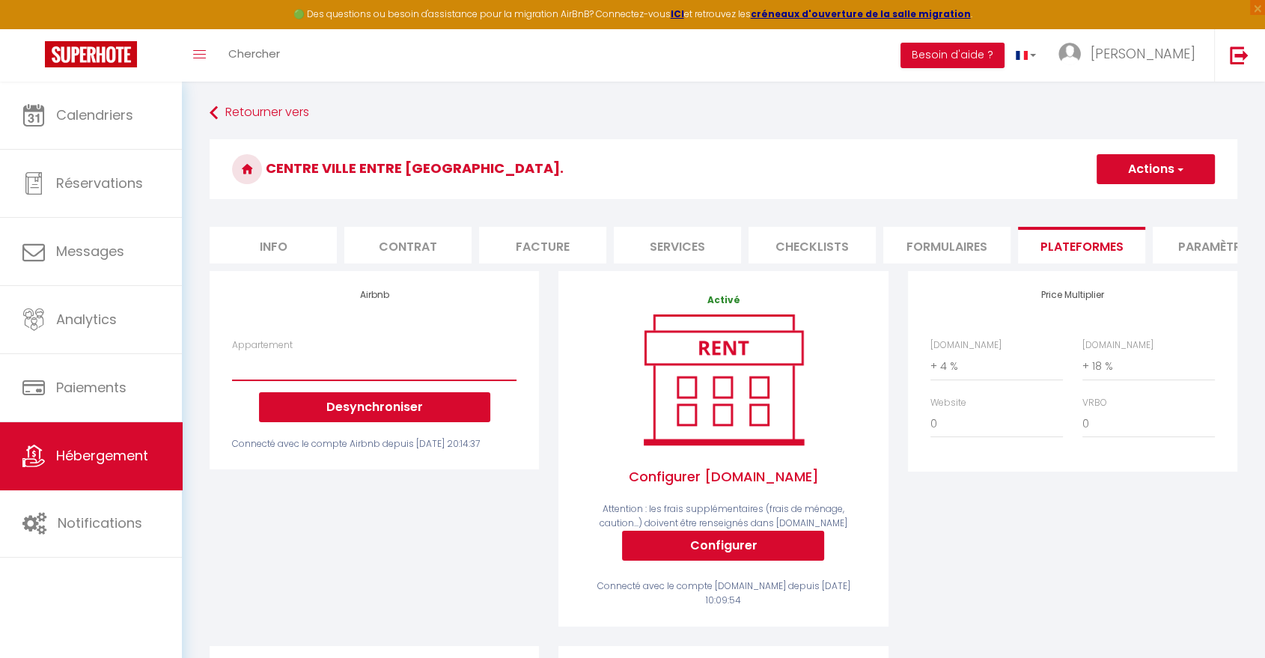
click at [379, 380] on select "Appartement" at bounding box center [374, 366] width 284 height 28
click at [400, 380] on select "Appartement" at bounding box center [374, 366] width 284 height 28
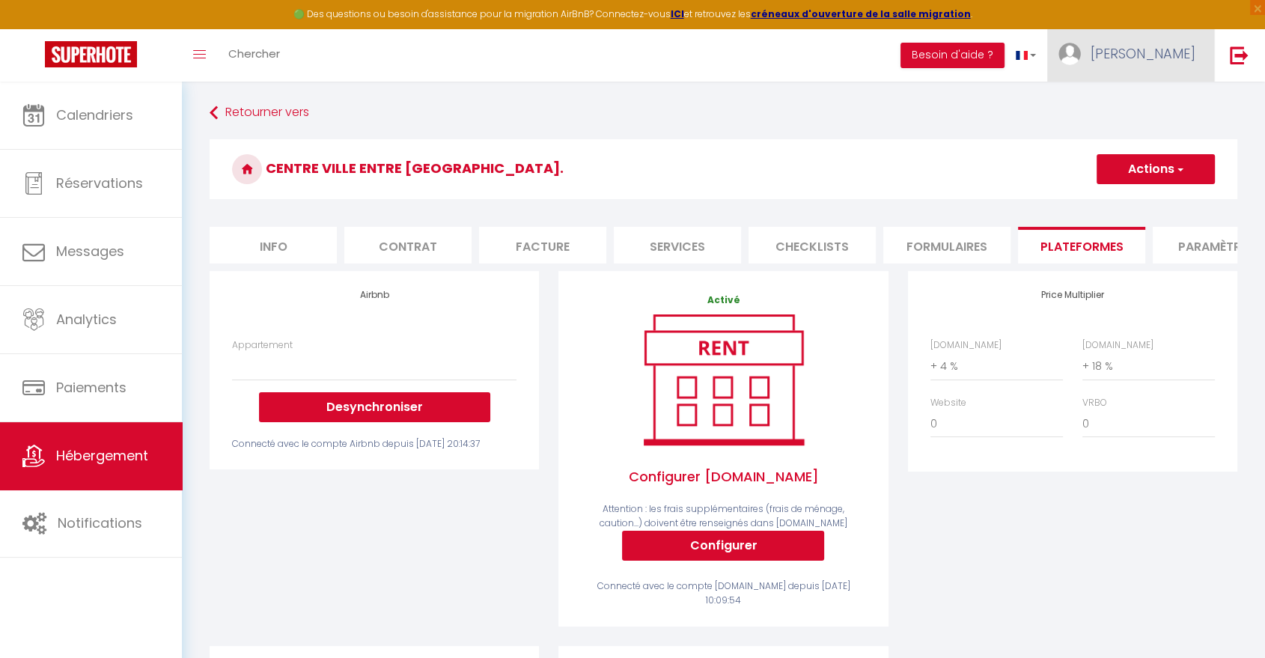
click at [1162, 50] on span "[PERSON_NAME]" at bounding box center [1142, 53] width 105 height 19
click at [947, 380] on select "0 + 1 % + 2 % + 3 % + 4 % + 5 % + 6 % + 7 % + 8 % + 9 %" at bounding box center [996, 366] width 132 height 28
select select "+ 17 %"
click at [930, 364] on select "0 + 1 % + 2 % + 3 % + 4 % + 5 % + 6 % + 7 % + 8 % + 9 %" at bounding box center [996, 366] width 132 height 28
click at [1140, 169] on button "Actions" at bounding box center [1155, 169] width 118 height 30
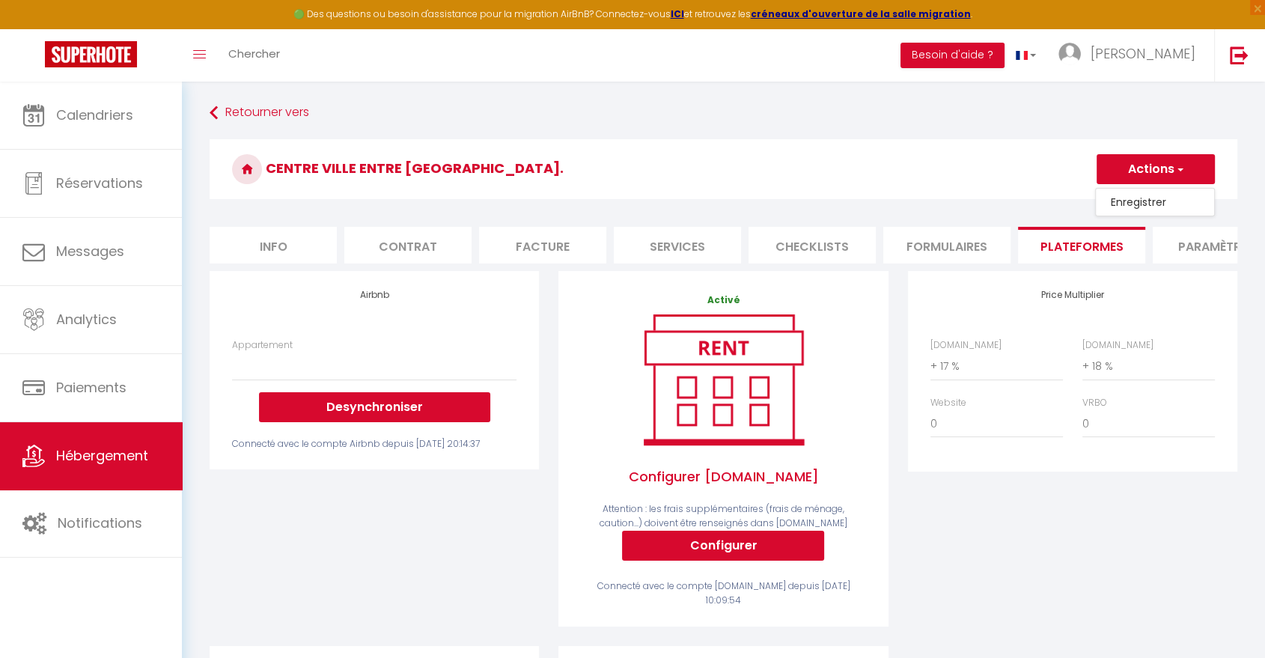
click at [1127, 199] on link "Enregistrer" at bounding box center [1155, 201] width 118 height 19
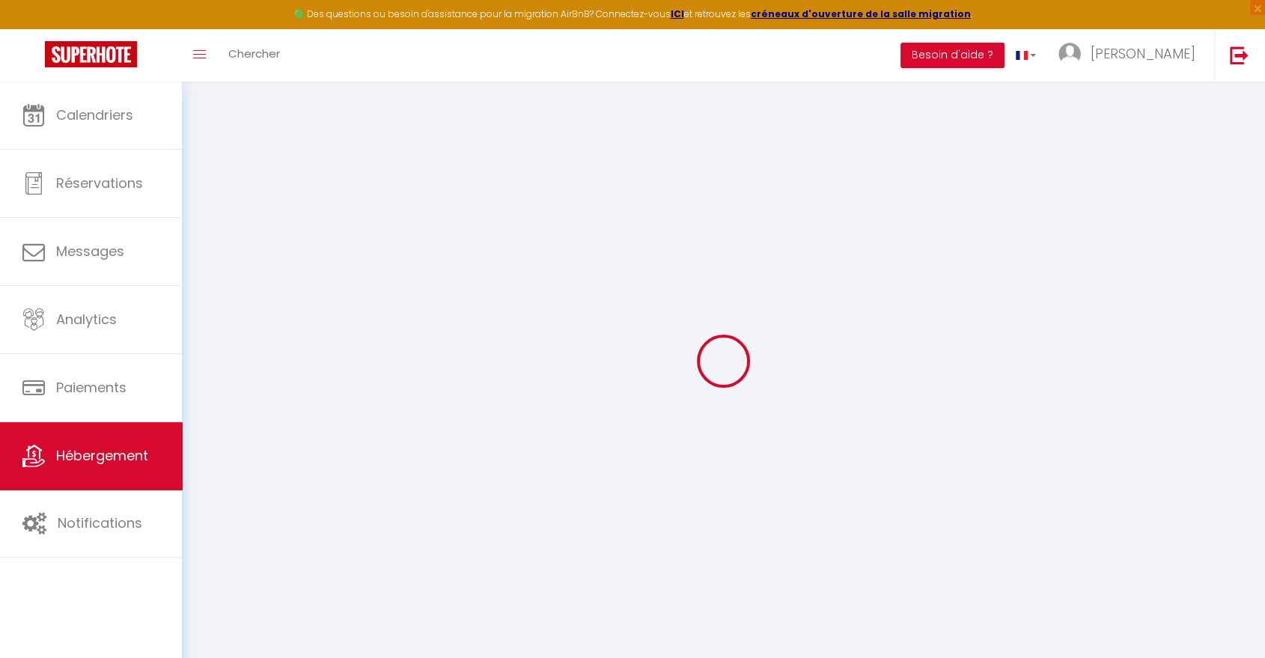
select select
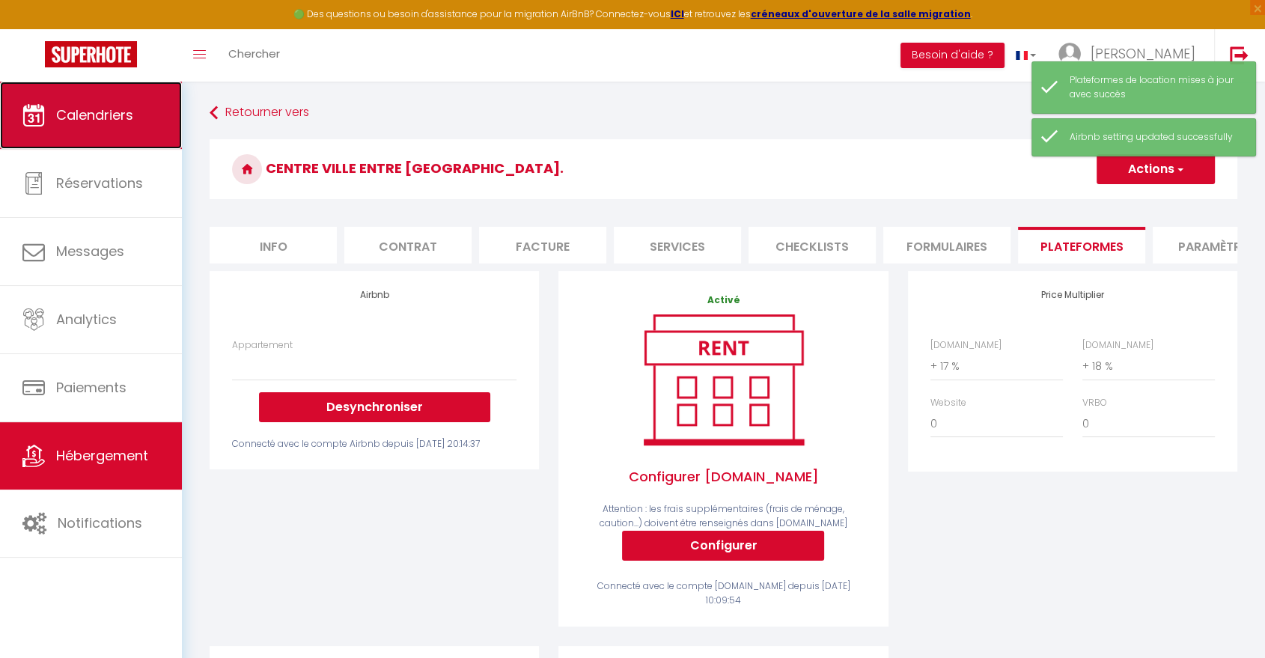
click at [82, 120] on span "Calendriers" at bounding box center [94, 115] width 77 height 19
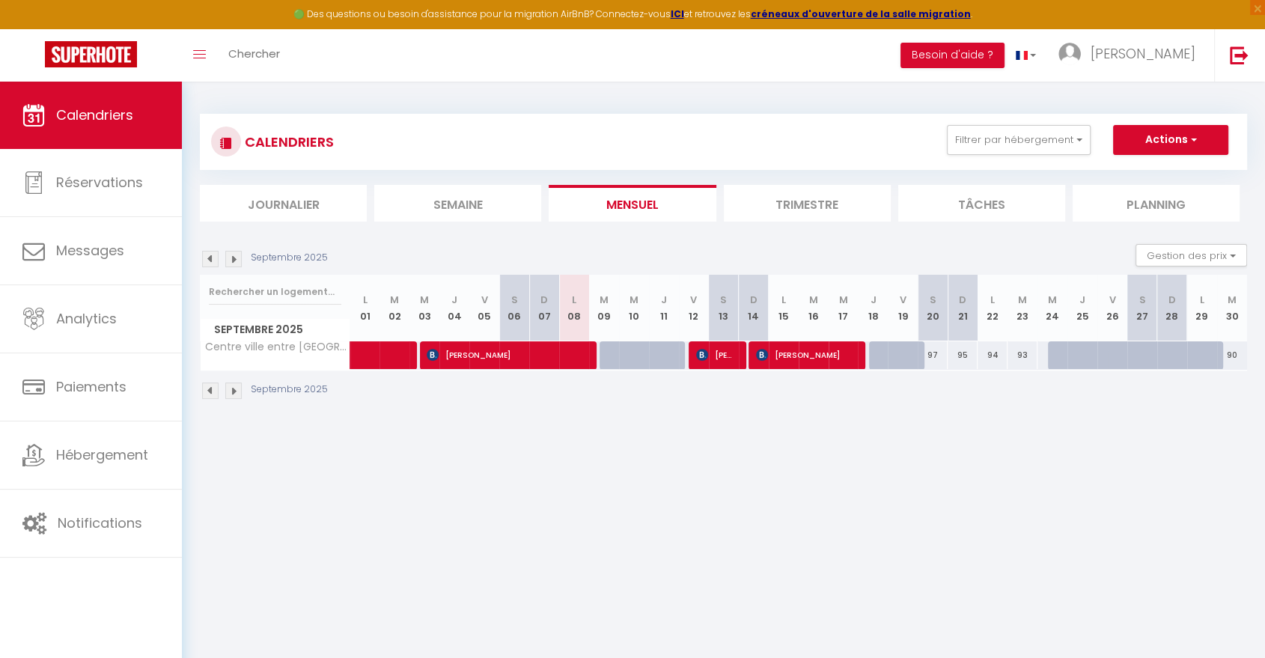
click at [231, 260] on img at bounding box center [233, 259] width 16 height 16
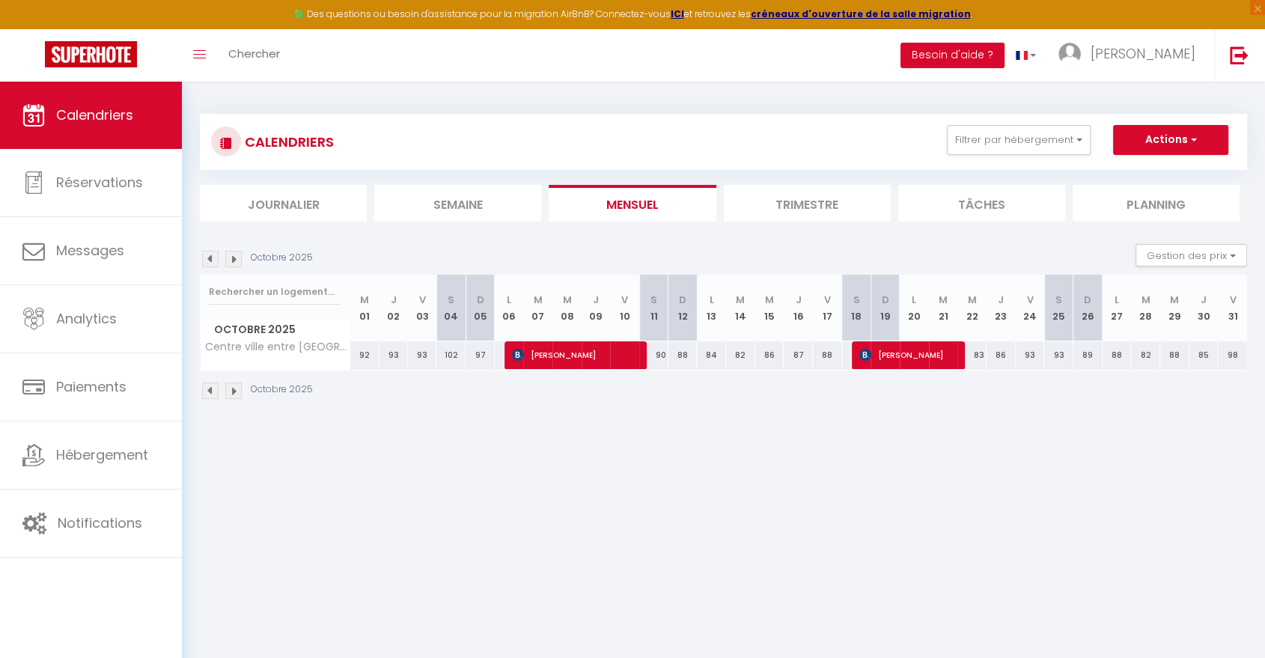
click at [1233, 352] on div "98" at bounding box center [1232, 355] width 29 height 28
type input "98"
type input "Ven 31 Octobre 2025"
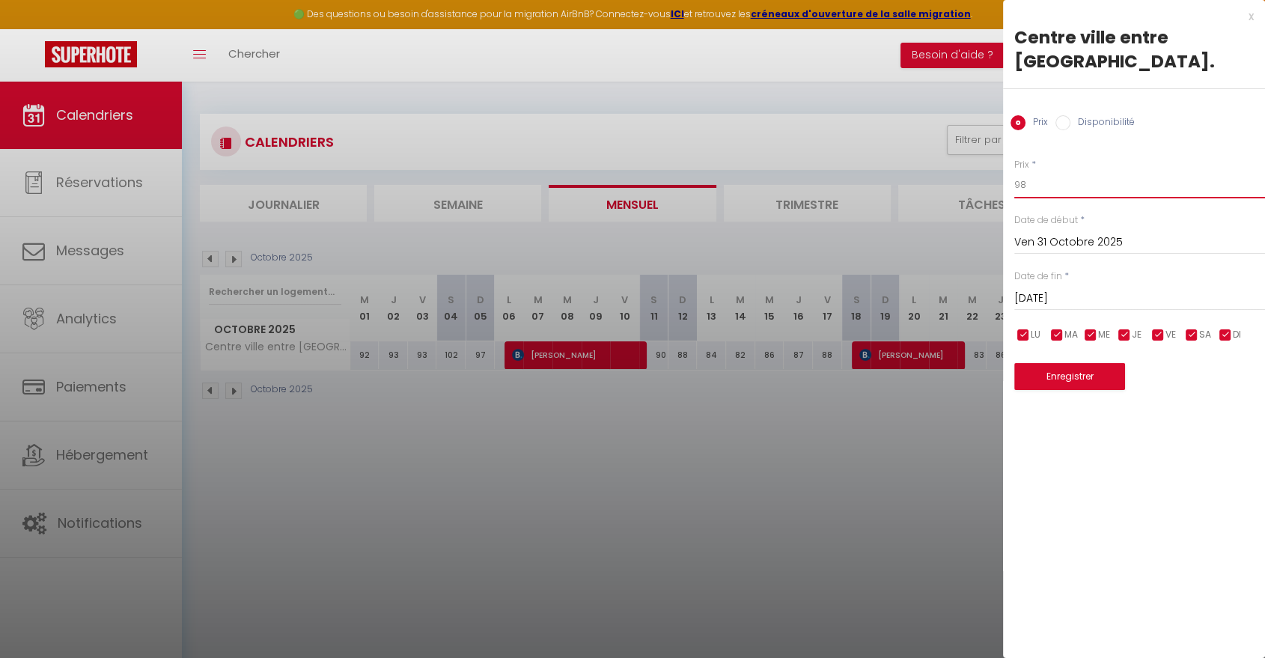
click at [1040, 190] on input "98" at bounding box center [1139, 184] width 251 height 27
click at [1055, 379] on button "Enregistrer" at bounding box center [1069, 376] width 111 height 27
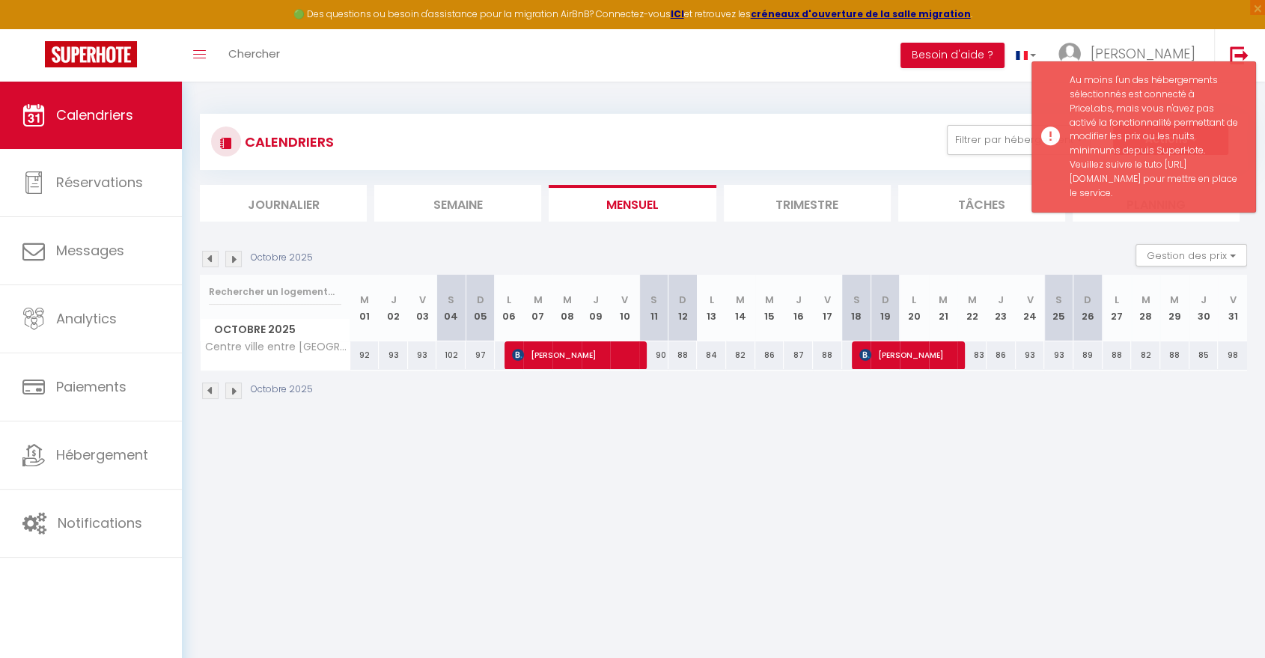
click at [1144, 388] on div "Octobre 2025" at bounding box center [723, 392] width 1047 height 44
